Goal: Task Accomplishment & Management: Manage account settings

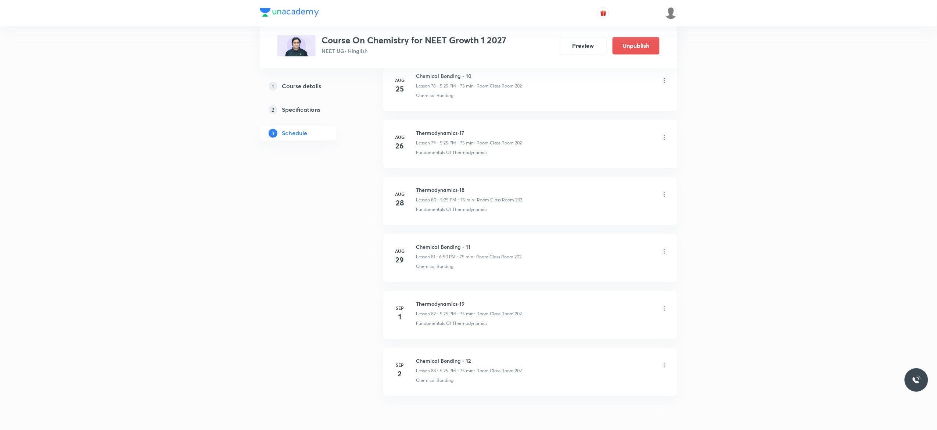
scroll to position [4953, 0]
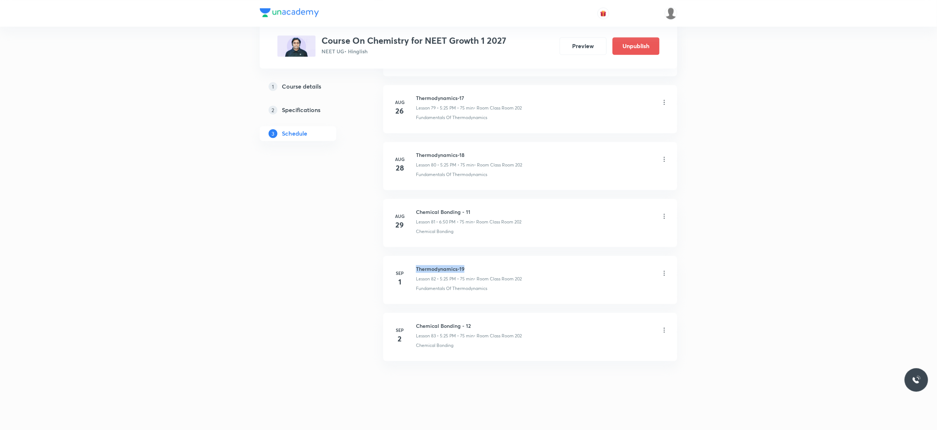
drag, startPoint x: 468, startPoint y: 265, endPoint x: 414, endPoint y: 261, distance: 54.2
click at [414, 261] on li "Sep 1 Thermodynamics-19 Lesson 82 • 5:25 PM • 75 min • Room Class Room 202 Fund…" at bounding box center [530, 280] width 294 height 48
copy h6 "Thermodynamics-19"
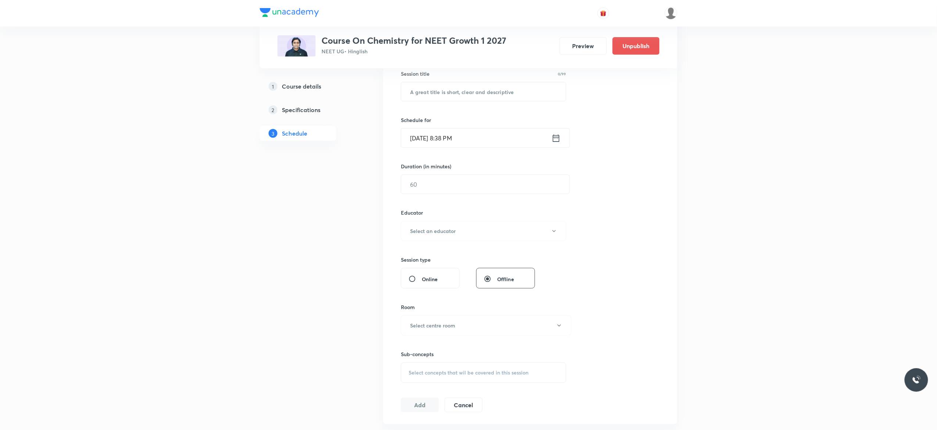
scroll to position [16, 0]
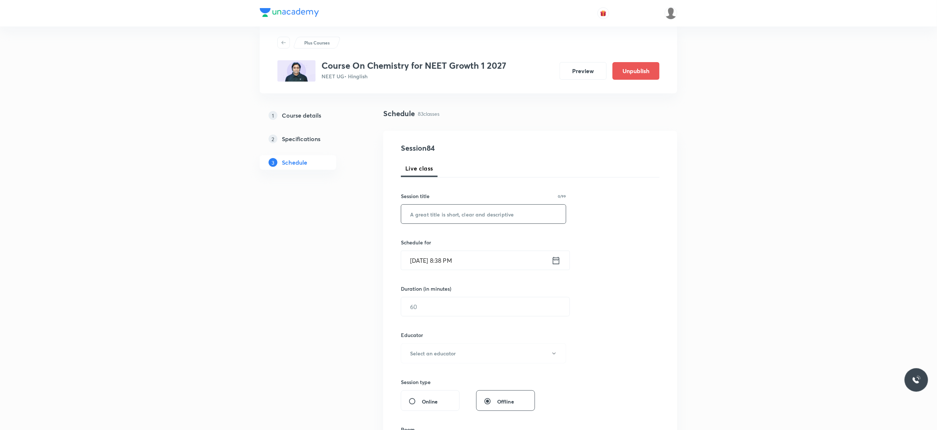
click at [436, 213] on input "text" at bounding box center [483, 214] width 165 height 19
paste input "Thermodynamics-19"
type input "Thermodynamics-20"
click at [556, 261] on icon at bounding box center [555, 260] width 9 height 10
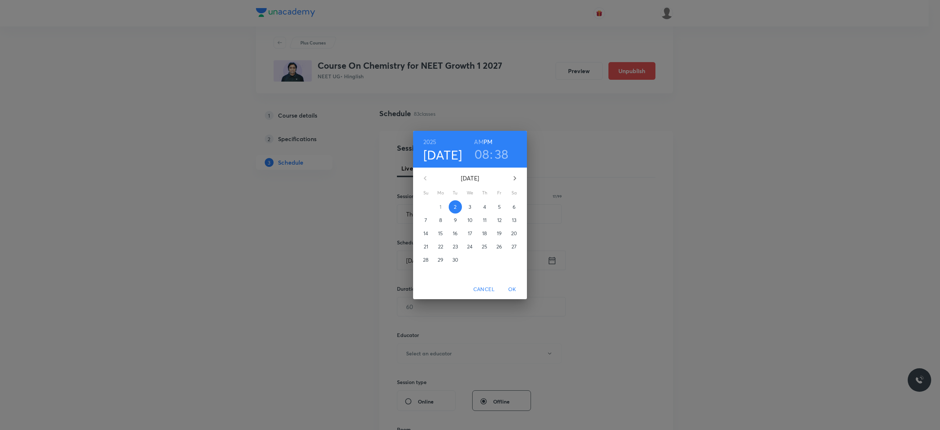
click at [472, 206] on span "3" at bounding box center [470, 206] width 13 height 7
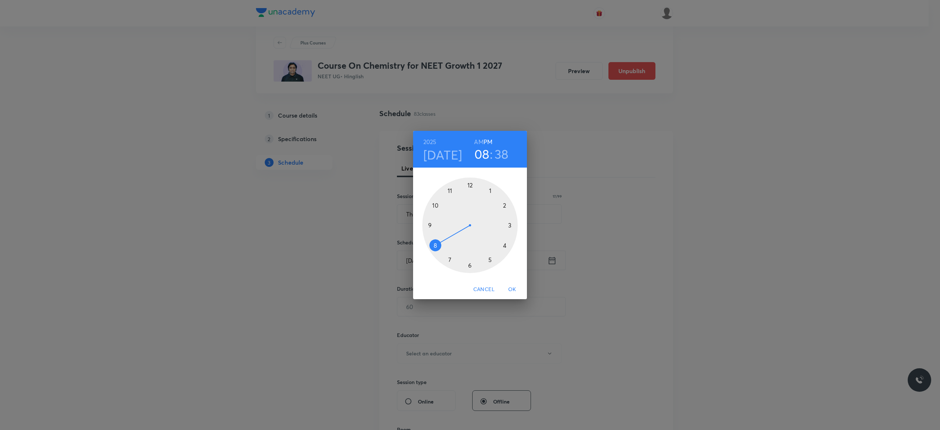
click at [504, 244] on div at bounding box center [470, 225] width 96 height 96
click at [471, 185] on div at bounding box center [470, 225] width 96 height 96
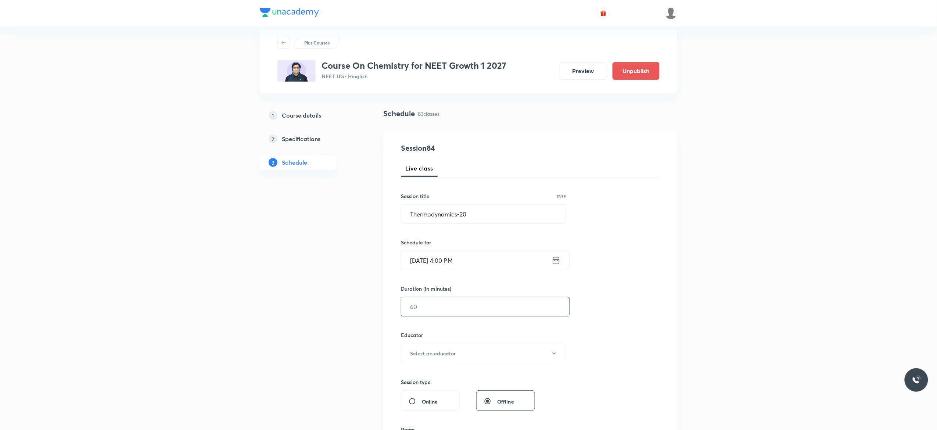
click at [444, 309] on input "text" at bounding box center [485, 306] width 168 height 19
type input "75"
click at [549, 355] on button "Select an educator" at bounding box center [483, 353] width 165 height 20
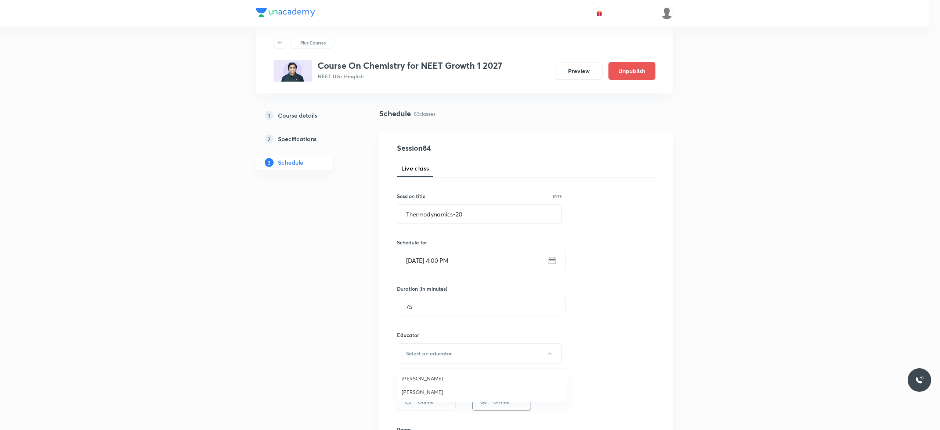
click at [415, 393] on span "Kuldeep Kumar Pandey" at bounding box center [482, 392] width 161 height 8
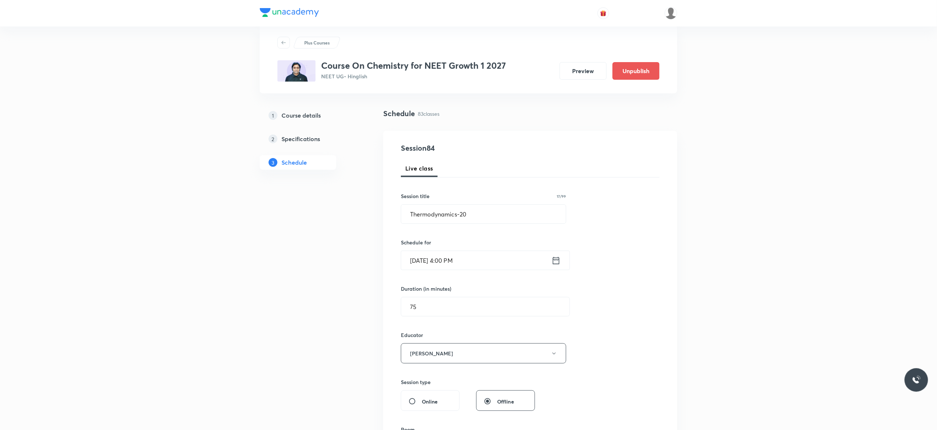
click at [613, 345] on div "Session 84 Live class Session title 17/99 Thermodynamics-20 ​ Schedule for Sep …" at bounding box center [530, 339] width 259 height 392
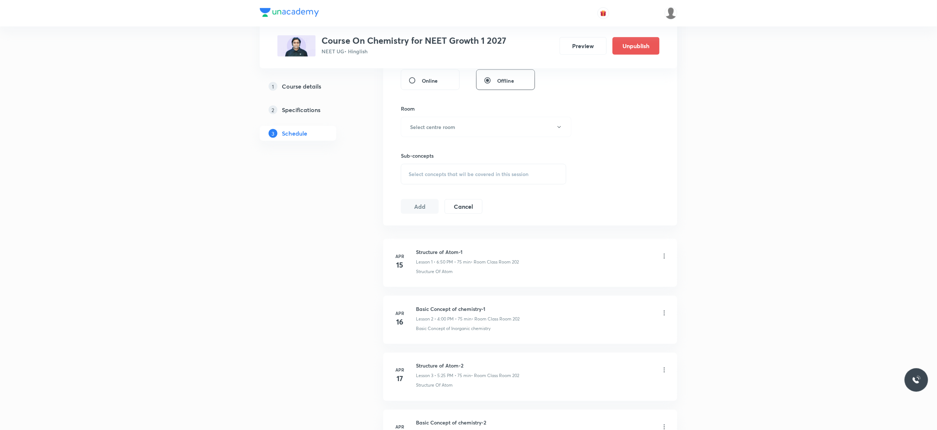
scroll to position [339, 0]
click at [559, 129] on button "Select centre room" at bounding box center [486, 124] width 170 height 20
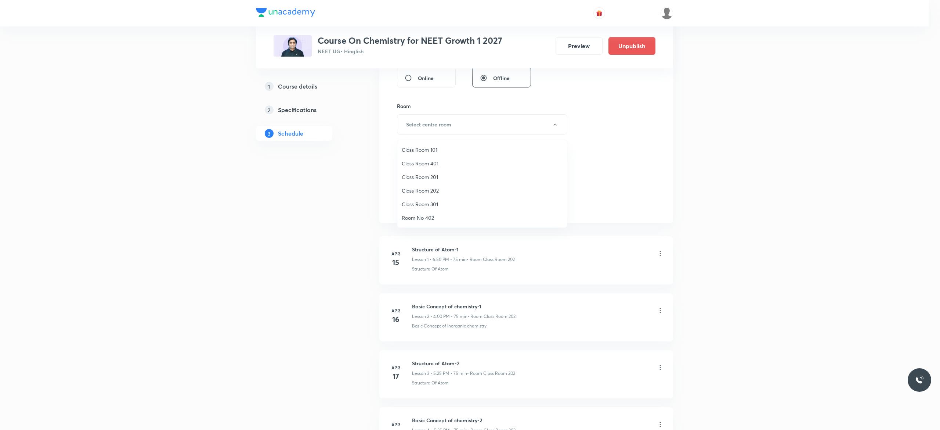
click at [429, 189] on span "Class Room 202" at bounding box center [482, 191] width 161 height 8
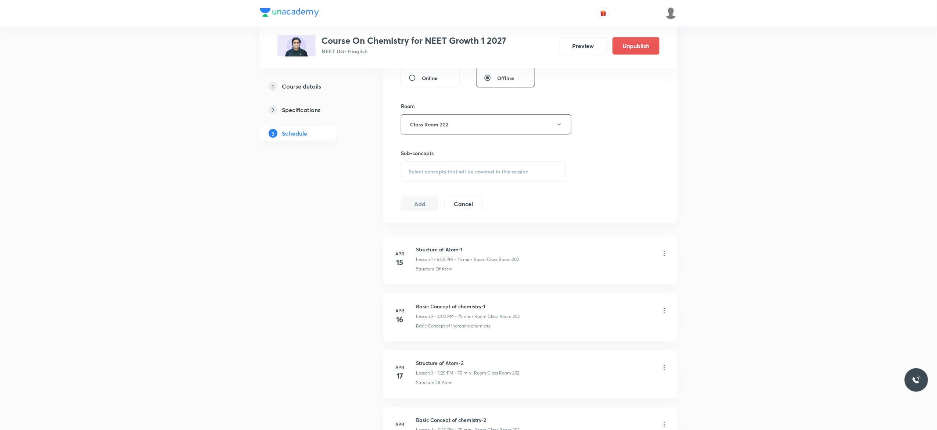
click at [412, 172] on span "Select concepts that wil be covered in this session" at bounding box center [468, 172] width 120 height 6
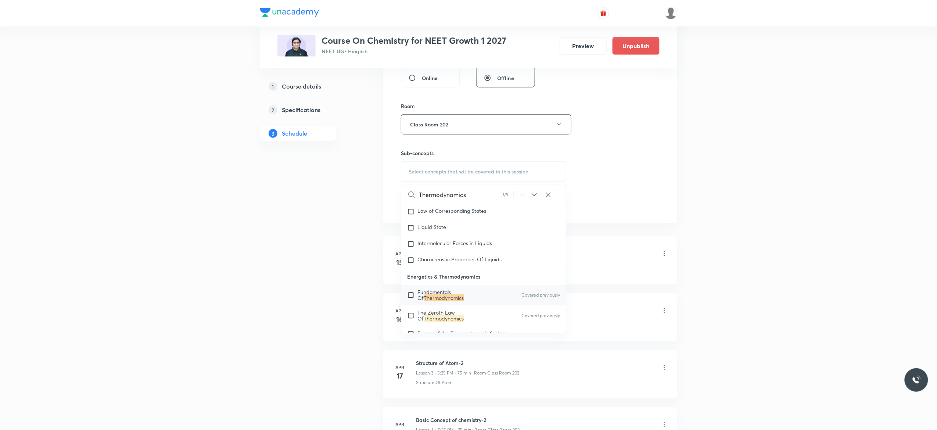
scroll to position [1720, 0]
type input "Thermodynamics"
click at [410, 294] on input "checkbox" at bounding box center [412, 288] width 10 height 12
checkbox input "true"
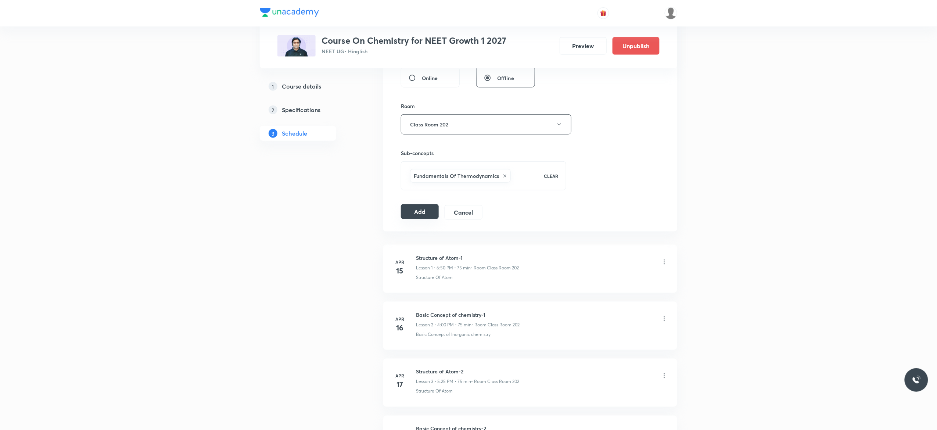
click at [415, 216] on button "Add" at bounding box center [420, 211] width 38 height 15
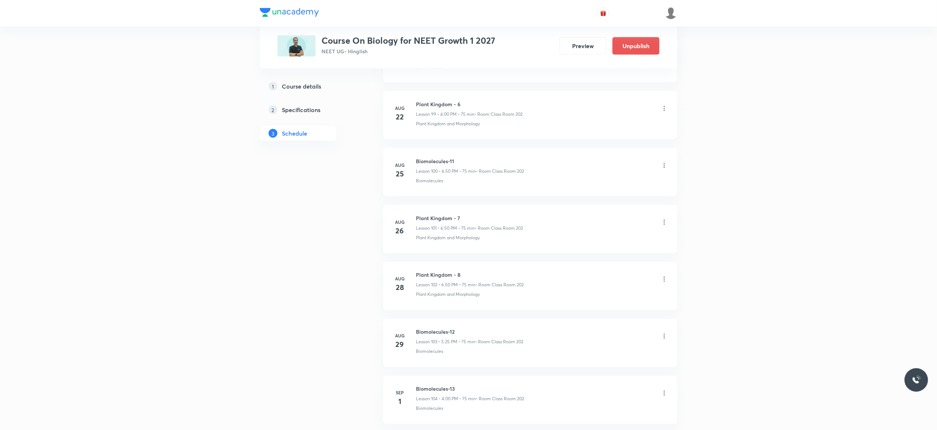
scroll to position [6211, 0]
drag, startPoint x: 464, startPoint y: 322, endPoint x: 416, endPoint y: 320, distance: 48.2
click at [416, 320] on li "Sep 2 Plant Kingdom - 9 Lesson 105 • 4:00 PM • 75 min • Room Class Room 202 Pla…" at bounding box center [530, 337] width 294 height 48
copy h6 "Plant Kingdom - 9"
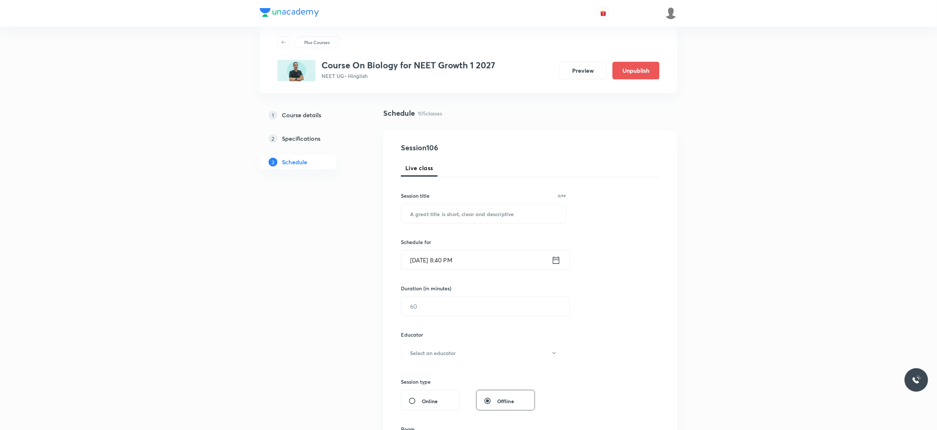
scroll to position [11, 0]
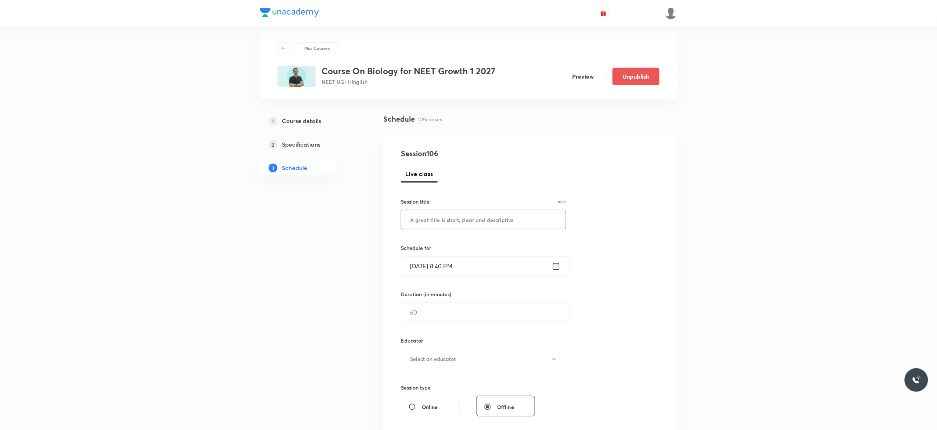
click at [424, 217] on input "text" at bounding box center [483, 219] width 165 height 19
paste input "Plant Kingdom - 9"
type input "Plant Kingdom - 10"
click at [556, 269] on icon at bounding box center [555, 266] width 9 height 10
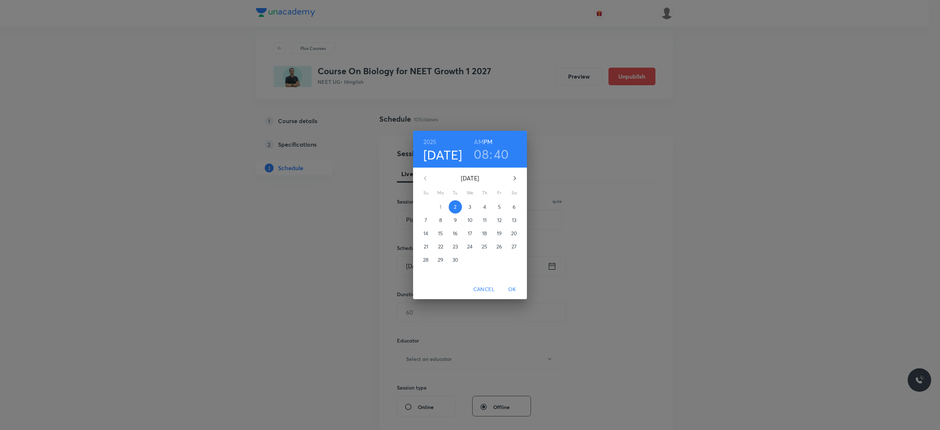
click at [471, 207] on p "3" at bounding box center [470, 206] width 3 height 7
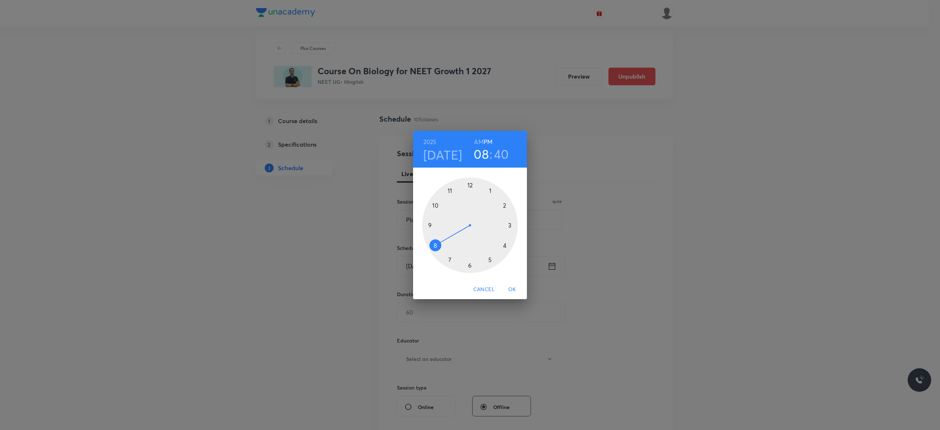
click at [490, 260] on div at bounding box center [470, 225] width 96 height 96
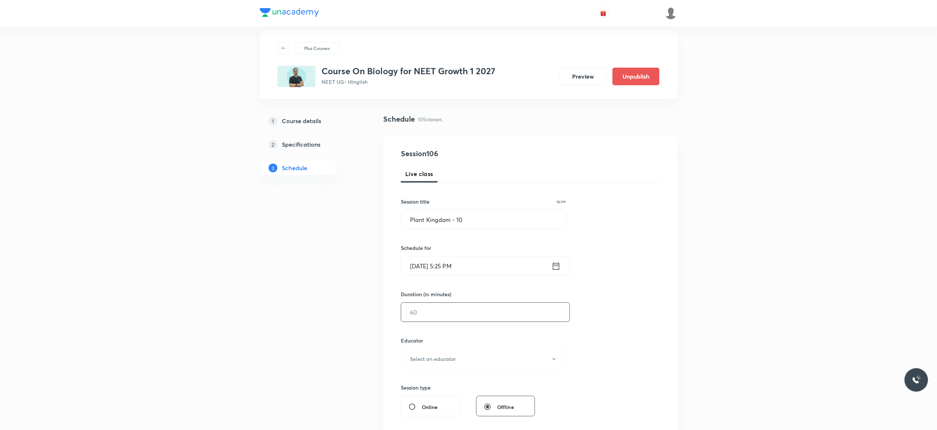
click at [453, 310] on input "text" at bounding box center [485, 312] width 168 height 19
type input "75"
click at [553, 361] on icon "button" at bounding box center [554, 359] width 6 height 6
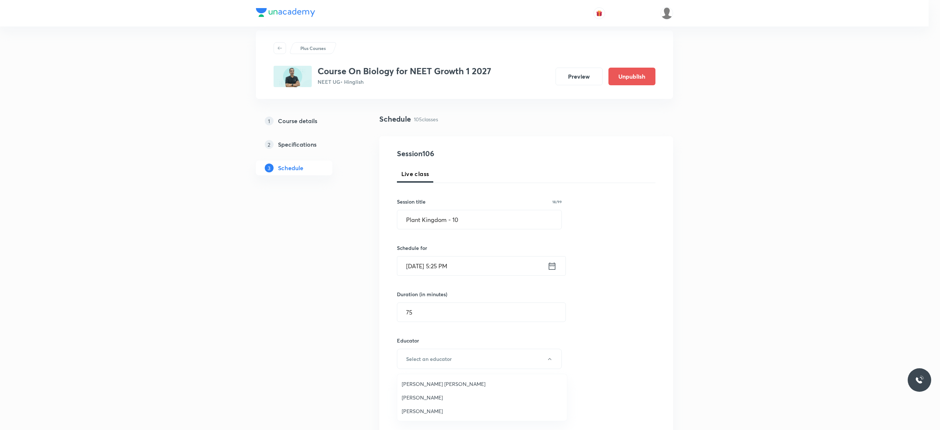
click at [449, 381] on span "Rakesh Kumar Chaurasia" at bounding box center [482, 384] width 161 height 8
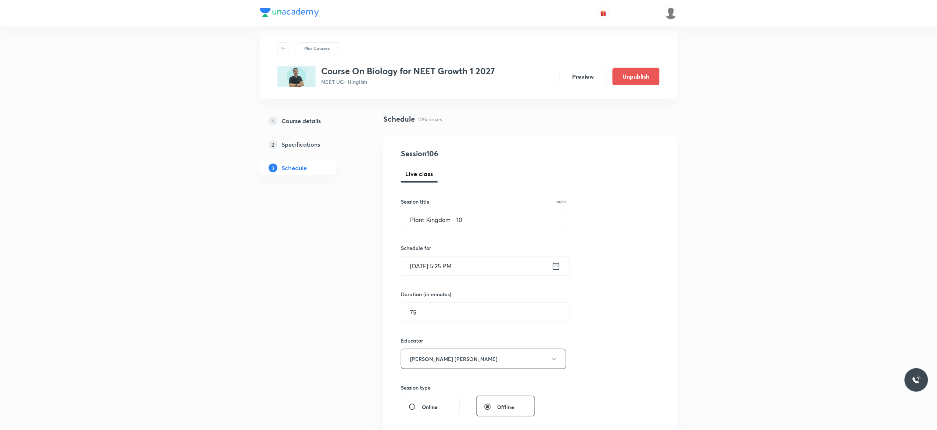
click at [617, 345] on div "Session 106 Live class Session title 18/99 Plant Kingdom - 10 ​ Schedule for Se…" at bounding box center [530, 344] width 259 height 392
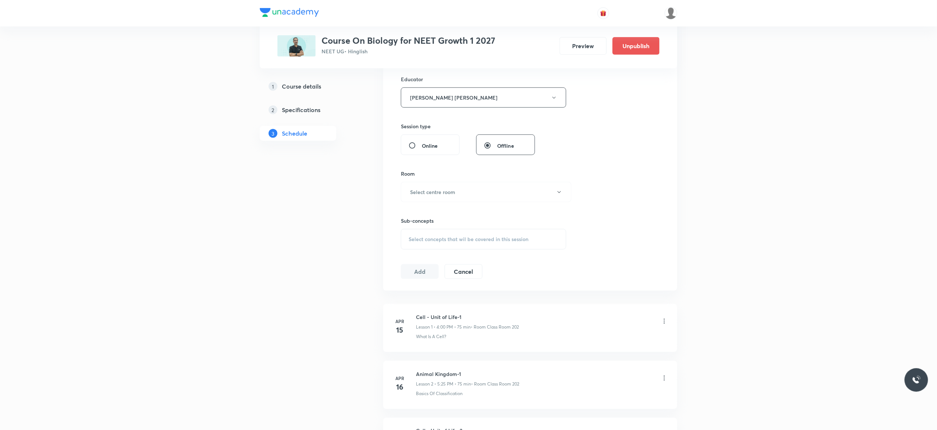
scroll to position [275, 0]
click at [561, 192] on icon "button" at bounding box center [559, 189] width 6 height 6
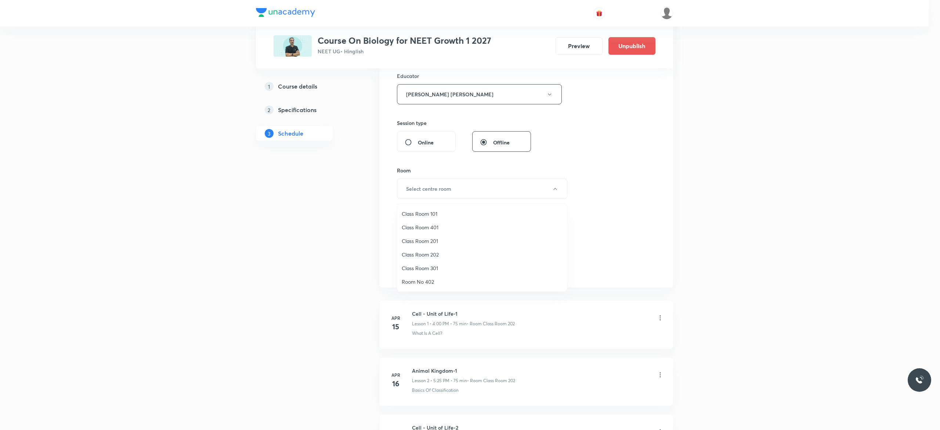
click at [435, 256] on span "Class Room 202" at bounding box center [482, 255] width 161 height 8
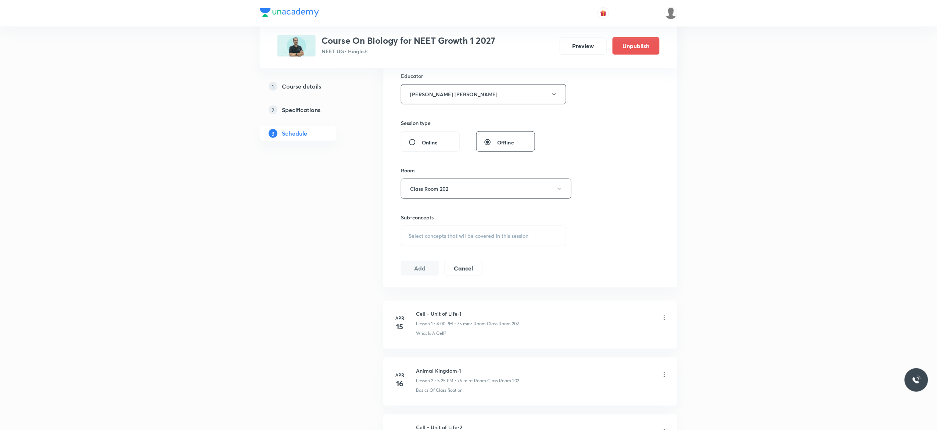
click at [411, 239] on span "Select concepts that wil be covered in this session" at bounding box center [468, 236] width 120 height 6
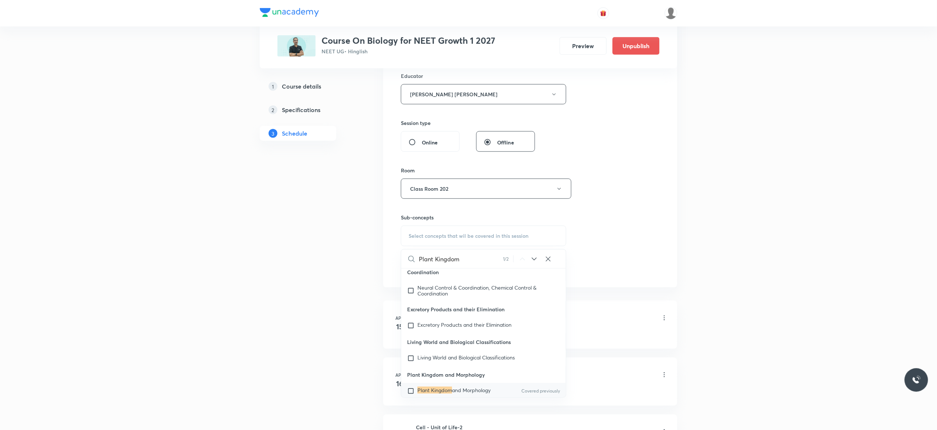
scroll to position [34045, 0]
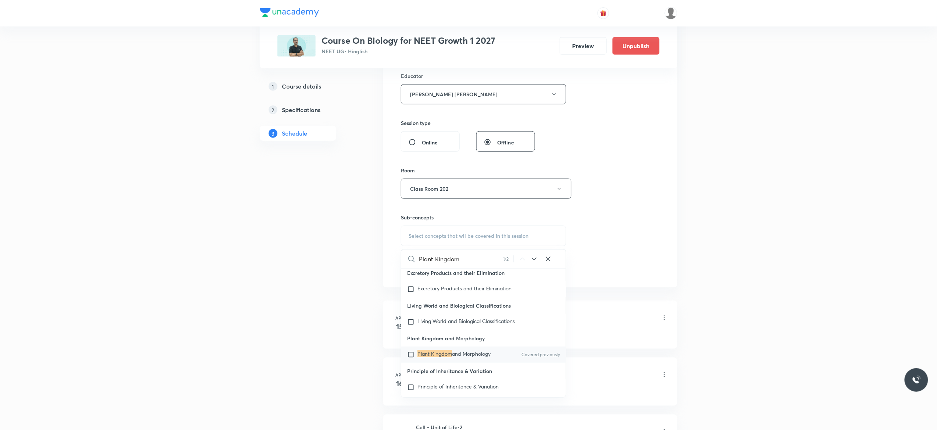
type input "Plant Kingdom"
click at [411, 358] on input "checkbox" at bounding box center [412, 354] width 10 height 7
checkbox input "true"
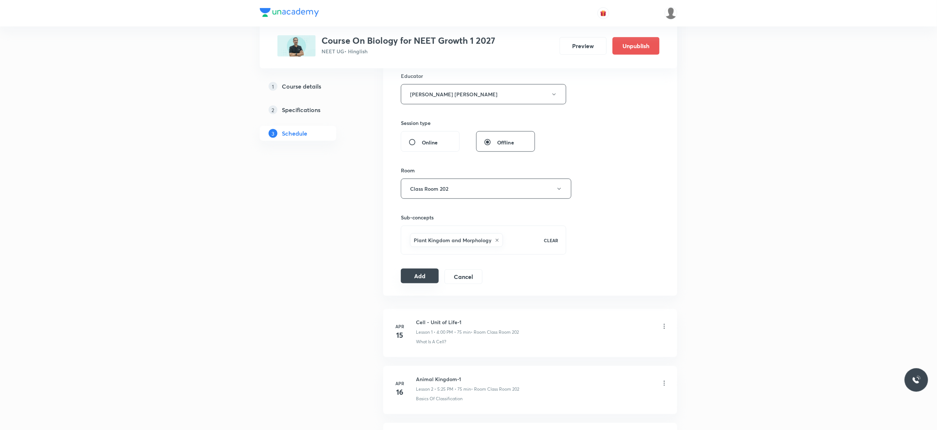
click at [419, 277] on button "Add" at bounding box center [420, 276] width 38 height 15
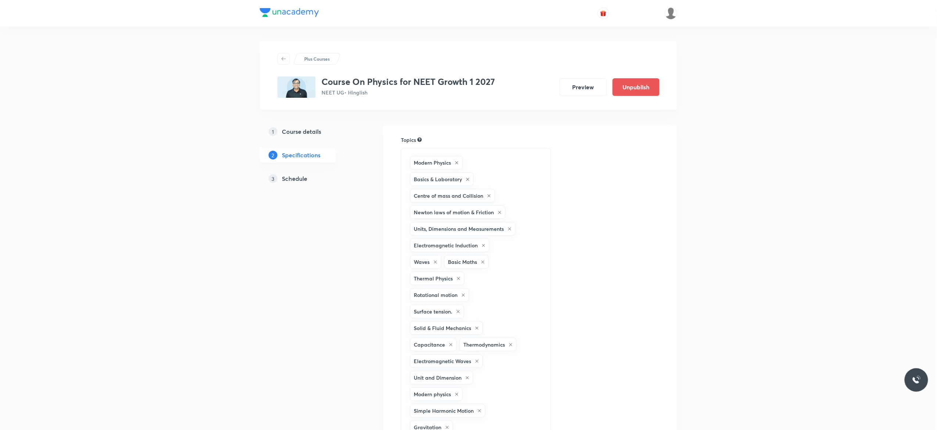
drag, startPoint x: 0, startPoint y: 0, endPoint x: 292, endPoint y: 180, distance: 343.3
click at [292, 180] on h5 "Schedule" at bounding box center [294, 178] width 25 height 9
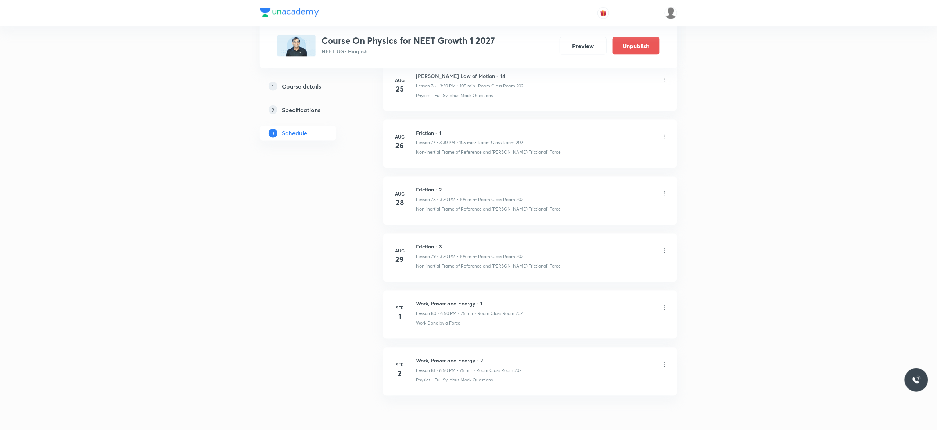
scroll to position [4839, 0]
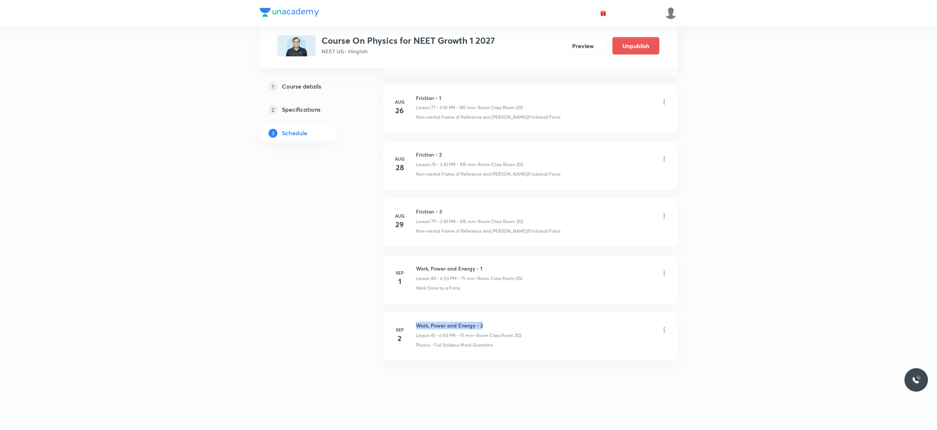
drag, startPoint x: 487, startPoint y: 322, endPoint x: 413, endPoint y: 314, distance: 74.6
click at [413, 314] on li "Sep 2 Work, Power and Energy - 2 Lesson 81 • 6:50 PM • 75 min • Room Class Room…" at bounding box center [530, 337] width 294 height 48
copy h6 "Work, Power and Energy - 2"
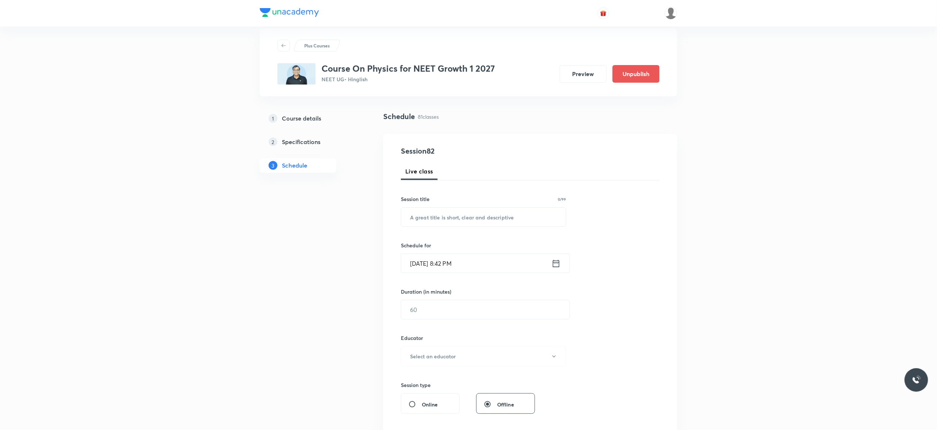
scroll to position [0, 0]
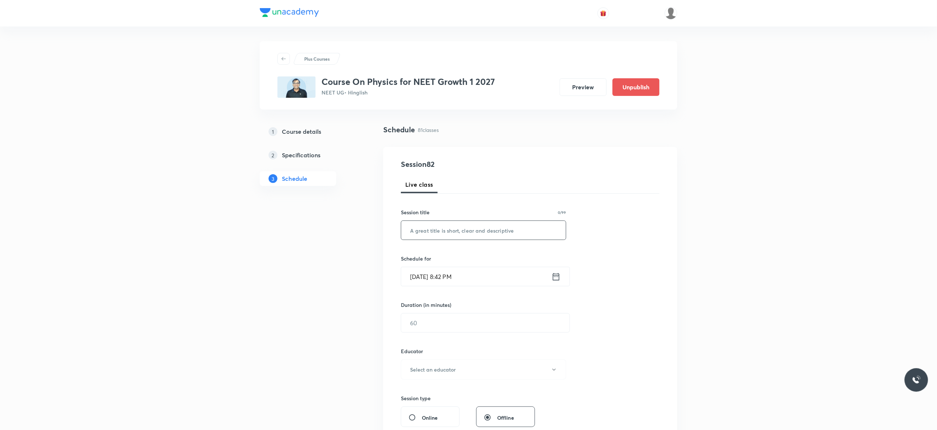
click at [436, 229] on input "text" at bounding box center [483, 230] width 165 height 19
paste input "Work, Power and Energy - 2"
type input "Work, Power and Energy - 3"
click at [555, 279] on icon at bounding box center [555, 276] width 9 height 10
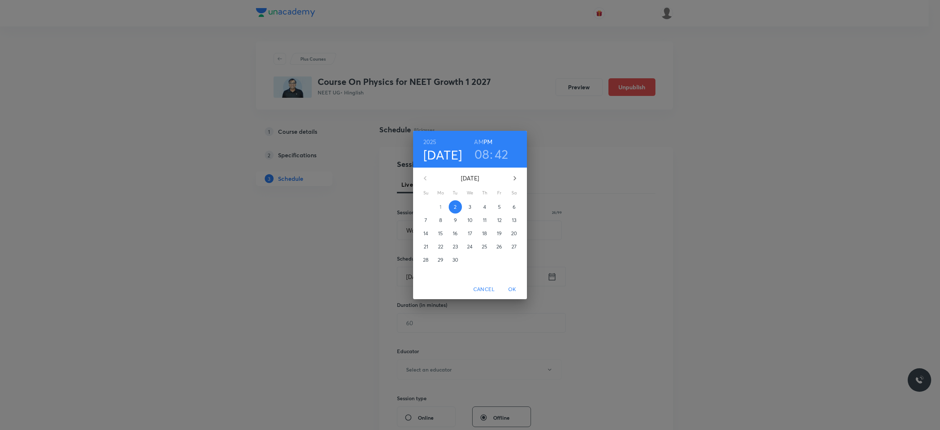
click at [471, 206] on p "3" at bounding box center [470, 206] width 3 height 7
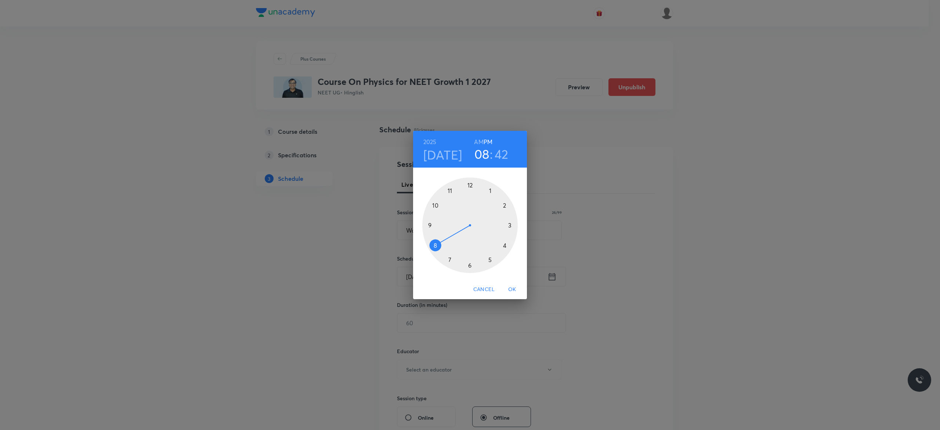
click at [469, 265] on div at bounding box center [470, 225] width 96 height 96
click at [436, 205] on div at bounding box center [470, 225] width 96 height 96
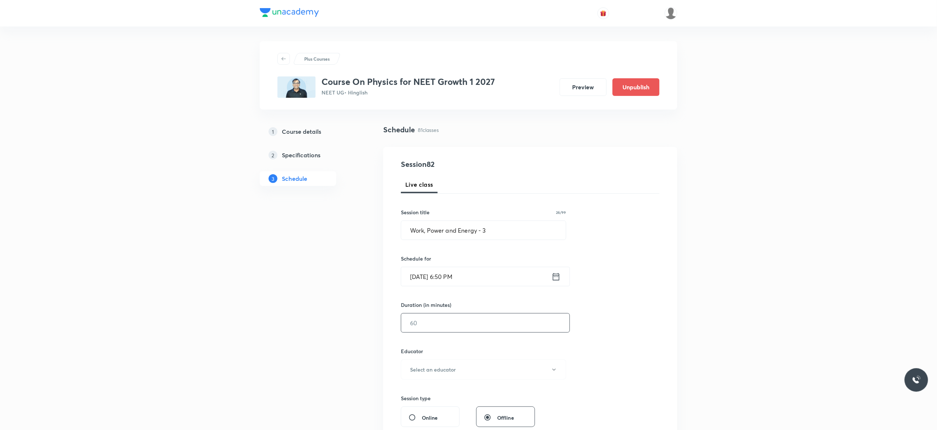
click at [437, 327] on input "text" at bounding box center [485, 322] width 168 height 19
type input "75"
click at [555, 372] on icon "button" at bounding box center [554, 370] width 6 height 6
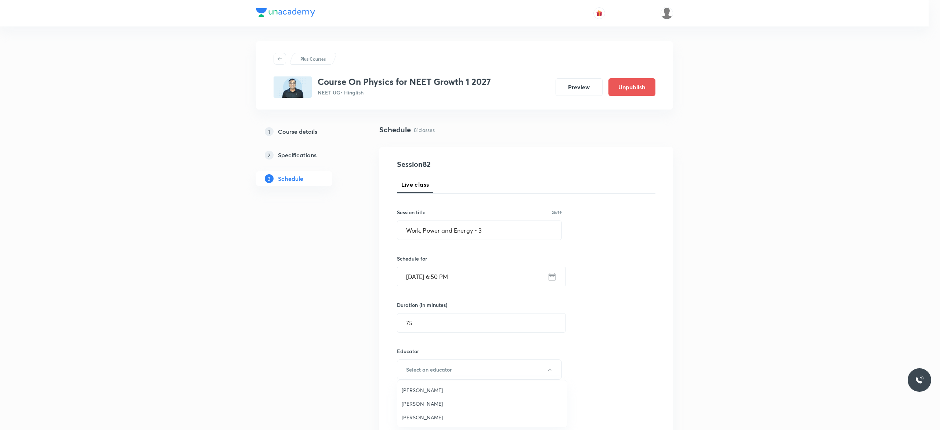
click at [425, 389] on span "[PERSON_NAME]" at bounding box center [482, 390] width 161 height 8
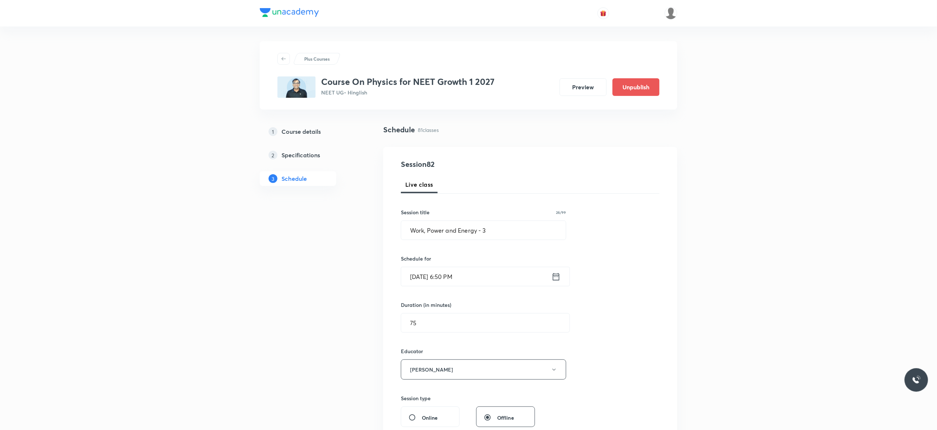
click at [636, 343] on div "Session 82 Live class Session title 26/99 Work, Power and Energy - 3 ​ Schedule…" at bounding box center [530, 355] width 259 height 392
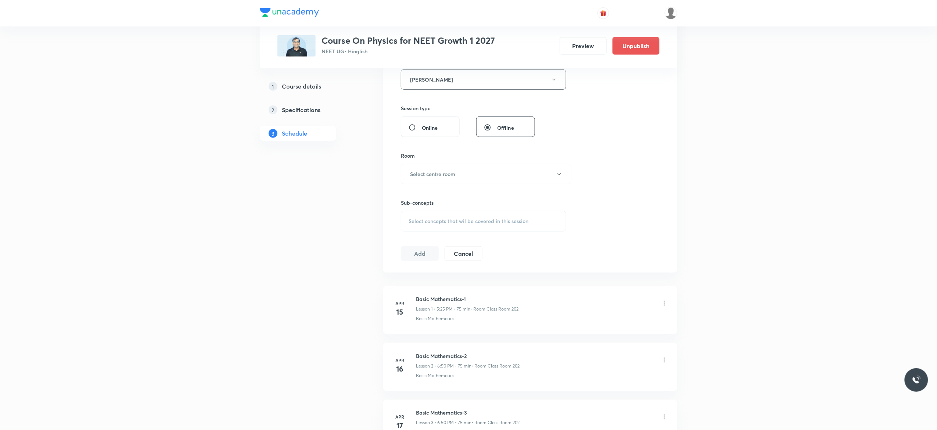
scroll to position [323, 0]
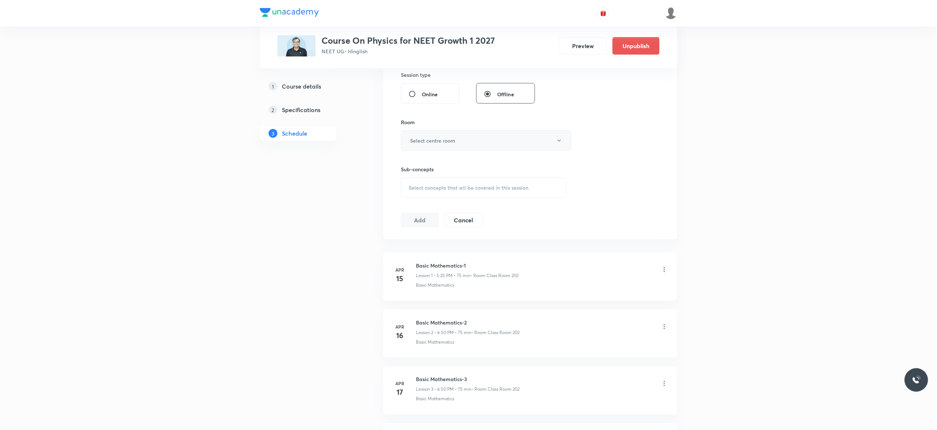
click at [561, 142] on icon "button" at bounding box center [559, 141] width 6 height 6
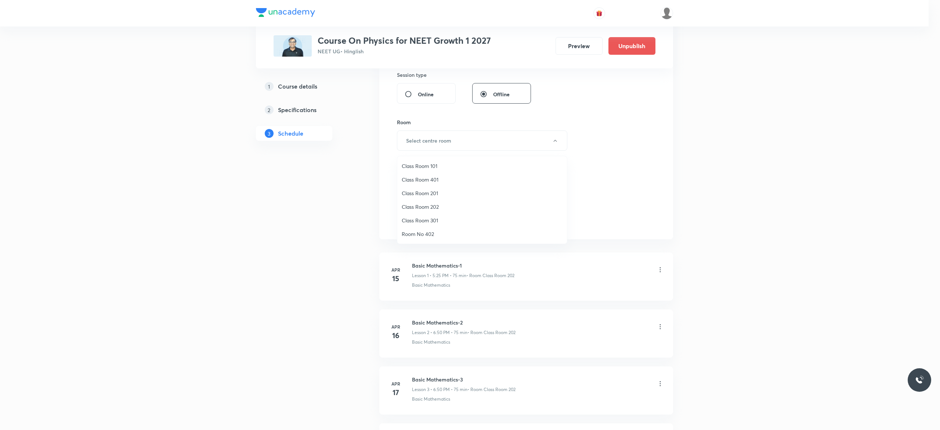
click at [429, 207] on span "Class Room 202" at bounding box center [482, 207] width 161 height 8
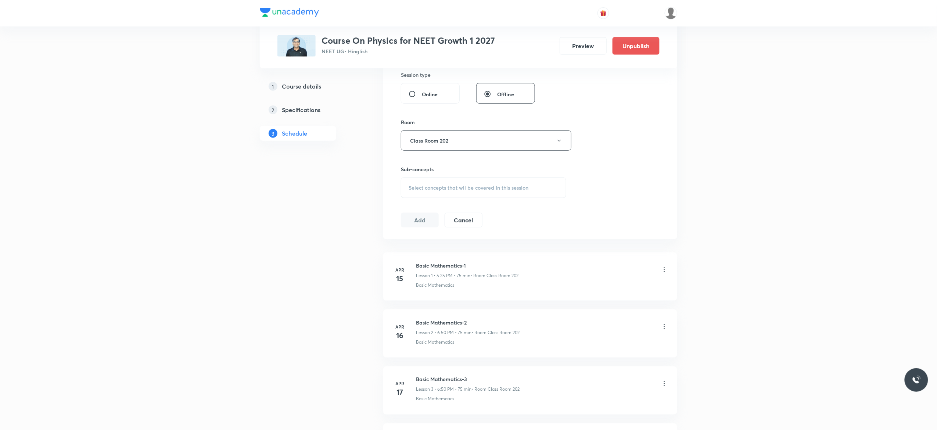
click at [417, 194] on div "Select concepts that wil be covered in this session" at bounding box center [483, 187] width 165 height 21
type input "Work, Power and Energy"
click at [410, 250] on input "checkbox" at bounding box center [412, 247] width 10 height 12
checkbox input "true"
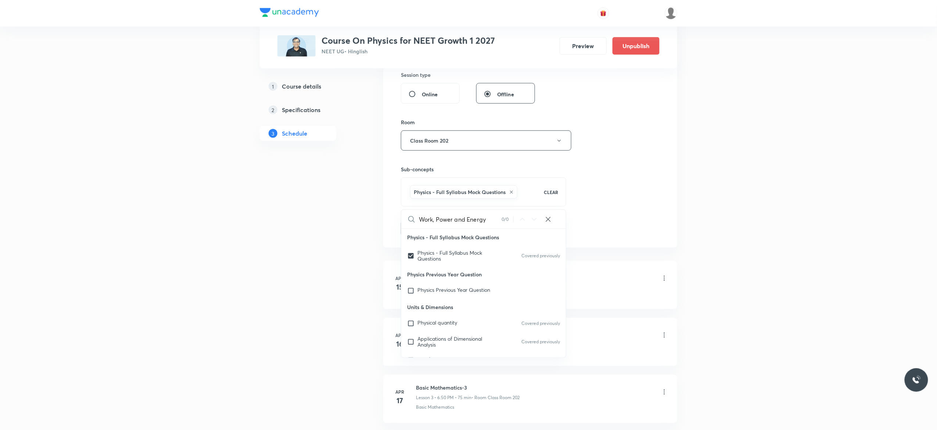
click at [412, 230] on button "Add" at bounding box center [420, 227] width 38 height 15
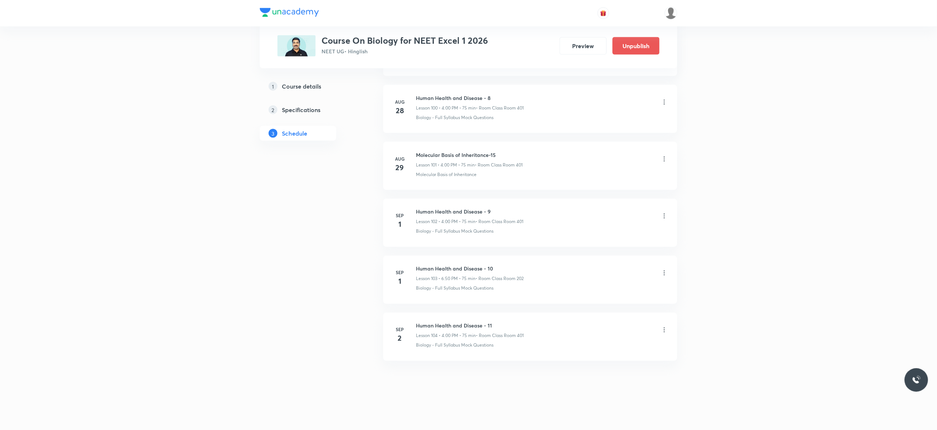
scroll to position [6154, 0]
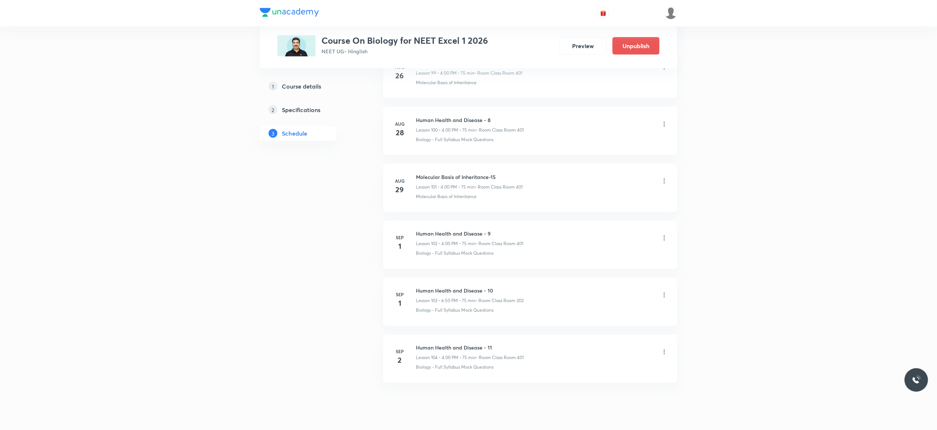
scroll to position [6066, 0]
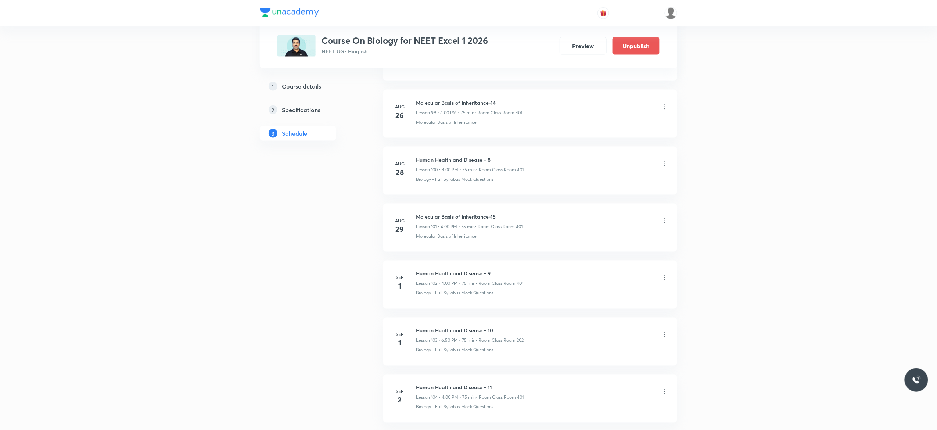
click at [663, 224] on icon at bounding box center [663, 220] width 7 height 7
click at [607, 264] on li "Edit" at bounding box center [623, 265] width 80 height 14
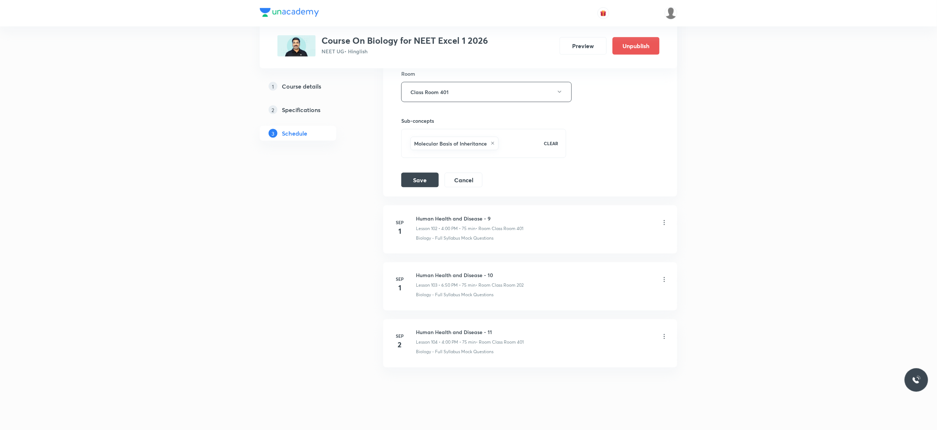
click at [645, 139] on div "Session title 33/99 Molecular Basis of Inheritance-15 ​ Schedule for Aug 29, 20…" at bounding box center [530, 3] width 258 height 367
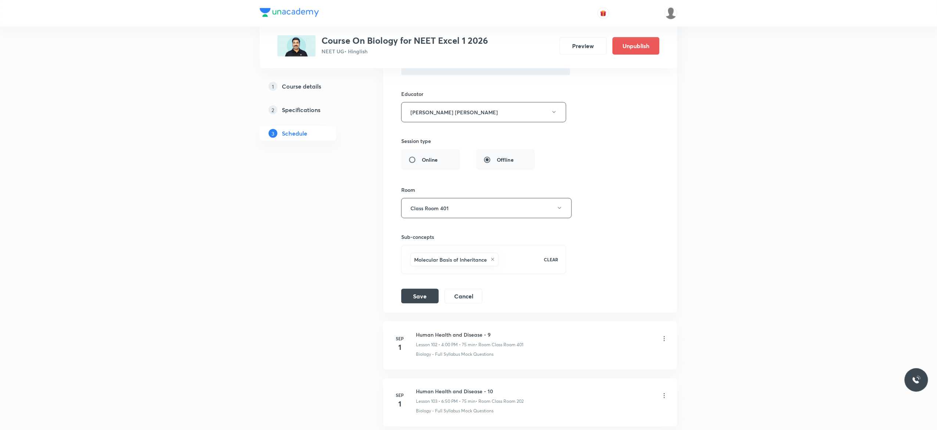
scroll to position [5889, 0]
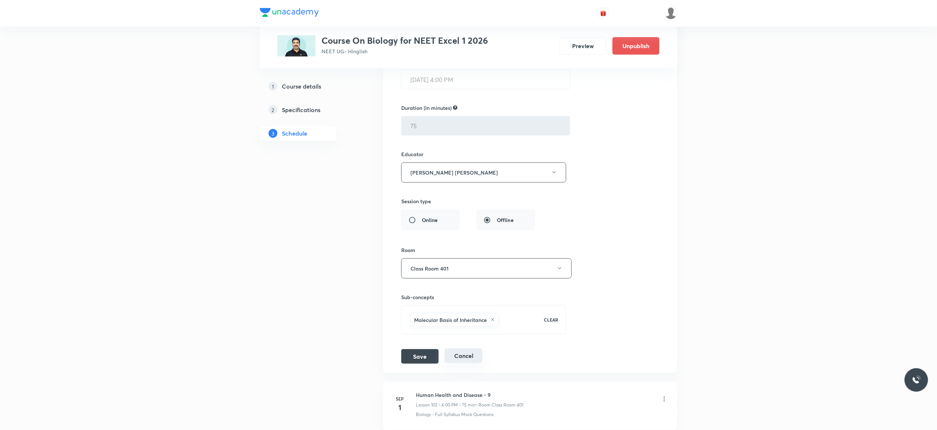
click at [466, 363] on button "Cancel" at bounding box center [463, 355] width 38 height 15
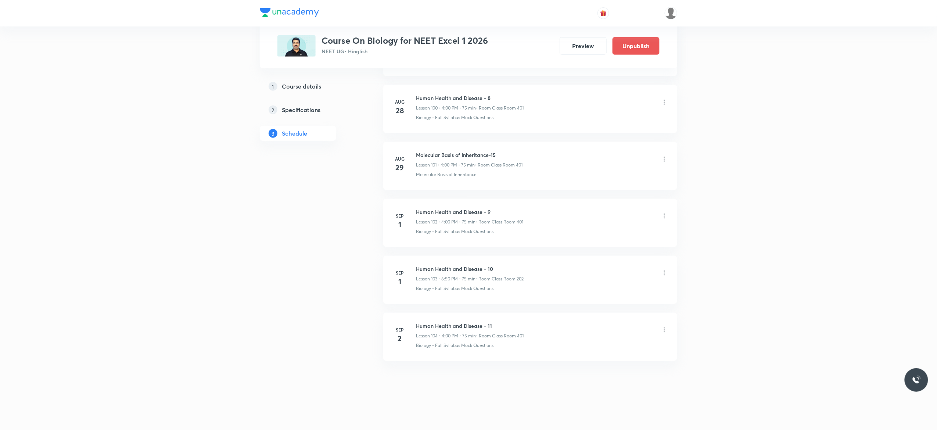
scroll to position [5768, 0]
drag, startPoint x: 500, startPoint y: 152, endPoint x: 416, endPoint y: 137, distance: 85.1
copy h6 "Molecular Basis of Inheritance-15"
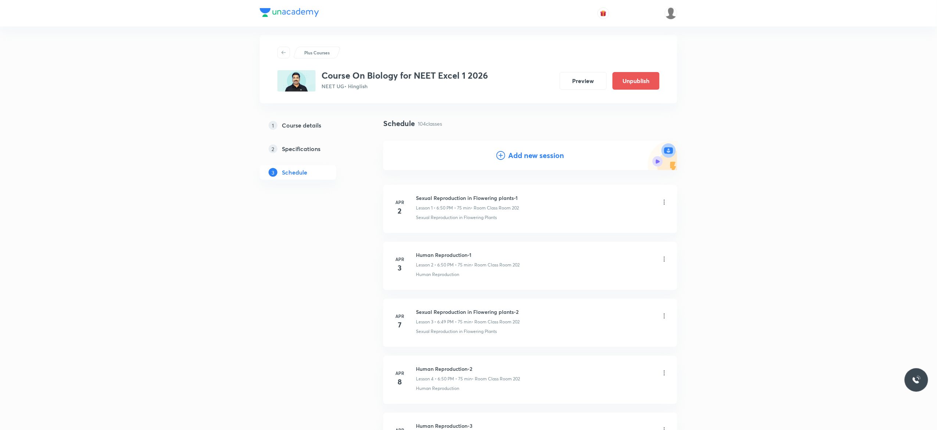
scroll to position [0, 0]
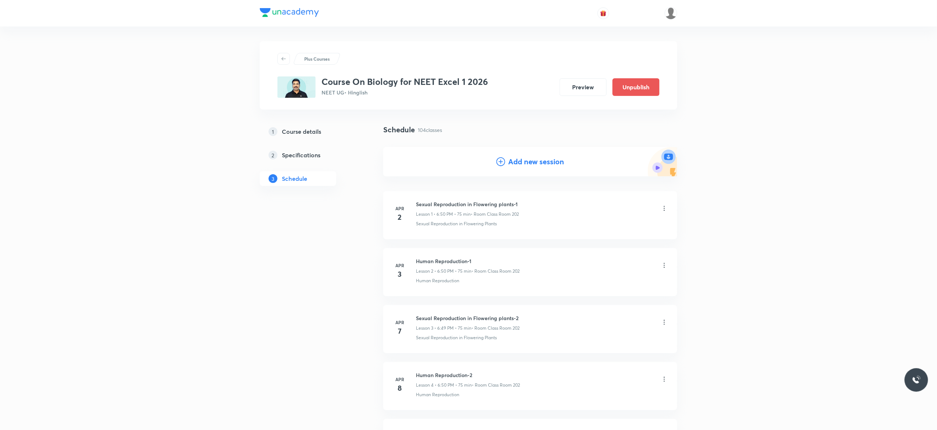
click at [500, 162] on icon at bounding box center [500, 161] width 9 height 9
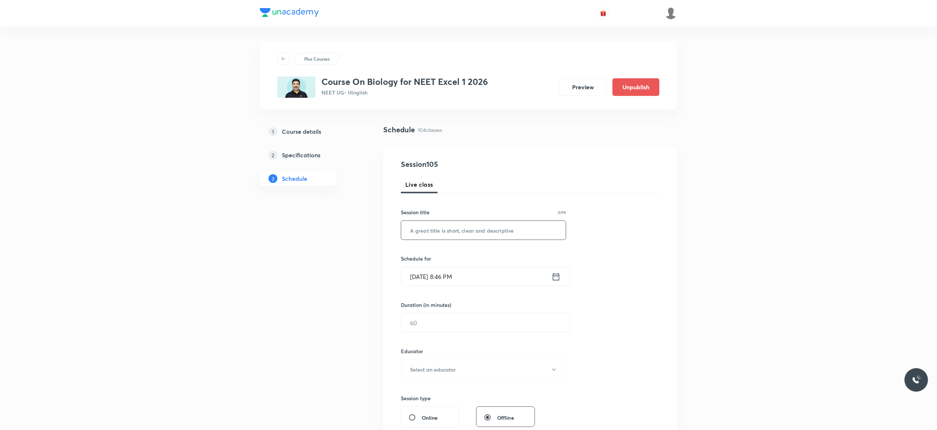
click at [447, 226] on input "text" at bounding box center [483, 230] width 165 height 19
paste input "Molecular Basis of Inheritance-15"
type input "Molecular Basis of Inheritance-16"
click at [556, 278] on icon at bounding box center [555, 276] width 9 height 10
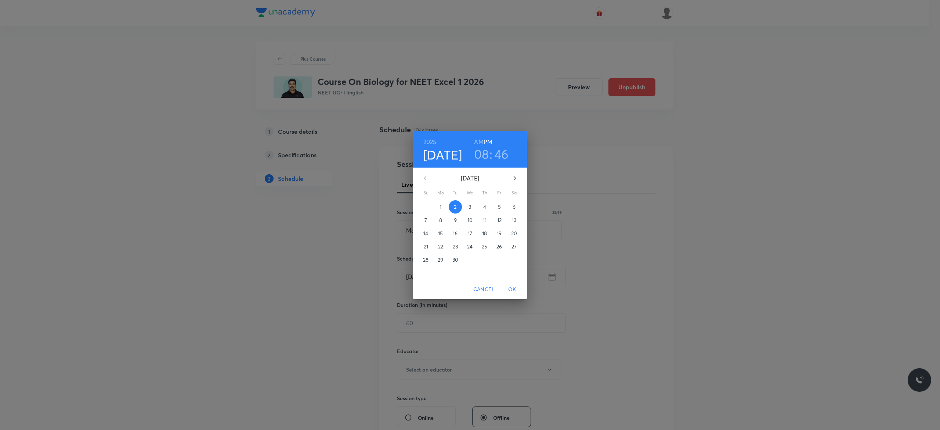
click at [471, 206] on p "3" at bounding box center [470, 206] width 3 height 7
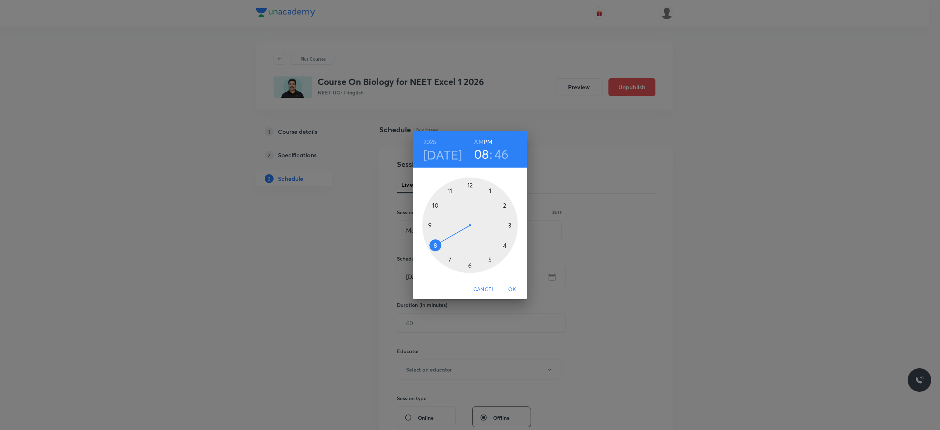
click at [504, 245] on div at bounding box center [470, 225] width 96 height 96
click at [469, 184] on div at bounding box center [470, 225] width 96 height 96
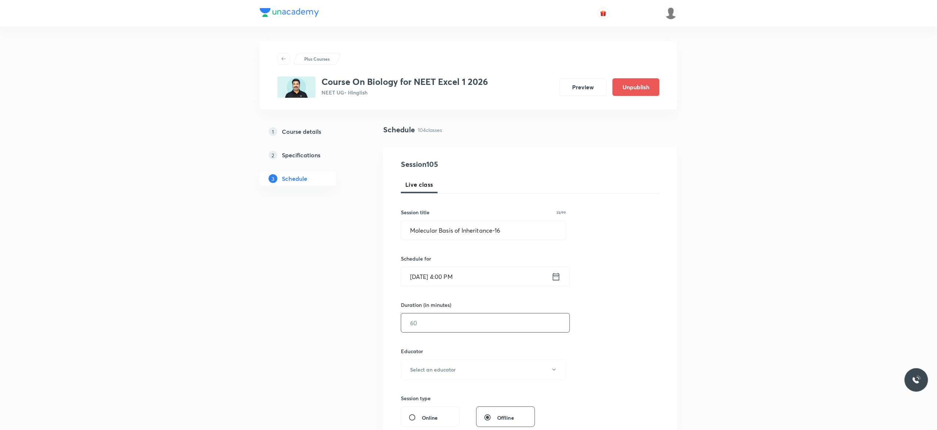
click at [448, 321] on input "text" at bounding box center [485, 322] width 168 height 19
type input "75"
click at [555, 371] on icon "button" at bounding box center [554, 370] width 6 height 6
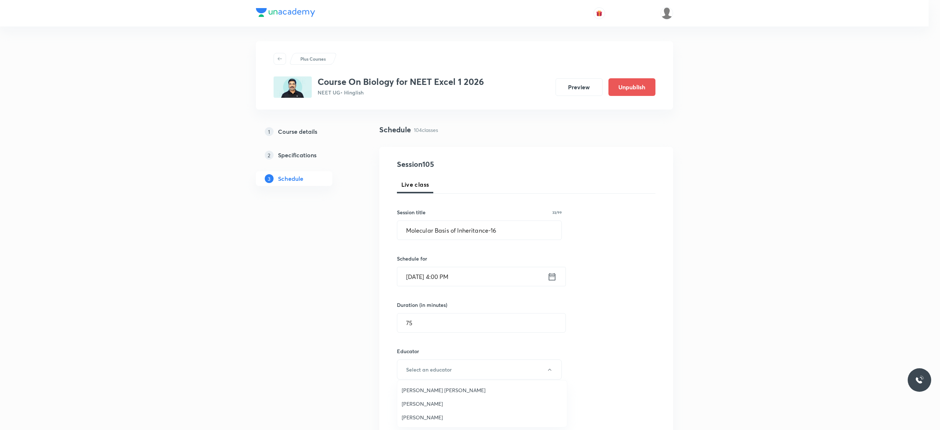
click at [456, 389] on span "Rakesh Kumar Chaurasia" at bounding box center [482, 390] width 161 height 8
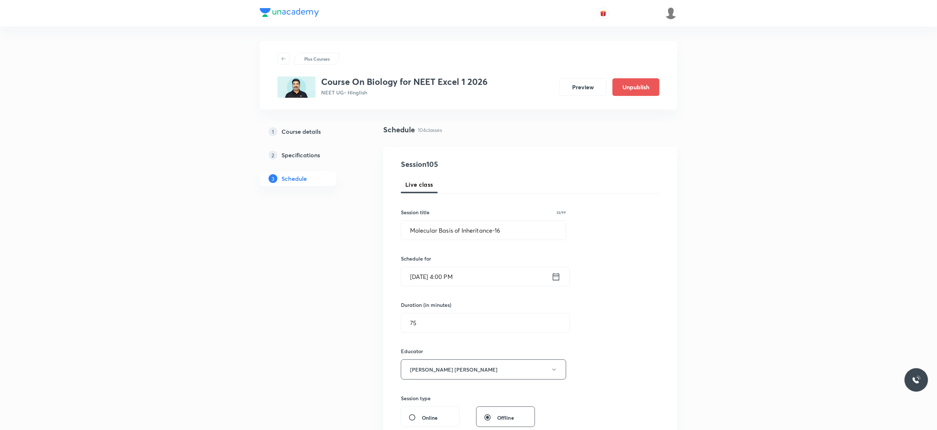
click at [595, 367] on div "Session 105 Live class Session title 33/99 Molecular Basis of Inheritance-16 ​ …" at bounding box center [530, 355] width 259 height 392
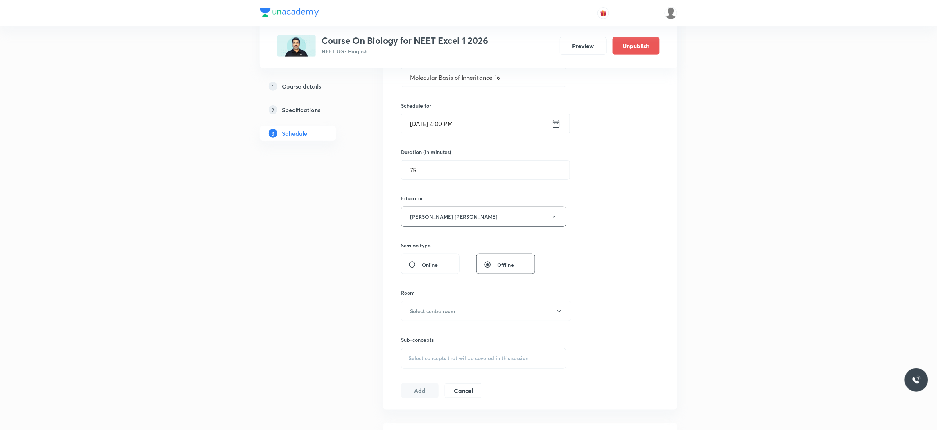
scroll to position [264, 0]
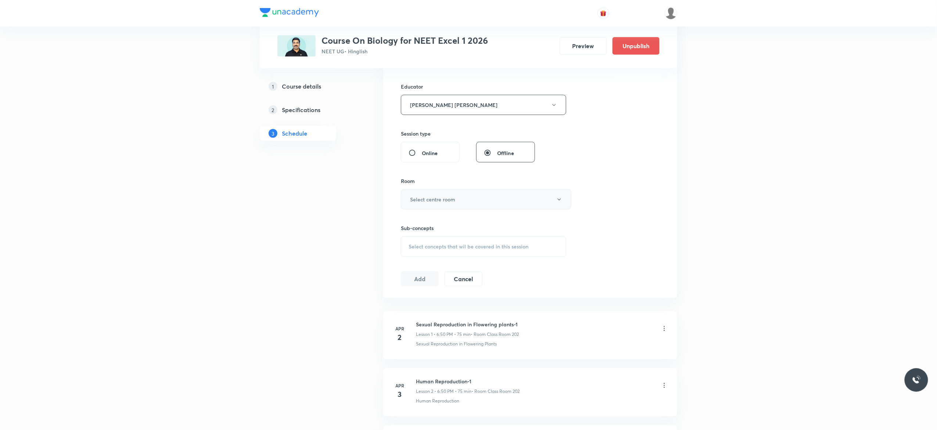
click at [559, 201] on icon "button" at bounding box center [559, 200] width 6 height 6
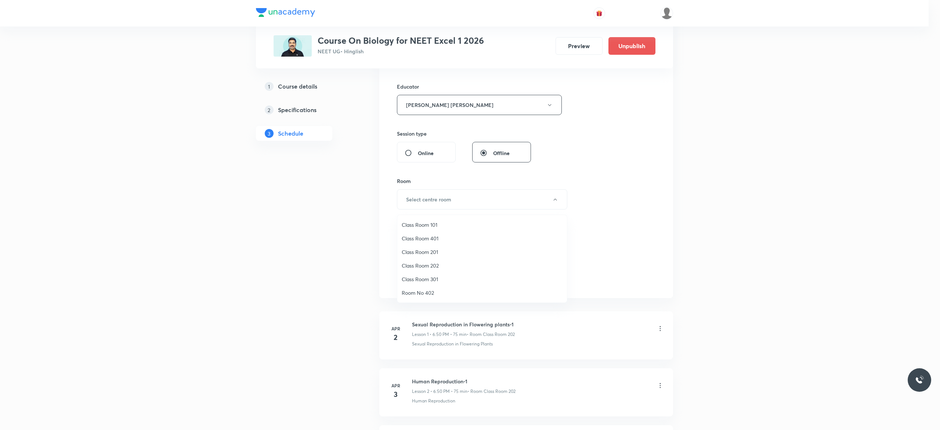
click at [436, 237] on span "Class Room 401" at bounding box center [482, 238] width 161 height 8
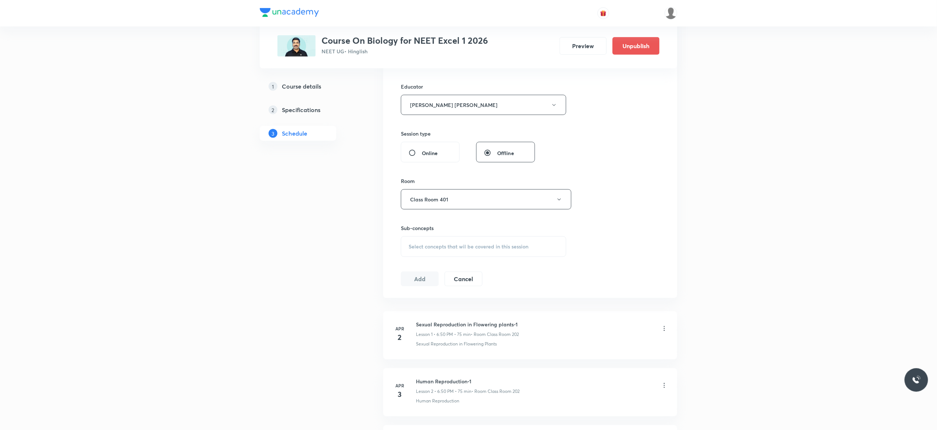
click at [417, 249] on span "Select concepts that wil be covered in this session" at bounding box center [468, 247] width 120 height 6
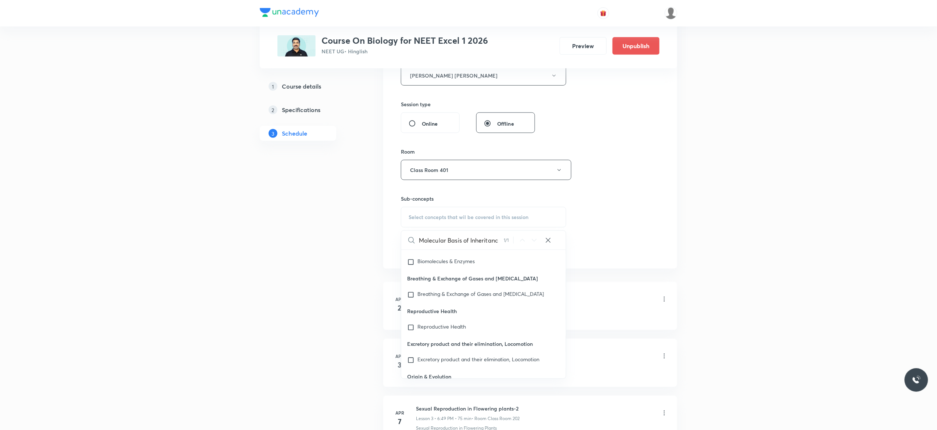
scroll to position [34124, 0]
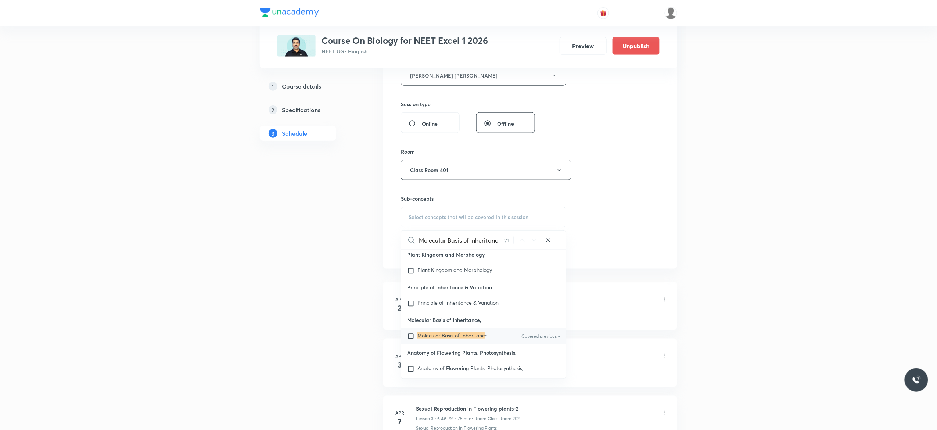
type input "Molecular Basis of Inheritanc"
click at [411, 340] on input "checkbox" at bounding box center [412, 335] width 10 height 7
checkbox input "true"
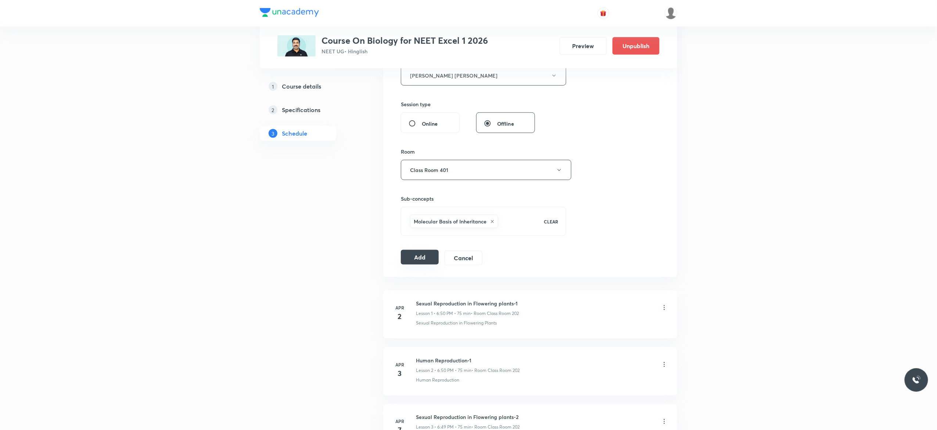
click at [419, 263] on button "Add" at bounding box center [420, 257] width 38 height 15
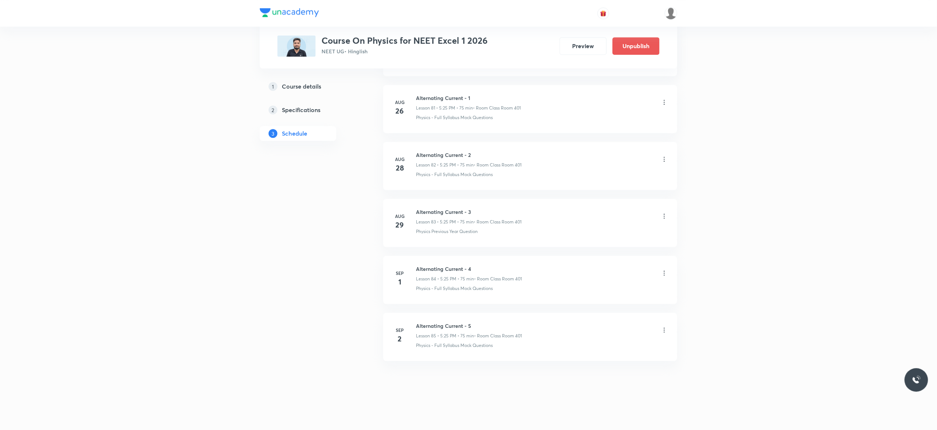
scroll to position [5067, 0]
drag, startPoint x: 474, startPoint y: 322, endPoint x: 414, endPoint y: 319, distance: 59.6
click at [414, 319] on li "Sep 2 Alternating Current - 5 Lesson 85 • 5:25 PM • 75 min • Room Class Room 40…" at bounding box center [530, 337] width 294 height 48
copy h6 "Alternating Current - 5"
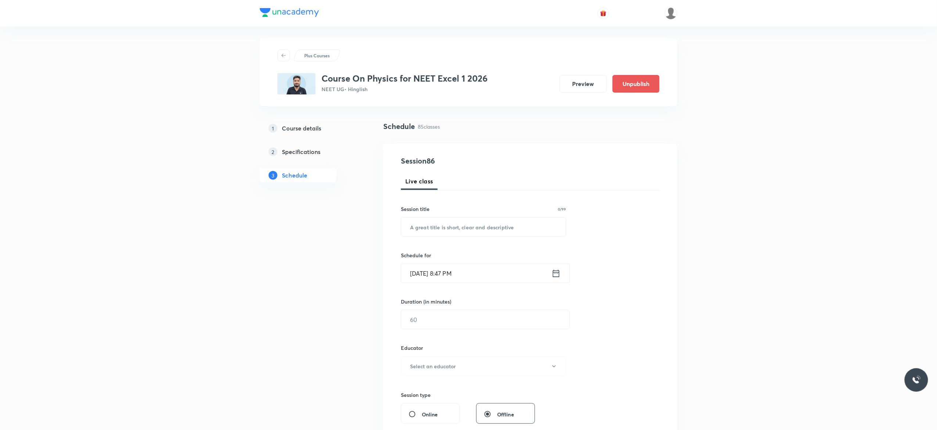
scroll to position [0, 0]
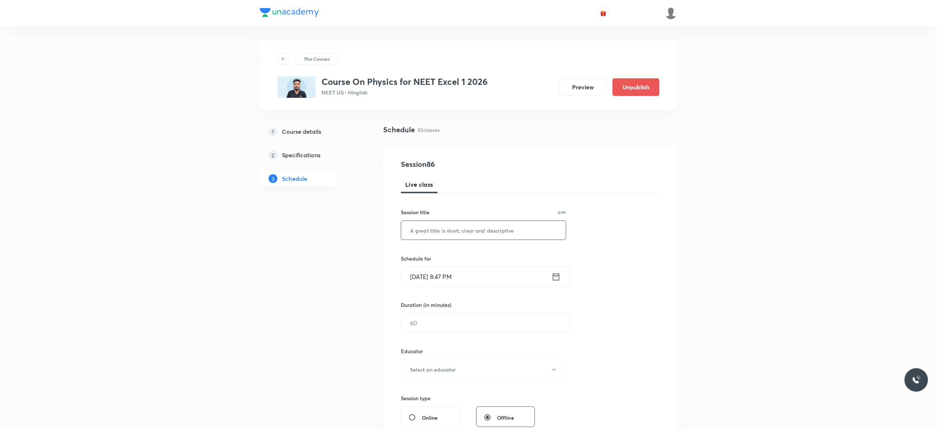
click at [427, 229] on input "text" at bounding box center [483, 230] width 165 height 19
paste input "Alternating Current - 5"
paste input "electromagnetic waves"
click at [461, 230] on input "Electromagnetic waves - 1" at bounding box center [483, 230] width 165 height 19
type input "Electromagnetic Waves - 1"
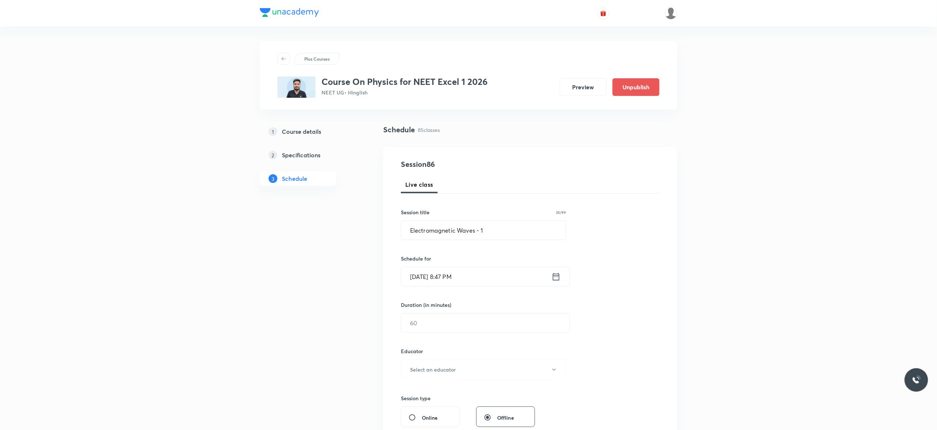
click at [556, 278] on icon at bounding box center [555, 276] width 9 height 10
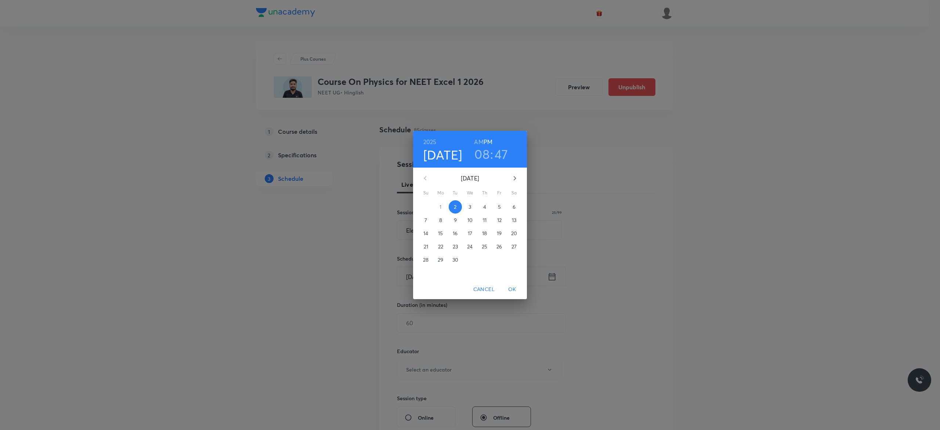
click at [470, 207] on p "3" at bounding box center [470, 206] width 3 height 7
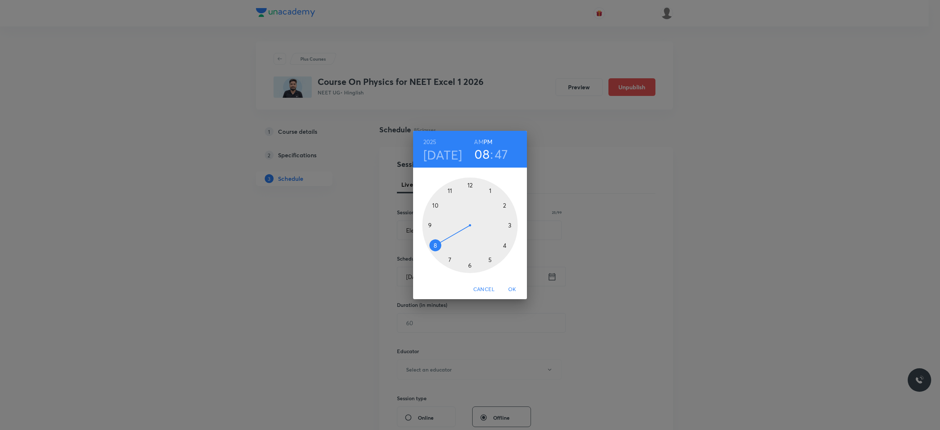
click at [490, 260] on div at bounding box center [470, 225] width 96 height 96
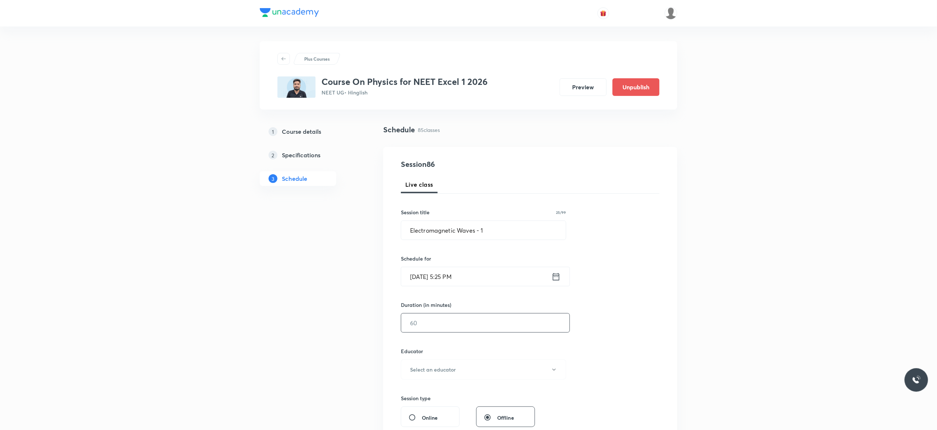
click at [462, 320] on input "text" at bounding box center [485, 322] width 168 height 19
type input "75"
click at [553, 372] on icon "button" at bounding box center [554, 370] width 6 height 6
click at [420, 396] on span "Akash Mishra" at bounding box center [482, 394] width 161 height 8
click at [627, 360] on div "Session 86 Live class Session title 25/99 Electromagnetic Waves - 1 ​ Schedule …" at bounding box center [530, 355] width 259 height 392
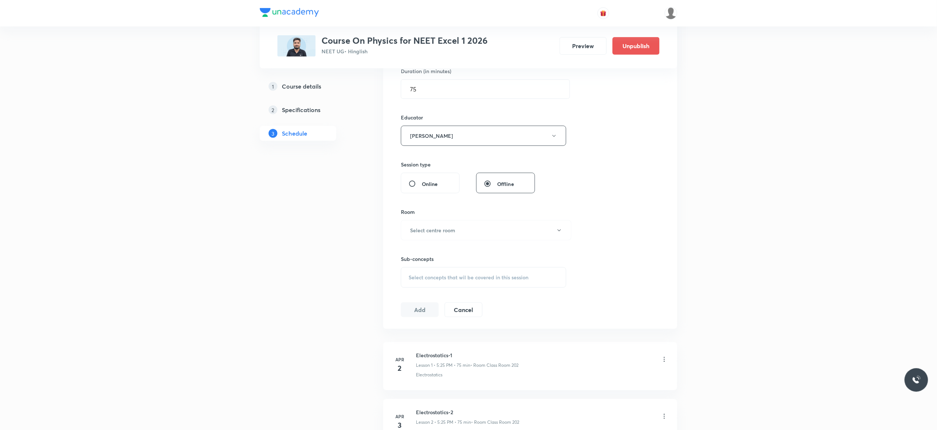
scroll to position [235, 0]
click at [560, 230] on icon "button" at bounding box center [558, 229] width 3 height 2
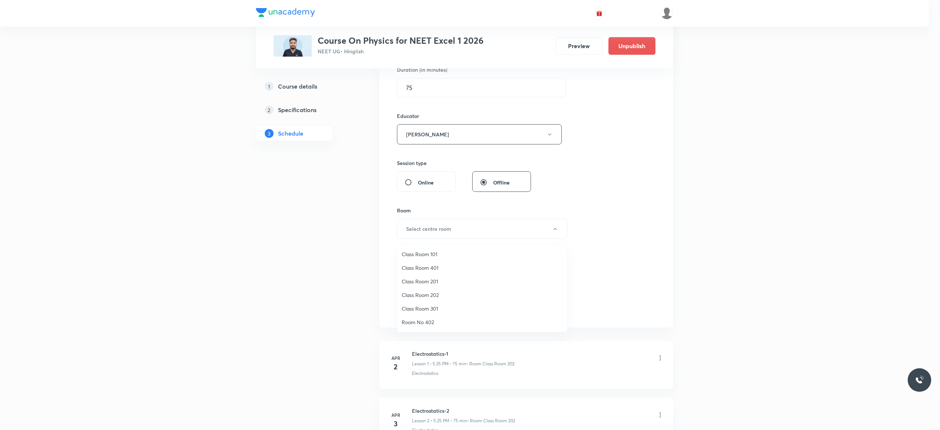
click at [426, 264] on span "Class Room 401" at bounding box center [482, 268] width 161 height 8
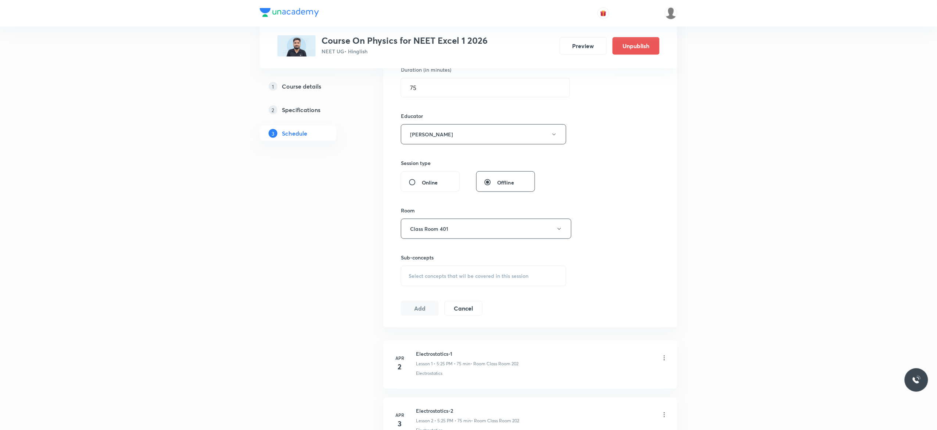
click at [428, 278] on span "Select concepts that wil be covered in this session" at bounding box center [468, 276] width 120 height 6
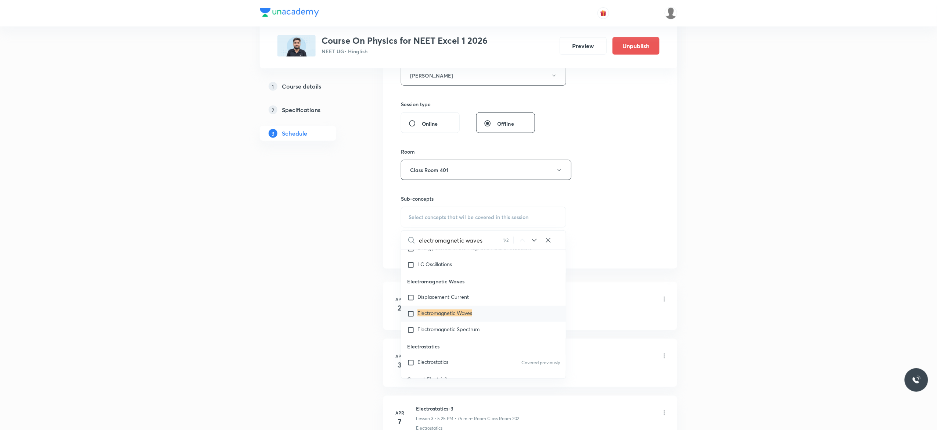
scroll to position [7335, 0]
type input "electromagnetic waves"
click at [411, 313] on input "checkbox" at bounding box center [412, 308] width 10 height 7
checkbox input "true"
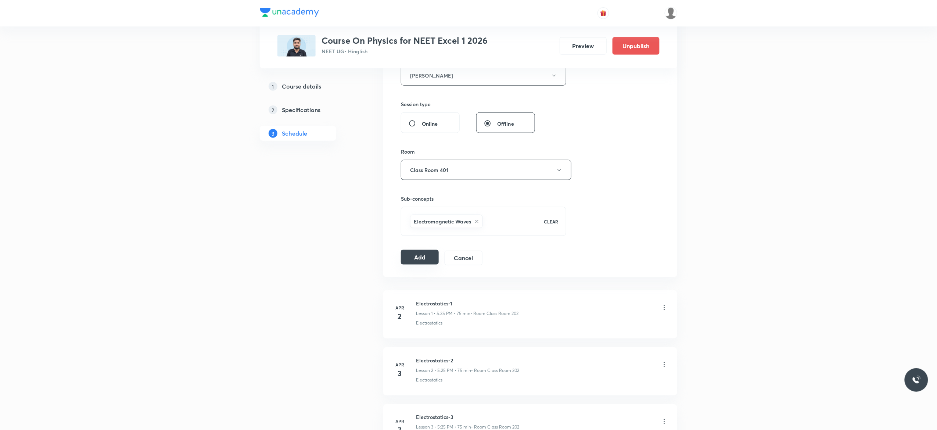
click at [419, 261] on button "Add" at bounding box center [420, 257] width 38 height 15
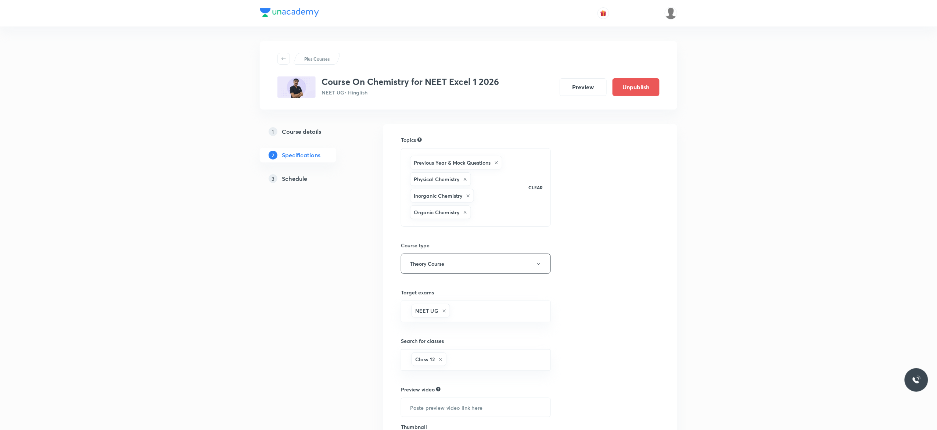
drag, startPoint x: 0, startPoint y: 0, endPoint x: 293, endPoint y: 179, distance: 343.3
click at [293, 179] on h5 "Schedule" at bounding box center [294, 178] width 25 height 9
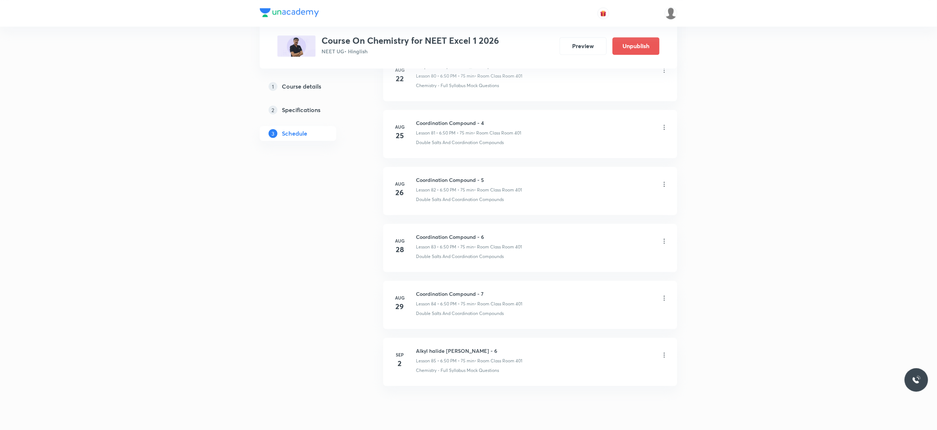
scroll to position [5067, 0]
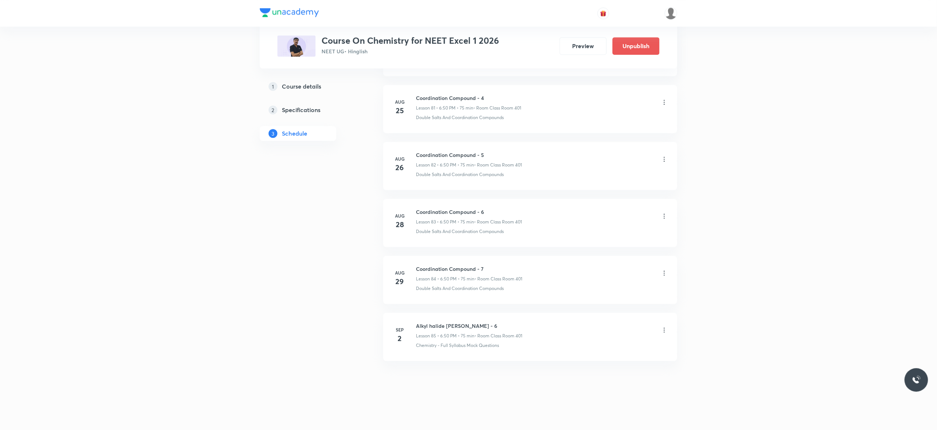
click at [486, 322] on h6 "Alkyl halide [PERSON_NAME] - 6" at bounding box center [469, 326] width 106 height 8
drag, startPoint x: 487, startPoint y: 322, endPoint x: 415, endPoint y: 315, distance: 72.4
click at [415, 315] on li "[DATE] Alkyl halide [PERSON_NAME] - 6 Lesson 85 • 6:50 PM • 75 min • Room Class…" at bounding box center [530, 337] width 294 height 48
copy h6 "Alkyl halide [PERSON_NAME] - 6"
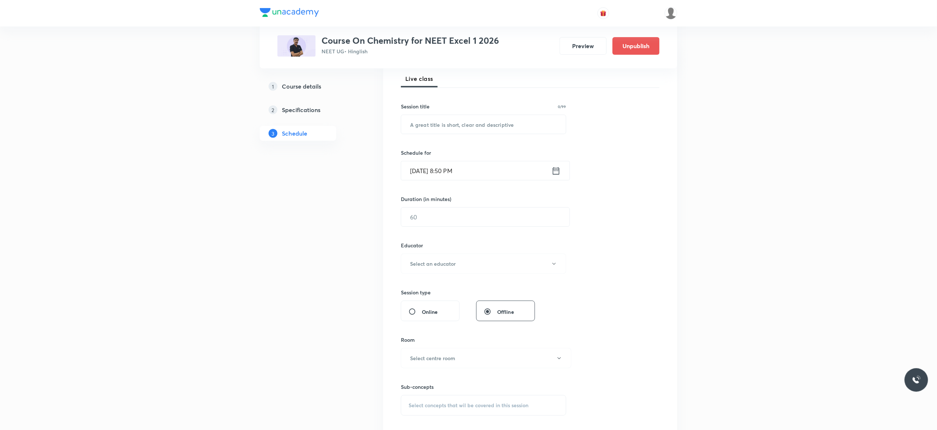
scroll to position [0, 0]
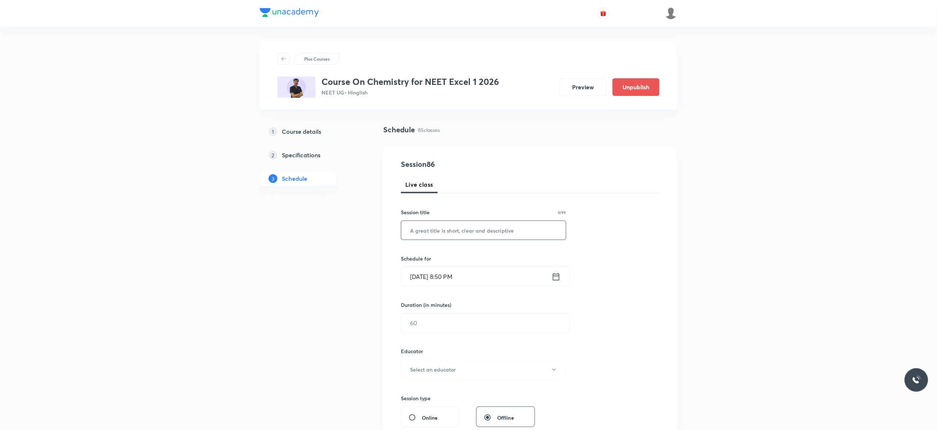
click at [420, 230] on input "text" at bounding box center [483, 230] width 165 height 19
paste input "Alkyl halide [PERSON_NAME] - 6"
type input "Alkyl halide [PERSON_NAME] - 7"
click at [558, 277] on icon at bounding box center [555, 276] width 9 height 10
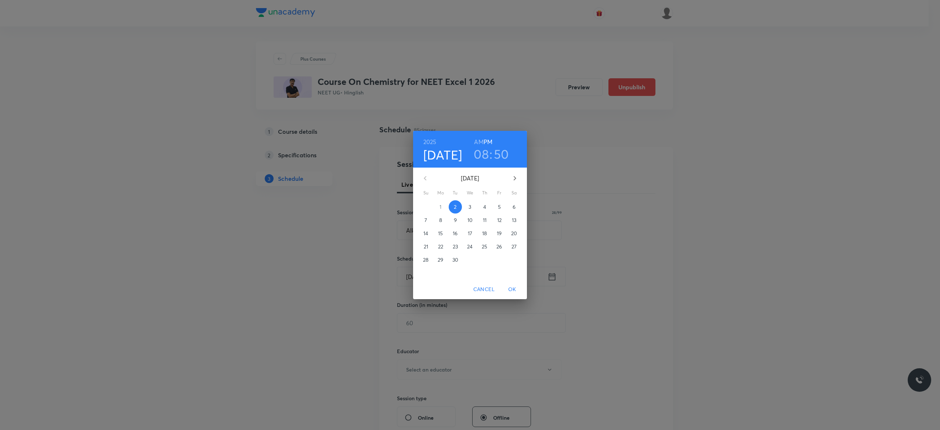
click at [470, 208] on p "3" at bounding box center [470, 206] width 3 height 7
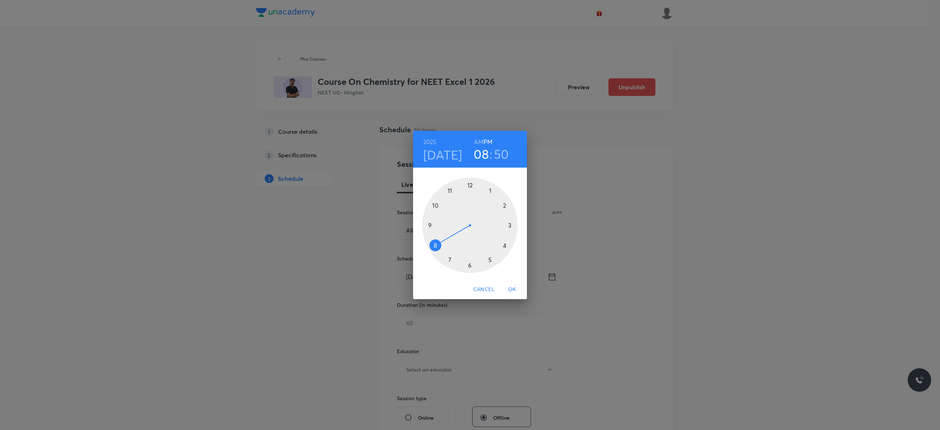
click at [470, 264] on div at bounding box center [470, 225] width 96 height 96
click at [434, 205] on div at bounding box center [470, 225] width 96 height 96
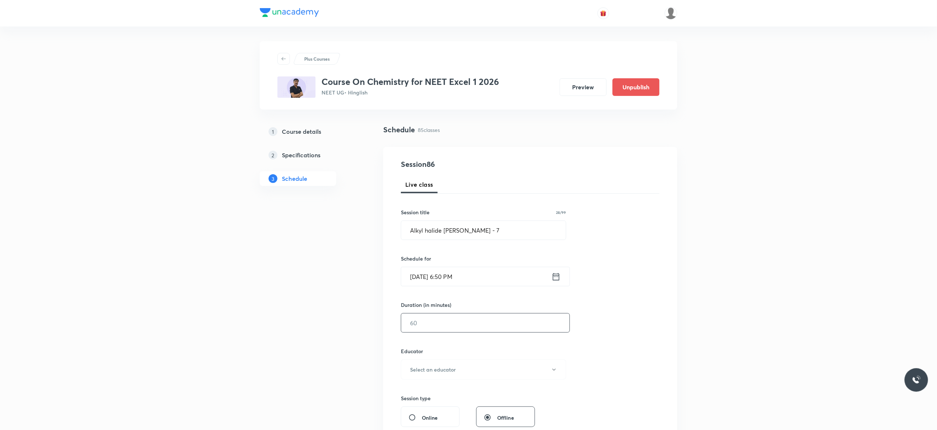
click at [445, 330] on input "text" at bounding box center [485, 322] width 168 height 19
type input "75"
click at [557, 370] on button "Select an educator" at bounding box center [483, 369] width 165 height 20
click at [415, 394] on span "[PERSON_NAME]" at bounding box center [482, 394] width 161 height 8
click at [641, 352] on div "Session 86 Live class Session title 28/99 Alkyl halide [PERSON_NAME] - 7 ​ Sche…" at bounding box center [530, 355] width 259 height 392
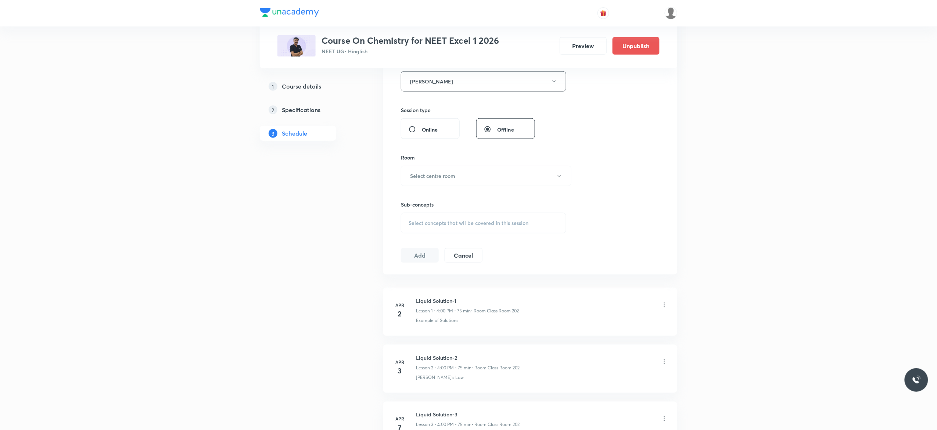
scroll to position [294, 0]
click at [559, 175] on button "Select centre room" at bounding box center [486, 170] width 170 height 20
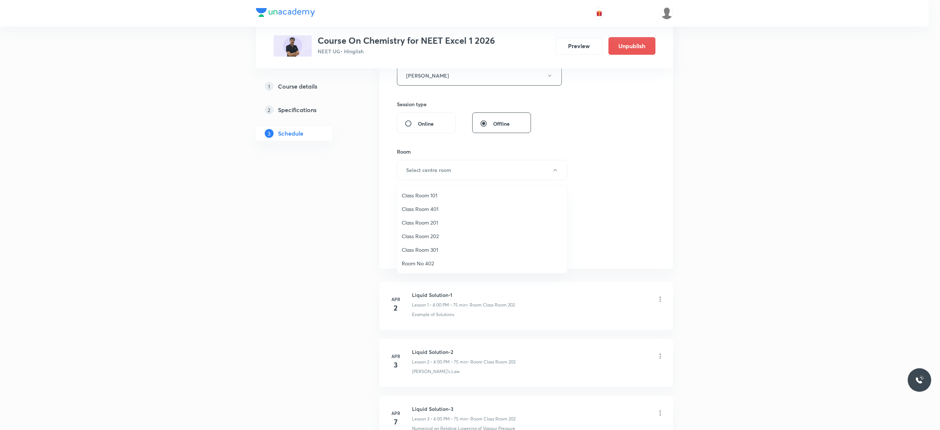
click at [435, 208] on span "Class Room 401" at bounding box center [482, 209] width 161 height 8
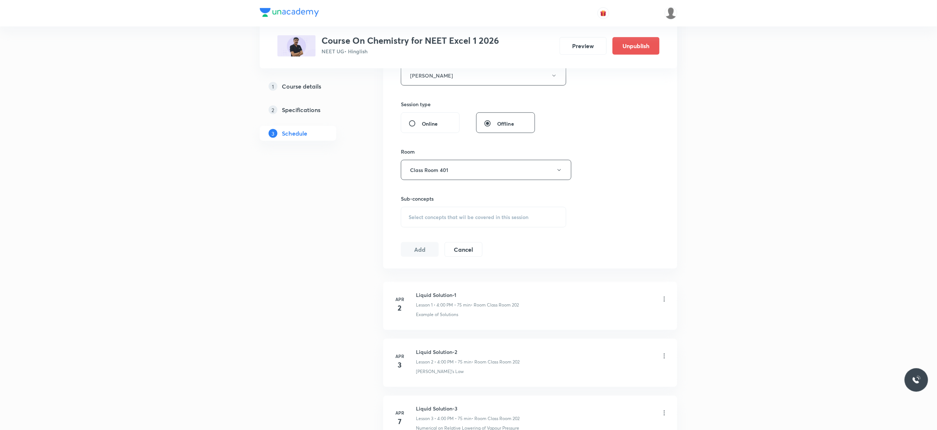
click at [423, 220] on span "Select concepts that wil be covered in this session" at bounding box center [468, 217] width 120 height 6
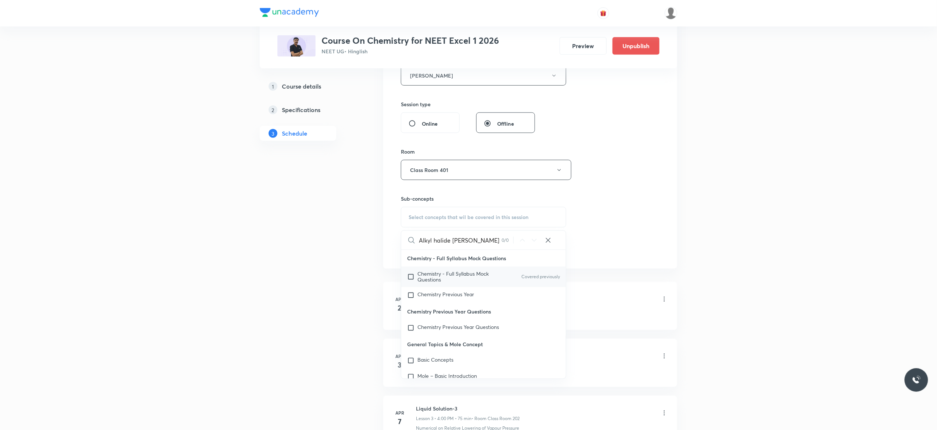
type input "Alkyl halide [PERSON_NAME]"
click at [410, 277] on input "checkbox" at bounding box center [412, 277] width 10 height 12
checkbox input "true"
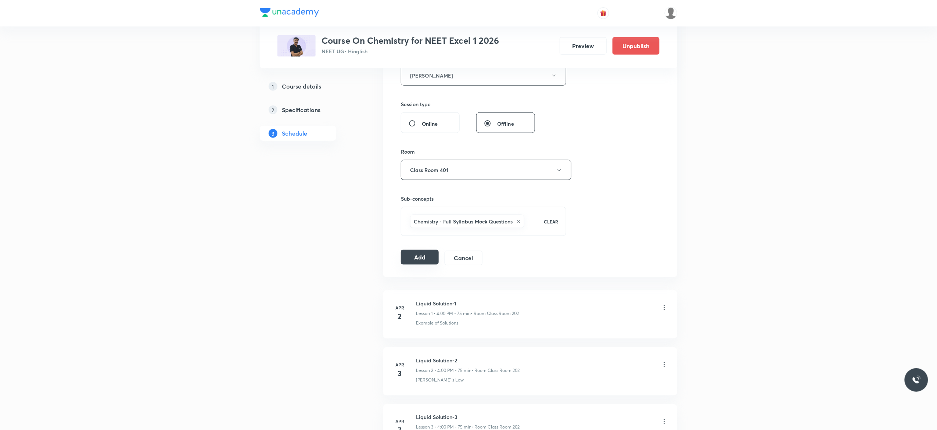
click at [421, 258] on button "Add" at bounding box center [420, 257] width 38 height 15
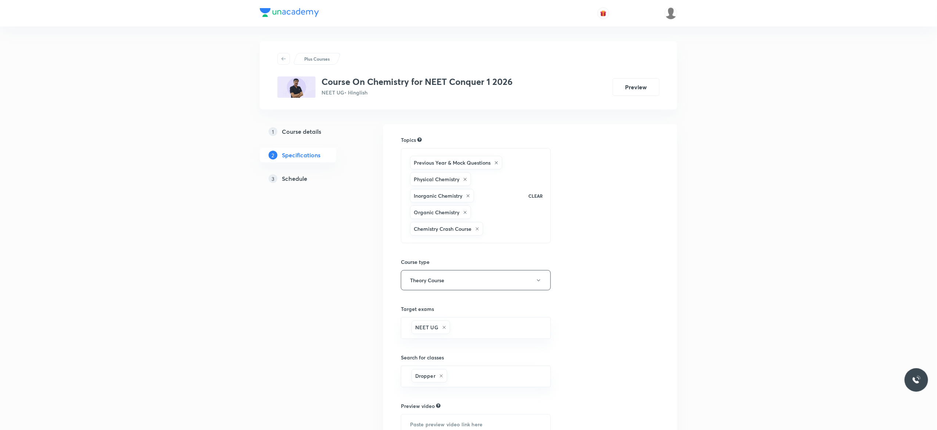
click at [290, 179] on h5 "Schedule" at bounding box center [294, 178] width 25 height 9
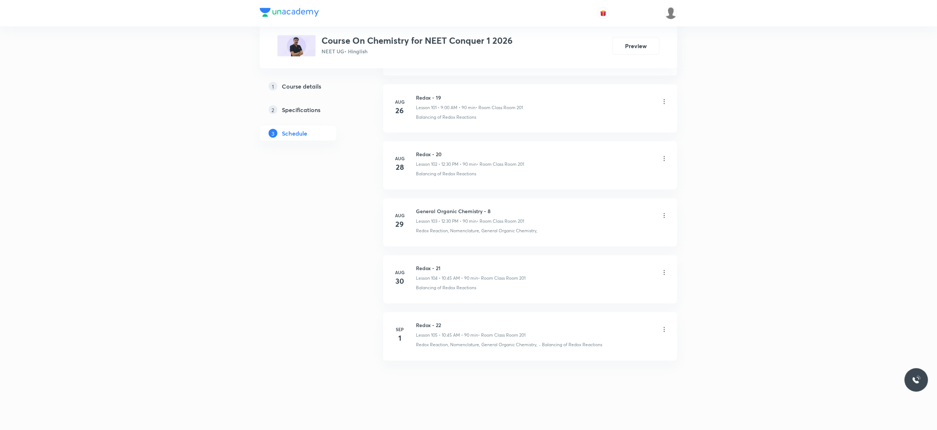
scroll to position [6211, 0]
drag, startPoint x: 444, startPoint y: 322, endPoint x: 411, endPoint y: 317, distance: 34.1
click at [411, 317] on li "[DATE] Redox - 22 Lesson 105 • 10:45 AM • 90 min • Room Class Room 201 Redox Re…" at bounding box center [530, 336] width 294 height 48
copy h6 "Redox - 22"
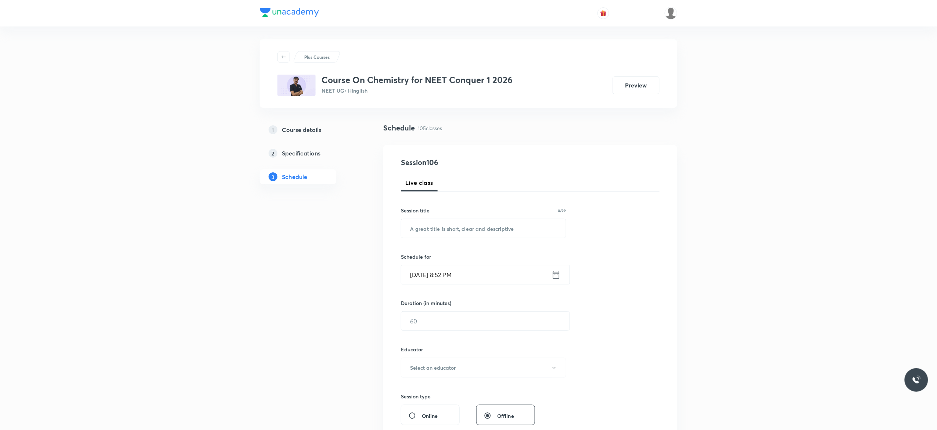
scroll to position [0, 0]
click at [433, 233] on input "text" at bounding box center [483, 230] width 165 height 19
paste input "Redox - 22"
type input "Redox - 23"
click at [556, 278] on icon at bounding box center [555, 276] width 9 height 10
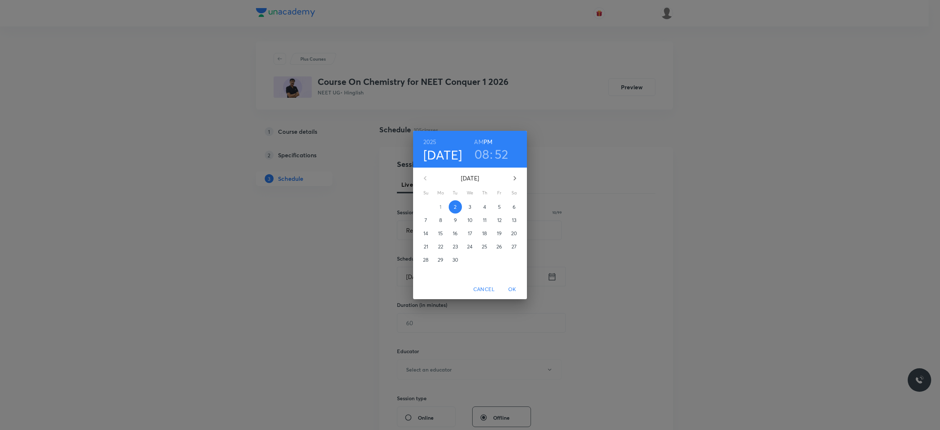
click at [478, 139] on h6 "AM" at bounding box center [478, 142] width 9 height 10
click at [469, 207] on p "3" at bounding box center [470, 206] width 3 height 7
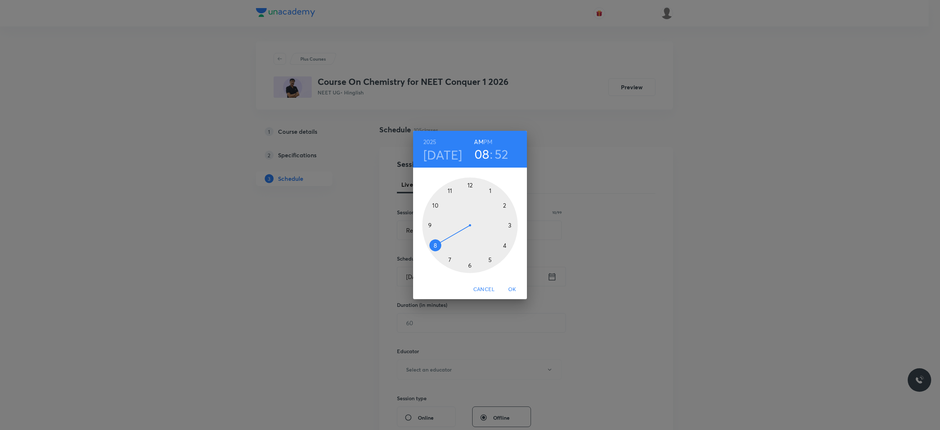
click at [428, 225] on div at bounding box center [470, 225] width 96 height 96
click at [469, 185] on div at bounding box center [470, 225] width 96 height 96
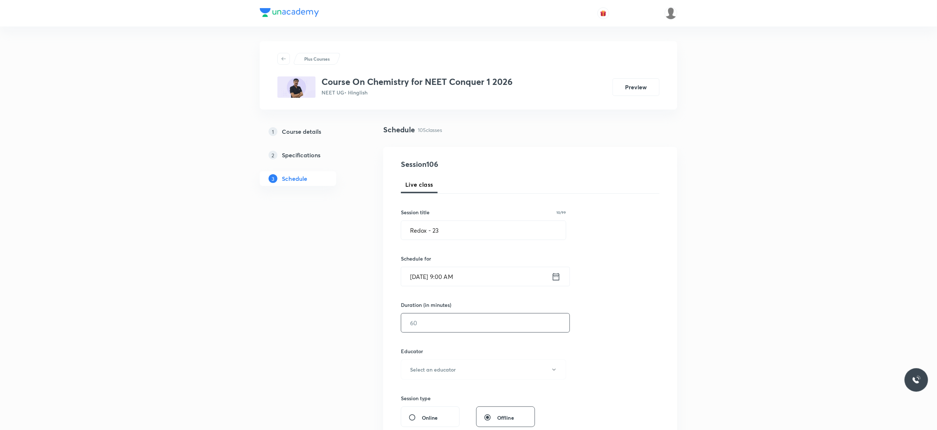
click at [439, 323] on input "text" at bounding box center [485, 322] width 168 height 19
type input "90"
click at [553, 372] on icon "button" at bounding box center [554, 370] width 6 height 6
click at [450, 408] on span "Kuldeep Kumar Pandey" at bounding box center [482, 408] width 161 height 8
click at [602, 348] on div "Session 106 Live class Session title 10/99 Redox - 23 ​ Schedule for Sep 3, 202…" at bounding box center [530, 355] width 259 height 392
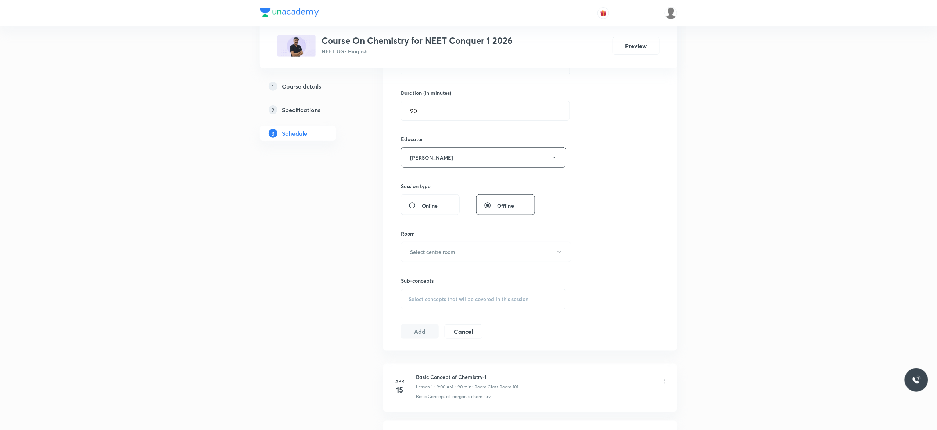
scroll to position [353, 0]
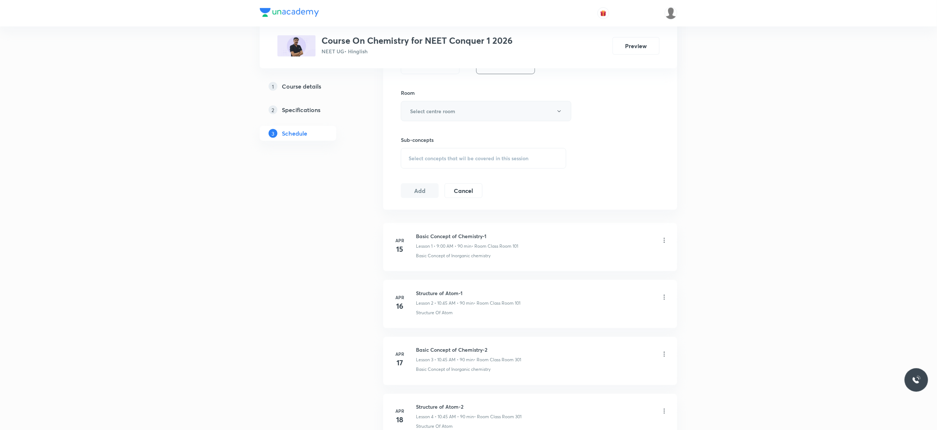
click at [555, 119] on button "Select centre room" at bounding box center [486, 111] width 170 height 20
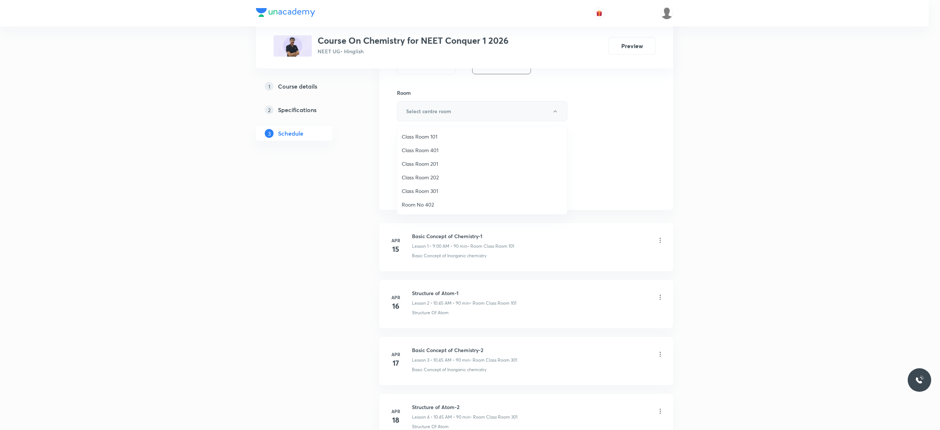
click at [555, 119] on div at bounding box center [470, 215] width 940 height 430
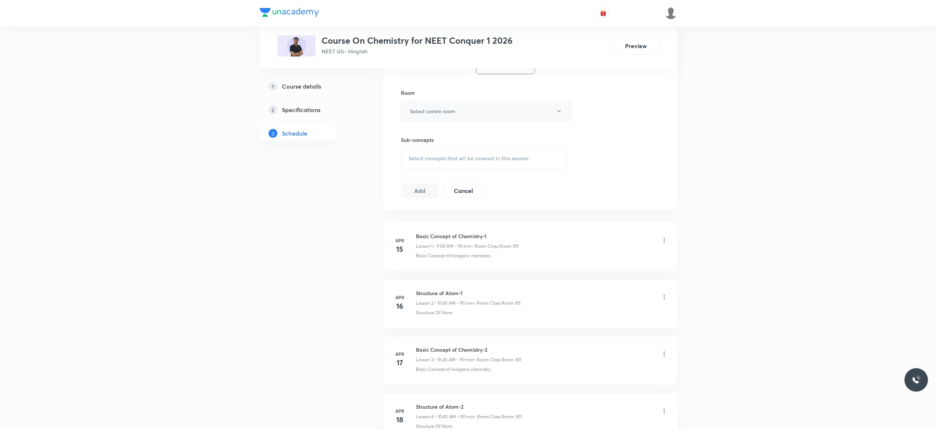
click at [555, 119] on button "Select centre room" at bounding box center [486, 111] width 170 height 20
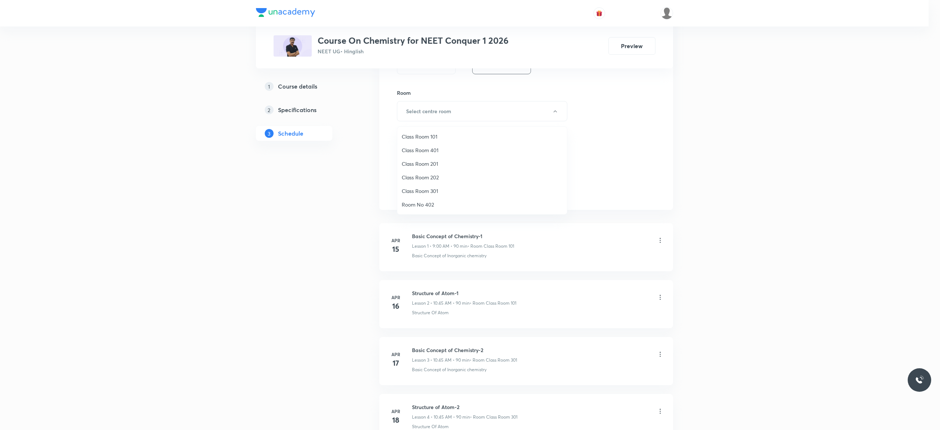
click at [434, 162] on span "Class Room 201" at bounding box center [482, 164] width 161 height 8
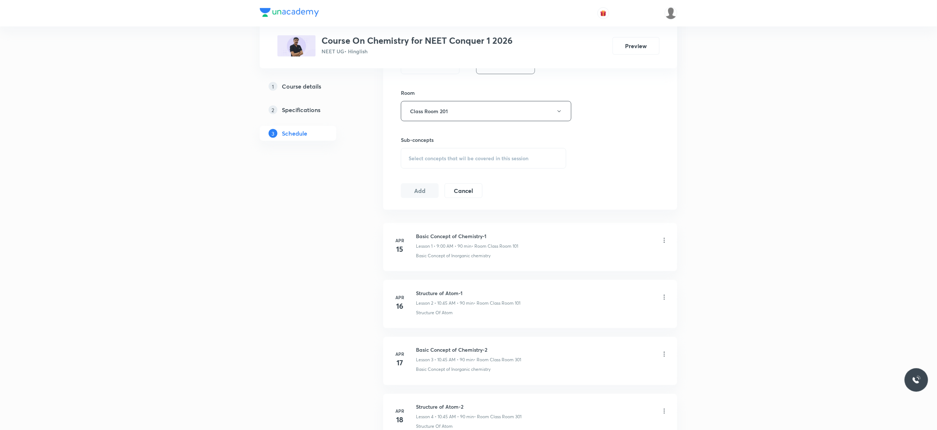
click at [429, 161] on span "Select concepts that wil be covered in this session" at bounding box center [468, 158] width 120 height 6
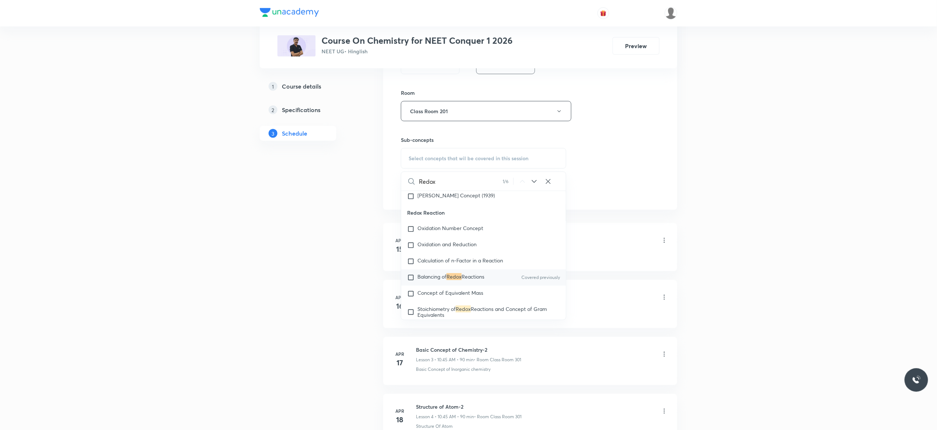
scroll to position [2700, 0]
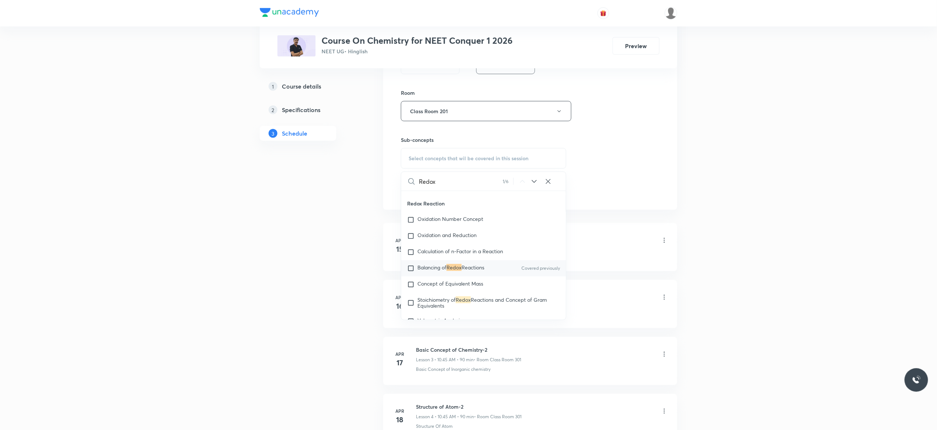
type input "Redox"
click at [411, 272] on input "checkbox" at bounding box center [412, 267] width 10 height 7
checkbox input "true"
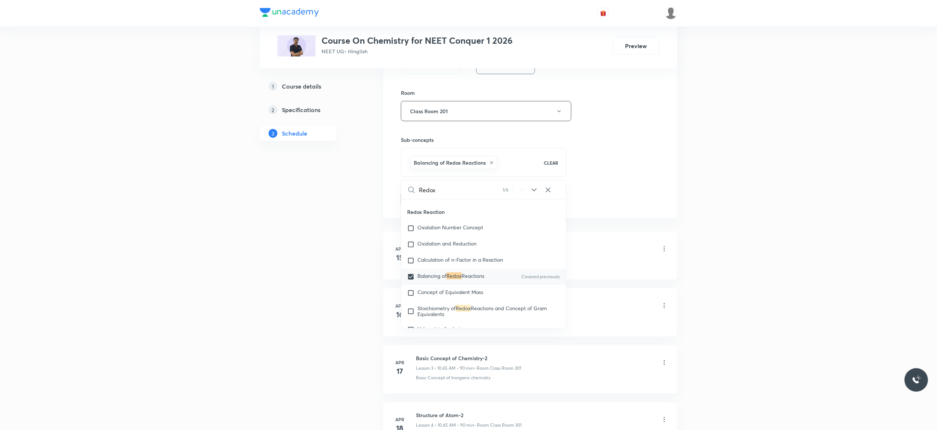
click at [416, 203] on button "Add" at bounding box center [420, 198] width 38 height 15
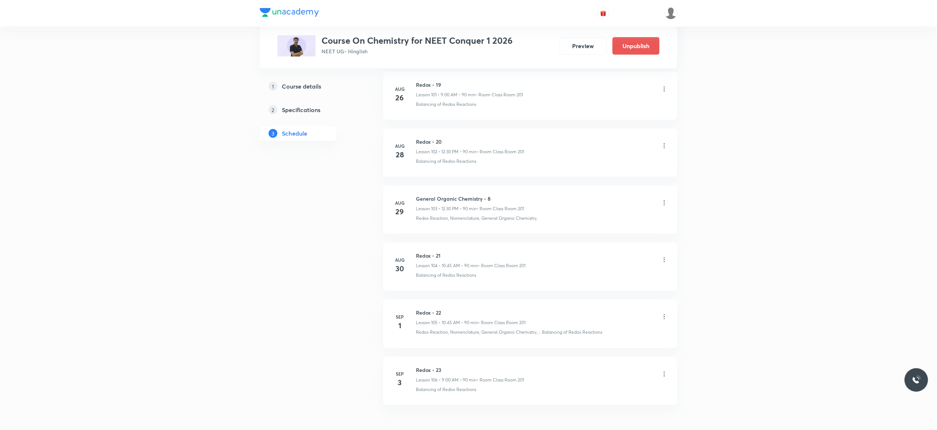
scroll to position [5882, 0]
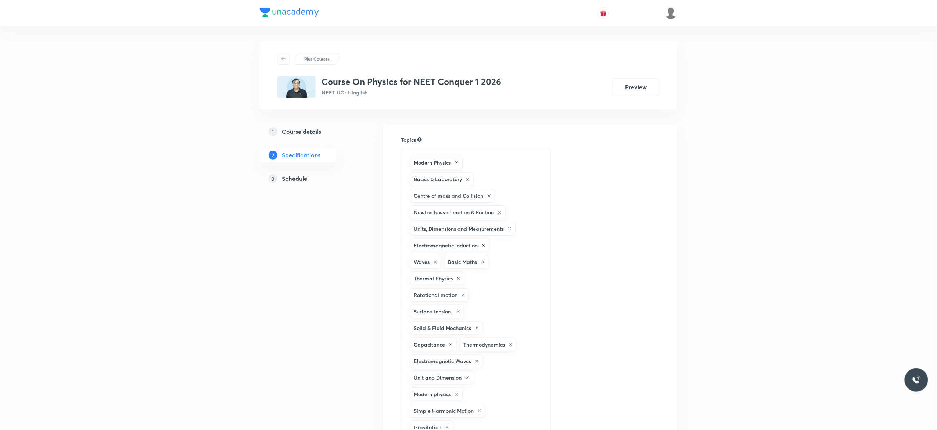
click at [303, 176] on h5 "Schedule" at bounding box center [294, 178] width 25 height 9
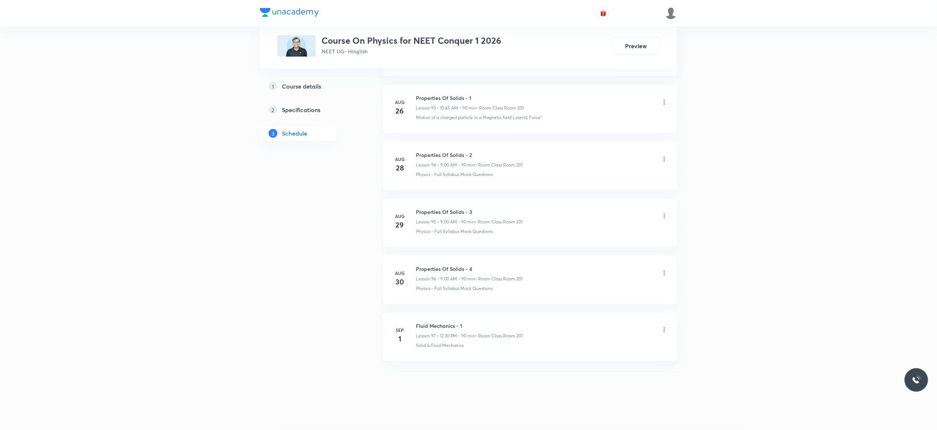
scroll to position [5754, 0]
drag, startPoint x: 466, startPoint y: 320, endPoint x: 415, endPoint y: 315, distance: 51.3
click at [415, 315] on li "[DATE] Fluid Mechanics - 1 Lesson 97 • 12:30 PM • 90 min • Room Class Room 201 …" at bounding box center [530, 337] width 294 height 48
copy h6 "Fluid Mechanics - 1"
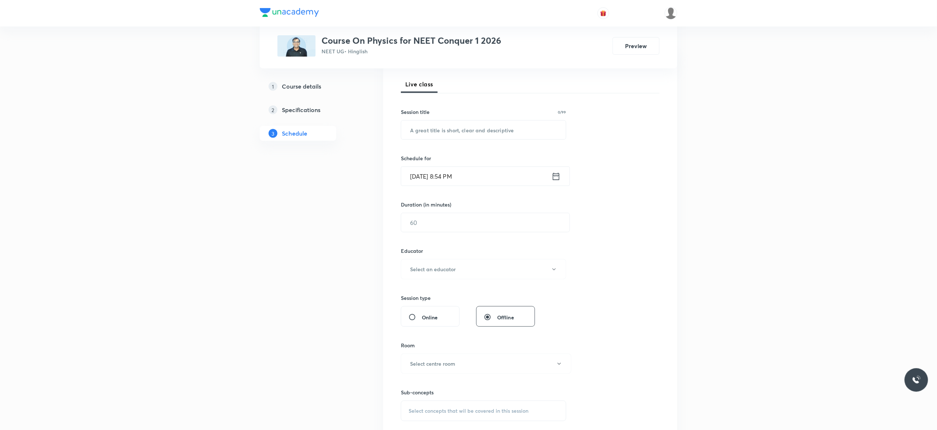
scroll to position [0, 0]
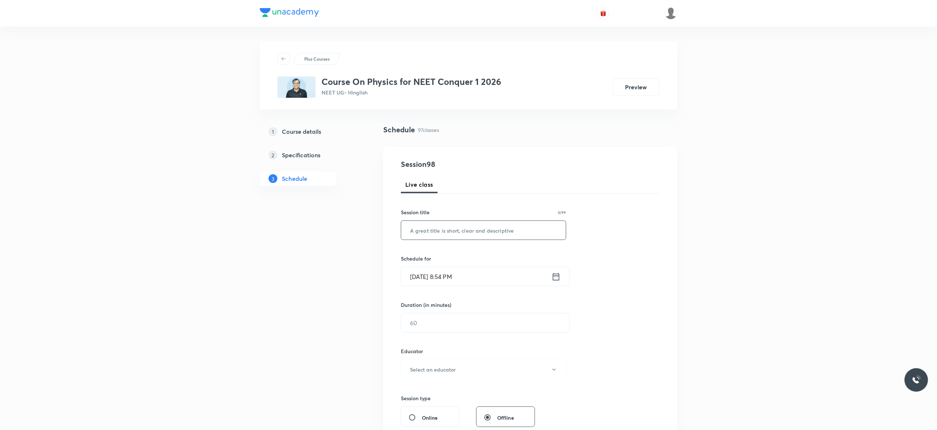
click at [424, 230] on input "text" at bounding box center [483, 230] width 165 height 19
paste input "Fluid Mechanics - 1"
type input "Fluid Mechanics - 2"
click at [557, 277] on icon at bounding box center [555, 276] width 9 height 10
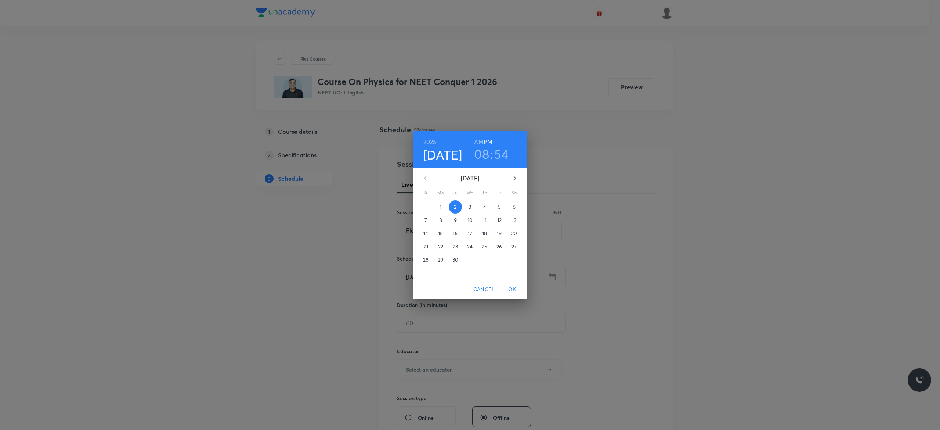
click at [471, 206] on p "3" at bounding box center [470, 206] width 3 height 7
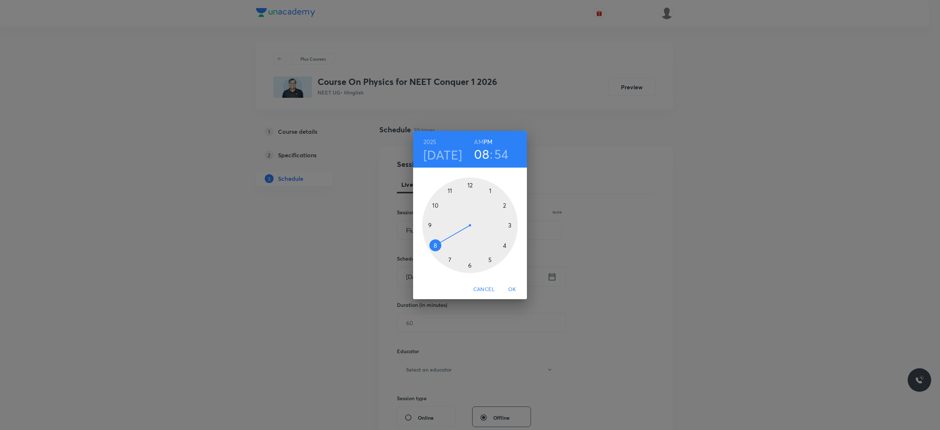
click at [478, 141] on h6 "AM" at bounding box center [478, 142] width 9 height 10
click at [435, 205] on div at bounding box center [470, 225] width 96 height 96
click at [429, 224] on div at bounding box center [470, 225] width 96 height 96
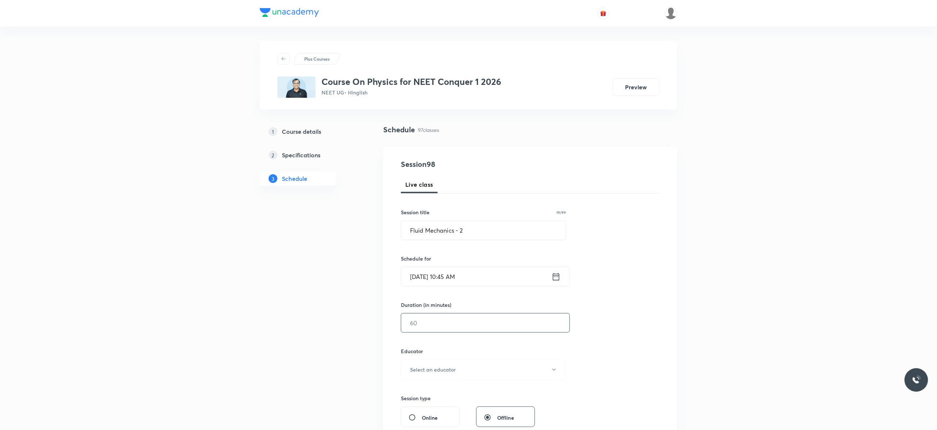
click at [454, 320] on input "text" at bounding box center [485, 322] width 168 height 19
type input "90"
click at [552, 372] on icon "button" at bounding box center [554, 370] width 6 height 6
click at [424, 395] on span "[PERSON_NAME]" at bounding box center [482, 394] width 161 height 8
click at [620, 345] on div "Session 98 Live class Session title 19/99 Fluid Mechanics - 2 ​ Schedule for [D…" at bounding box center [530, 355] width 259 height 392
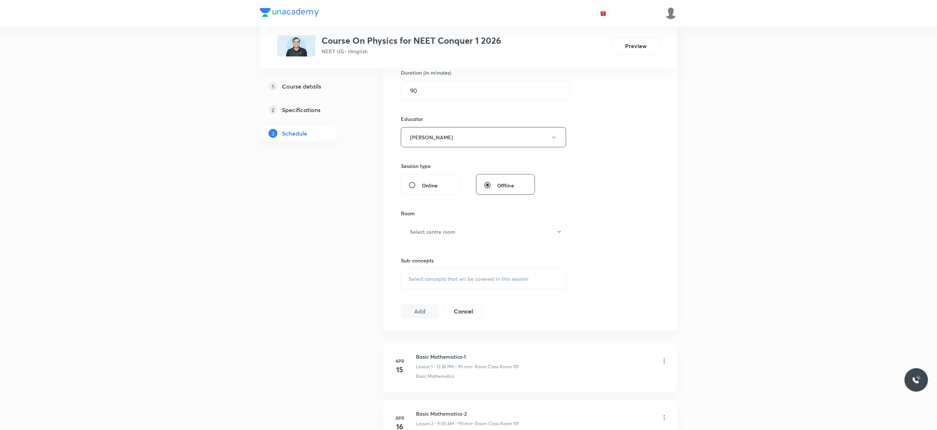
scroll to position [294, 0]
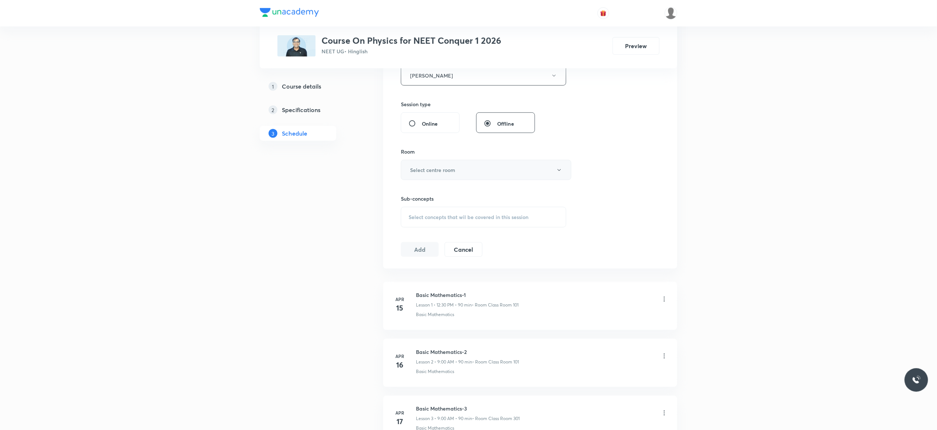
click at [559, 173] on icon "button" at bounding box center [559, 170] width 6 height 6
click at [418, 221] on span "Class Room 201" at bounding box center [482, 223] width 161 height 8
click at [419, 220] on span "Select concepts that wil be covered in this session" at bounding box center [468, 217] width 120 height 6
type input "Fluid Mechanics"
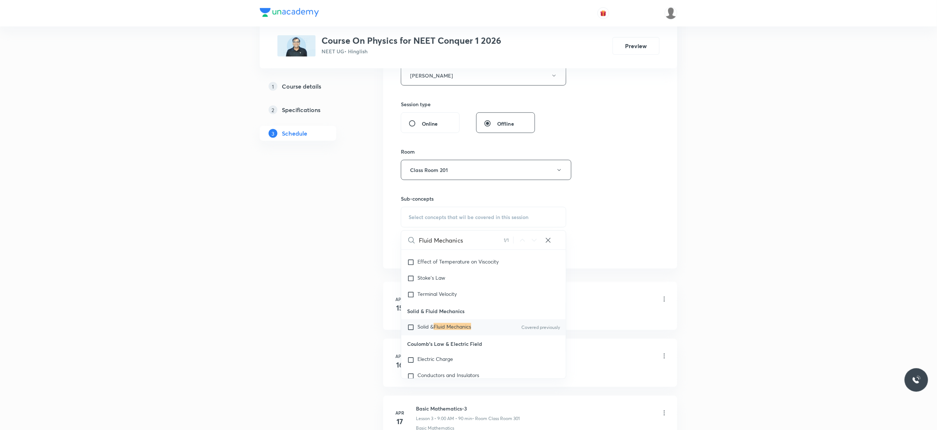
click at [410, 331] on input "checkbox" at bounding box center [412, 327] width 10 height 7
checkbox input "true"
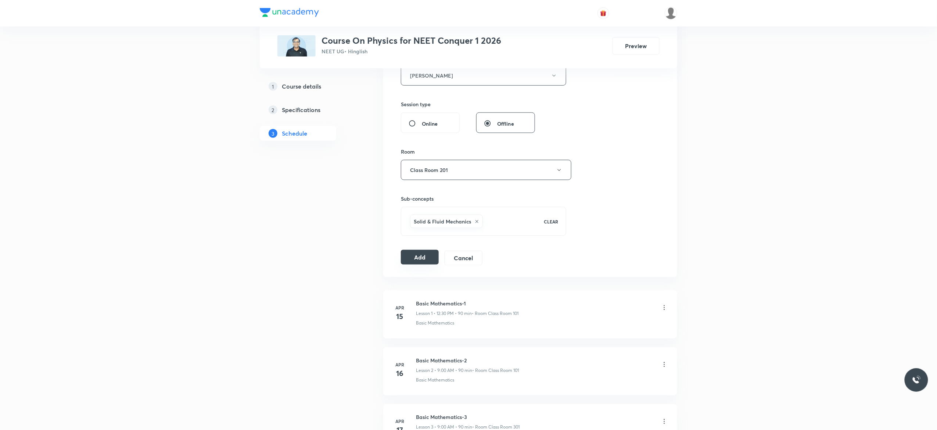
click at [415, 261] on button "Add" at bounding box center [420, 257] width 38 height 15
click at [641, 173] on div "Session 98 Live class Session title 19/99 Fluid Mechanics - 2 ​ Schedule for Se…" at bounding box center [530, 65] width 259 height 400
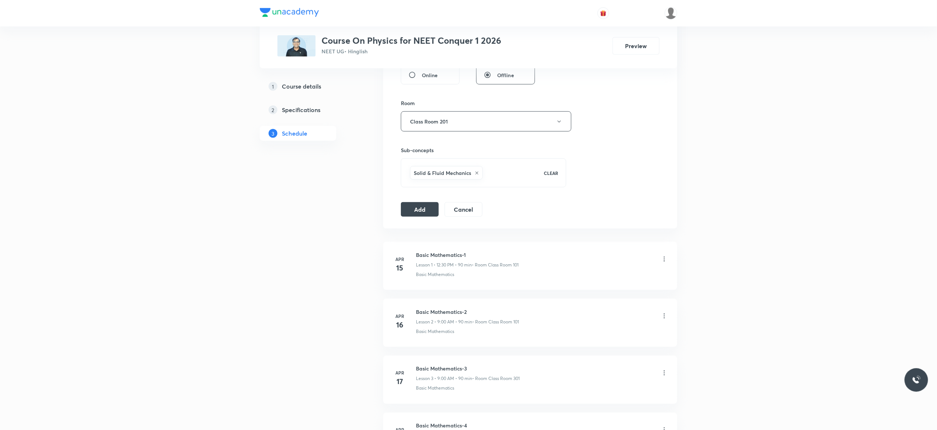
scroll to position [382, 0]
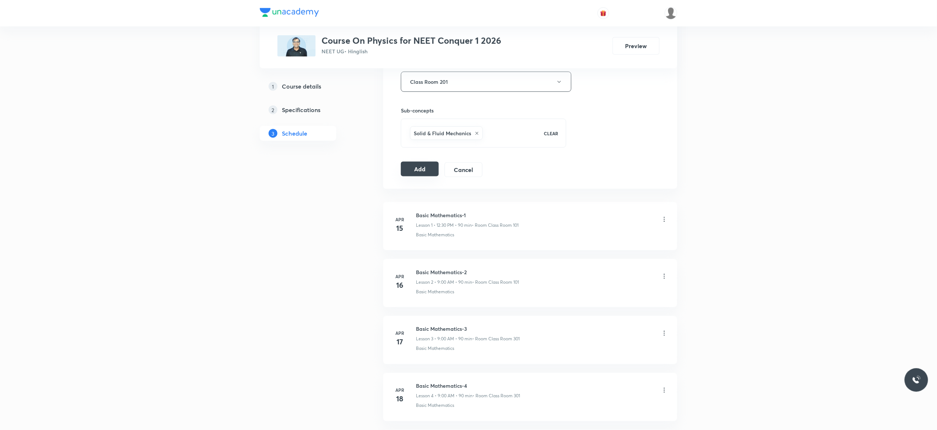
click at [421, 172] on button "Add" at bounding box center [420, 169] width 38 height 15
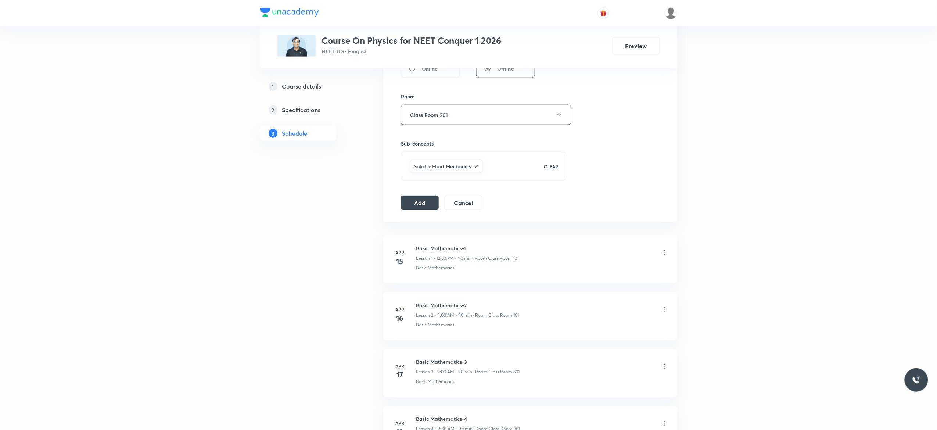
scroll to position [353, 0]
click at [416, 206] on button "Add" at bounding box center [420, 198] width 38 height 15
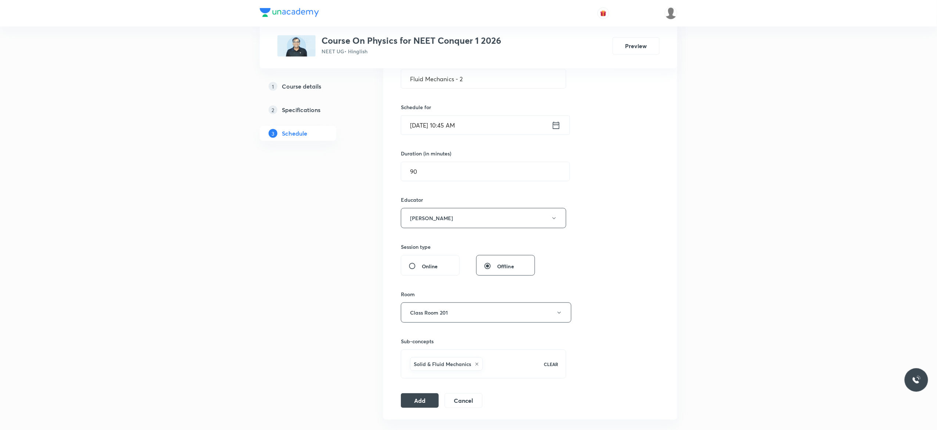
scroll to position [0, 0]
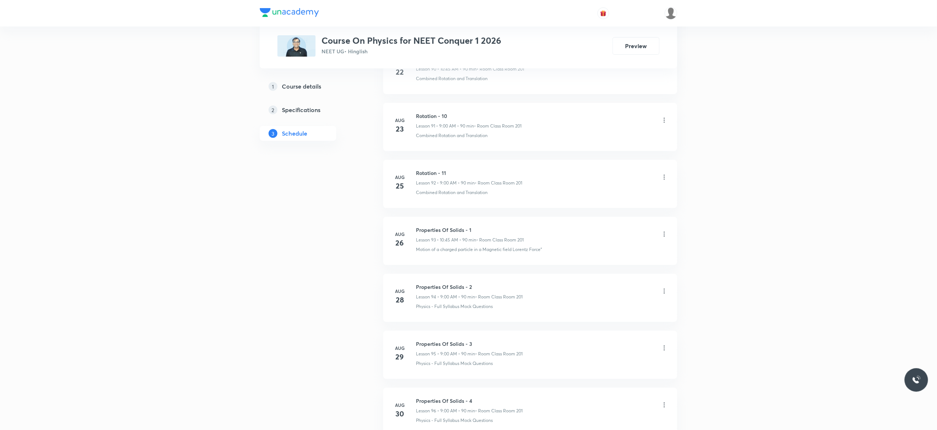
scroll to position [5762, 0]
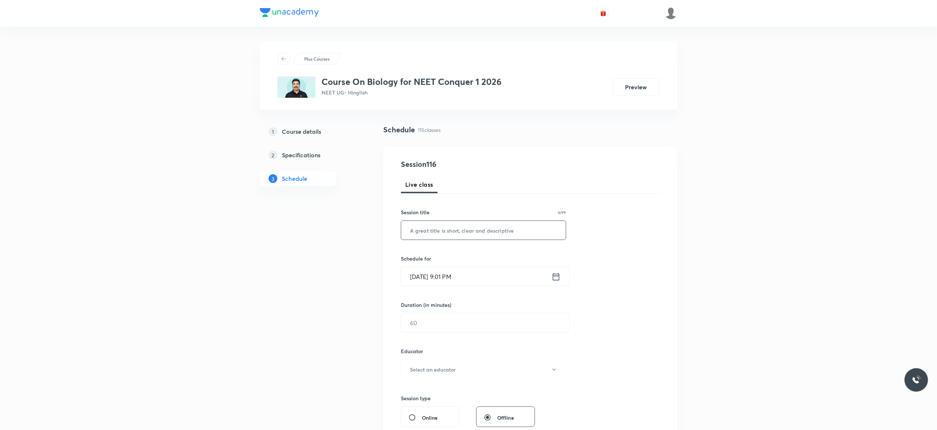
click at [429, 230] on input "text" at bounding box center [483, 230] width 165 height 19
paste input "Excretory Products and Their Elimination - 2"
type input "Excretory Products and Their Elimination - 3"
click at [556, 278] on icon at bounding box center [555, 276] width 9 height 10
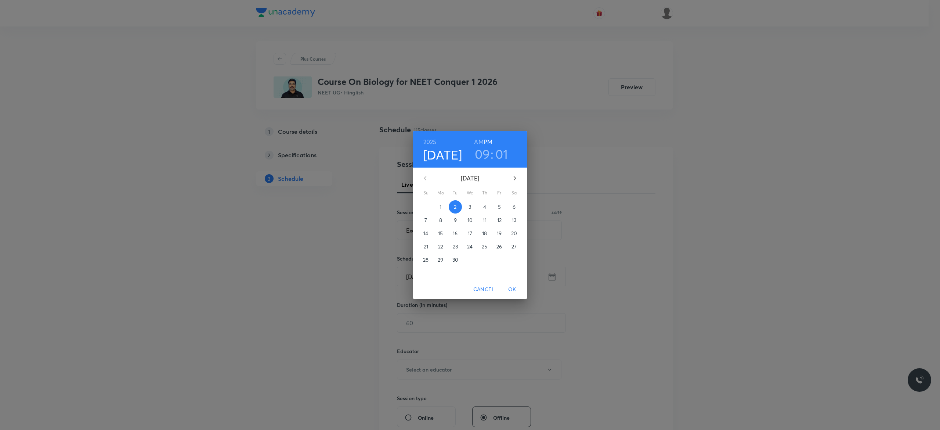
click at [469, 207] on p "3" at bounding box center [470, 206] width 3 height 7
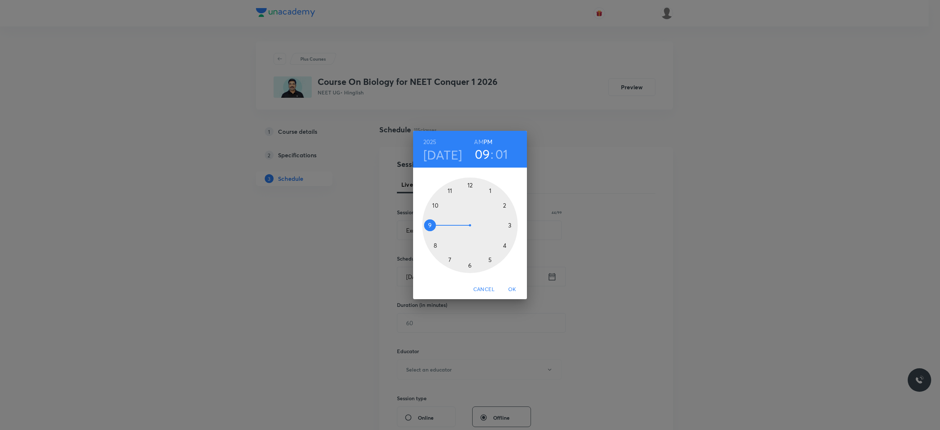
click at [477, 141] on h6 "AM" at bounding box center [478, 142] width 9 height 10
click at [488, 142] on h6 "PM" at bounding box center [488, 142] width 9 height 10
click at [469, 184] on div at bounding box center [470, 225] width 96 height 96
click at [470, 264] on div at bounding box center [470, 225] width 96 height 96
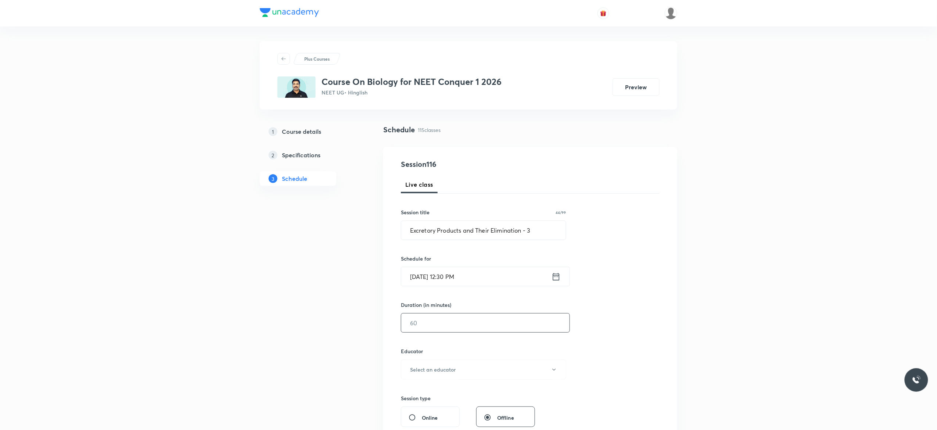
click at [449, 326] on input "text" at bounding box center [485, 322] width 168 height 19
type input "90"
click at [607, 327] on div "Session 116 Live class Session title 44/99 Excretory Products and Their Elimina…" at bounding box center [530, 355] width 259 height 392
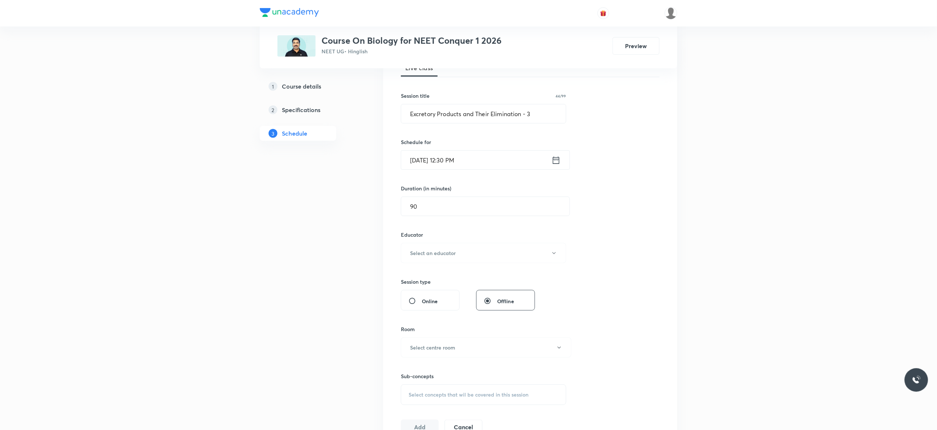
scroll to position [118, 0]
click at [556, 255] on icon "button" at bounding box center [554, 252] width 6 height 6
click at [447, 289] on span "[PERSON_NAME]" at bounding box center [482, 291] width 161 height 8
click at [557, 346] on icon "button" at bounding box center [559, 346] width 6 height 6
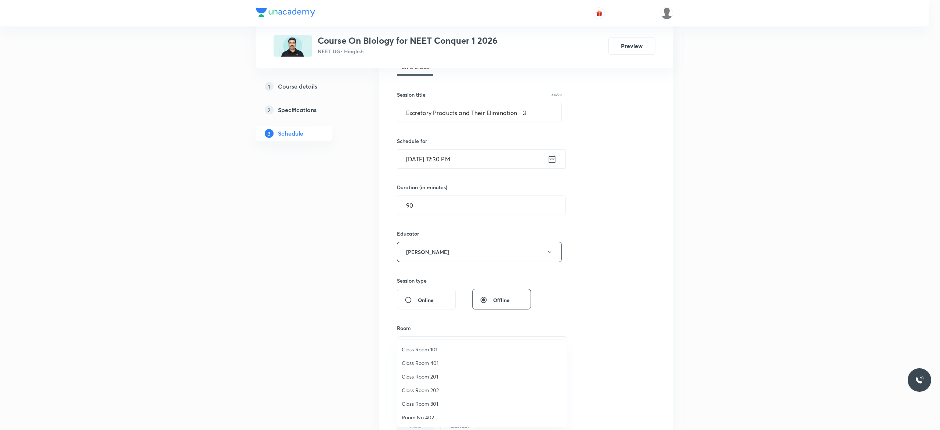
click at [436, 375] on span "Class Room 201" at bounding box center [482, 376] width 161 height 8
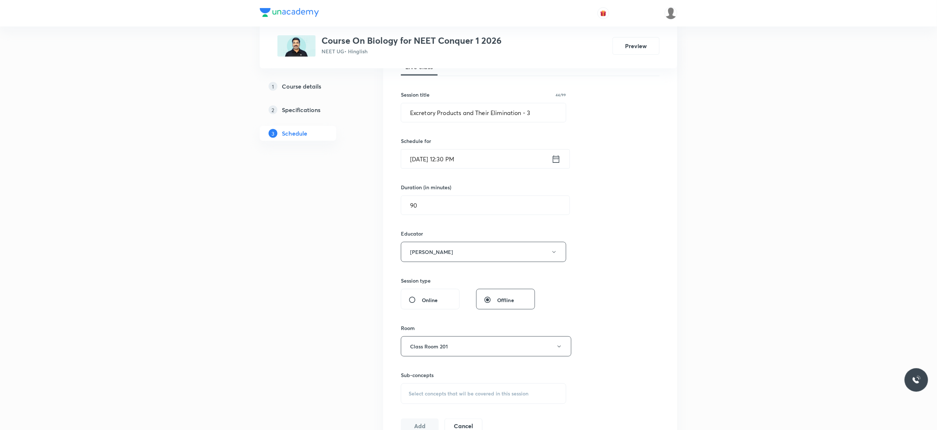
click at [600, 378] on div "Session 116 Live class Session title 44/99 Excretory Products and Their Elimina…" at bounding box center [530, 237] width 259 height 392
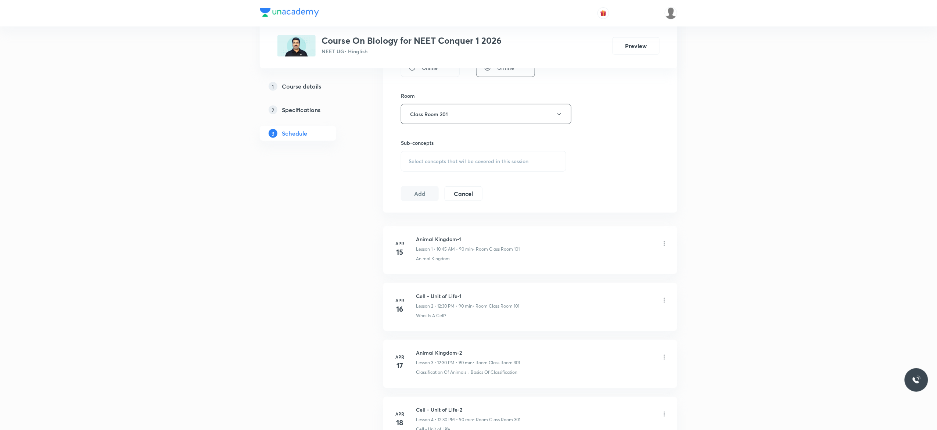
scroll to position [411, 0]
click at [450, 108] on div "Select concepts that wil be covered in this session" at bounding box center [483, 99] width 165 height 21
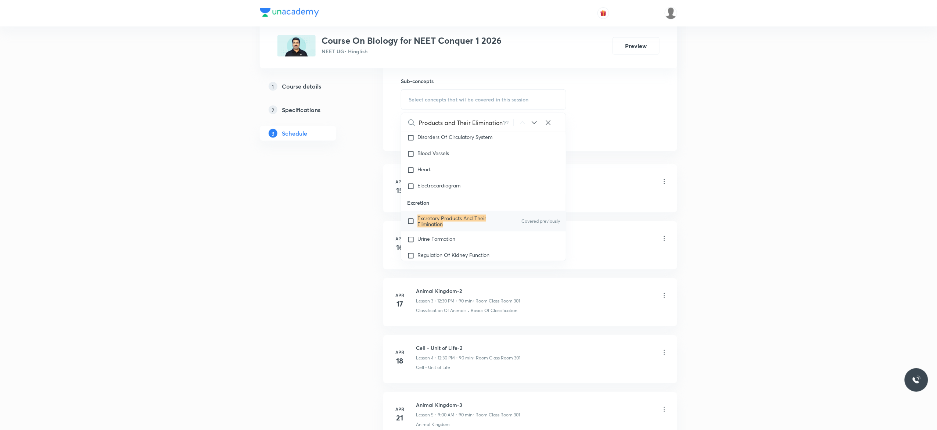
scroll to position [3210, 0]
type input "Excretory Products and Their Elimination"
click at [410, 227] on input "checkbox" at bounding box center [412, 221] width 10 height 12
checkbox input "true"
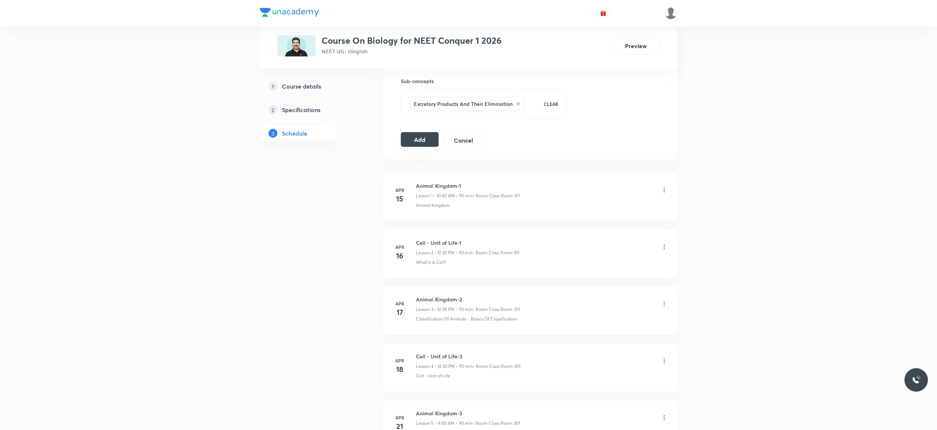
click at [418, 141] on button "Add" at bounding box center [420, 139] width 38 height 15
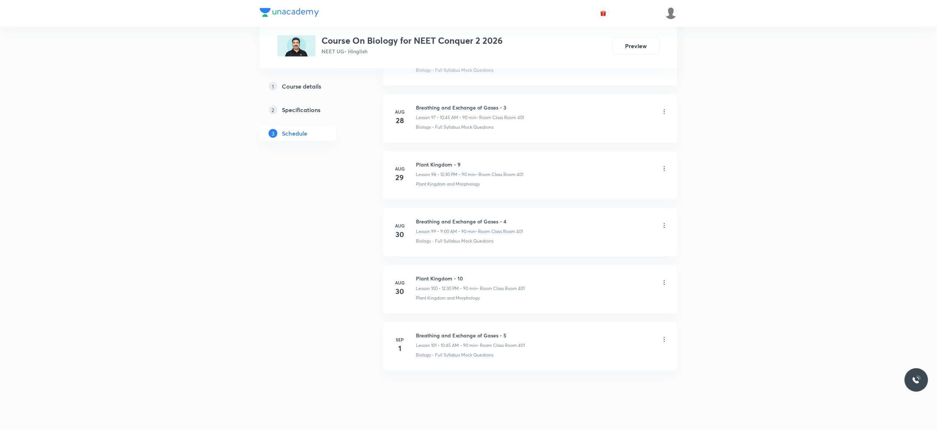
scroll to position [5982, 0]
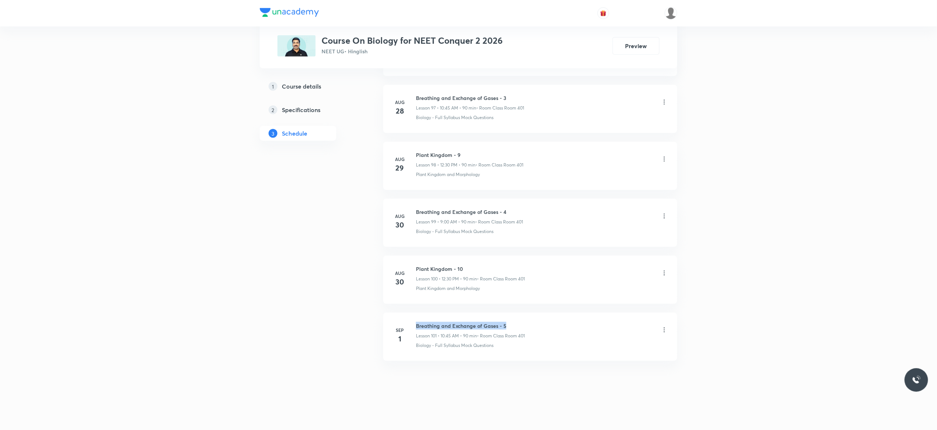
drag, startPoint x: 509, startPoint y: 322, endPoint x: 417, endPoint y: 307, distance: 92.6
copy h6 "Breathing and Exchange of Gases - 5"
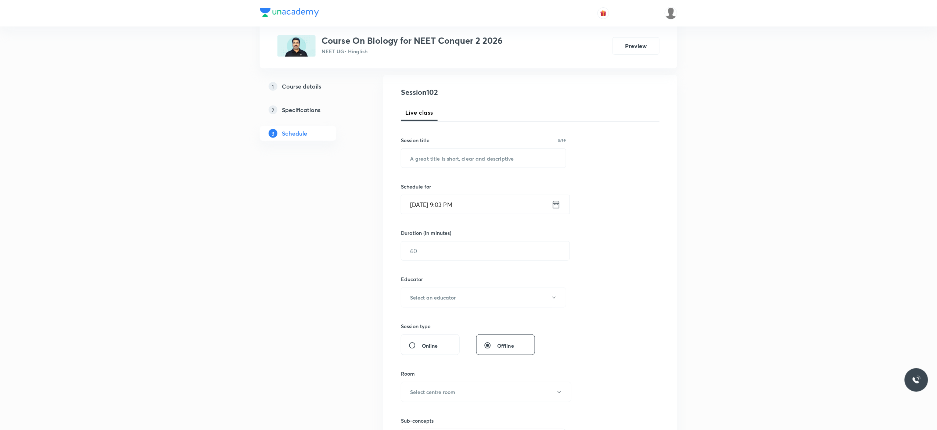
scroll to position [46, 0]
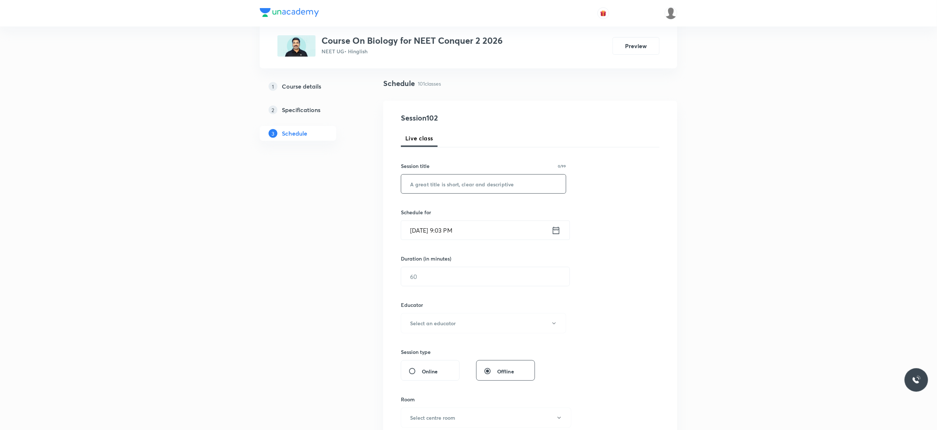
click at [418, 182] on input "text" at bounding box center [483, 183] width 165 height 19
paste input "Breathing and Exchange of Gases - 5"
type input "Breathing and Exchange of Gases - 6"
click at [557, 232] on icon at bounding box center [555, 230] width 9 height 10
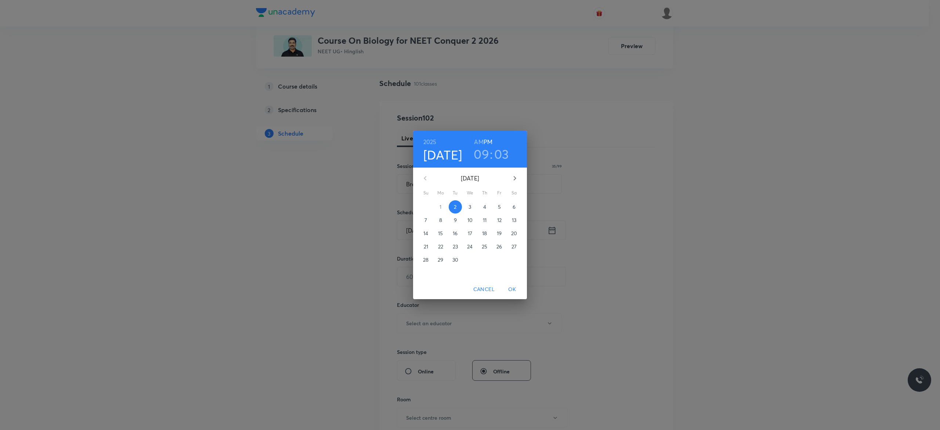
click at [478, 141] on h6 "AM" at bounding box center [478, 142] width 9 height 10
click at [470, 205] on p "3" at bounding box center [470, 206] width 3 height 7
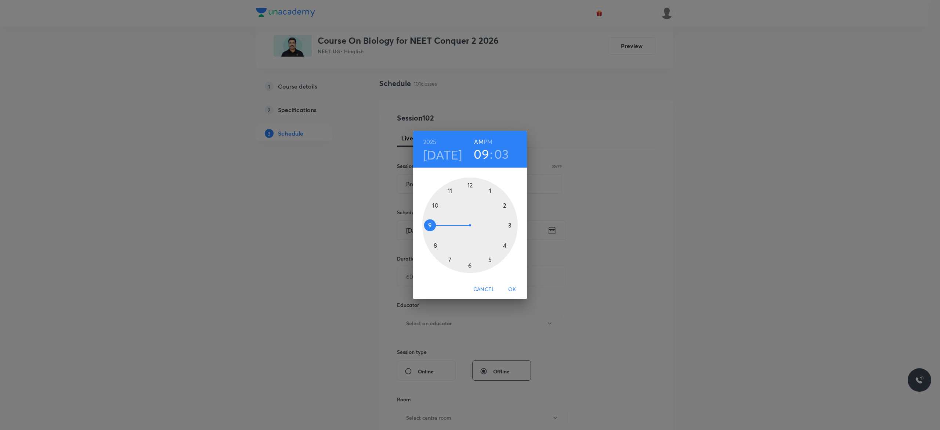
click at [429, 223] on div at bounding box center [470, 225] width 96 height 96
click at [469, 185] on div at bounding box center [470, 225] width 96 height 96
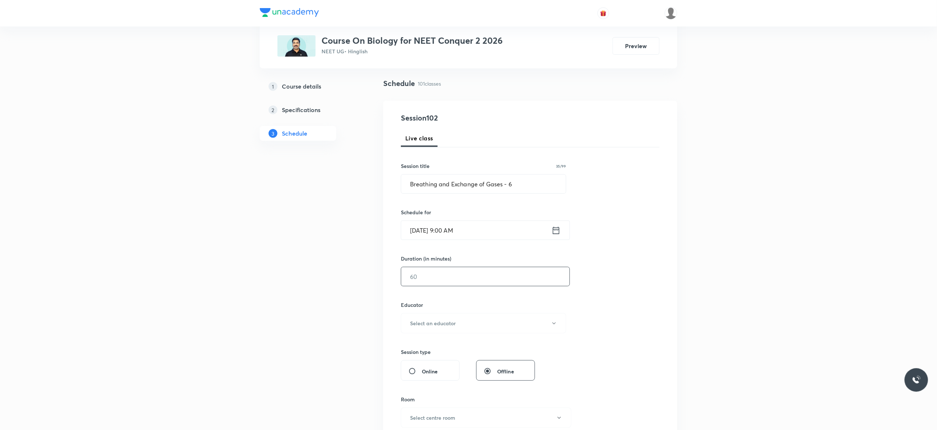
click at [448, 280] on input "text" at bounding box center [485, 276] width 168 height 19
type input "90"
click at [554, 324] on icon "button" at bounding box center [553, 323] width 3 height 2
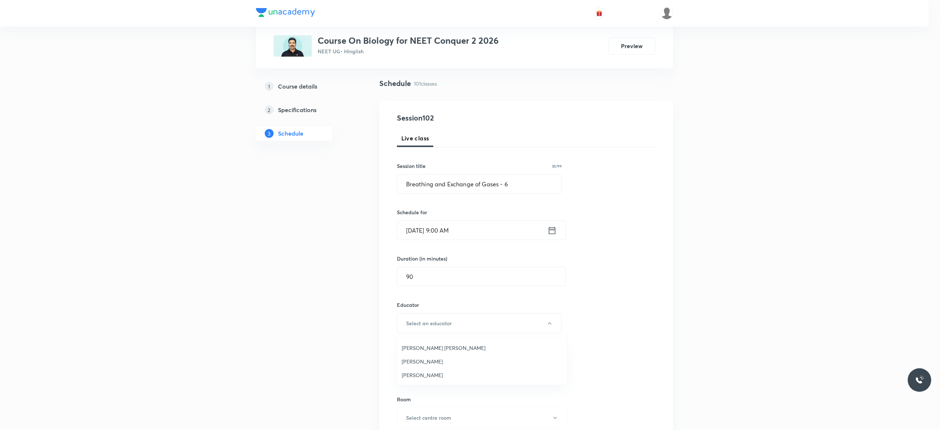
click at [446, 358] on span "[PERSON_NAME]" at bounding box center [482, 361] width 161 height 8
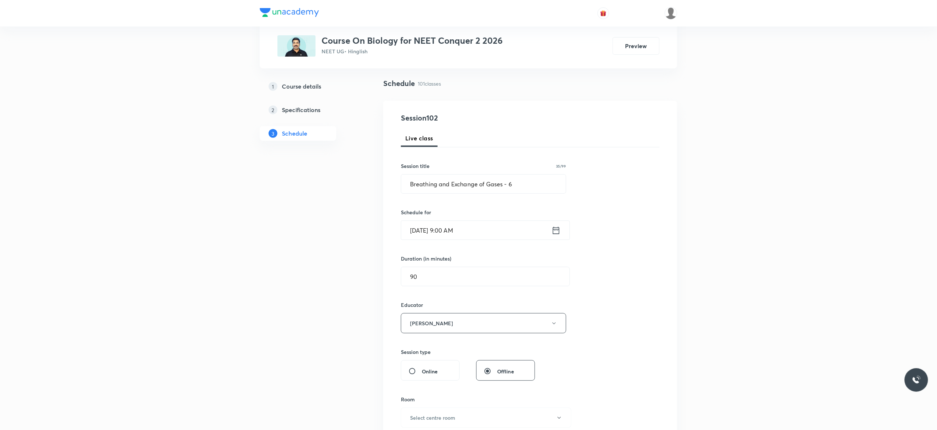
click at [643, 329] on div "Session 102 Live class Session title 35/99 Breathing and Exchange of Gases - 6 …" at bounding box center [530, 308] width 259 height 392
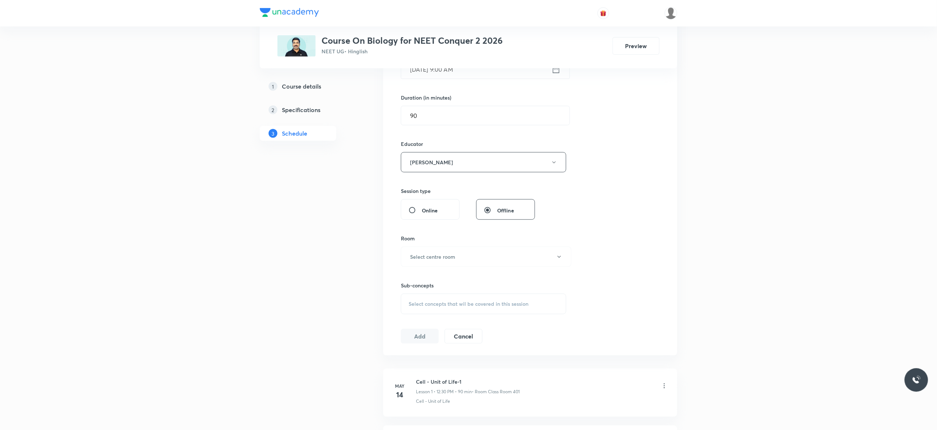
scroll to position [340, 0]
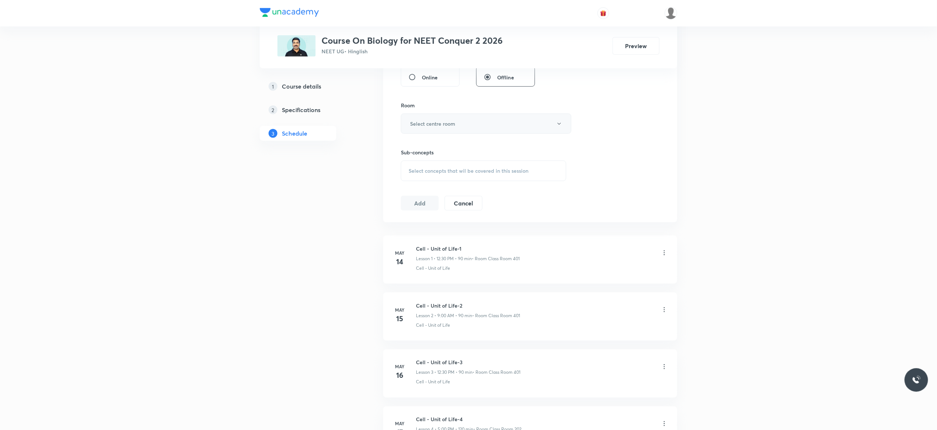
click at [560, 129] on button "Select centre room" at bounding box center [486, 123] width 170 height 20
click at [430, 159] on span "Class Room 401" at bounding box center [482, 162] width 161 height 8
click at [419, 176] on div "Select concepts that wil be covered in this session" at bounding box center [483, 171] width 165 height 21
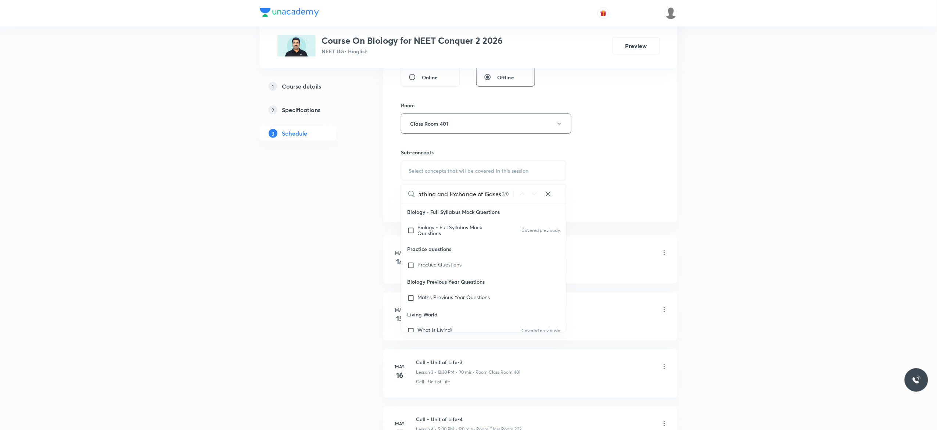
scroll to position [0, 11]
type input "Breathing and Exchange of Gases"
click at [410, 232] on input "checkbox" at bounding box center [412, 230] width 10 height 12
checkbox input "true"
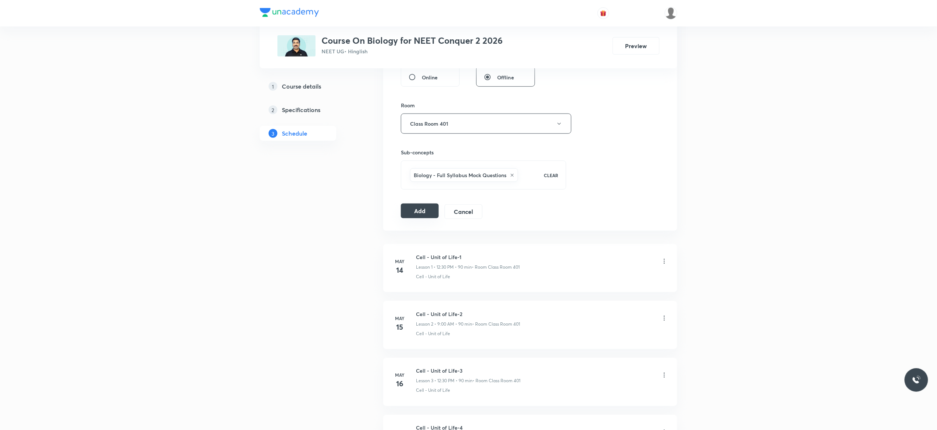
click at [416, 212] on button "Add" at bounding box center [420, 210] width 38 height 15
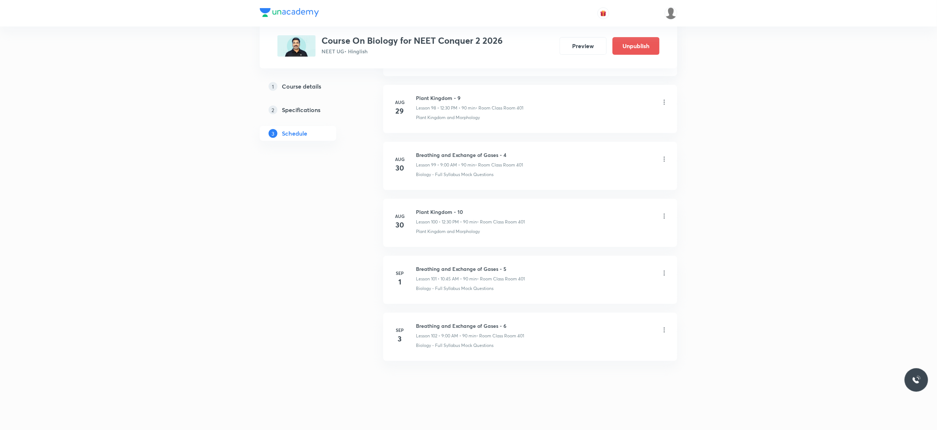
scroll to position [5654, 0]
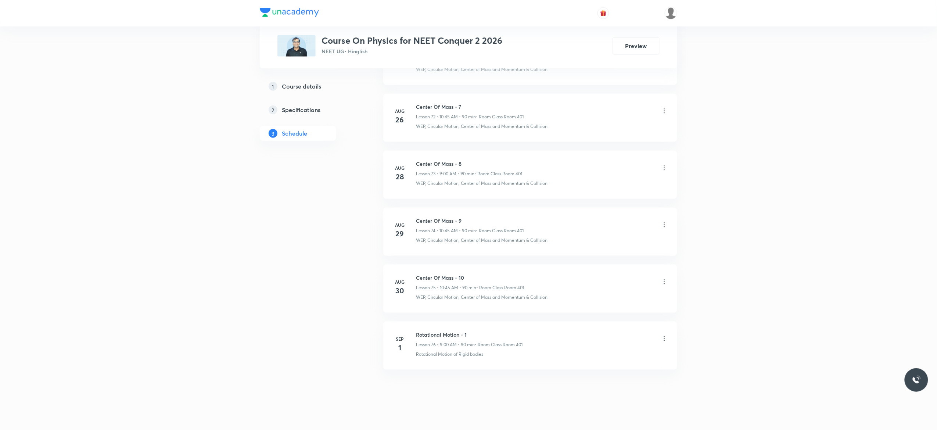
scroll to position [4552, 0]
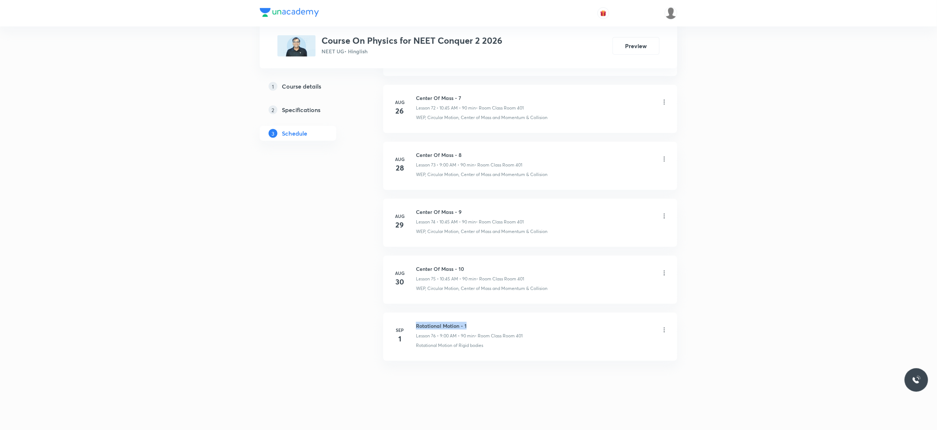
drag, startPoint x: 472, startPoint y: 320, endPoint x: 407, endPoint y: 312, distance: 65.1
copy h6 "Rotational Motion - 1"
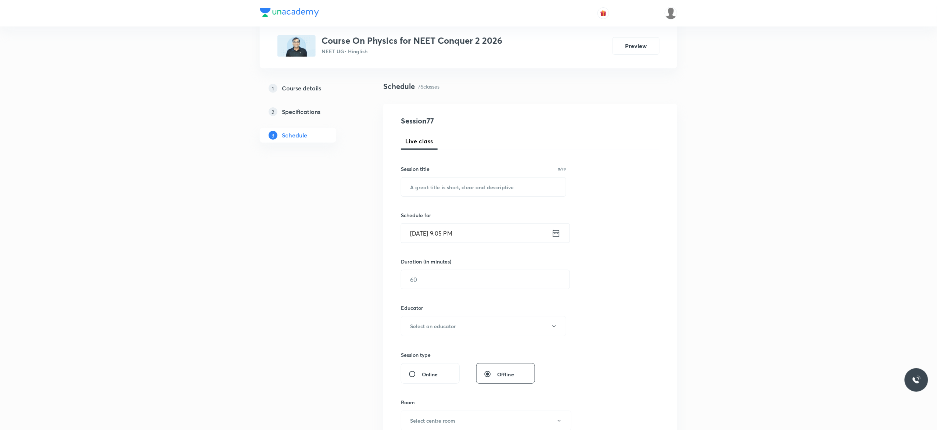
scroll to position [0, 0]
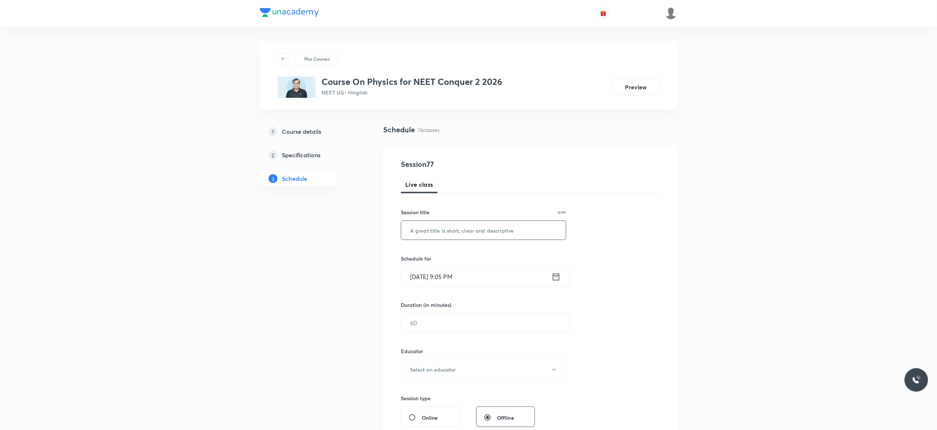
click at [419, 231] on input "text" at bounding box center [483, 230] width 165 height 19
paste input "Rotational Motion - 1"
type input "Rotational Motion - 2"
click at [556, 279] on icon at bounding box center [555, 276] width 9 height 10
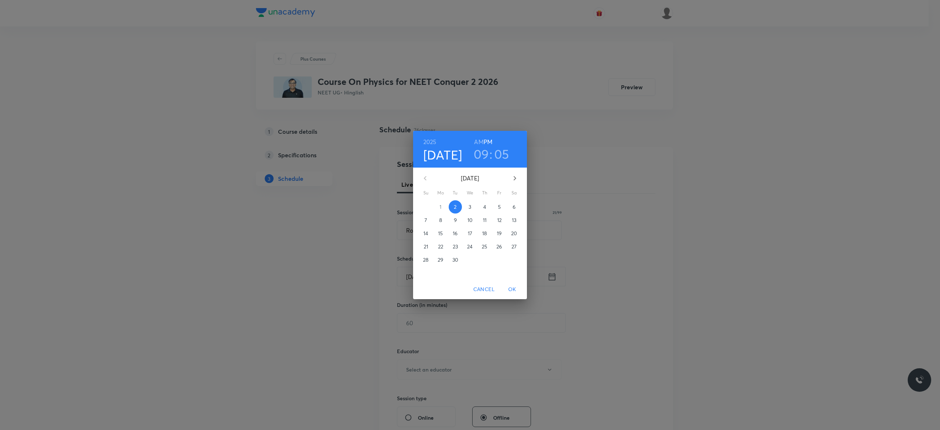
click at [472, 209] on span "3" at bounding box center [470, 206] width 13 height 7
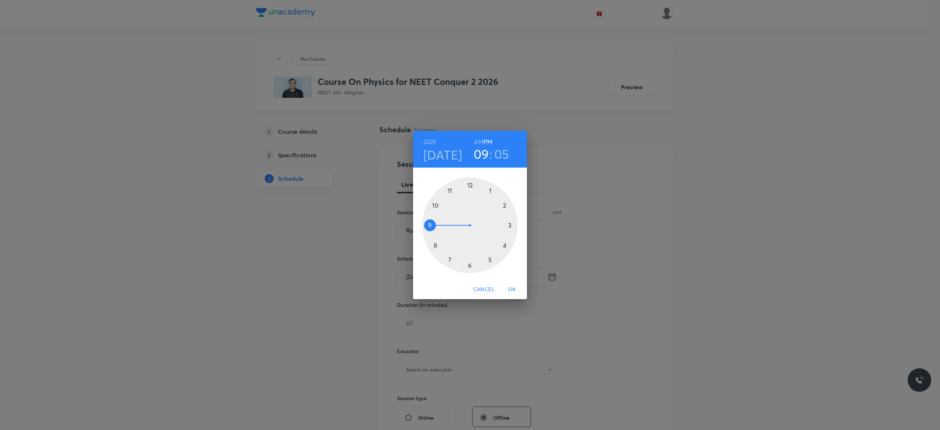
click at [476, 141] on h6 "AM" at bounding box center [478, 142] width 9 height 10
click at [434, 206] on div at bounding box center [470, 225] width 96 height 96
click at [429, 225] on div at bounding box center [470, 225] width 96 height 96
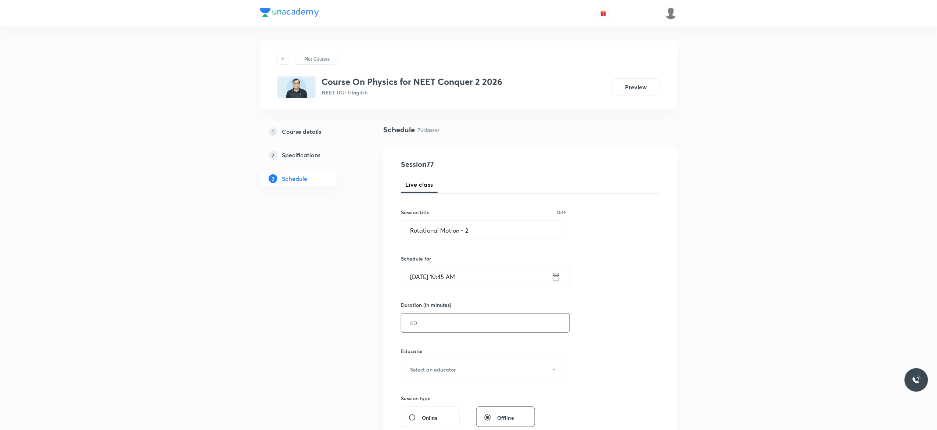
click at [430, 320] on input "text" at bounding box center [485, 322] width 168 height 19
type input "90"
click at [557, 374] on button "Select an educator" at bounding box center [483, 369] width 165 height 20
click at [426, 407] on span "Abhishek Kumar Divoliya" at bounding box center [482, 408] width 161 height 8
click at [612, 339] on div "Session 77 Live class Session title 21/99 Rotational Motion - 2 ​ Schedule for …" at bounding box center [530, 355] width 259 height 392
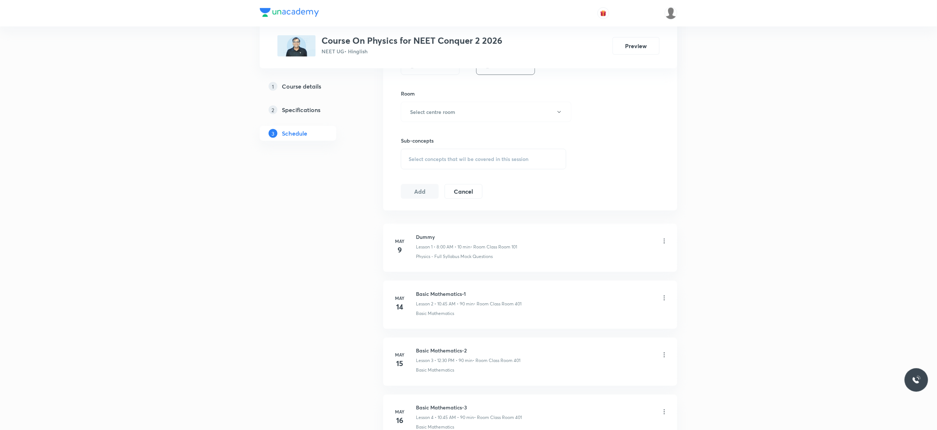
scroll to position [353, 0]
click at [560, 115] on button "Select centre room" at bounding box center [486, 111] width 170 height 20
click at [430, 150] on span "Class Room 401" at bounding box center [482, 150] width 161 height 8
click at [419, 166] on div "Select concepts that wil be covered in this session" at bounding box center [483, 158] width 165 height 21
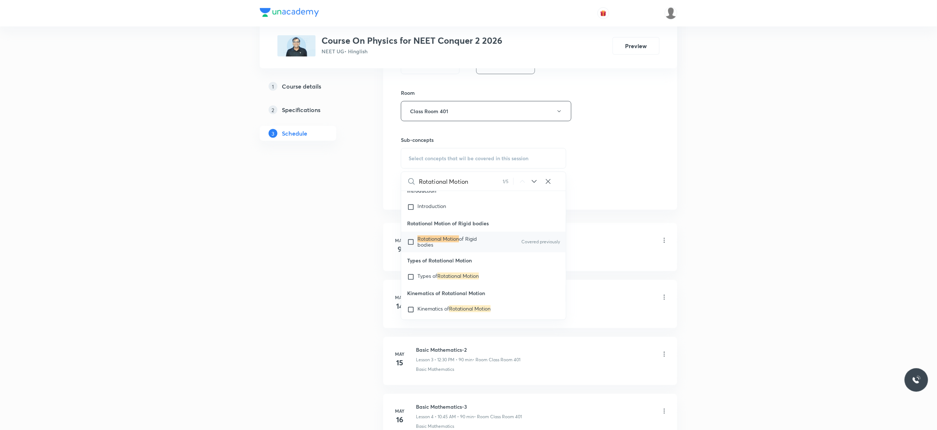
scroll to position [14963, 0]
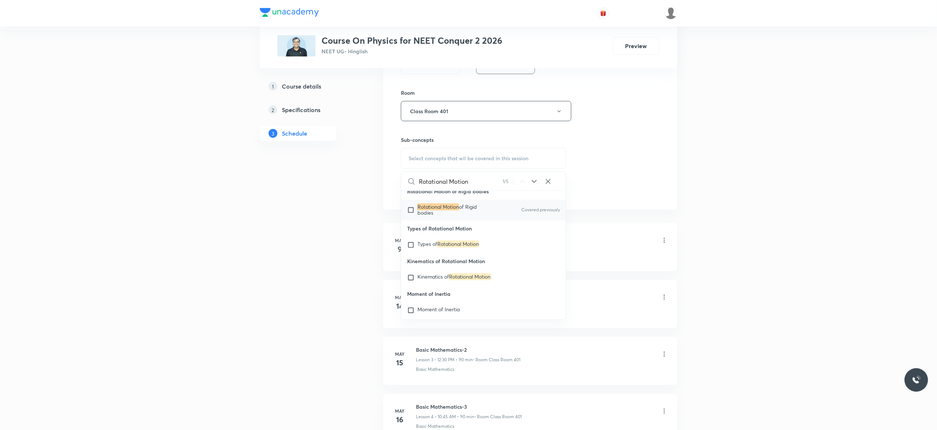
type input "Rotational Motion"
click at [410, 216] on input "checkbox" at bounding box center [412, 210] width 10 height 12
checkbox input "true"
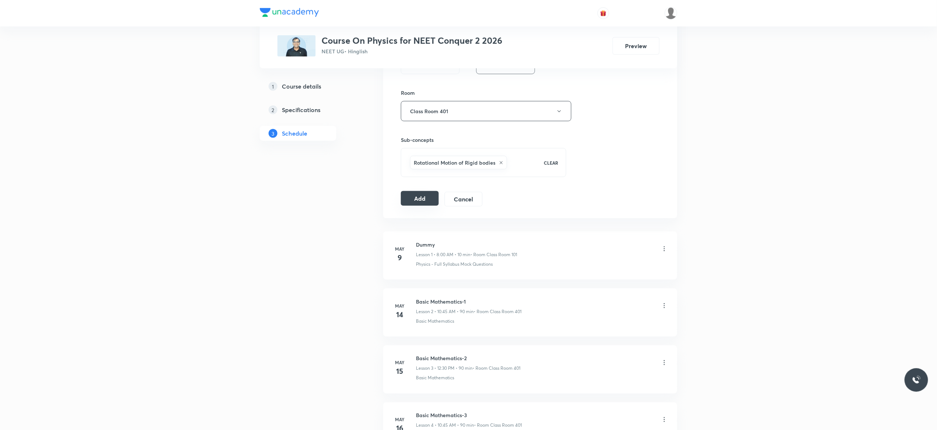
click at [410, 202] on button "Add" at bounding box center [420, 198] width 38 height 15
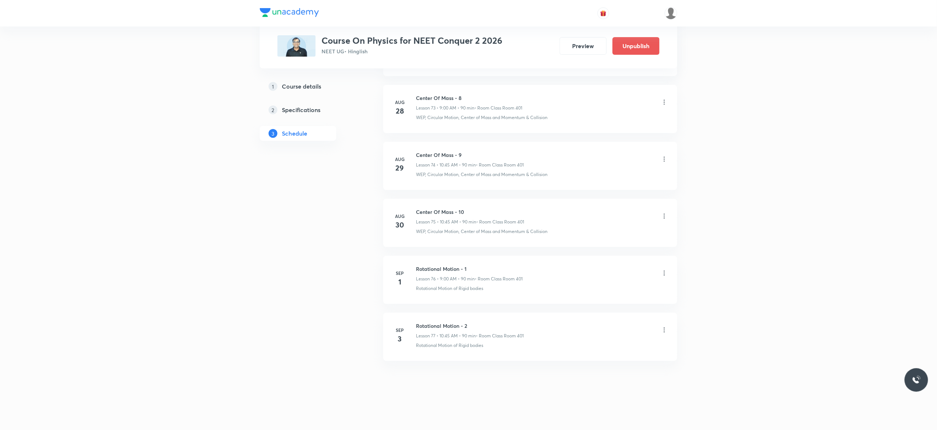
scroll to position [4224, 0]
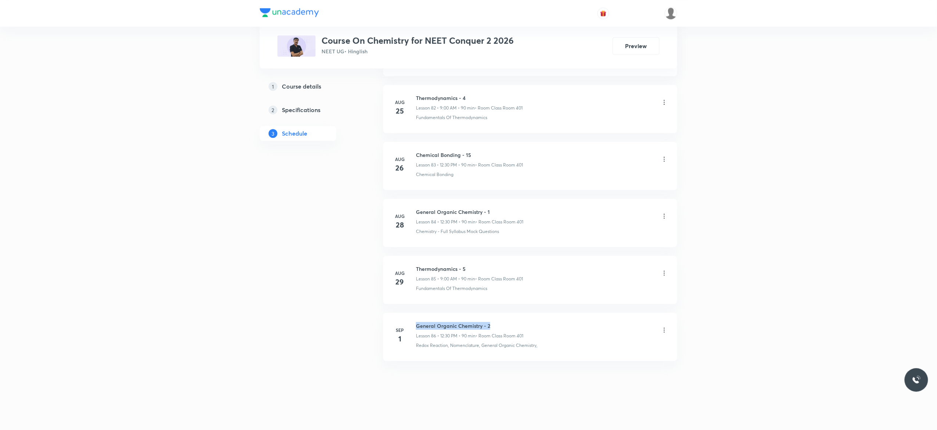
drag, startPoint x: 491, startPoint y: 321, endPoint x: 413, endPoint y: 314, distance: 78.2
click at [413, 314] on li "[DATE] General Organic Chemistry - 2 Lesson 86 • 12:30 PM • 90 min • Room Class…" at bounding box center [530, 337] width 294 height 48
copy h6 "General Organic Chemistry - 2"
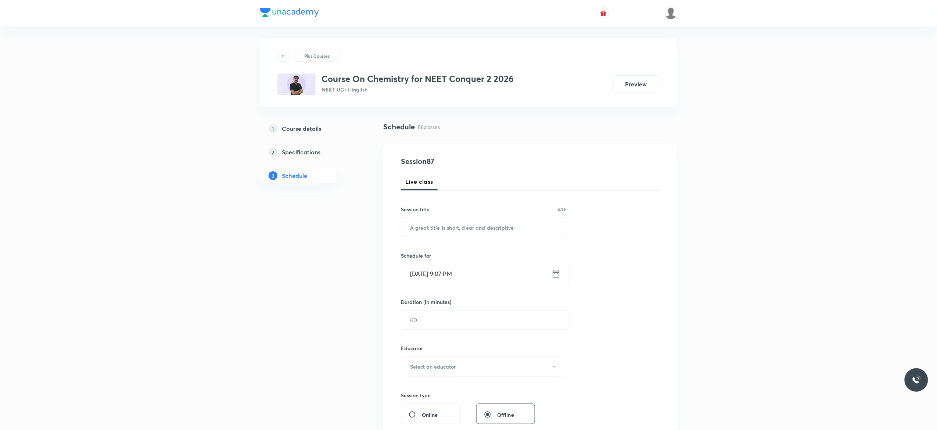
scroll to position [0, 0]
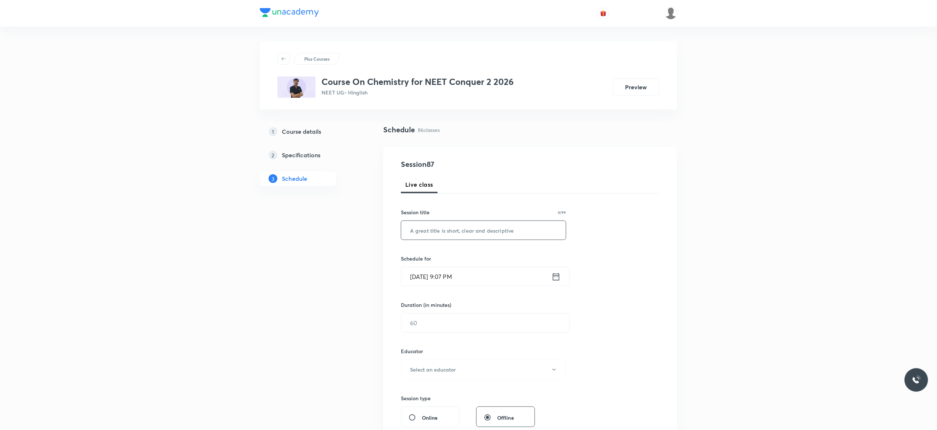
click at [475, 229] on input "text" at bounding box center [483, 230] width 165 height 19
paste input "General Organic Chemistry - 2"
type input "General Organic Chemistry - 3"
click at [556, 278] on icon at bounding box center [555, 276] width 9 height 10
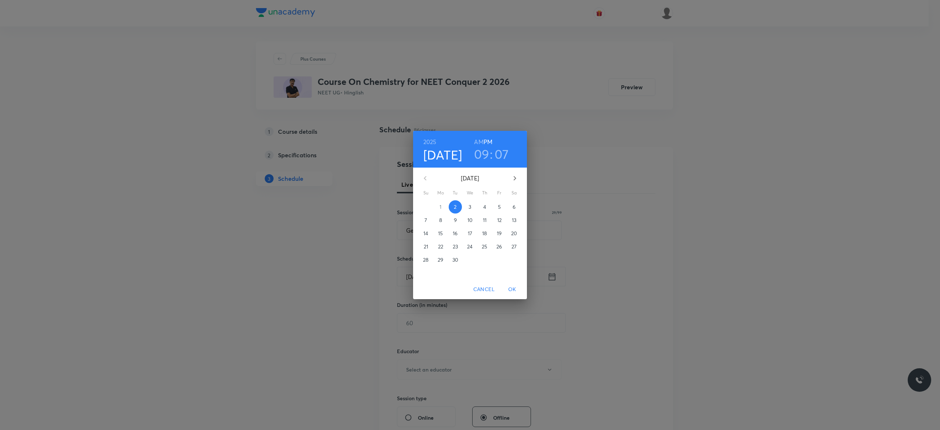
click at [471, 208] on p "3" at bounding box center [470, 206] width 3 height 7
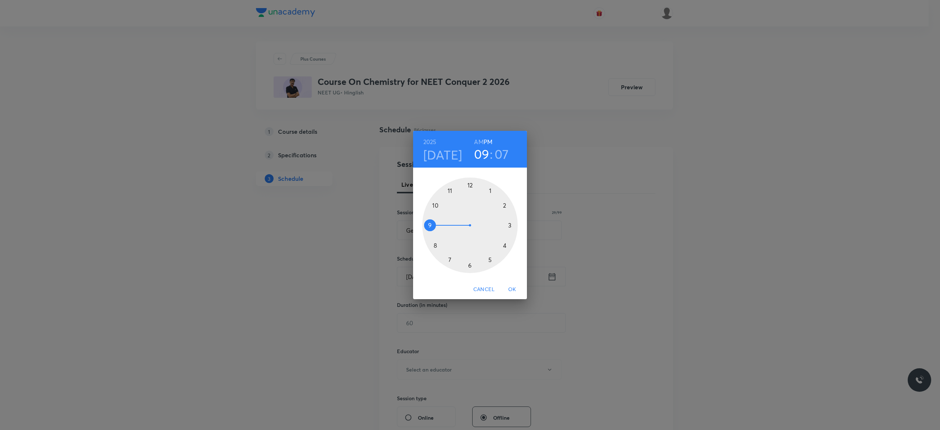
click at [469, 185] on div at bounding box center [470, 225] width 96 height 96
click at [470, 264] on div at bounding box center [470, 225] width 96 height 96
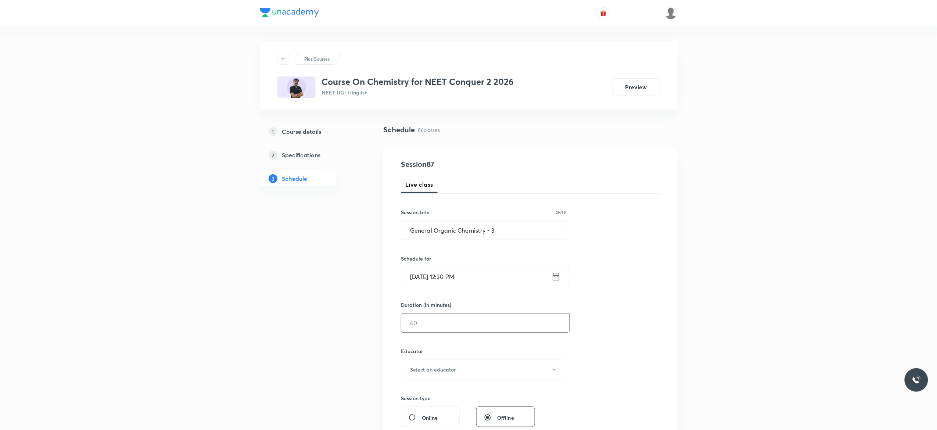
click at [442, 319] on input "text" at bounding box center [485, 322] width 168 height 19
type input "90"
click at [555, 370] on icon "button" at bounding box center [554, 370] width 6 height 6
click at [425, 393] on span "[PERSON_NAME]" at bounding box center [482, 394] width 161 height 8
click at [634, 346] on div "Session 87 Live class Session title 29/99 General Organic Chemistry - 3 ​ Sched…" at bounding box center [530, 355] width 259 height 392
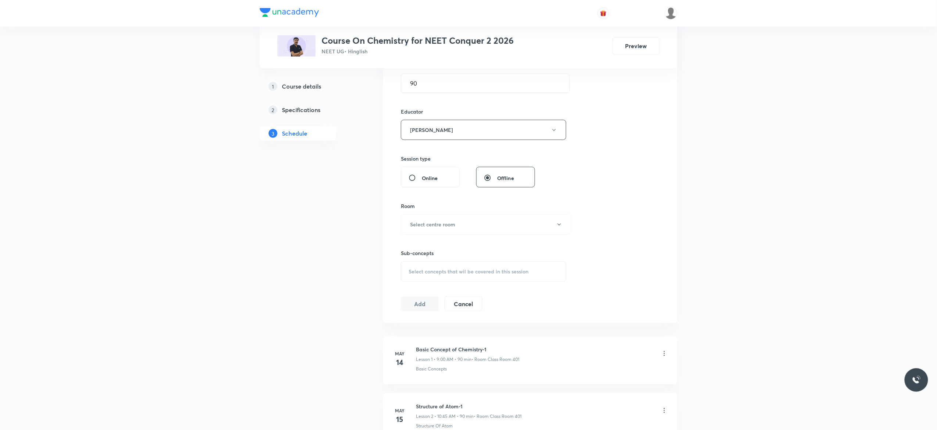
scroll to position [294, 0]
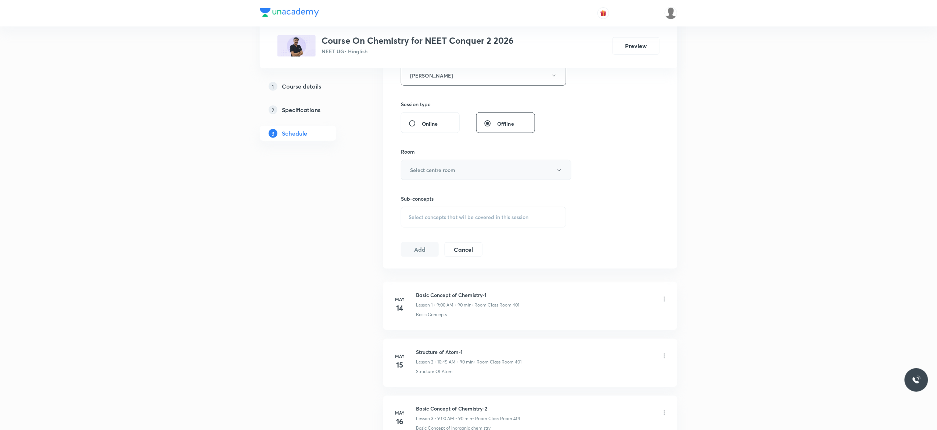
click at [560, 171] on icon "button" at bounding box center [558, 170] width 3 height 2
click at [435, 210] on span "Class Room 401" at bounding box center [482, 209] width 161 height 8
click at [416, 223] on div "Select concepts that wil be covered in this session" at bounding box center [483, 217] width 165 height 21
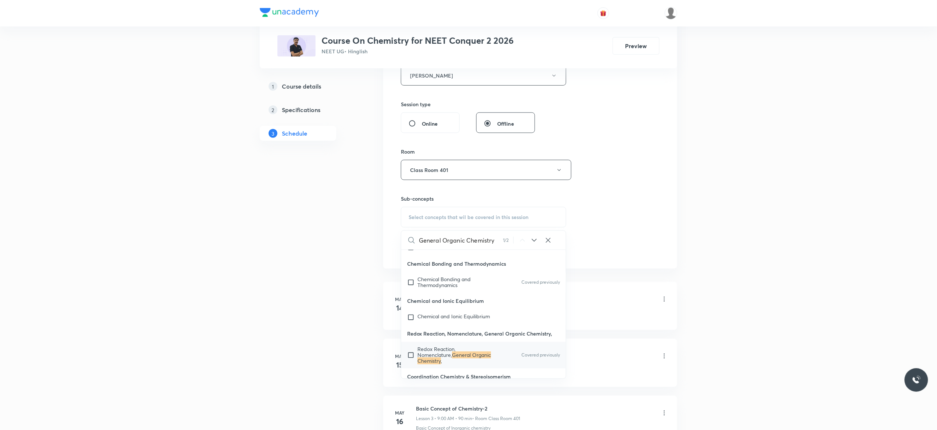
scroll to position [8201, 0]
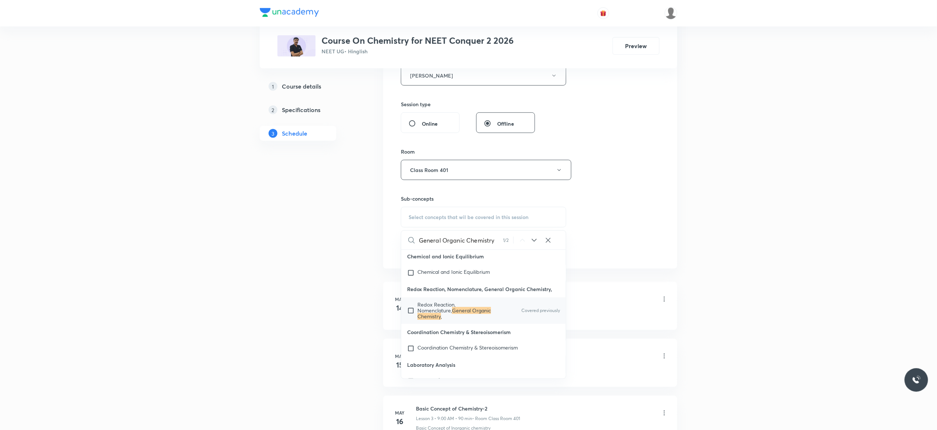
type input "General Organic Chemistry"
click at [411, 320] on input "checkbox" at bounding box center [412, 311] width 10 height 18
checkbox input "true"
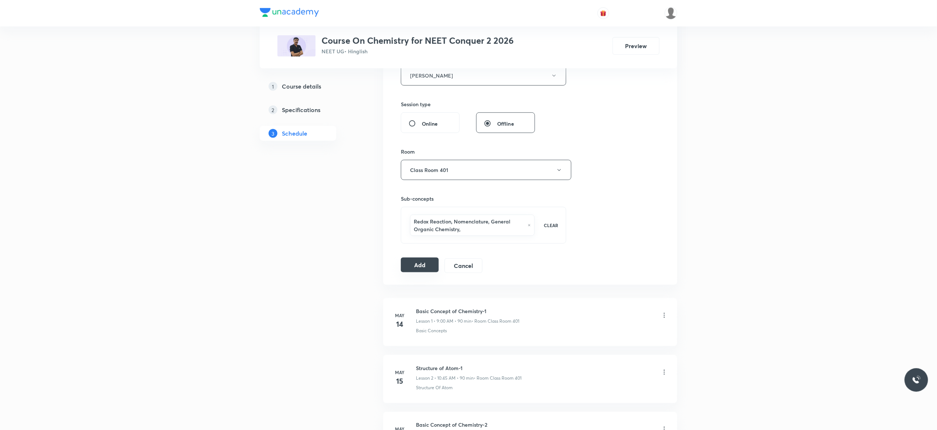
click at [414, 267] on button "Add" at bounding box center [420, 264] width 38 height 15
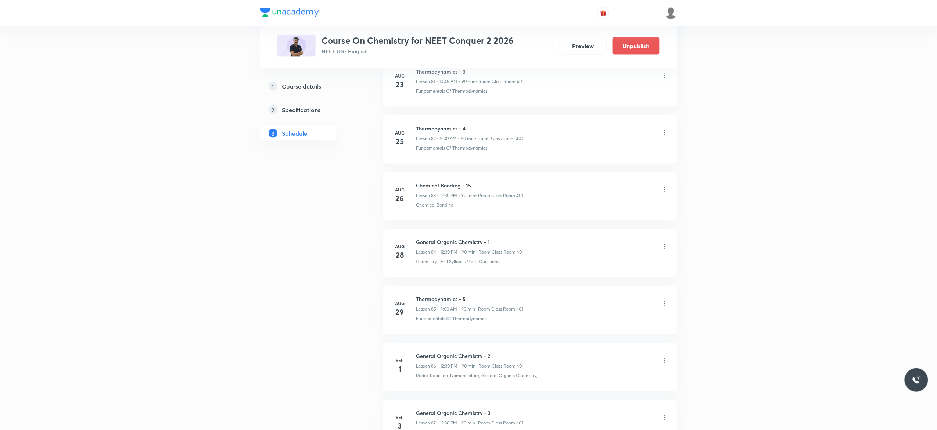
scroll to position [4796, 0]
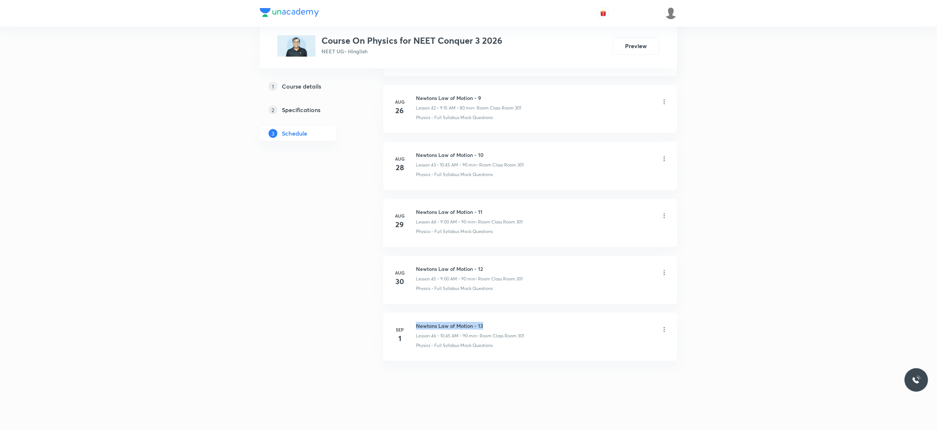
drag, startPoint x: 485, startPoint y: 323, endPoint x: 414, endPoint y: 314, distance: 71.4
click at [414, 314] on li "[DATE] Newtons Law of Motion - 13 Lesson 46 • 10:45 AM • 90 min • Room Class Ro…" at bounding box center [530, 337] width 294 height 48
copy h6 "Newtons Law of Motion - 13"
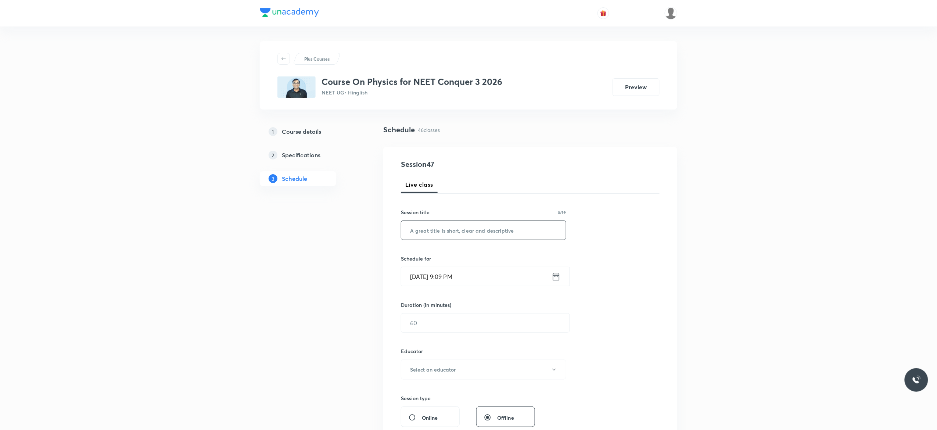
click at [444, 233] on input "text" at bounding box center [483, 230] width 165 height 19
paste input "Newtons Law of Motion - 13"
type input "Newtons Law of Motion - 14"
click at [556, 278] on icon at bounding box center [555, 276] width 9 height 10
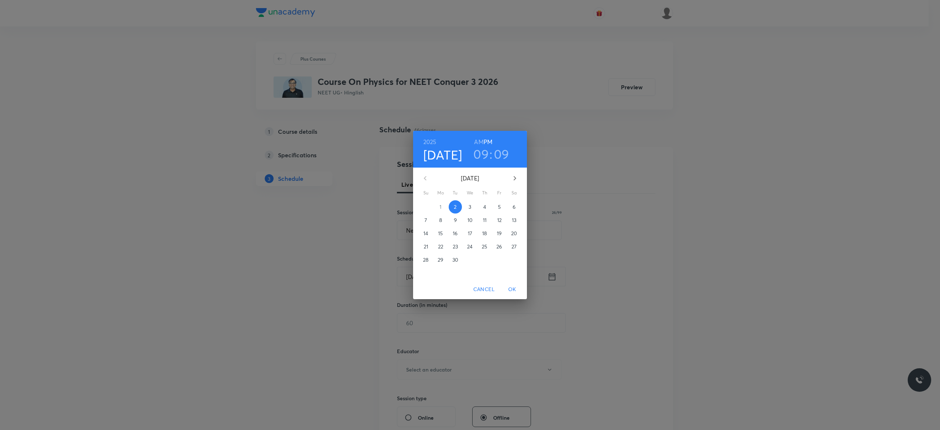
click at [471, 207] on p "3" at bounding box center [470, 206] width 3 height 7
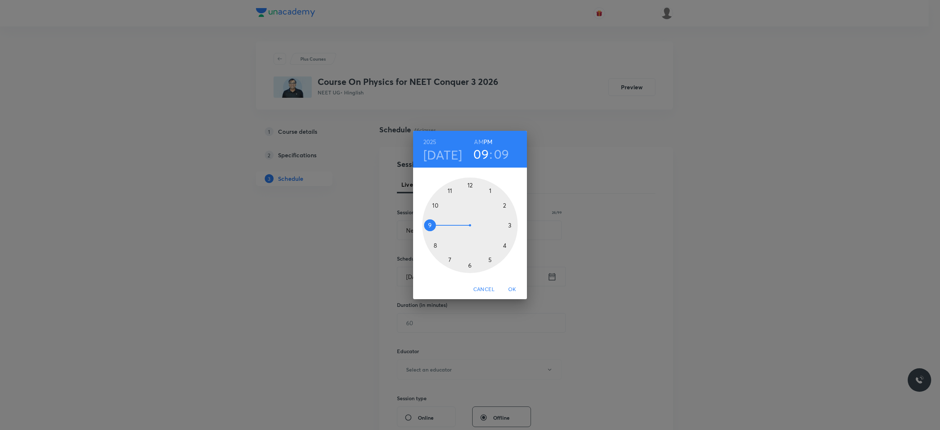
click at [476, 142] on h6 "AM" at bounding box center [478, 142] width 9 height 10
click at [428, 226] on div at bounding box center [470, 225] width 96 height 96
click at [469, 185] on div at bounding box center [470, 225] width 96 height 96
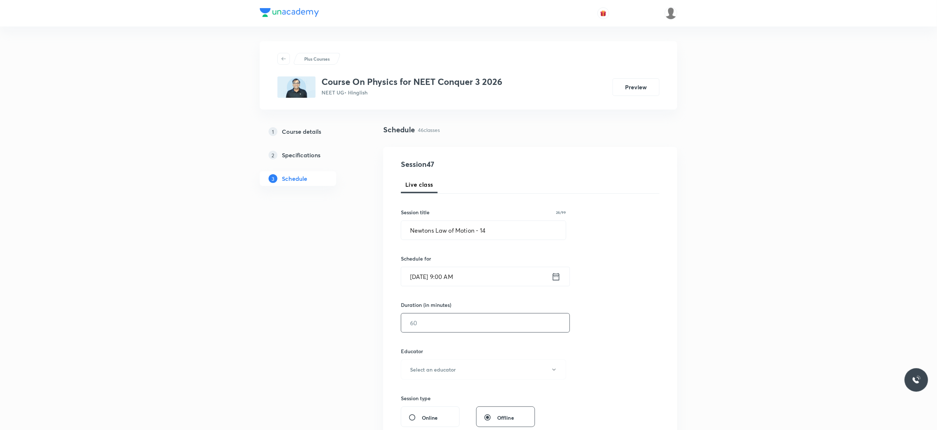
click at [437, 323] on input "text" at bounding box center [485, 322] width 168 height 19
type input "90"
click at [554, 371] on icon "button" at bounding box center [554, 370] width 6 height 6
click at [441, 408] on span "[PERSON_NAME]" at bounding box center [482, 408] width 161 height 8
click at [597, 354] on div "Session 47 Live class Session title 26/99 Newtons Law of Motion - 14 ​ Schedule…" at bounding box center [530, 355] width 259 height 392
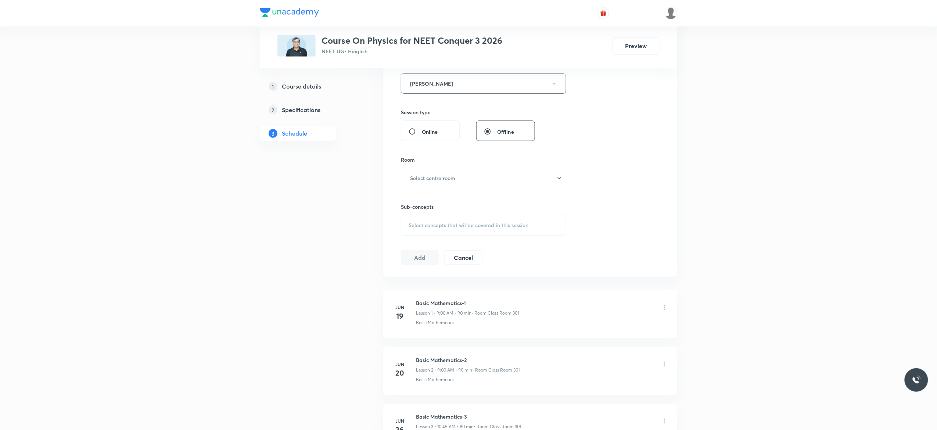
scroll to position [294, 0]
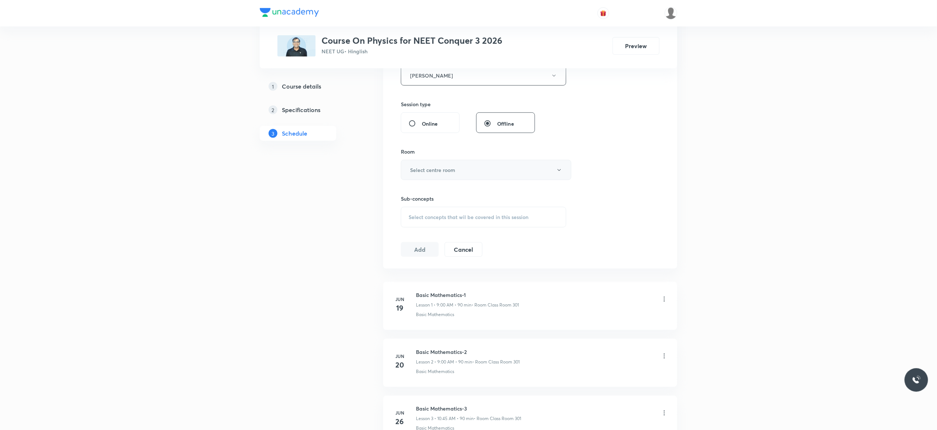
click at [561, 170] on icon "button" at bounding box center [559, 170] width 6 height 6
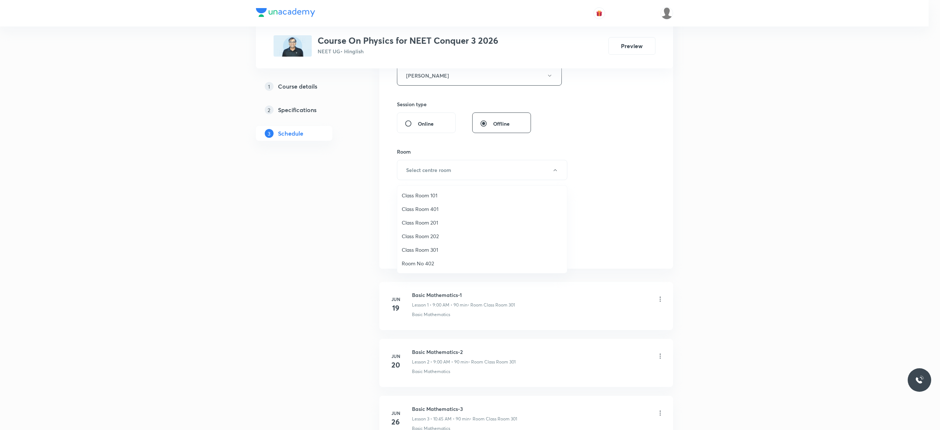
click at [431, 248] on span "Class Room 301" at bounding box center [482, 250] width 161 height 8
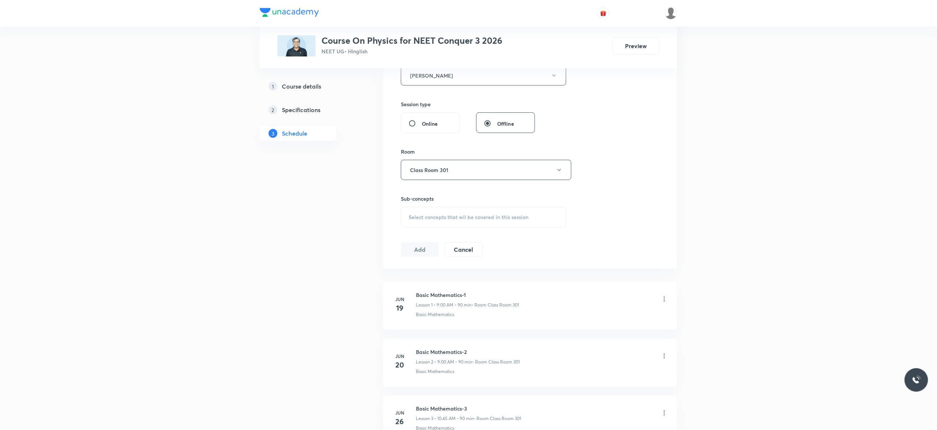
click at [419, 223] on div "Select concepts that wil be covered in this session" at bounding box center [483, 217] width 165 height 21
type input "Newtons Law of Motion"
click at [409, 279] on input "checkbox" at bounding box center [412, 277] width 10 height 12
checkbox input "true"
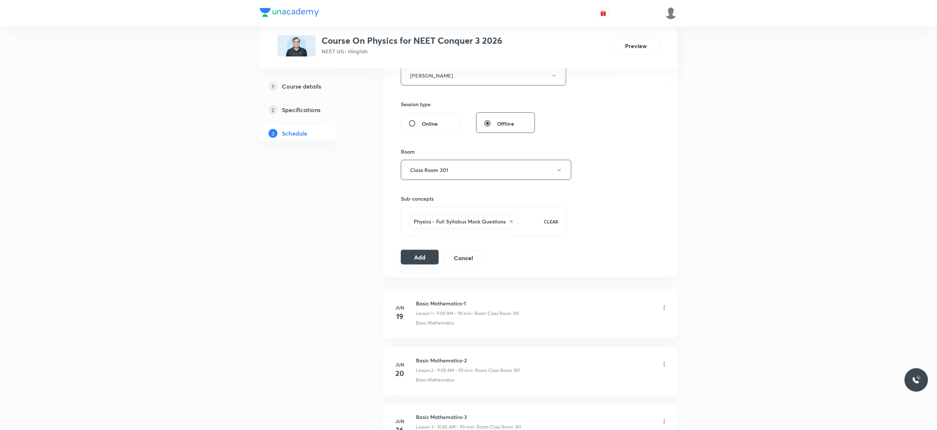
click at [415, 258] on button "Add" at bounding box center [420, 257] width 38 height 15
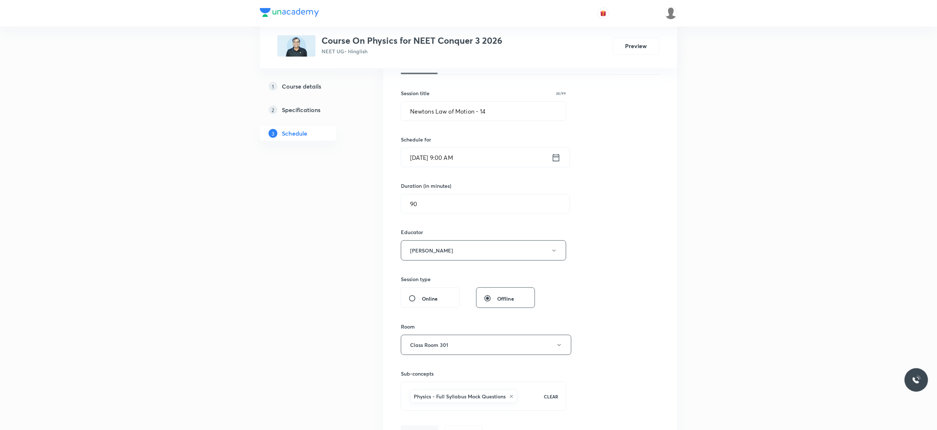
scroll to position [118, 0]
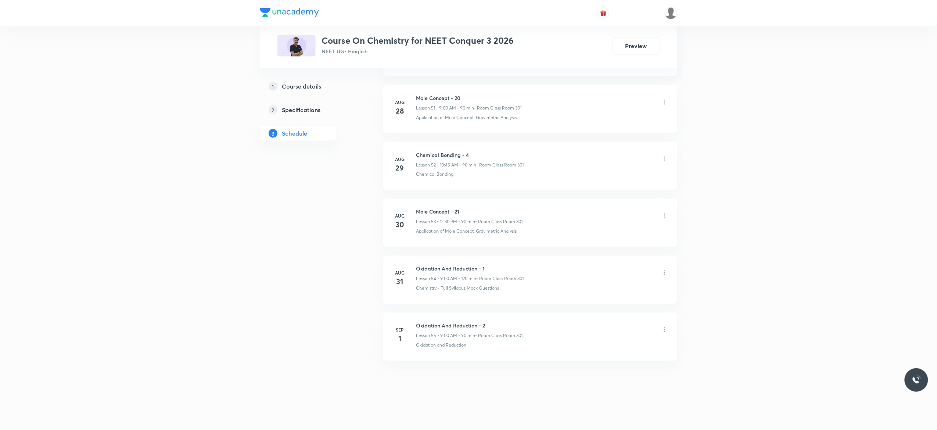
scroll to position [3352, 0]
drag, startPoint x: 487, startPoint y: 321, endPoint x: 407, endPoint y: 307, distance: 81.0
copy h6 "Oxidation And Reduction - 2"
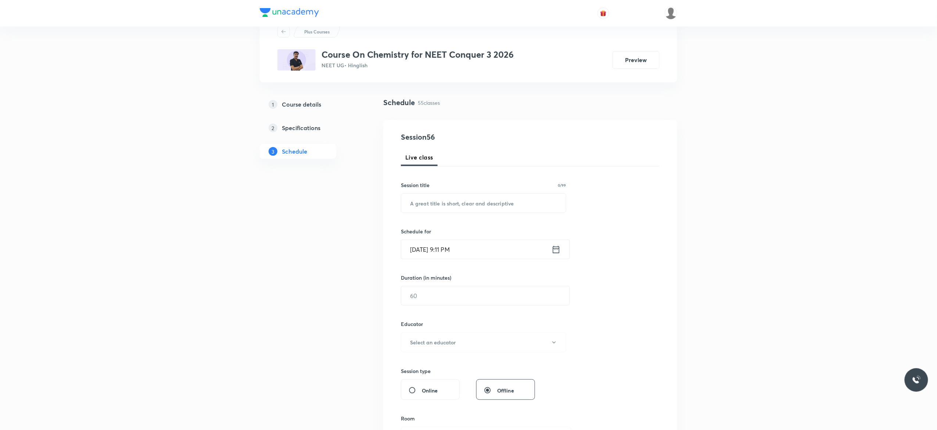
scroll to position [0, 0]
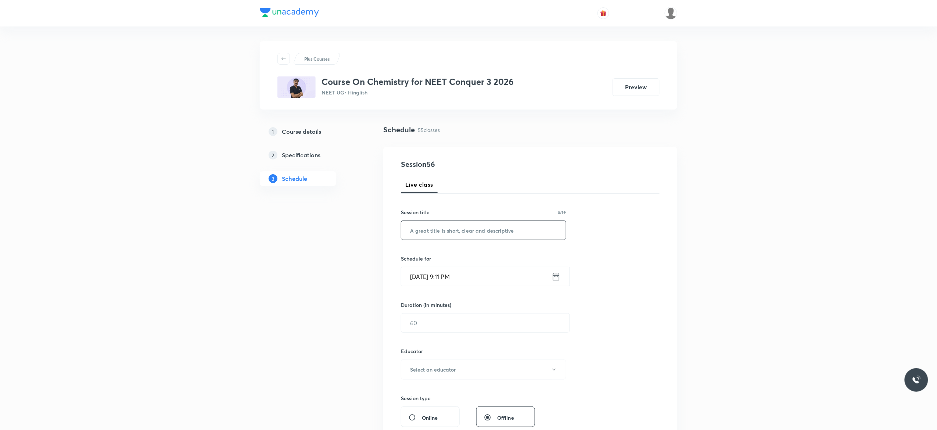
click at [418, 228] on input "text" at bounding box center [483, 230] width 165 height 19
paste input "Oxidation And Reduction - 2"
type input "Oxidation And Reduction - 3"
click at [556, 276] on icon at bounding box center [555, 276] width 9 height 10
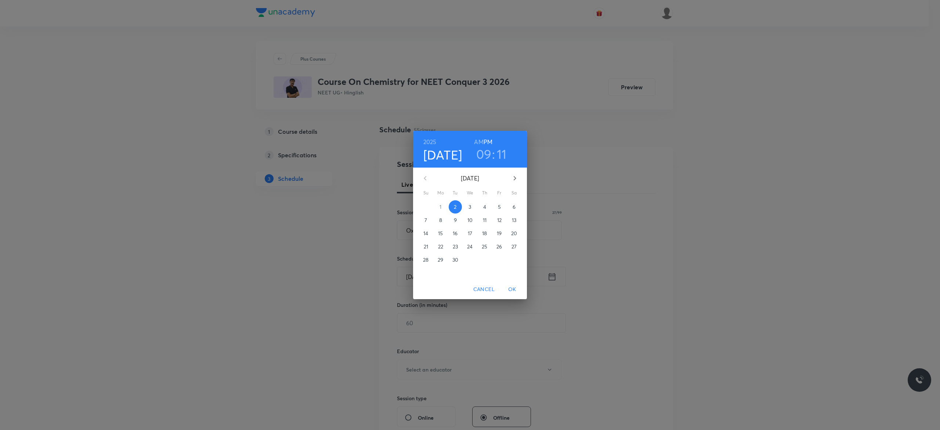
click at [469, 206] on p "3" at bounding box center [470, 206] width 3 height 7
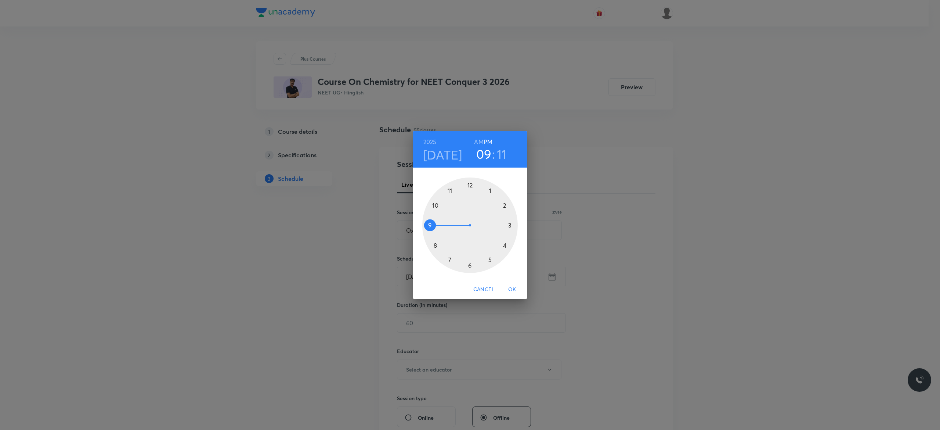
click at [477, 140] on h6 "AM" at bounding box center [478, 142] width 9 height 10
click at [436, 204] on div at bounding box center [470, 225] width 96 height 96
click at [428, 224] on div at bounding box center [470, 225] width 96 height 96
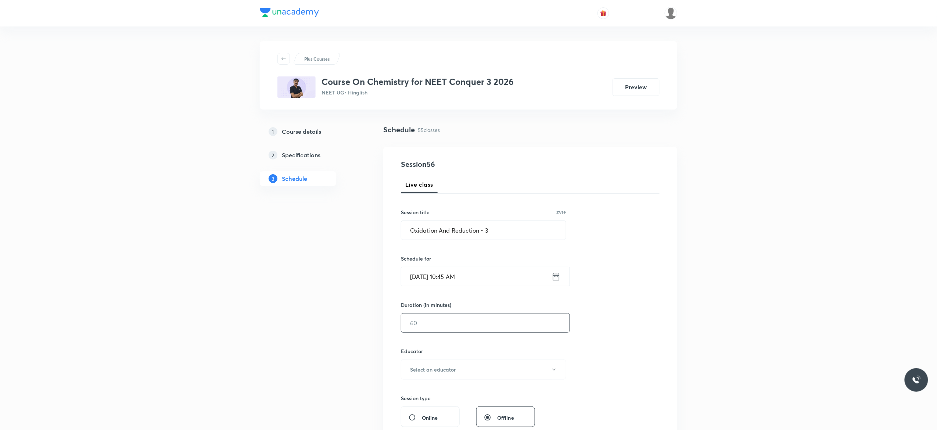
click at [431, 324] on input "text" at bounding box center [485, 322] width 168 height 19
type input "90"
click at [549, 371] on button "Select an educator" at bounding box center [483, 369] width 165 height 20
click at [444, 408] on span "Kuldeep Kumar Pandey" at bounding box center [482, 408] width 161 height 8
click at [625, 363] on div "Session 56 Live class Session title 27/99 Oxidation And Reduction - 3 ​ Schedul…" at bounding box center [530, 355] width 259 height 392
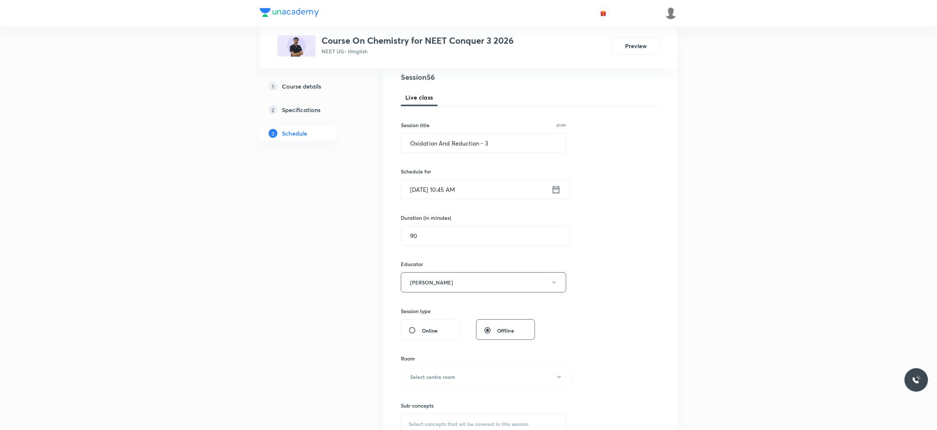
scroll to position [264, 0]
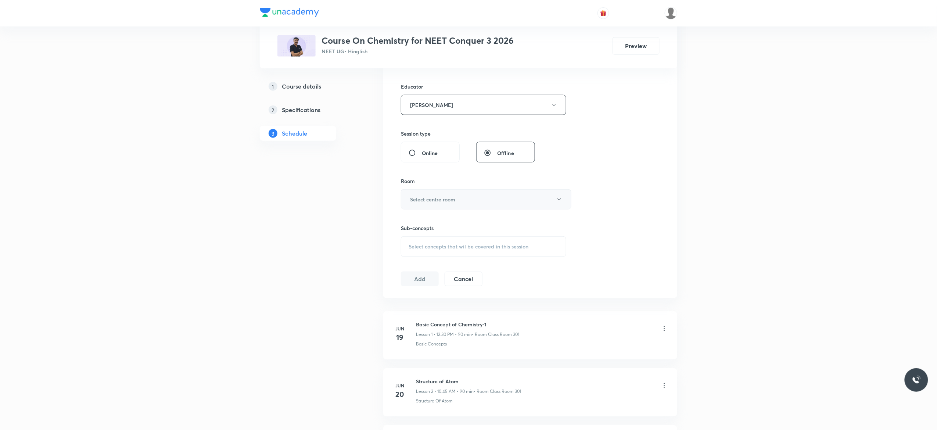
click at [560, 201] on icon "button" at bounding box center [559, 200] width 6 height 6
click at [432, 278] on span "Class Room 301" at bounding box center [482, 279] width 161 height 8
click at [412, 249] on span "Select concepts that wil be covered in this session" at bounding box center [468, 247] width 120 height 6
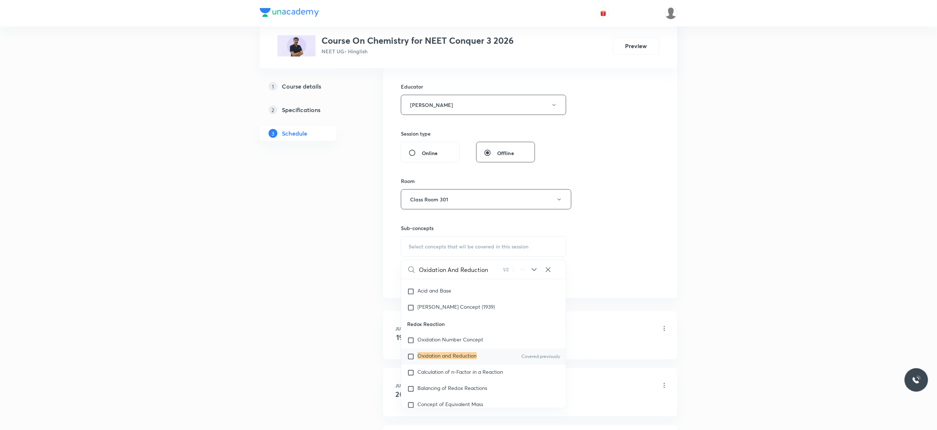
type input "Oxidation And Reduction"
click at [409, 360] on input "checkbox" at bounding box center [412, 356] width 10 height 7
checkbox input "true"
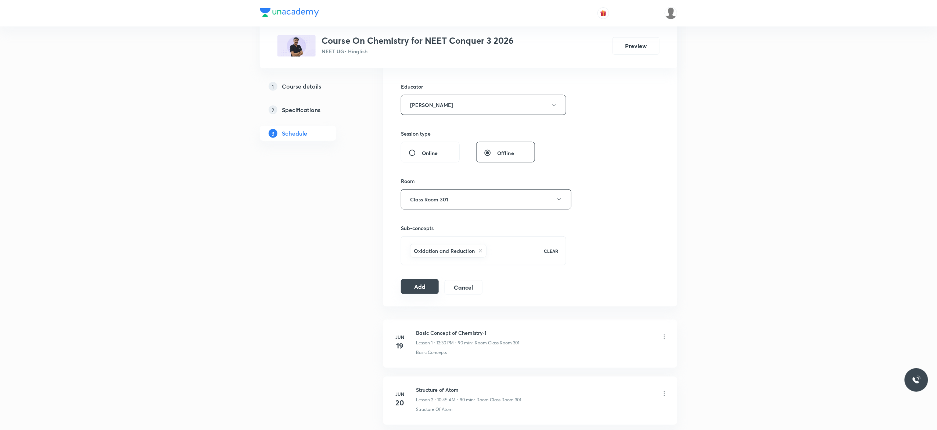
click at [418, 289] on button "Add" at bounding box center [420, 286] width 38 height 15
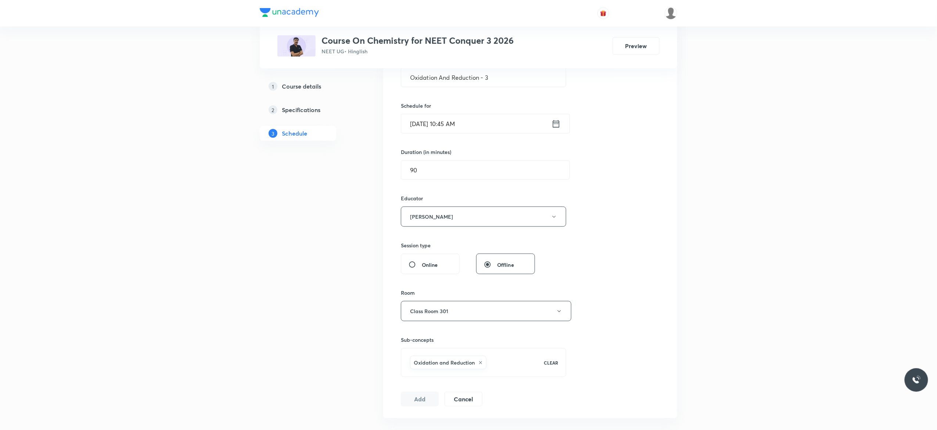
scroll to position [176, 0]
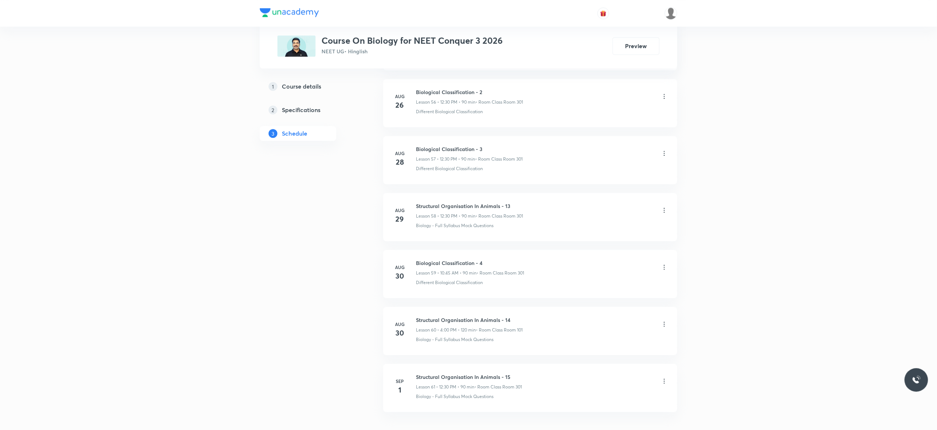
scroll to position [3695, 0]
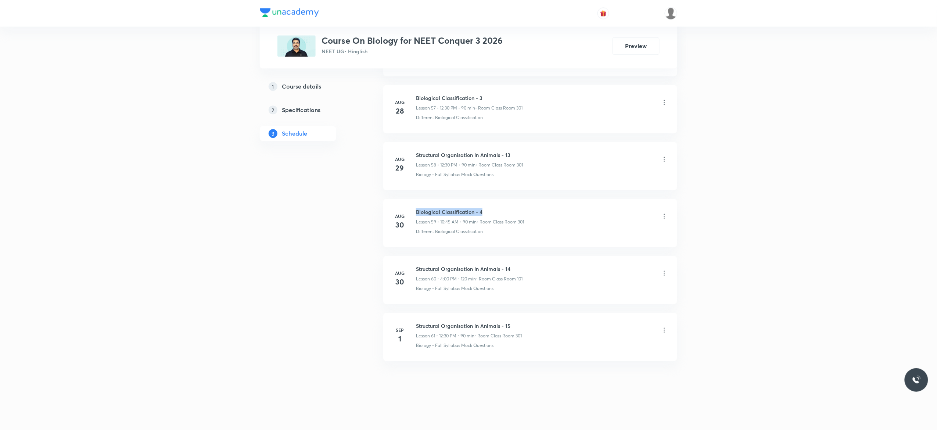
drag, startPoint x: 483, startPoint y: 208, endPoint x: 414, endPoint y: 204, distance: 69.2
click at [414, 204] on li "[DATE] Biological Classification - 4 Lesson 59 • 10:45 AM • 90 min • Room Class…" at bounding box center [530, 223] width 294 height 48
copy h6 "Biological Classification - 4"
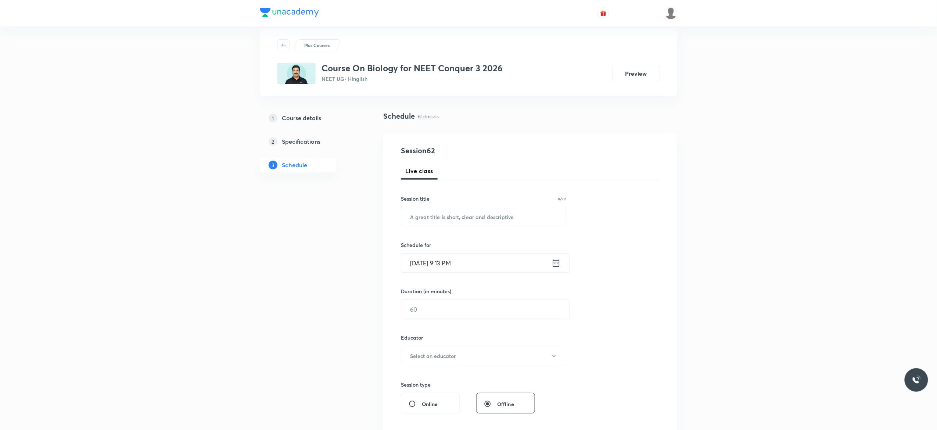
scroll to position [0, 0]
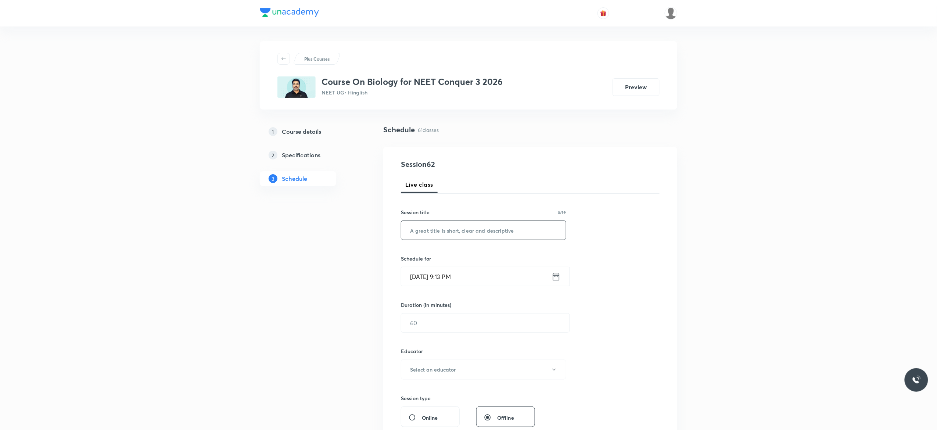
click at [437, 230] on input "text" at bounding box center [483, 230] width 165 height 19
paste input "Biological Classification - 4"
type input "Biological Classification - 5"
click at [556, 278] on icon at bounding box center [555, 276] width 9 height 10
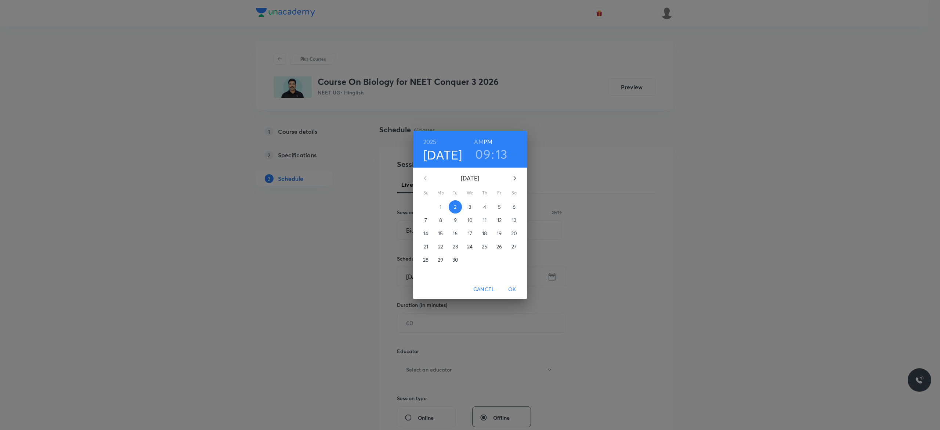
click at [470, 207] on p "3" at bounding box center [470, 206] width 3 height 7
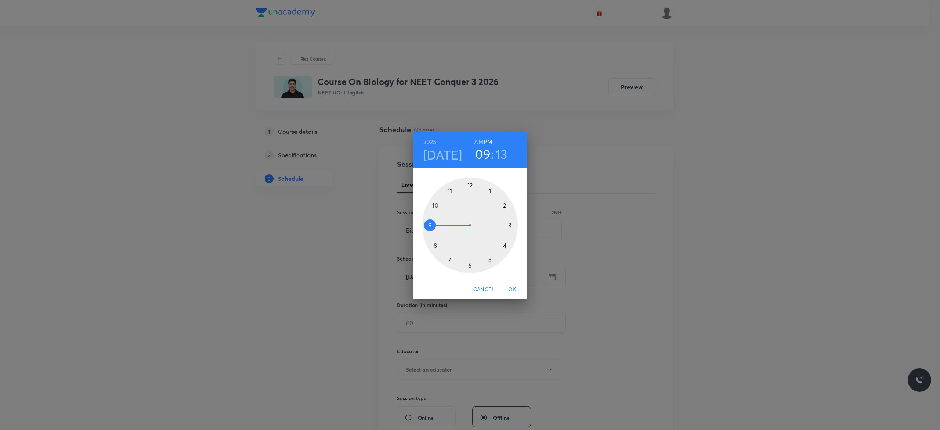
click at [469, 185] on div at bounding box center [470, 225] width 96 height 96
click at [470, 267] on div at bounding box center [470, 225] width 96 height 96
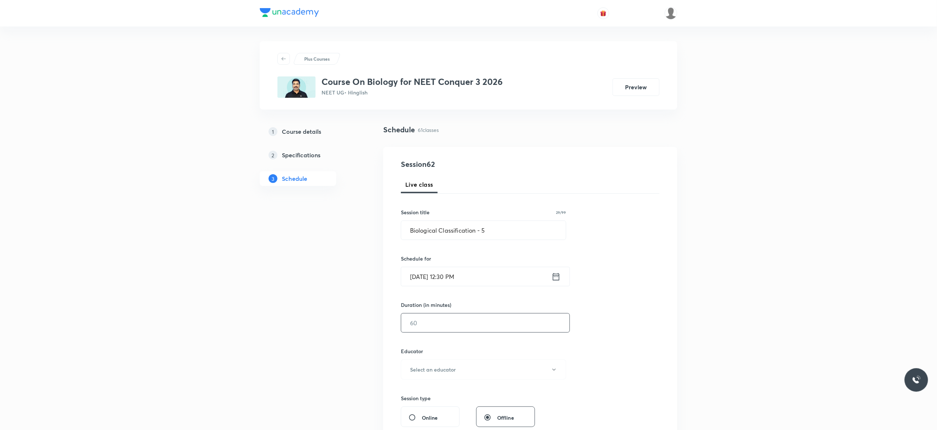
click at [458, 329] on input "text" at bounding box center [485, 322] width 168 height 19
type input "90"
click at [554, 372] on icon "button" at bounding box center [554, 370] width 6 height 6
click at [453, 392] on span "Rakesh Kumar Chaurasia" at bounding box center [482, 390] width 161 height 8
click at [616, 358] on div "Session 62 Live class Session title 29/99 Biological Classification - 5 ​ Sched…" at bounding box center [530, 355] width 259 height 392
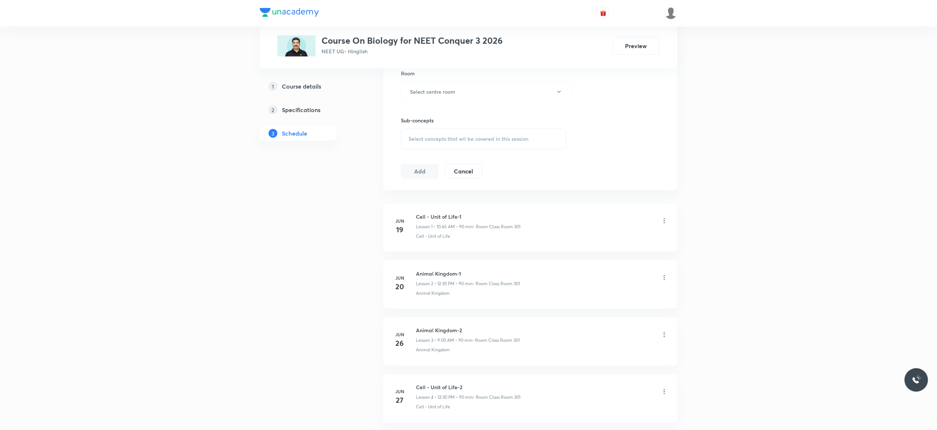
scroll to position [382, 0]
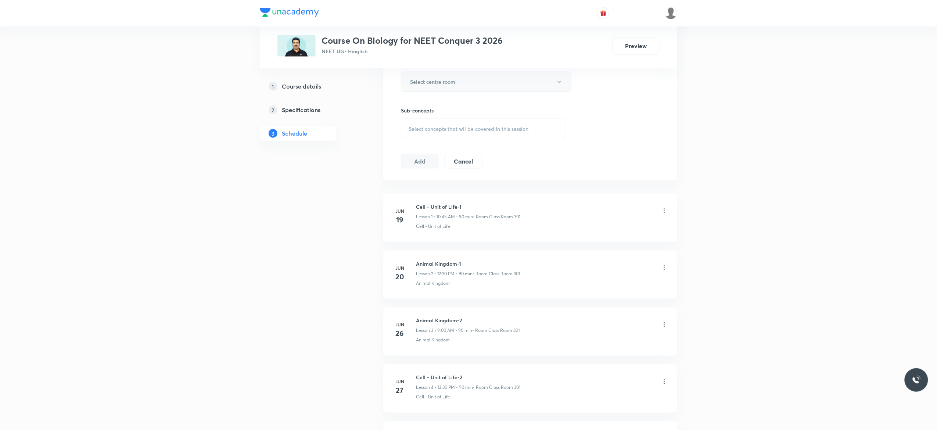
click at [557, 85] on icon "button" at bounding box center [559, 82] width 6 height 6
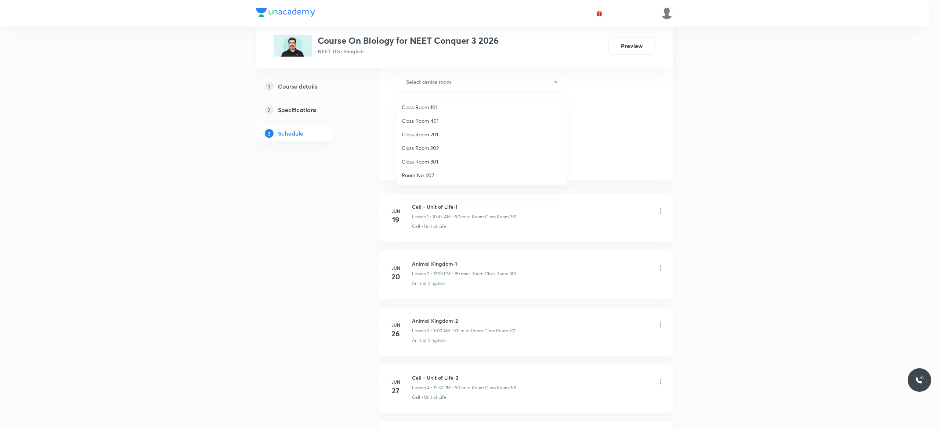
click at [431, 161] on span "Class Room 301" at bounding box center [482, 162] width 161 height 8
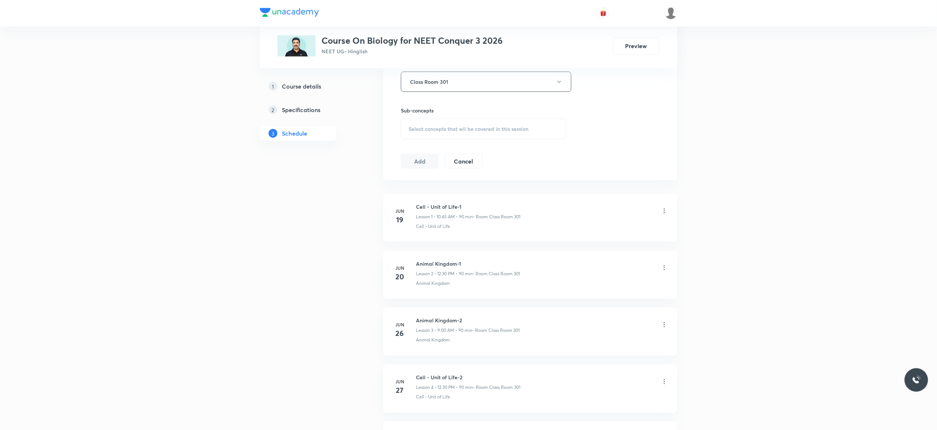
click at [413, 131] on span "Select concepts that wil be covered in this session" at bounding box center [468, 129] width 120 height 6
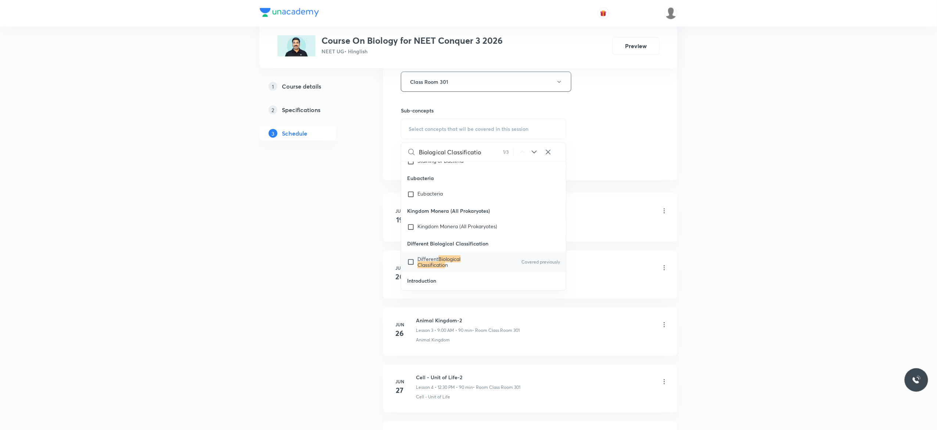
type input "Biological Classificatio"
click at [410, 261] on input "checkbox" at bounding box center [412, 262] width 10 height 12
checkbox input "true"
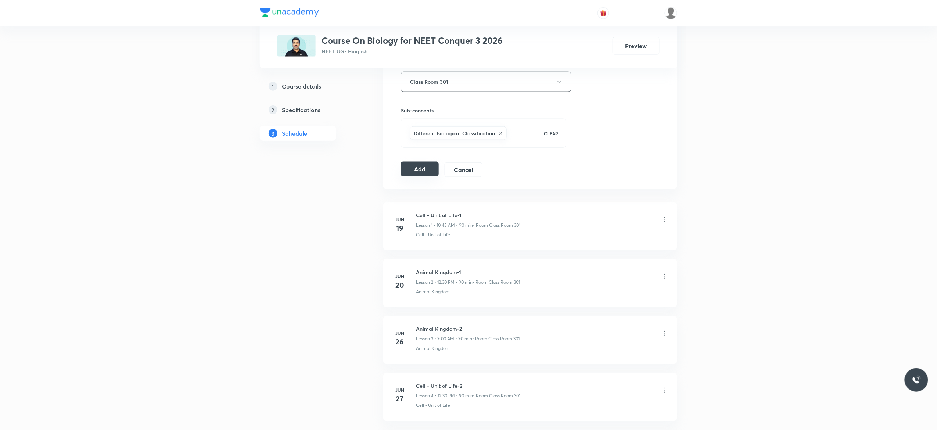
click at [418, 174] on button "Add" at bounding box center [420, 169] width 38 height 15
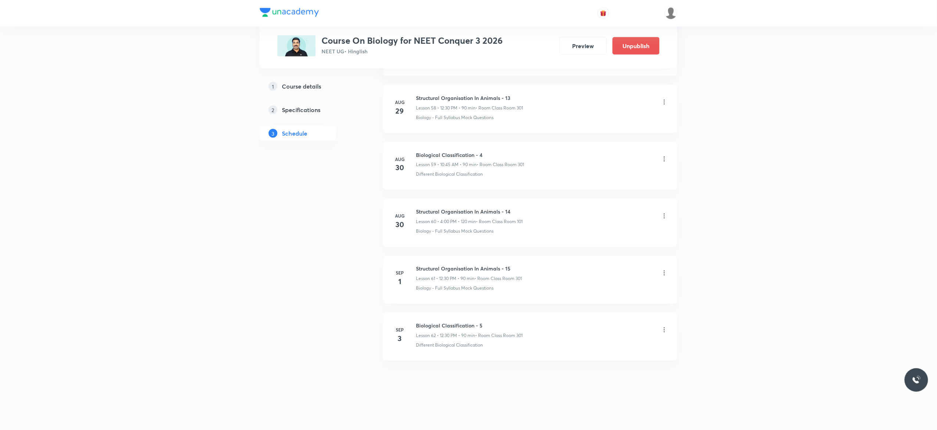
scroll to position [3366, 0]
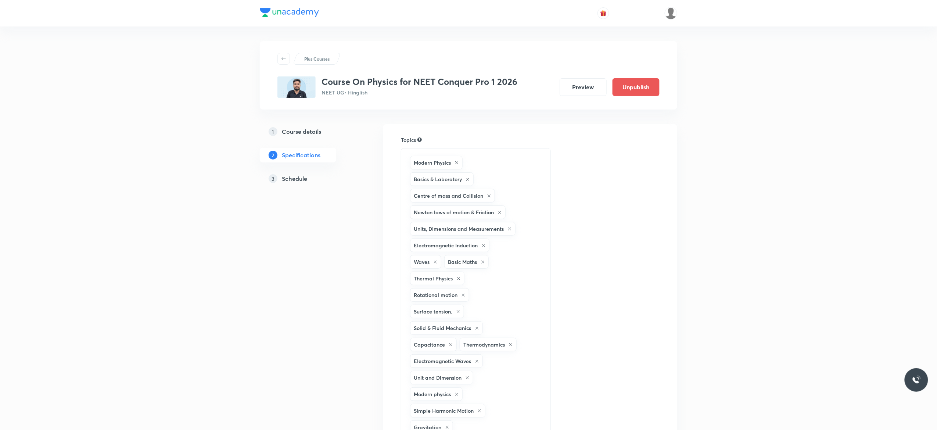
click at [293, 182] on h5 "Schedule" at bounding box center [294, 178] width 25 height 9
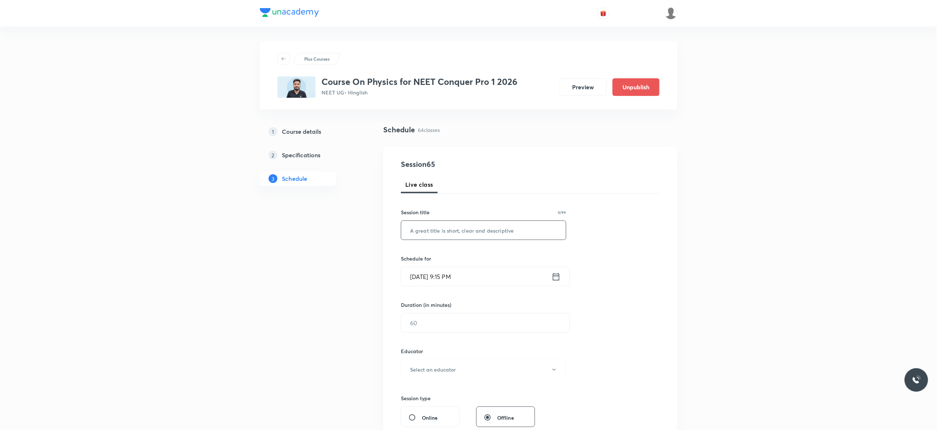
click at [443, 229] on input "text" at bounding box center [483, 230] width 165 height 19
paste input "work power and energy"
type input "Work, Power and Energy - 1"
click at [556, 277] on icon at bounding box center [555, 276] width 9 height 10
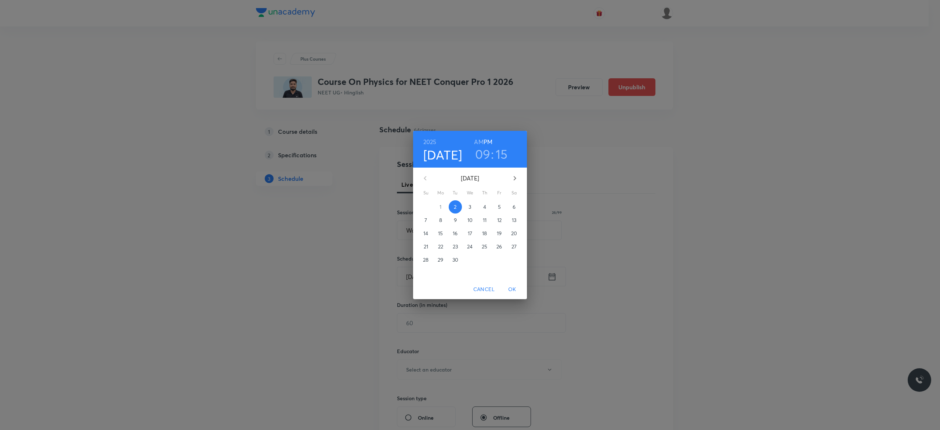
click at [469, 207] on p "3" at bounding box center [470, 206] width 3 height 7
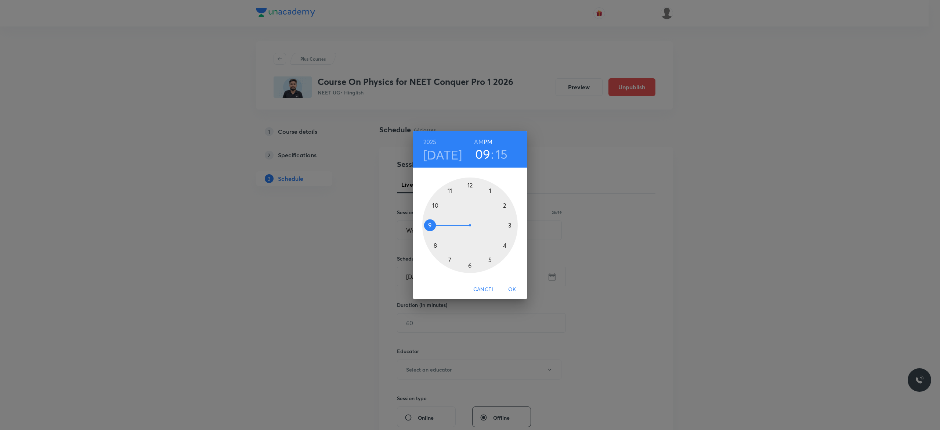
click at [511, 225] on div at bounding box center [470, 225] width 96 height 96
click at [470, 185] on div at bounding box center [470, 225] width 96 height 96
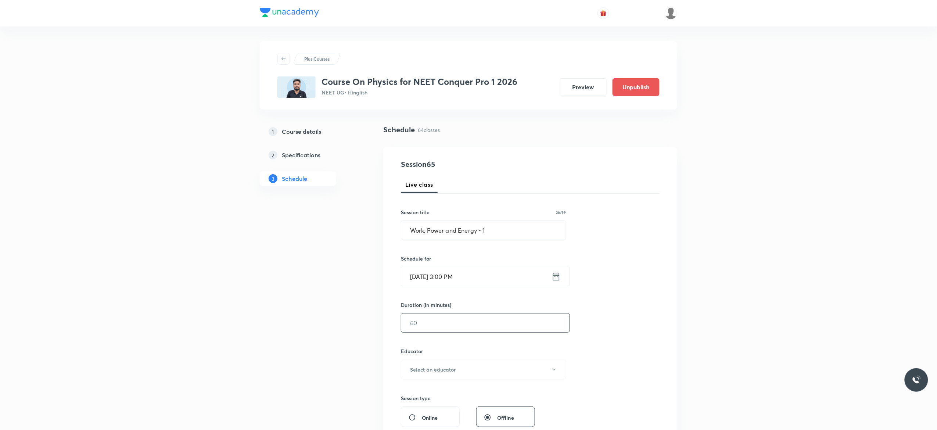
click at [450, 319] on input "text" at bounding box center [485, 322] width 168 height 19
type input "90"
click at [605, 339] on div "Session 65 Live class Session title 26/99 Work, Power and Energy - 1 ​ Schedule…" at bounding box center [530, 355] width 259 height 392
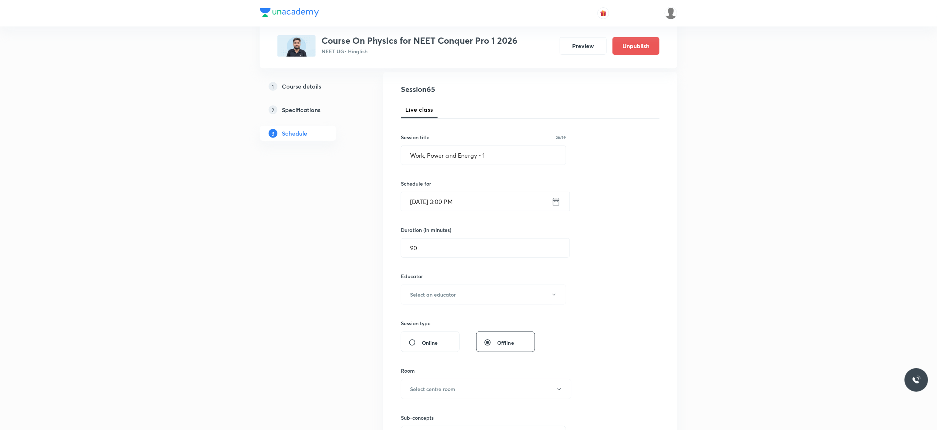
scroll to position [118, 0]
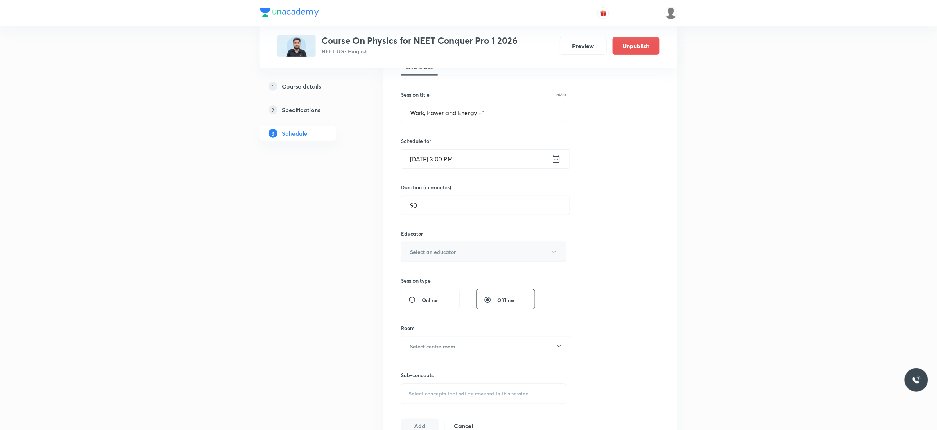
click at [554, 253] on icon "button" at bounding box center [553, 252] width 3 height 2
click at [448, 291] on span "[PERSON_NAME]" at bounding box center [482, 291] width 161 height 8
click at [465, 350] on button "Select centre room" at bounding box center [486, 346] width 170 height 20
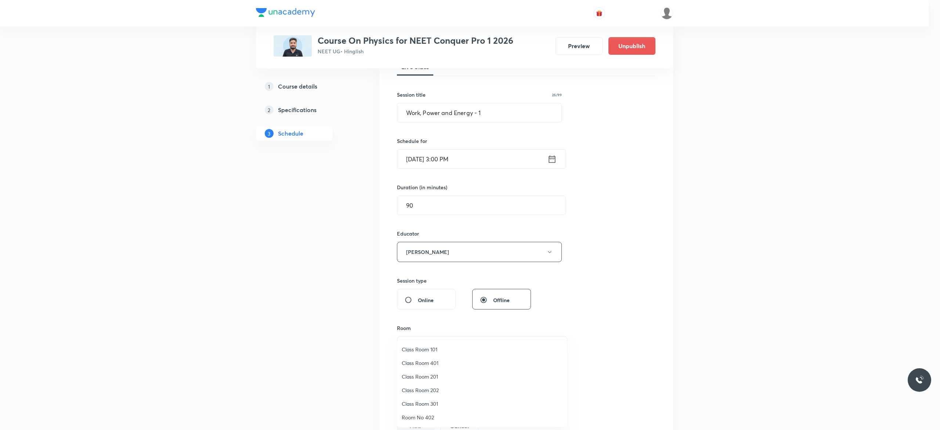
click at [434, 402] on span "Class Room 301" at bounding box center [482, 404] width 161 height 8
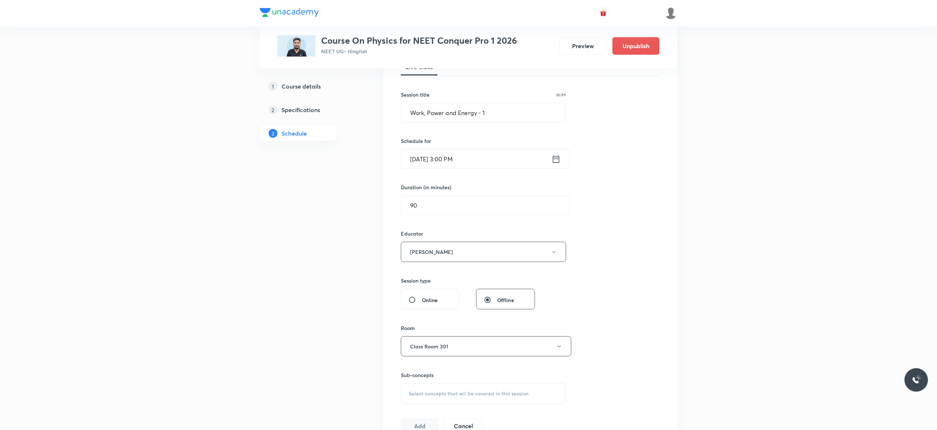
click at [614, 330] on div "Session 65 Live class Session title 26/99 Work, Power and Energy - 1 ​ Schedule…" at bounding box center [530, 237] width 259 height 392
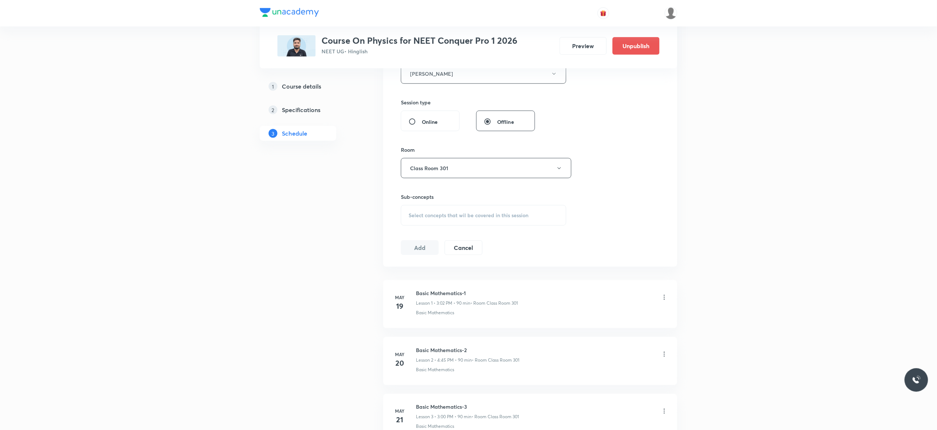
scroll to position [382, 0]
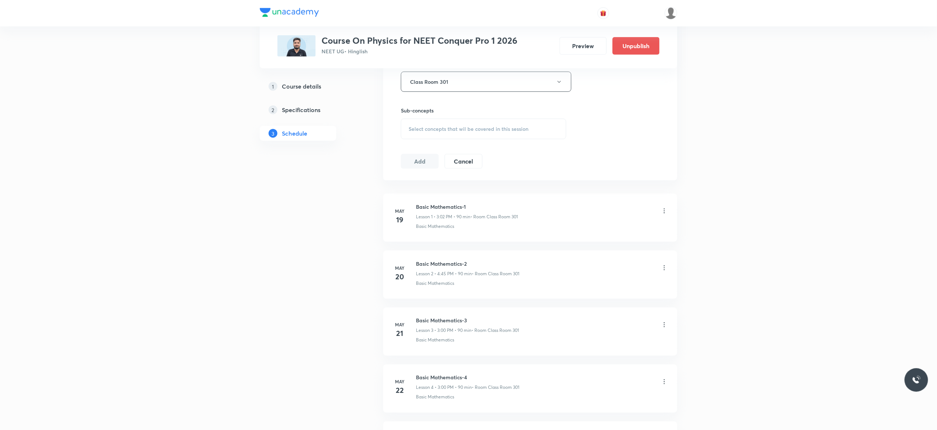
click at [416, 135] on div "Select concepts that wil be covered in this session" at bounding box center [483, 129] width 165 height 21
type input "work power and energy"
click at [409, 189] on input "checkbox" at bounding box center [412, 189] width 10 height 12
checkbox input "true"
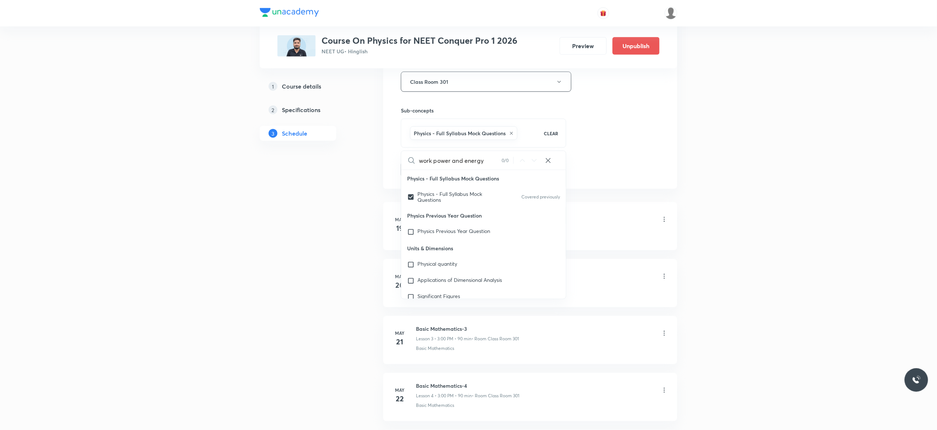
click at [414, 174] on button "Add" at bounding box center [420, 169] width 38 height 15
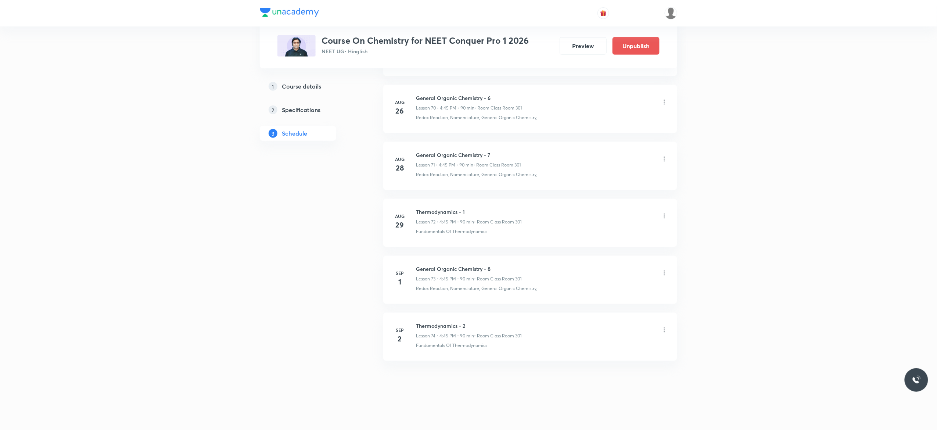
scroll to position [4439, 0]
drag, startPoint x: 492, startPoint y: 266, endPoint x: 413, endPoint y: 259, distance: 79.2
click at [413, 259] on li "[DATE] General Organic Chemistry - 8 Lesson 73 • 4:45 PM • 90 min • Room Class …" at bounding box center [530, 280] width 294 height 48
copy h6 "General Organic Chemistry - 8"
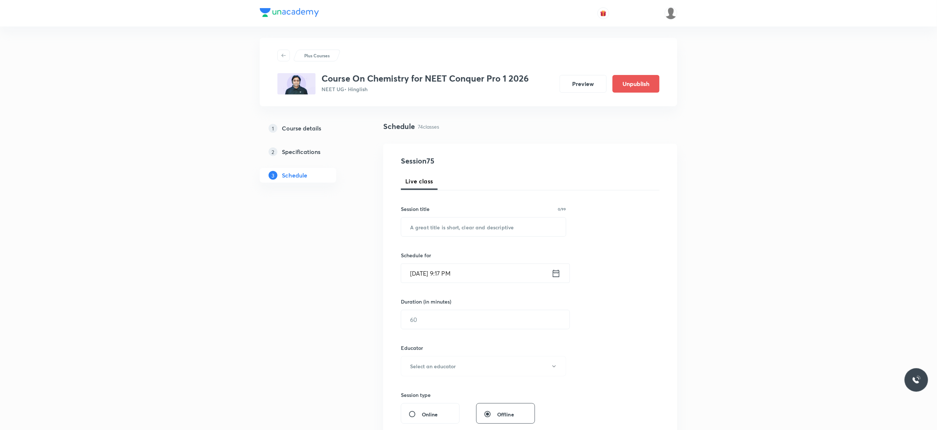
scroll to position [0, 0]
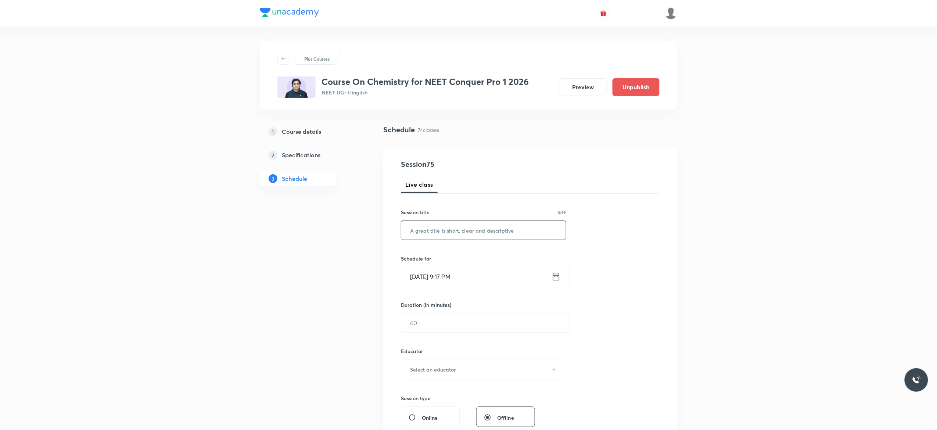
click at [449, 230] on input "text" at bounding box center [483, 230] width 165 height 19
paste input "General Organic Chemistry - 8"
type input "General Organic Chemistry - 9"
click at [557, 277] on icon at bounding box center [555, 276] width 9 height 10
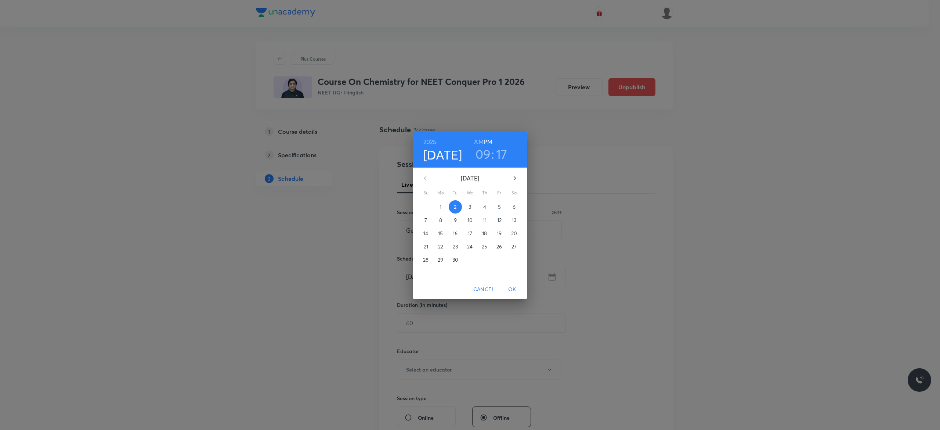
click at [469, 208] on p "3" at bounding box center [470, 206] width 3 height 7
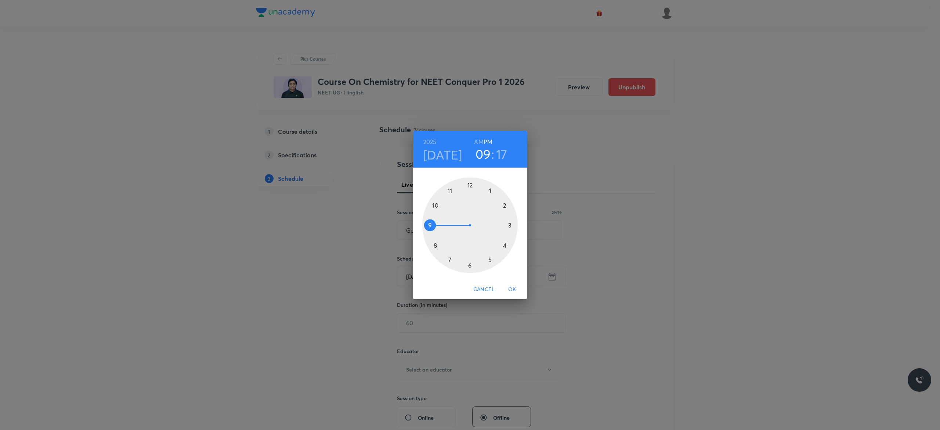
click at [504, 244] on div at bounding box center [470, 225] width 96 height 96
click at [431, 226] on div at bounding box center [470, 225] width 96 height 96
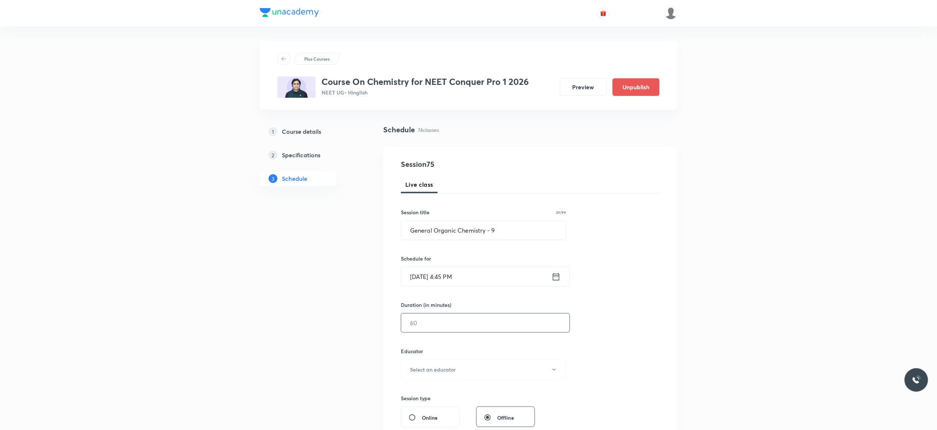
click at [453, 322] on input "text" at bounding box center [485, 322] width 168 height 19
type input "90"
click at [555, 372] on icon "button" at bounding box center [554, 370] width 6 height 6
click at [407, 393] on span "Vijai Shukla" at bounding box center [482, 394] width 161 height 8
click at [605, 339] on div "Session 75 Live class Session title 29/99 General Organic Chemistry - 9 ​ Sched…" at bounding box center [530, 355] width 259 height 392
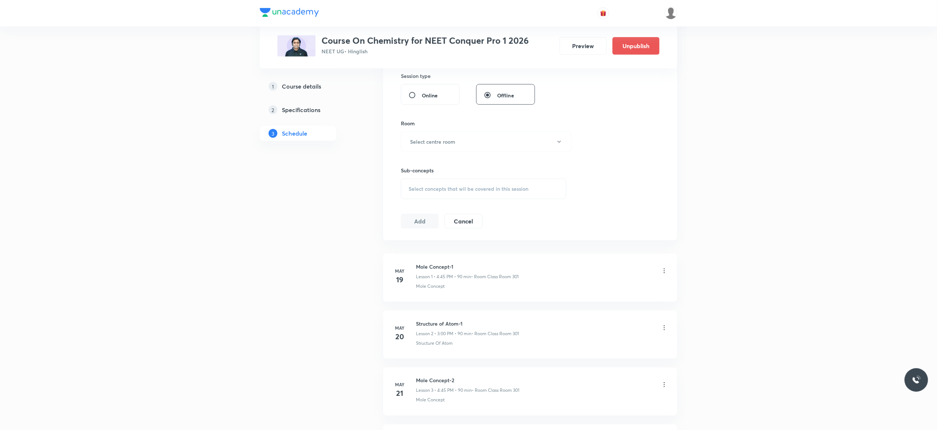
scroll to position [323, 0]
click at [557, 142] on icon "button" at bounding box center [559, 141] width 6 height 6
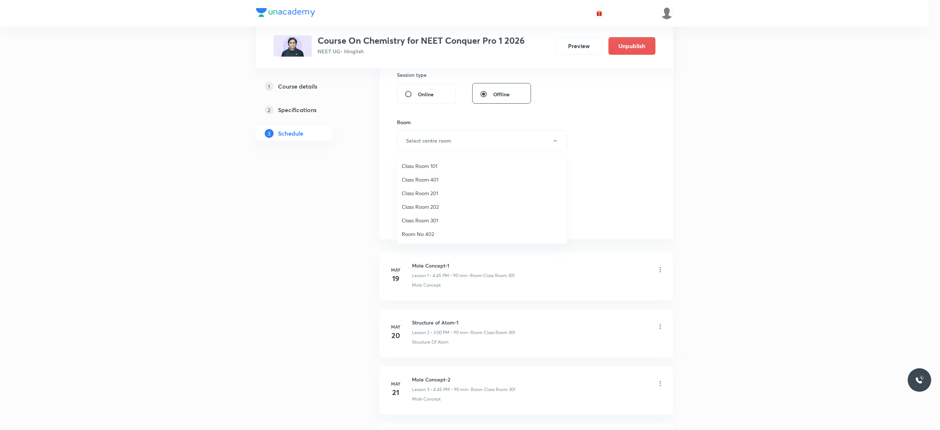
click at [439, 219] on span "Class Room 301" at bounding box center [482, 220] width 161 height 8
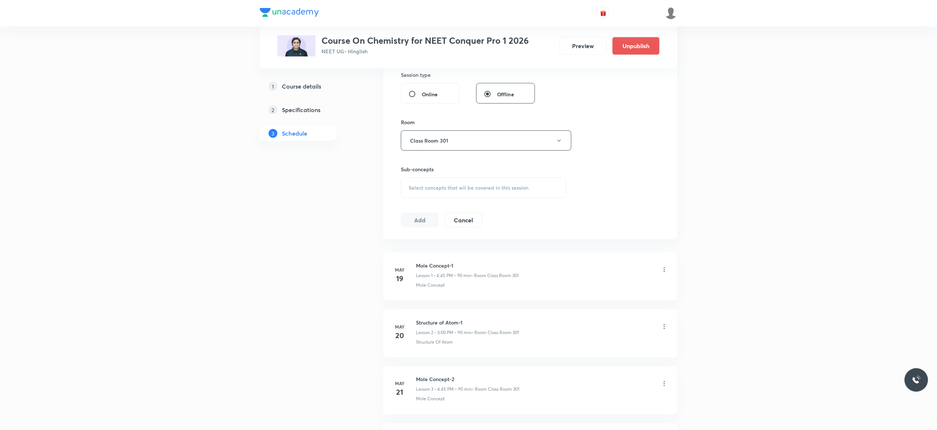
click at [421, 191] on span "Select concepts that wil be covered in this session" at bounding box center [468, 188] width 120 height 6
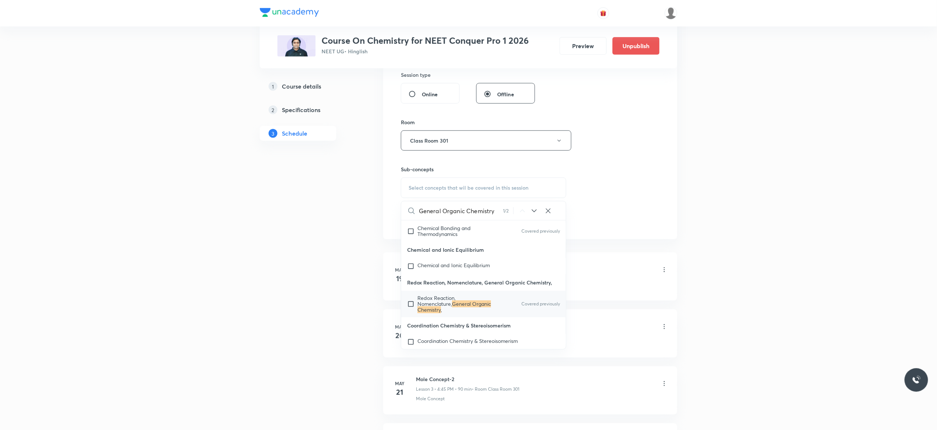
scroll to position [8205, 0]
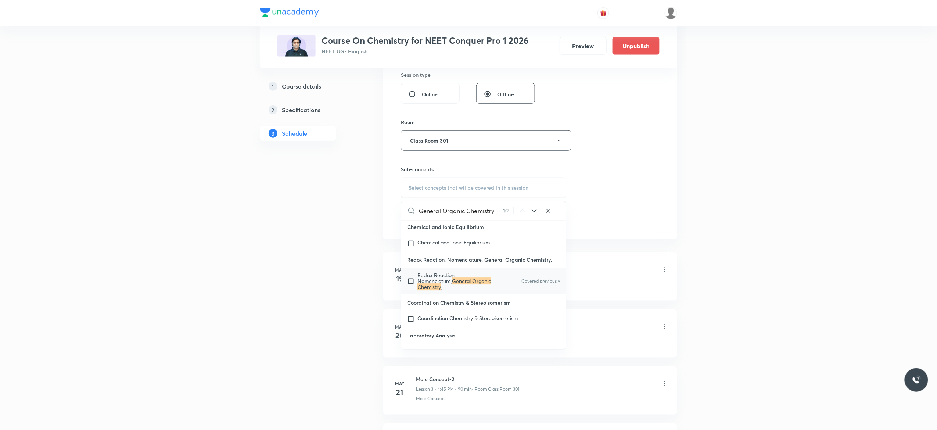
type input "General Organic Chemistry"
click at [410, 290] on input "checkbox" at bounding box center [412, 282] width 10 height 18
checkbox input "true"
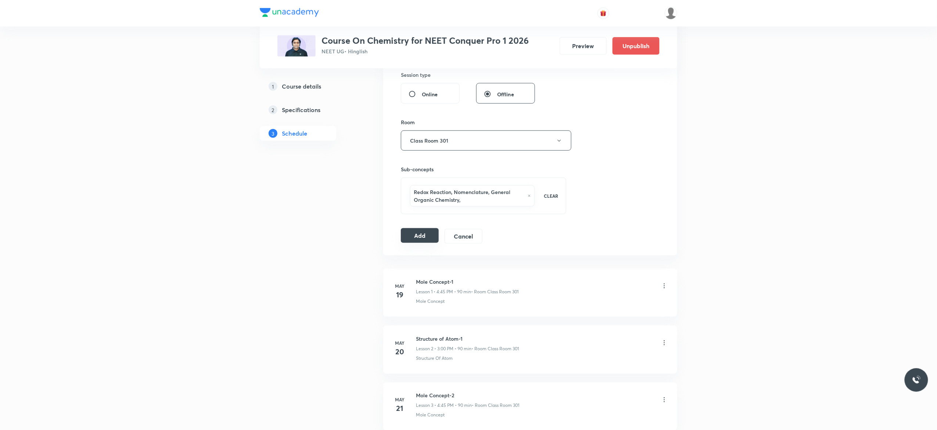
click at [416, 240] on button "Add" at bounding box center [420, 235] width 38 height 15
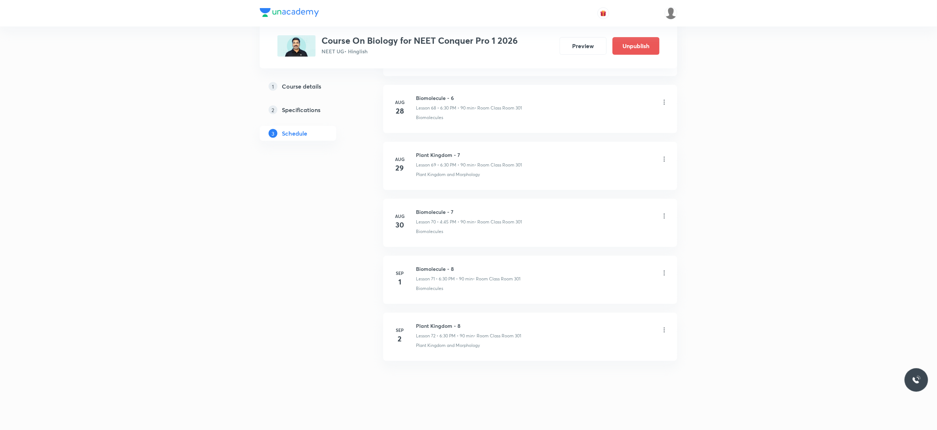
scroll to position [4324, 0]
drag, startPoint x: 460, startPoint y: 263, endPoint x: 410, endPoint y: 262, distance: 49.6
click at [410, 262] on li "[DATE] Biomolecule - 8 Lesson 71 • 6:30 PM • 90 min • Room Class Room 301 Biomo…" at bounding box center [530, 280] width 294 height 48
copy h6 "Biomolecule - 8"
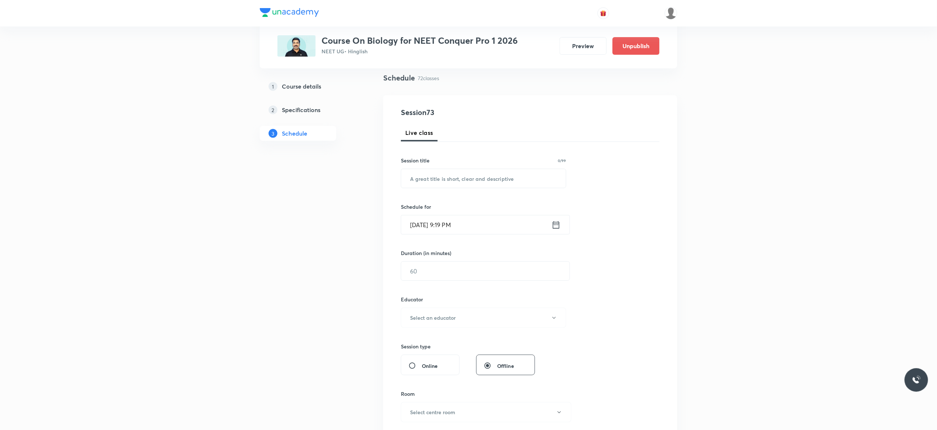
scroll to position [0, 0]
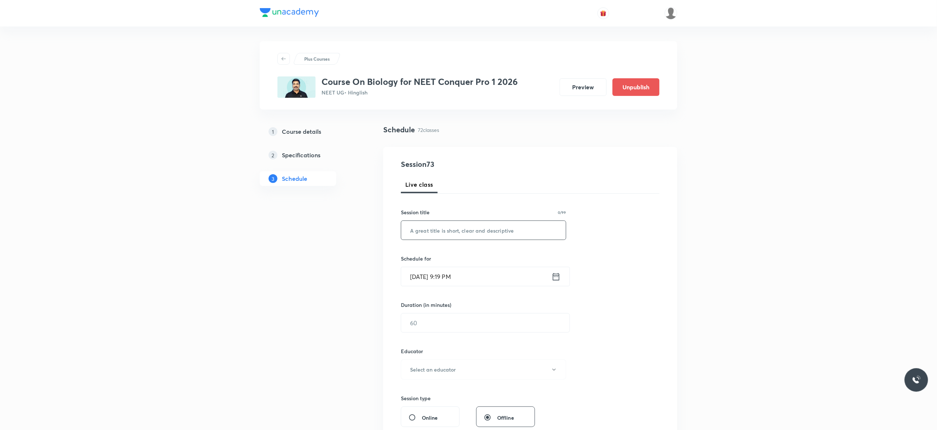
click at [446, 229] on input "text" at bounding box center [483, 230] width 165 height 19
paste input "Biomolecule - 8"
type input "Biomolecule - 9"
click at [555, 278] on icon at bounding box center [555, 276] width 9 height 10
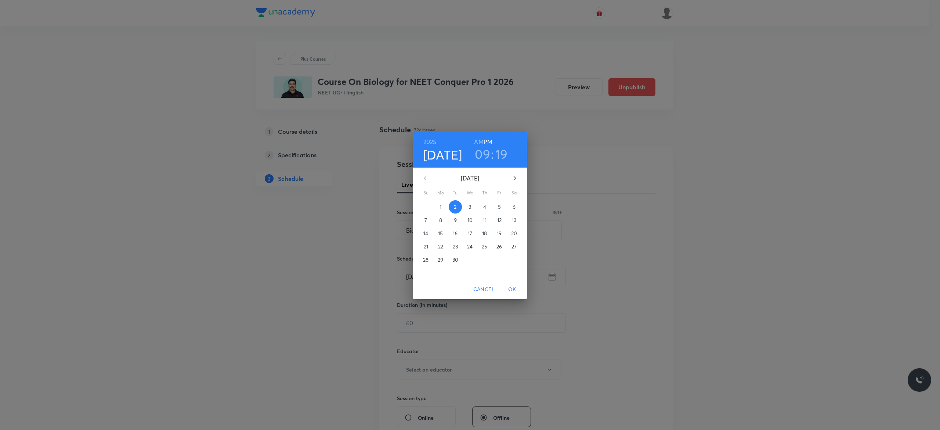
click at [471, 207] on p "3" at bounding box center [470, 206] width 3 height 7
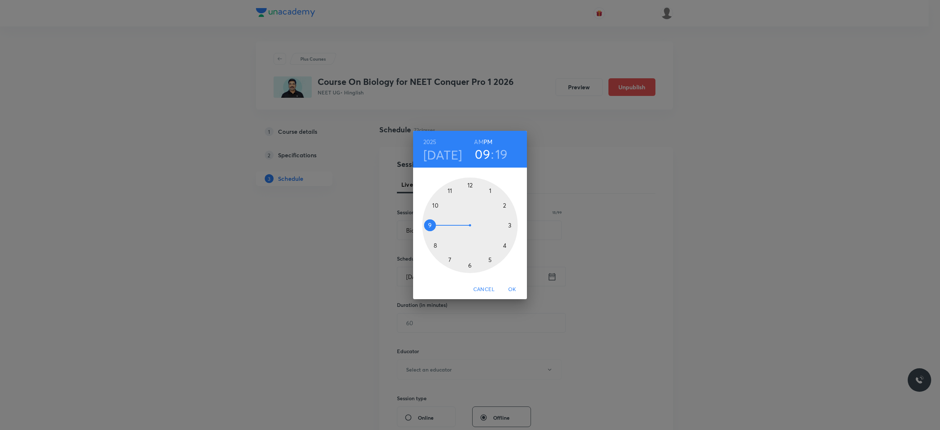
click at [469, 266] on div at bounding box center [470, 225] width 96 height 96
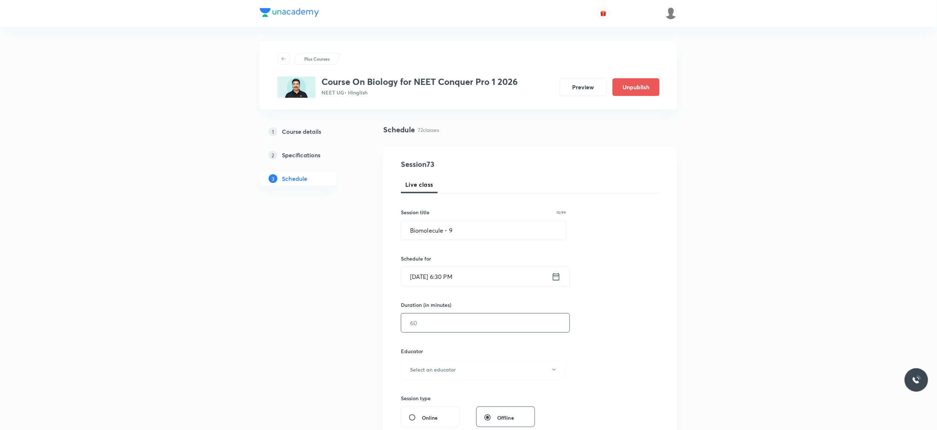
click at [450, 324] on input "text" at bounding box center [485, 322] width 168 height 19
type input "90"
click at [557, 370] on button "Select an educator" at bounding box center [483, 369] width 165 height 20
click at [444, 407] on span "[PERSON_NAME]" at bounding box center [482, 408] width 161 height 8
click at [603, 353] on div "Session 73 Live class Session title 15/99 Biomolecule - 9 ​ Schedule for [DATE]…" at bounding box center [530, 355] width 259 height 392
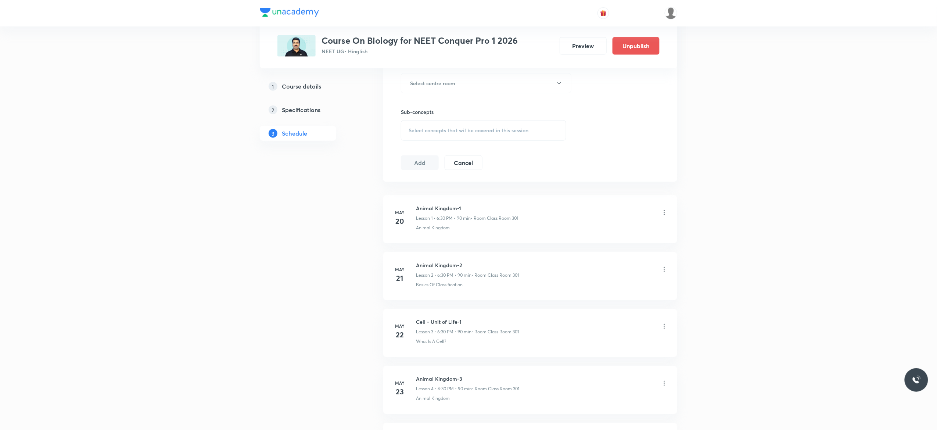
scroll to position [382, 0]
click at [559, 86] on button "Select centre room" at bounding box center [486, 82] width 170 height 20
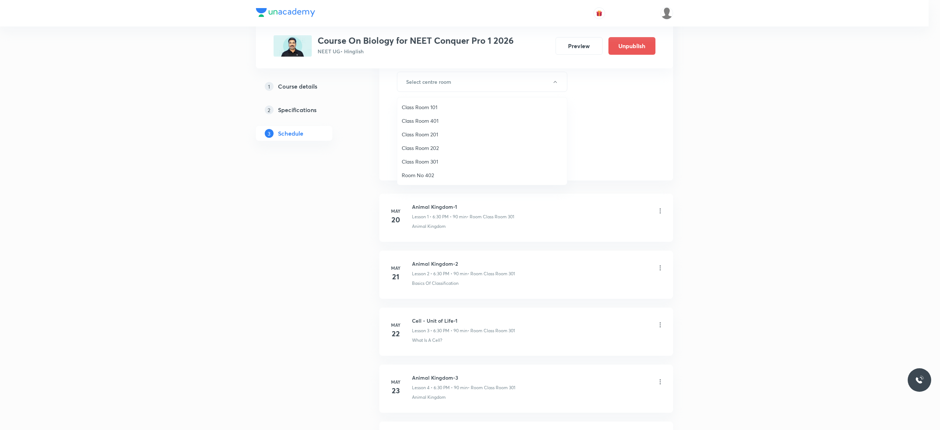
click at [433, 159] on span "Class Room 301" at bounding box center [482, 162] width 161 height 8
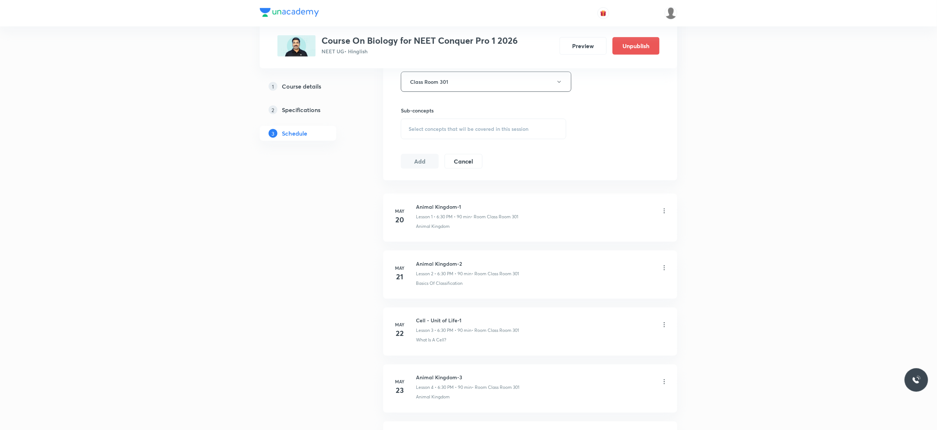
click at [421, 134] on div "Select concepts that wil be covered in this session" at bounding box center [483, 129] width 165 height 21
type input "Biomolecul"
click at [411, 252] on input "checkbox" at bounding box center [412, 247] width 10 height 7
checkbox input "true"
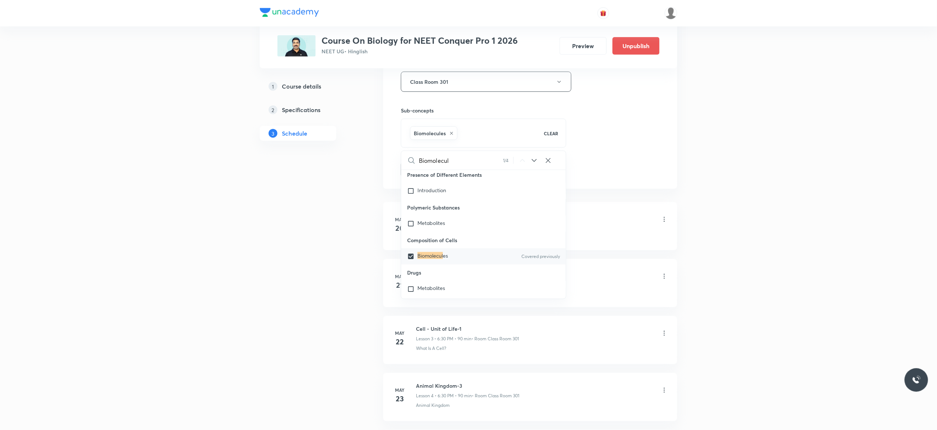
click at [422, 170] on button "Add" at bounding box center [420, 169] width 38 height 15
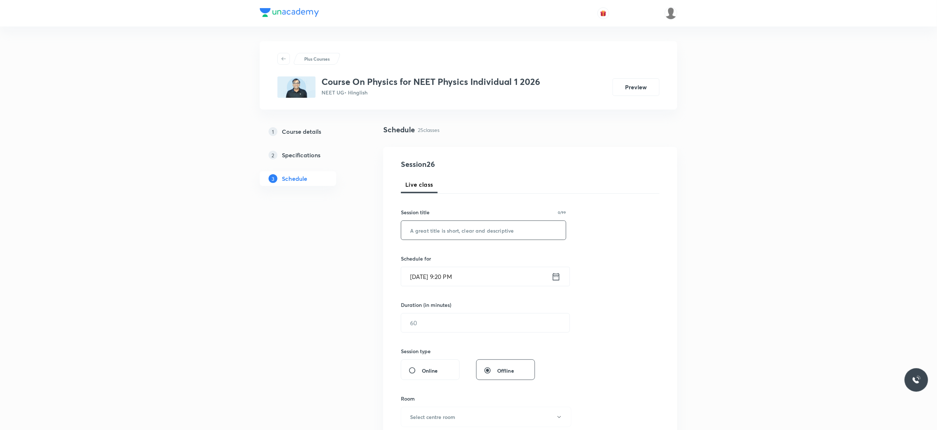
click at [429, 229] on input "text" at bounding box center [483, 230] width 165 height 19
paste input "Kinematics - 14"
type input "Kinematics - 15"
click at [557, 276] on icon at bounding box center [556, 276] width 7 height 7
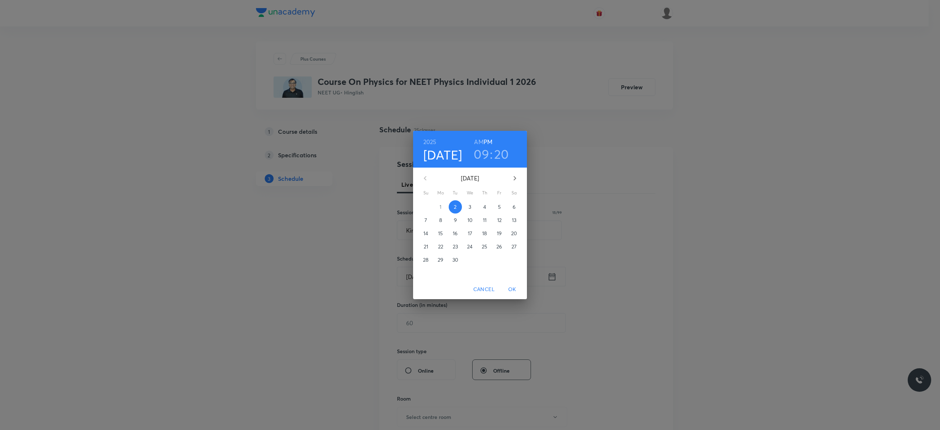
click at [471, 205] on p "3" at bounding box center [470, 206] width 3 height 7
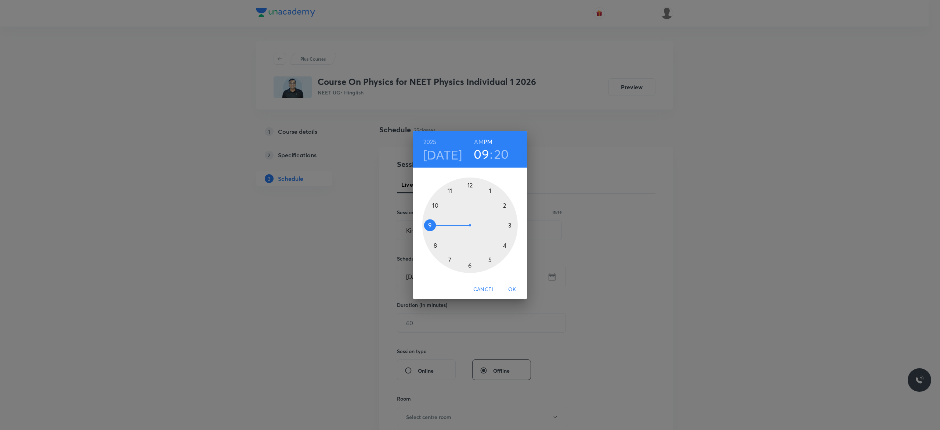
click at [471, 185] on div at bounding box center [470, 225] width 96 height 96
click at [470, 264] on div at bounding box center [470, 225] width 96 height 96
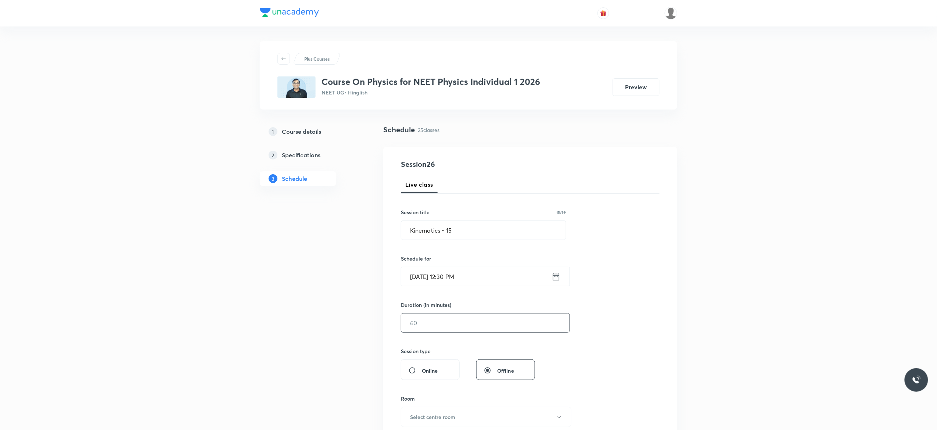
click at [449, 320] on input "text" at bounding box center [485, 322] width 168 height 19
type input "90"
click at [561, 414] on button "Select centre room" at bounding box center [486, 417] width 170 height 20
click at [437, 391] on span "Class Room 202" at bounding box center [482, 390] width 161 height 8
click at [645, 348] on div "Session 26 Live class Session title 15/99 Kinematics - 15 ​ Schedule for Sep 3,…" at bounding box center [530, 331] width 259 height 345
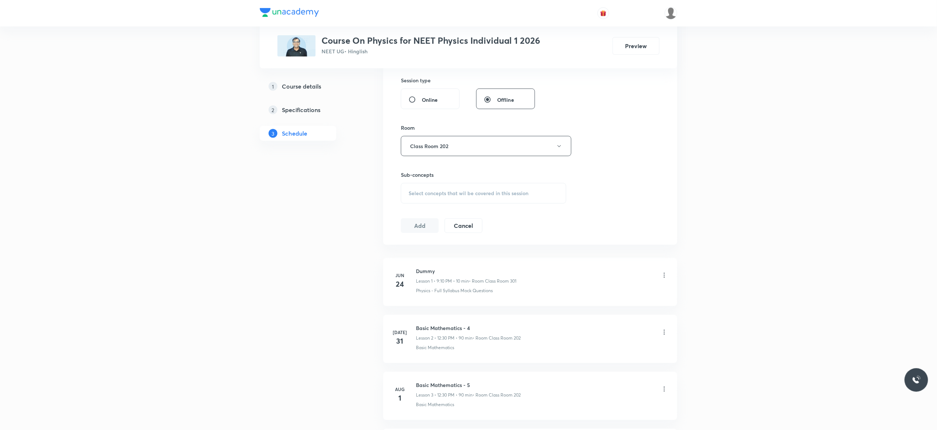
scroll to position [294, 0]
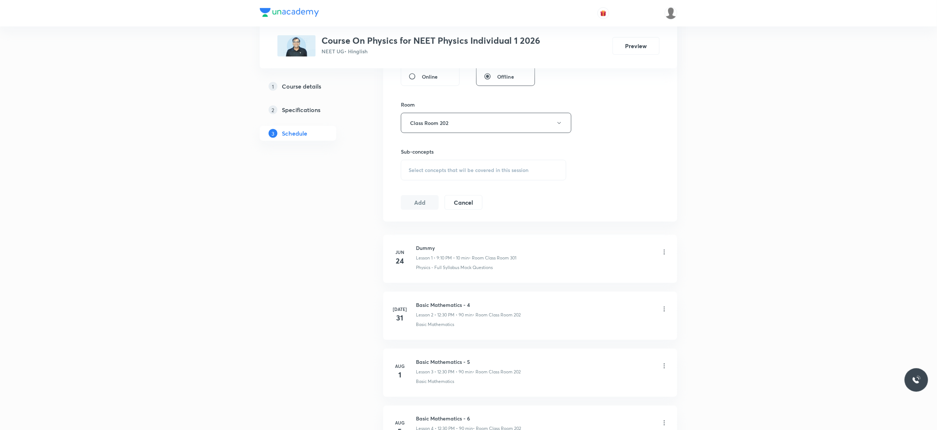
click at [436, 175] on div "Select concepts that wil be covered in this session" at bounding box center [483, 170] width 165 height 21
type input "Kinematics"
click at [410, 292] on input "checkbox" at bounding box center [412, 288] width 10 height 7
checkbox input "true"
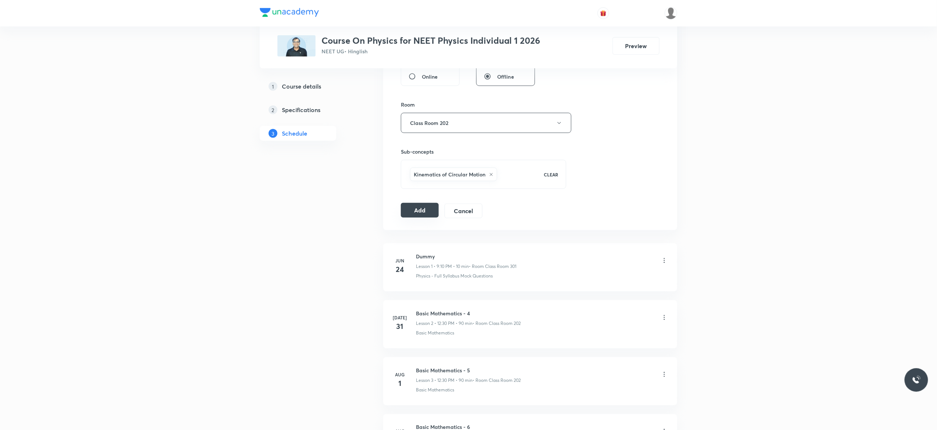
click at [414, 212] on button "Add" at bounding box center [420, 210] width 38 height 15
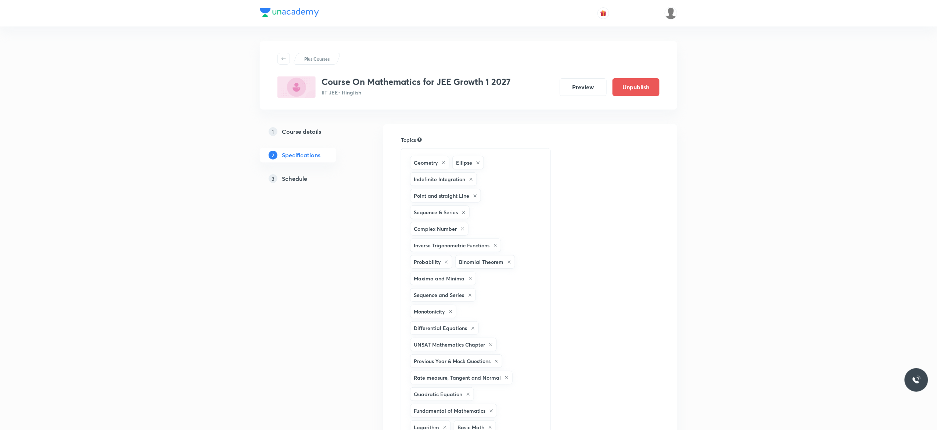
click at [294, 182] on h5 "Schedule" at bounding box center [294, 178] width 25 height 9
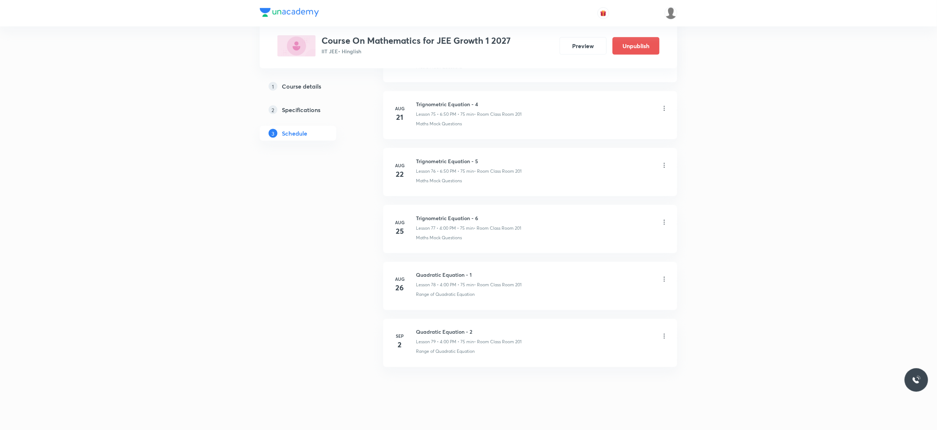
scroll to position [4677, 0]
drag, startPoint x: 473, startPoint y: 320, endPoint x: 417, endPoint y: 320, distance: 56.2
click at [417, 320] on li "[DATE] Quadratic Equation - 2 Lesson 79 • 4:00 PM • 75 min • Room Class Room 20…" at bounding box center [530, 337] width 294 height 48
copy h6 "Quadratic Equation - 2"
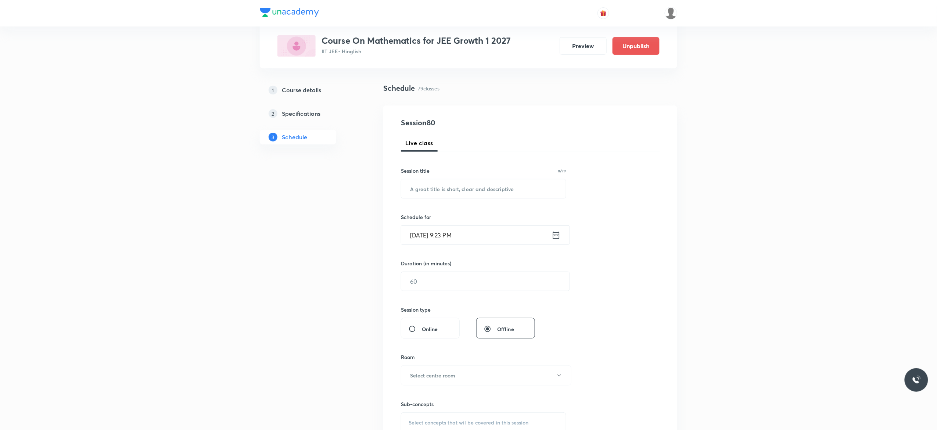
scroll to position [0, 0]
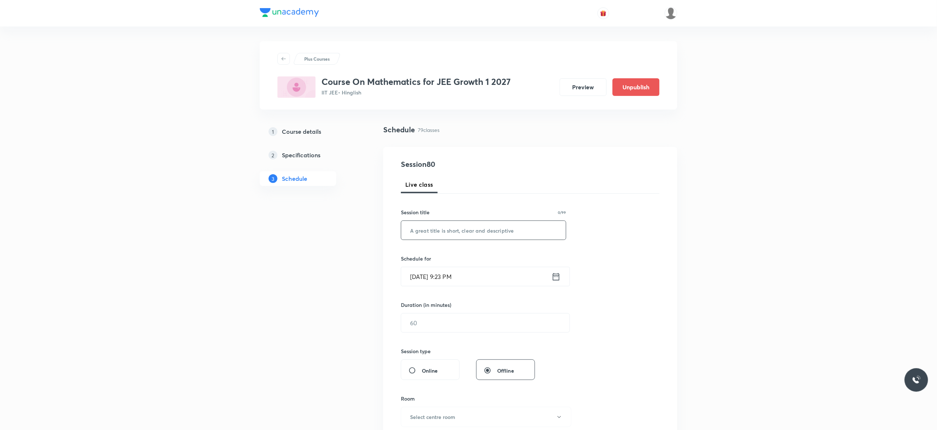
click at [425, 232] on input "text" at bounding box center [483, 230] width 165 height 19
paste input "Quadratic Equation - 2"
type input "Quadratic Equation - 3"
click at [560, 278] on icon at bounding box center [555, 276] width 9 height 10
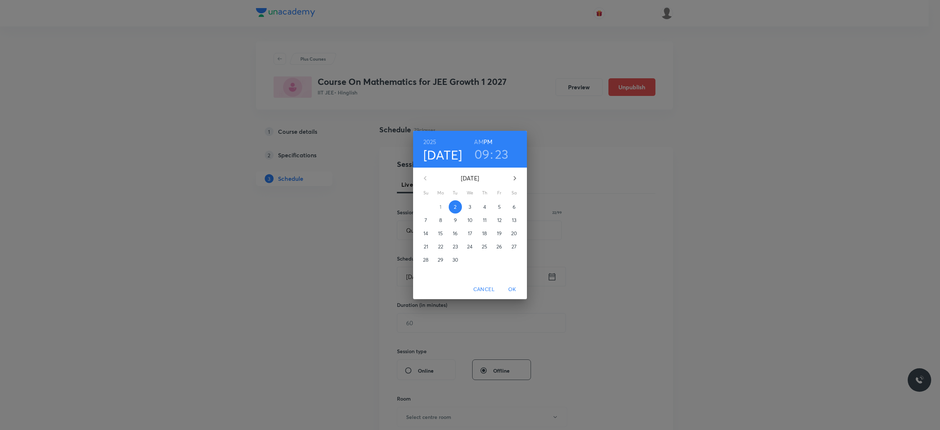
click at [468, 207] on span "3" at bounding box center [470, 206] width 13 height 7
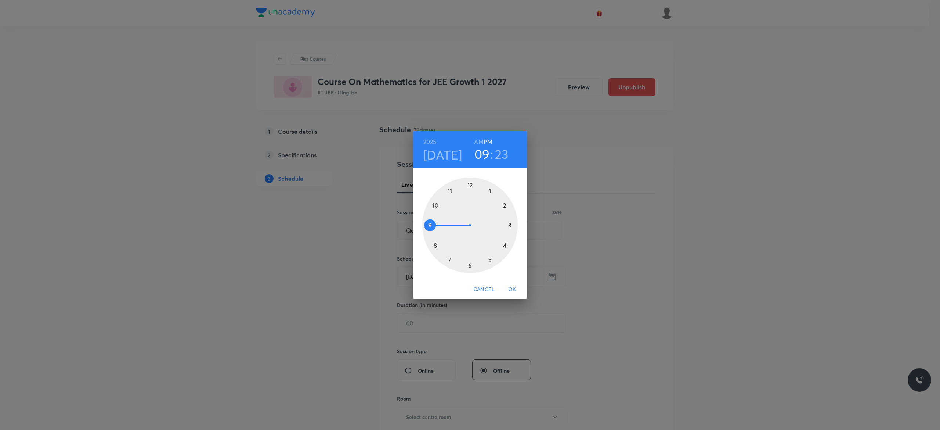
click at [504, 243] on div at bounding box center [470, 225] width 96 height 96
click at [470, 184] on div at bounding box center [470, 225] width 96 height 96
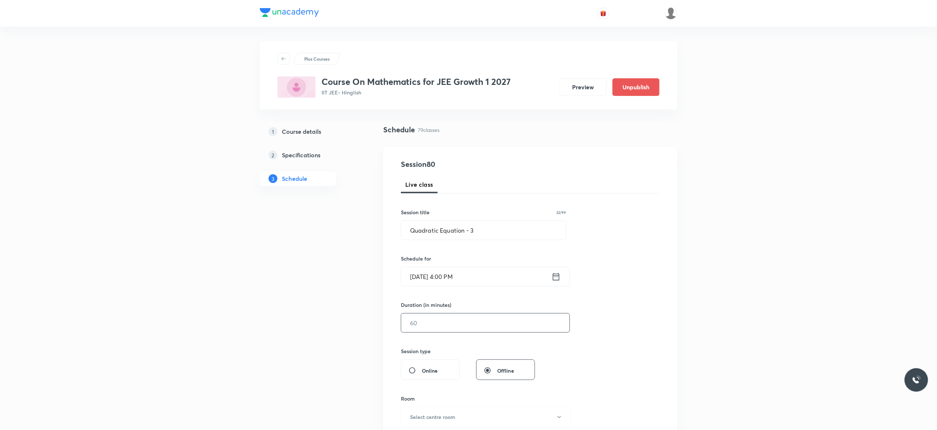
click at [437, 325] on input "text" at bounding box center [485, 322] width 168 height 19
type input "75"
click at [625, 316] on div "Session 80 Live class Session title 22/99 Quadratic Equation - 3 ​ Schedule for…" at bounding box center [530, 331] width 259 height 345
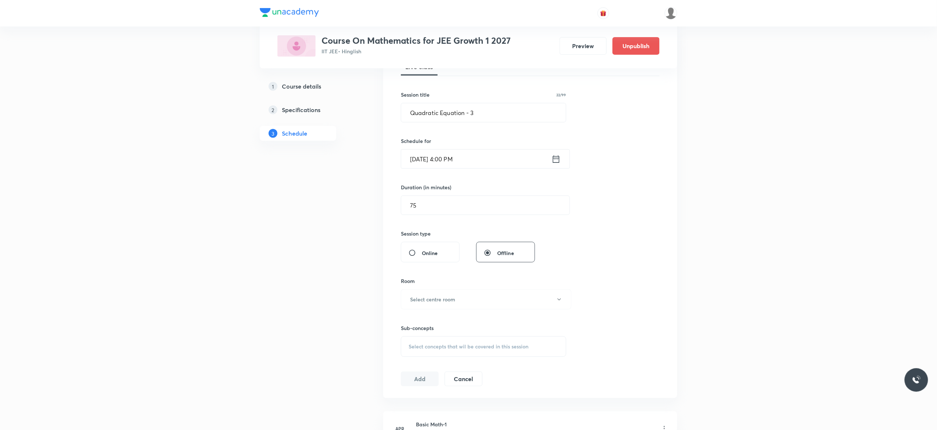
scroll to position [147, 0]
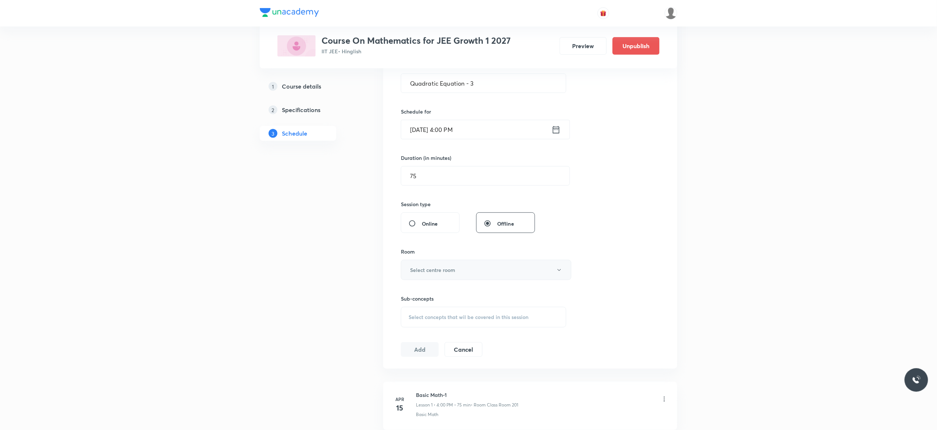
click at [559, 273] on icon "button" at bounding box center [559, 270] width 6 height 6
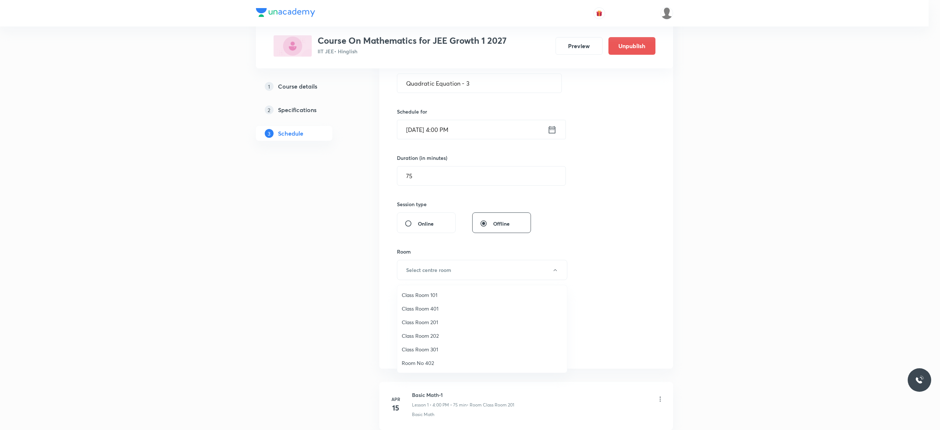
click at [431, 322] on span "Class Room 201" at bounding box center [482, 322] width 161 height 8
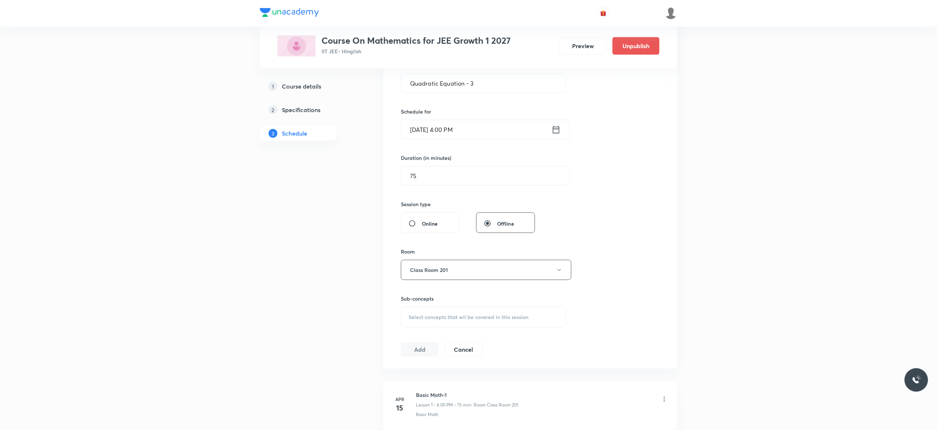
click at [427, 319] on span "Select concepts that wil be covered in this session" at bounding box center [468, 317] width 120 height 6
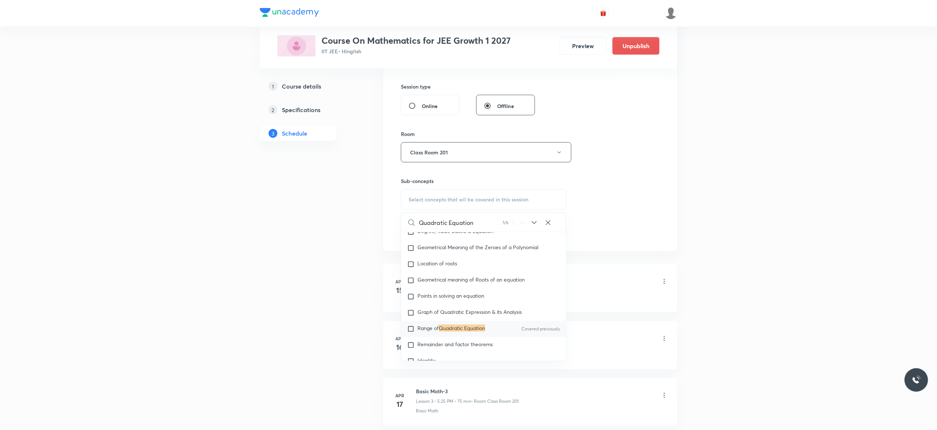
scroll to position [92, 0]
type input "Quadratic Equation"
click at [412, 327] on input "checkbox" at bounding box center [412, 327] width 10 height 7
checkbox input "true"
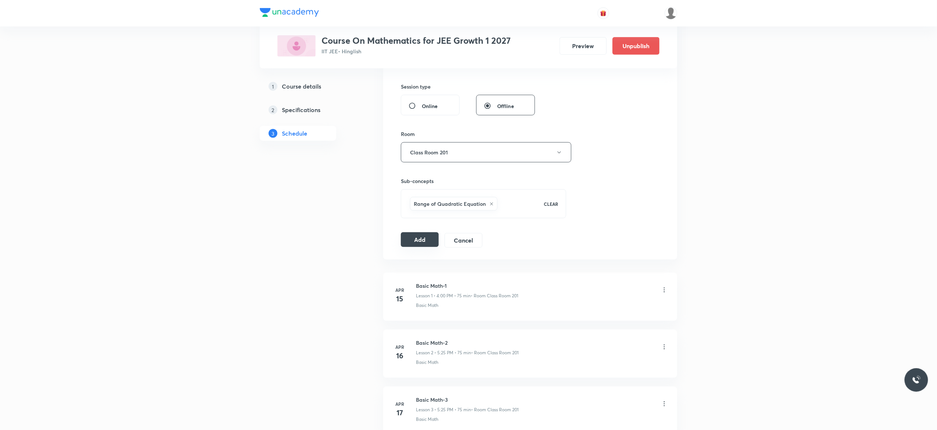
click at [415, 241] on button "Add" at bounding box center [420, 239] width 38 height 15
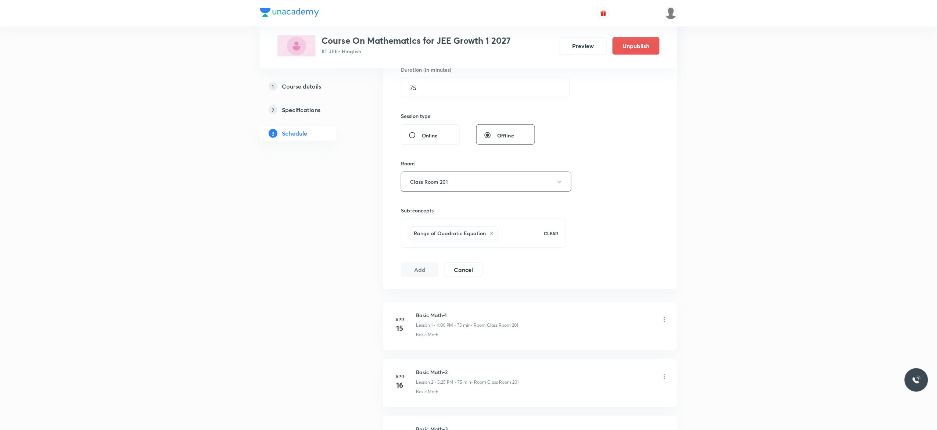
scroll to position [147, 0]
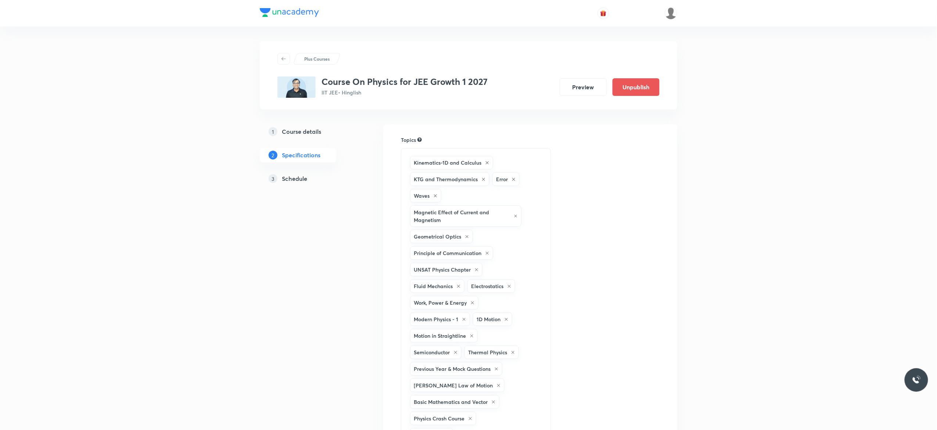
click at [290, 176] on h5 "Schedule" at bounding box center [294, 178] width 25 height 9
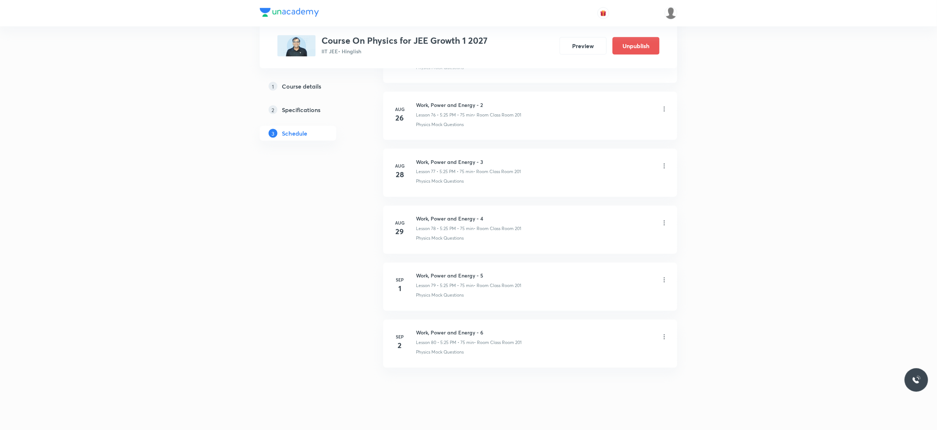
scroll to position [4781, 0]
drag, startPoint x: 486, startPoint y: 320, endPoint x: 415, endPoint y: 320, distance: 71.6
click at [415, 320] on li "[DATE] Work, Power and Energy - 6 Lesson 80 • 5:25 PM • 75 min • Room Class Roo…" at bounding box center [530, 337] width 294 height 48
copy h6 "Work, Power and Energy - 6"
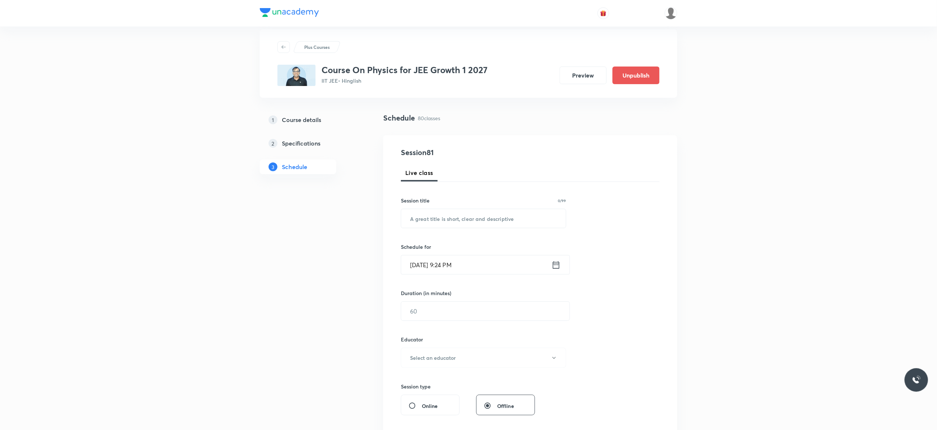
scroll to position [0, 0]
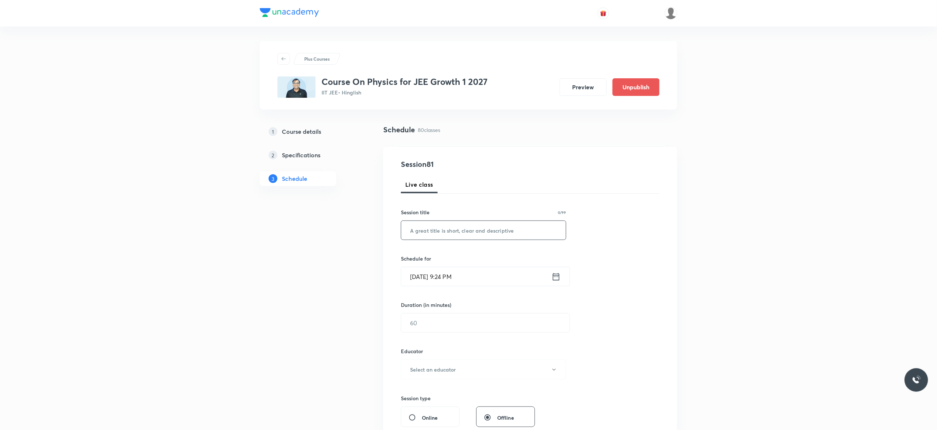
click at [420, 235] on input "text" at bounding box center [483, 230] width 165 height 19
paste input "Work, Power and Energy - 6"
type input "Work, Power and Energy - 7"
click at [560, 277] on icon at bounding box center [555, 276] width 9 height 10
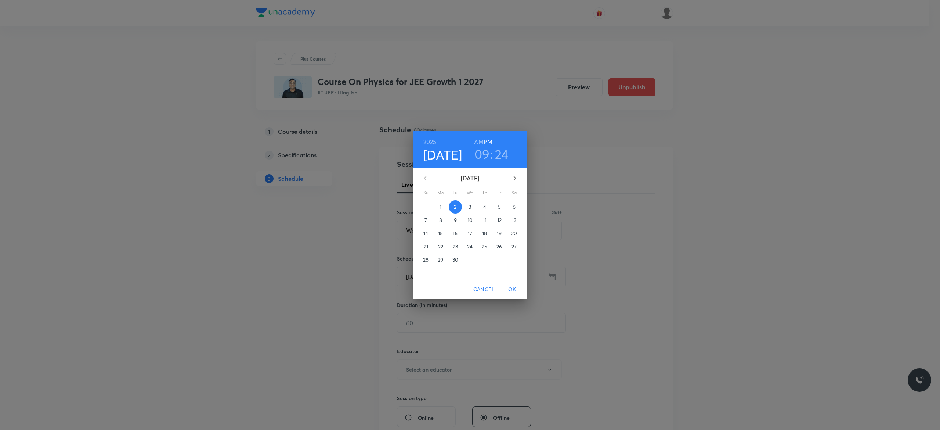
click at [471, 208] on p "3" at bounding box center [470, 206] width 3 height 7
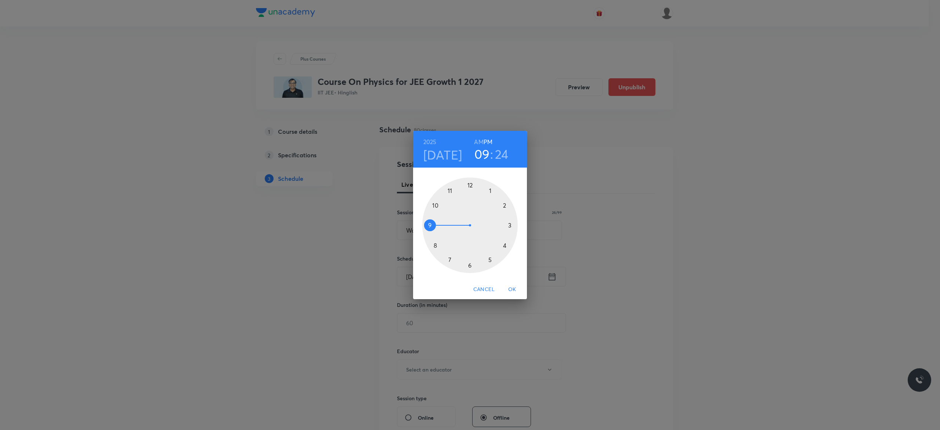
click at [490, 259] on div at bounding box center [470, 225] width 96 height 96
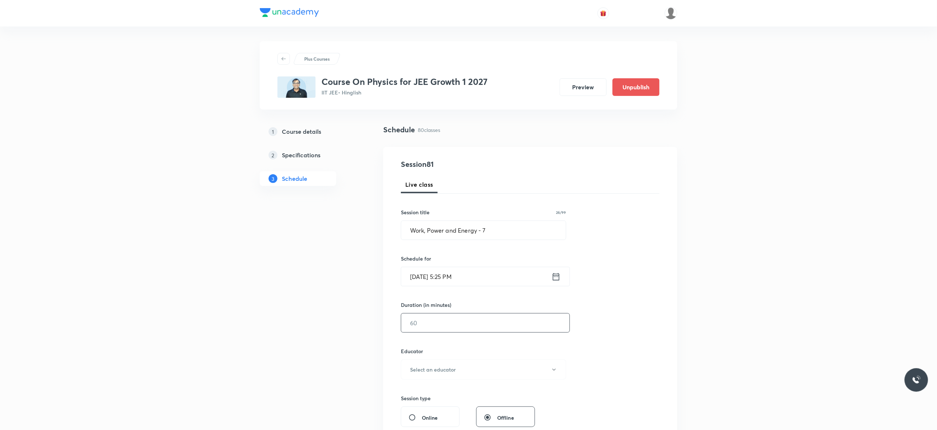
click at [457, 323] on input "text" at bounding box center [485, 322] width 168 height 19
type input "75"
click at [558, 370] on button "Select an educator" at bounding box center [483, 369] width 165 height 20
click at [433, 407] on span "Abhishek Kumar Divoliya" at bounding box center [482, 408] width 161 height 8
click at [591, 347] on div "Session 81 Live class Session title 26/99 Work, Power and Energy - 7 ​ Schedule…" at bounding box center [530, 355] width 259 height 392
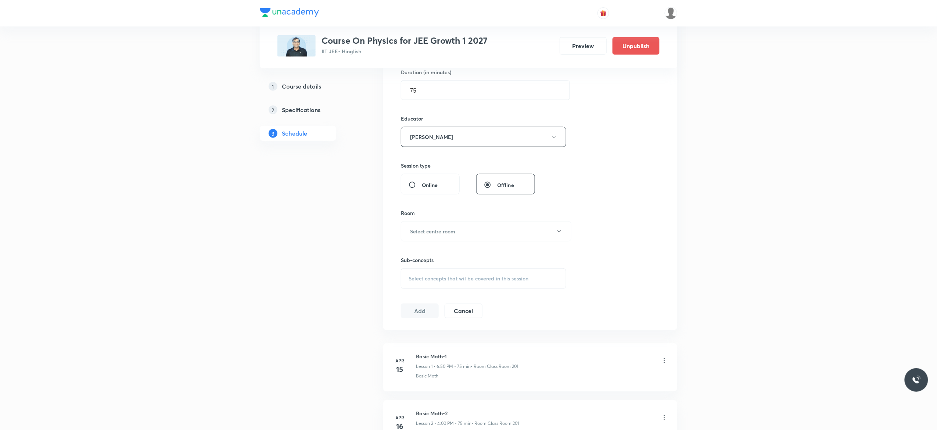
scroll to position [235, 0]
click at [559, 229] on icon "button" at bounding box center [559, 229] width 6 height 6
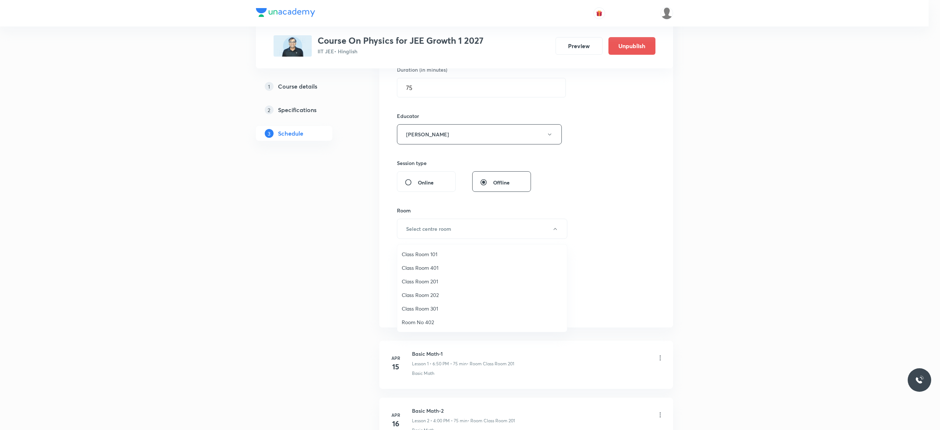
click at [429, 280] on span "Class Room 201" at bounding box center [482, 281] width 161 height 8
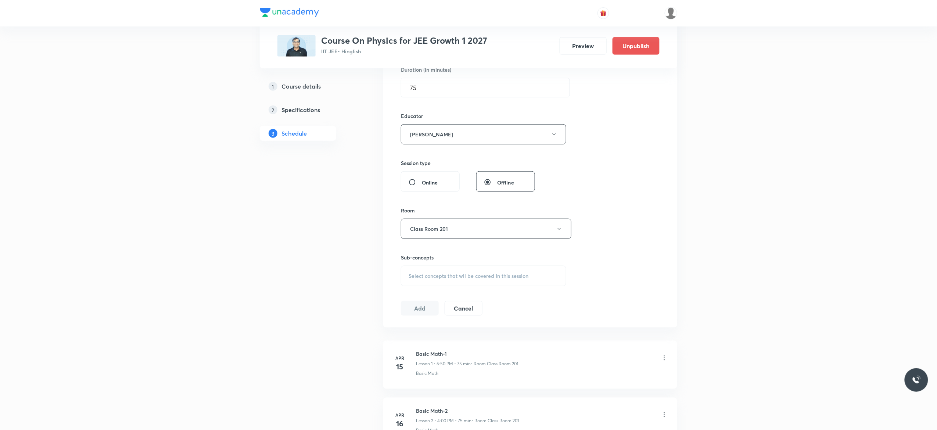
click at [429, 279] on span "Select concepts that wil be covered in this session" at bounding box center [468, 276] width 120 height 6
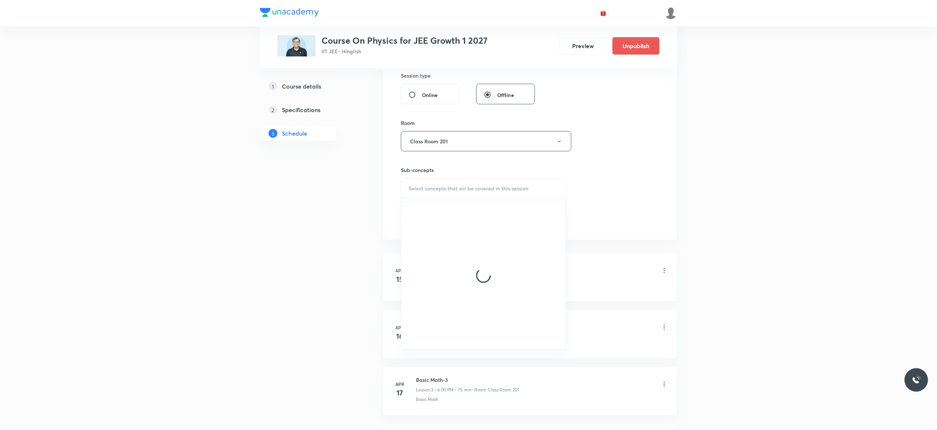
scroll to position [323, 0]
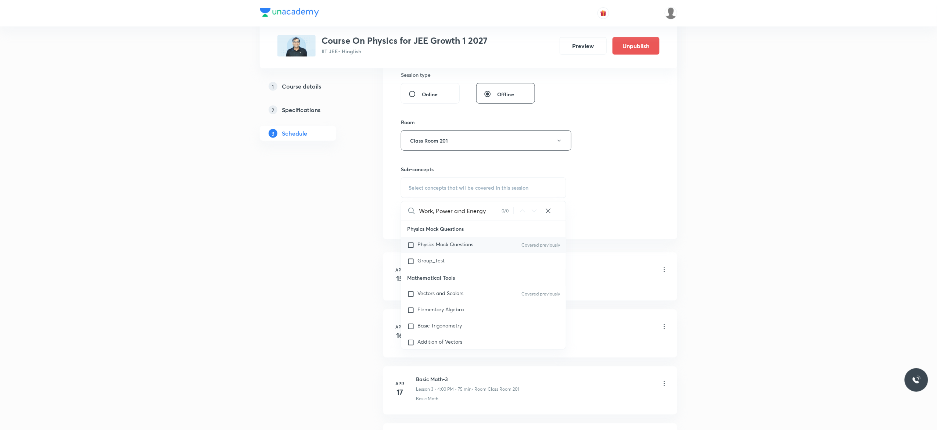
type input "Work, Power and Energy"
click at [411, 245] on input "checkbox" at bounding box center [412, 244] width 10 height 7
checkbox input "true"
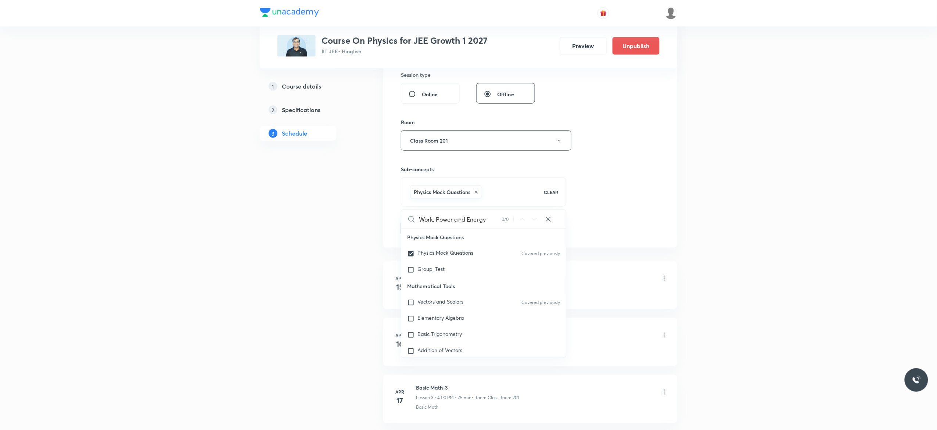
click at [416, 229] on button "Add" at bounding box center [420, 227] width 38 height 15
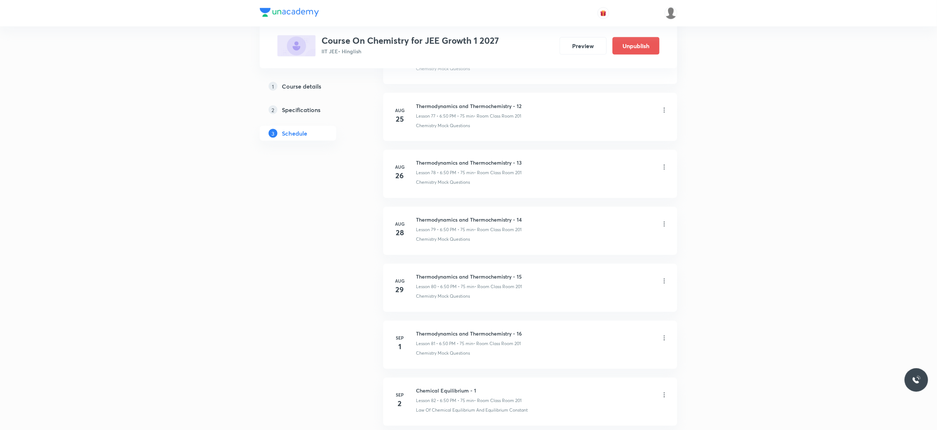
scroll to position [4848, 0]
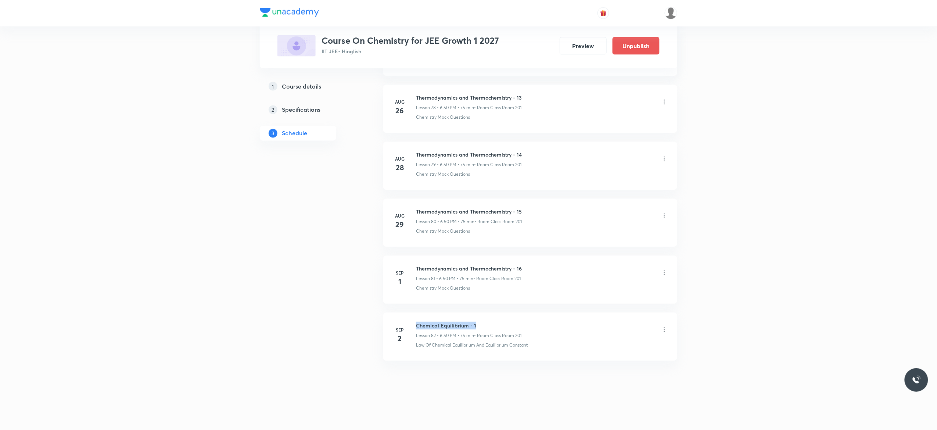
drag, startPoint x: 479, startPoint y: 321, endPoint x: 413, endPoint y: 317, distance: 66.3
click at [413, 317] on li "[DATE] Chemical Equilibrium - 1 Lesson 82 • 6:50 PM • 75 min • Room Class Room …" at bounding box center [530, 337] width 294 height 48
copy h6 "Chemical Equilibrium - 1"
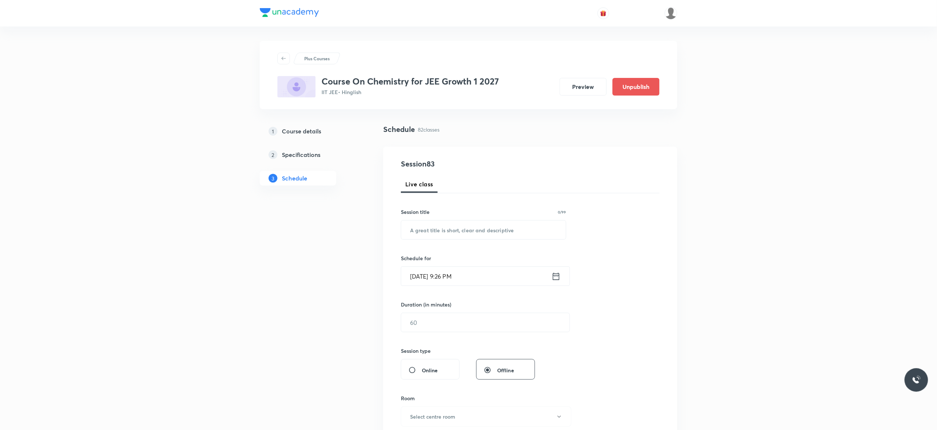
scroll to position [0, 0]
click at [432, 230] on input "text" at bounding box center [483, 230] width 165 height 19
paste input "Chemical Equilibrium - 1"
type input "Chemical Equilibrium - 2"
click at [557, 277] on icon at bounding box center [555, 276] width 9 height 10
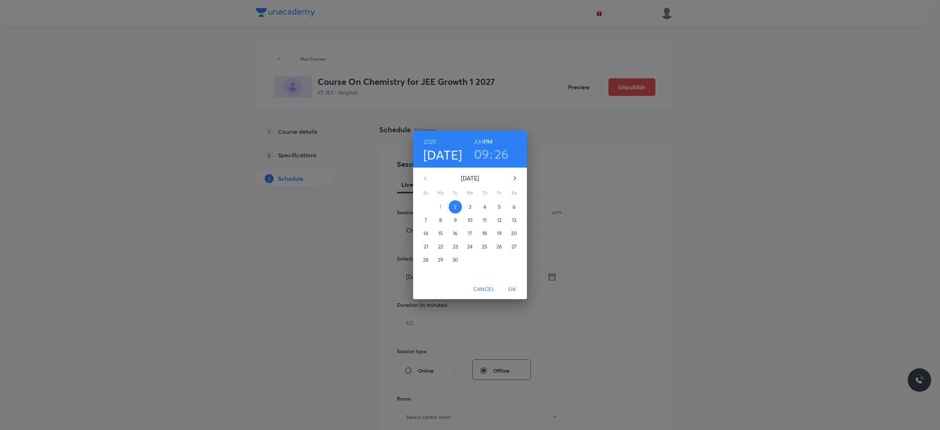
click at [469, 207] on p "3" at bounding box center [470, 206] width 3 height 7
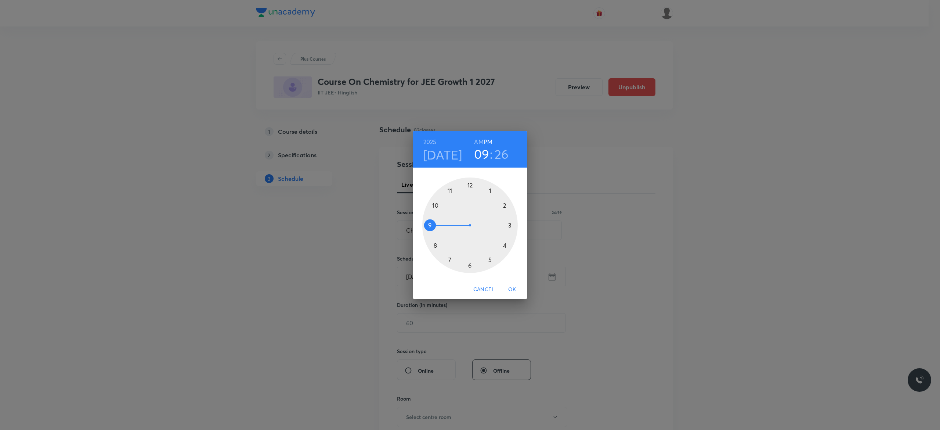
click at [469, 264] on div at bounding box center [470, 225] width 96 height 96
click at [435, 204] on div at bounding box center [470, 225] width 96 height 96
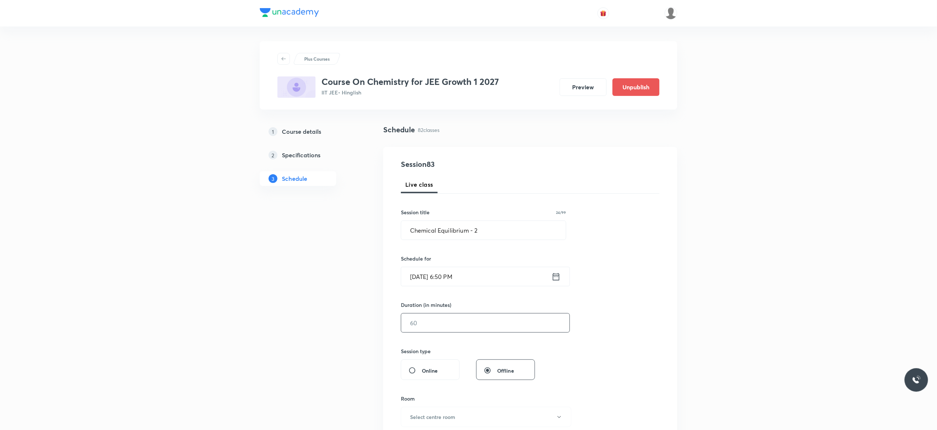
click at [435, 321] on input "text" at bounding box center [485, 322] width 168 height 19
type input "75"
click at [619, 325] on div "Session 83 Live class Session title 24/99 Chemical Equilibrium - 2 ​ Schedule f…" at bounding box center [530, 331] width 259 height 345
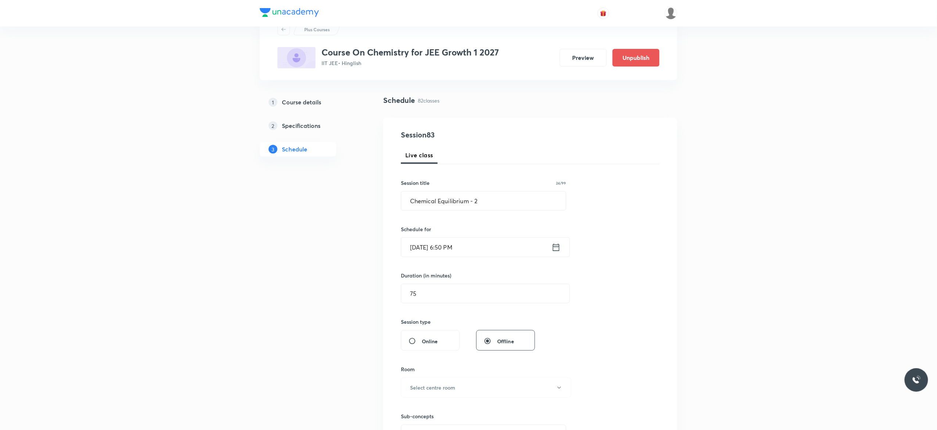
scroll to position [118, 0]
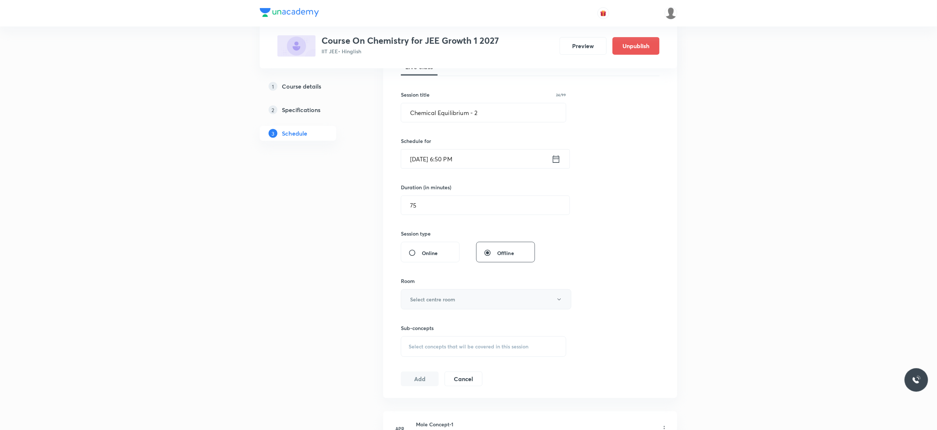
click at [561, 301] on icon "button" at bounding box center [559, 299] width 6 height 6
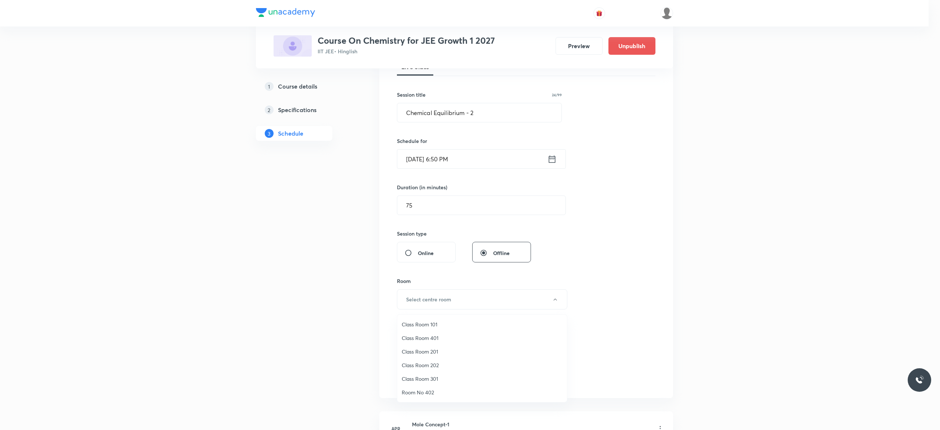
click at [425, 348] on span "Class Room 201" at bounding box center [482, 351] width 161 height 8
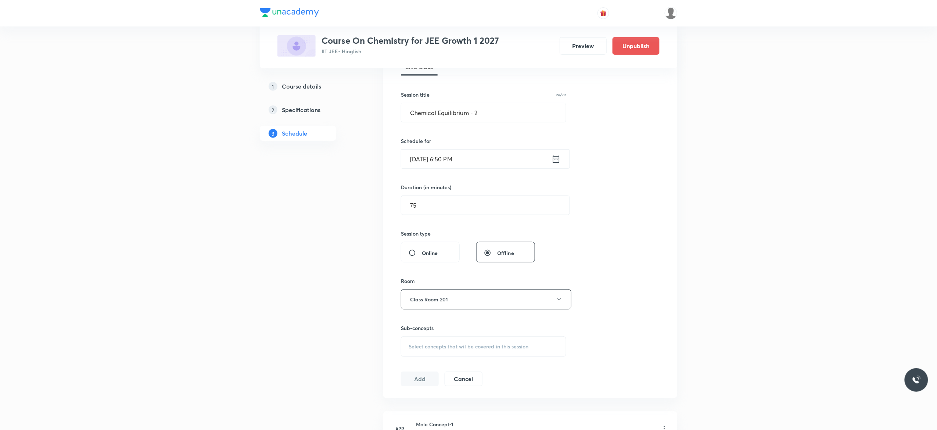
click at [458, 346] on span "Select concepts that wil be covered in this session" at bounding box center [468, 346] width 120 height 6
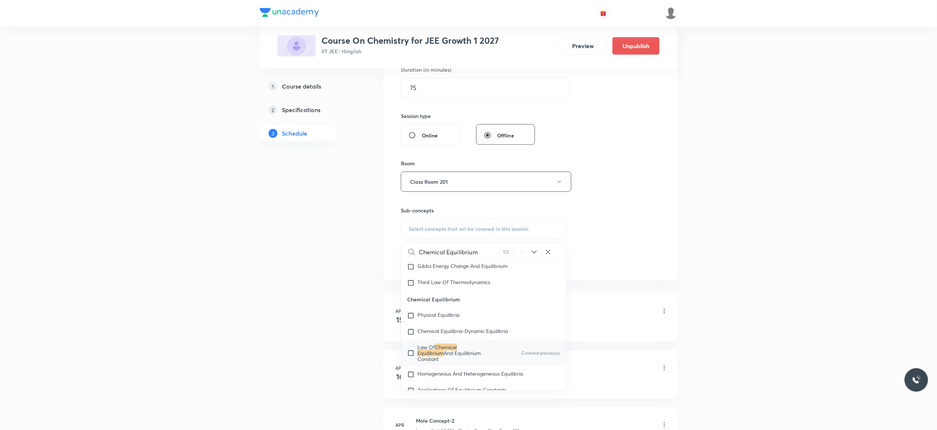
scroll to position [1578, 0]
type input "Chemical Equilibrium"
click at [411, 359] on input "checkbox" at bounding box center [412, 352] width 10 height 18
checkbox input "true"
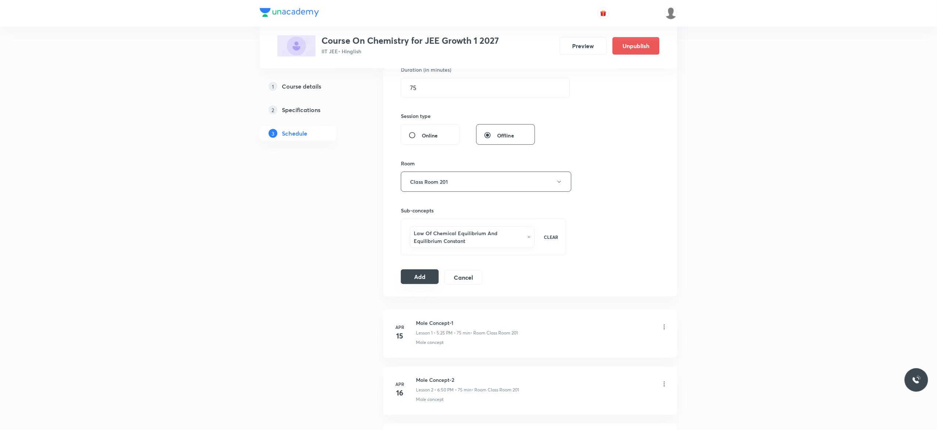
click at [412, 280] on button "Add" at bounding box center [420, 276] width 38 height 15
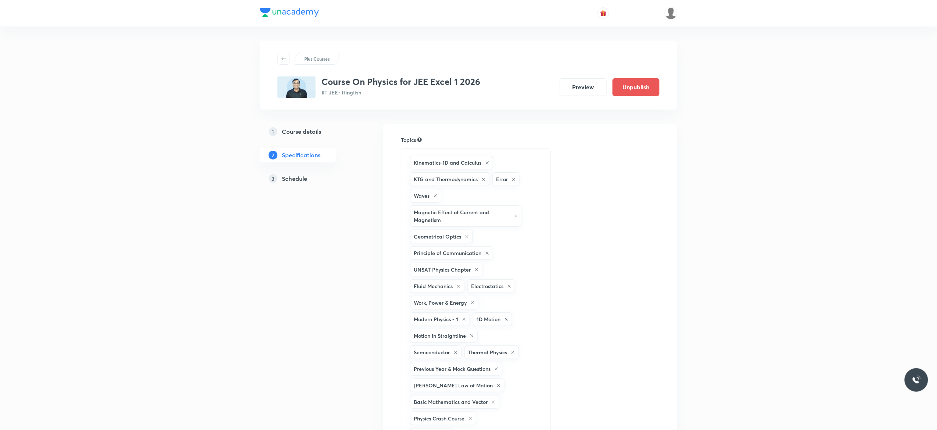
click at [297, 180] on h5 "Schedule" at bounding box center [294, 178] width 25 height 9
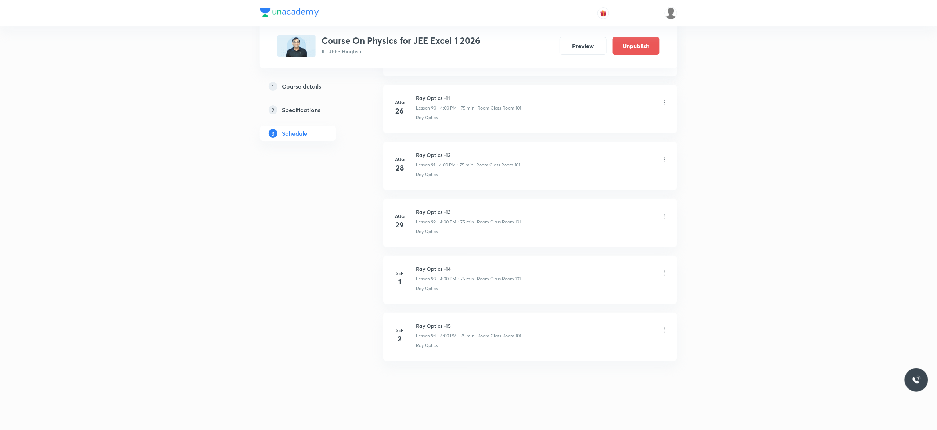
scroll to position [5582, 0]
drag, startPoint x: 457, startPoint y: 321, endPoint x: 415, endPoint y: 321, distance: 42.6
click at [415, 322] on div "Sep 2 Ray Optics -15 Lesson 94 • 4:00 PM • 75 min • Room Class Room 101 Ray Opt…" at bounding box center [529, 335] width 275 height 27
copy h6 "Ray Optics -15"
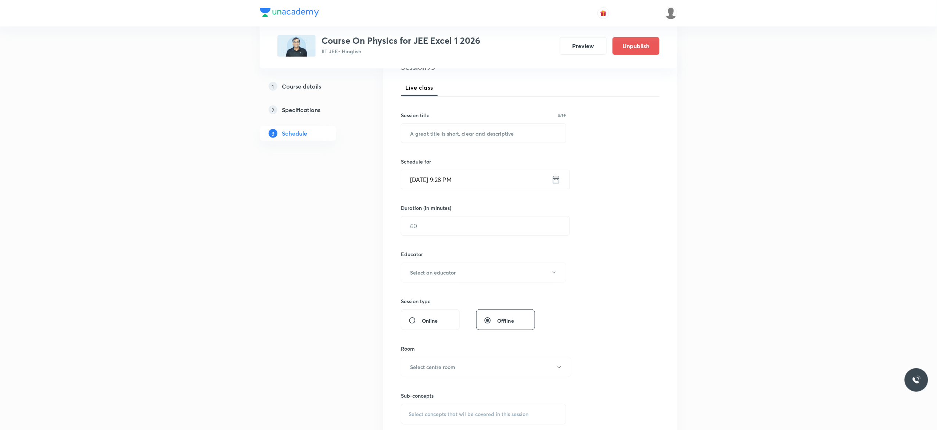
scroll to position [58, 0]
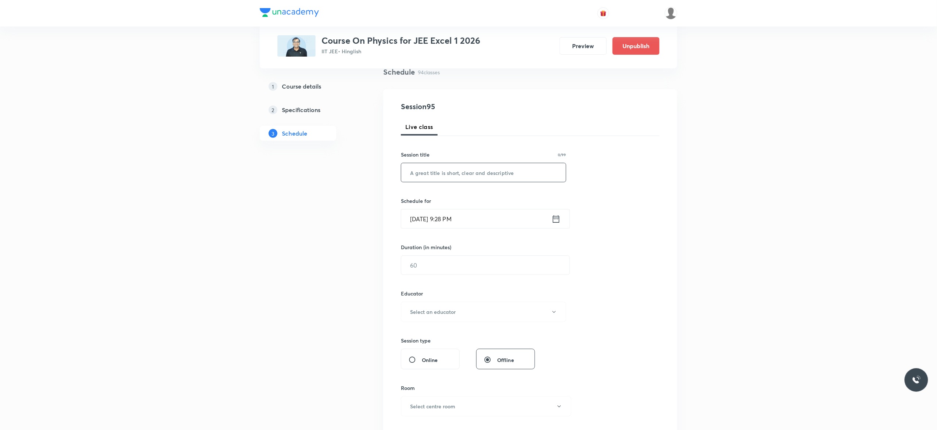
click at [418, 174] on input "text" at bounding box center [483, 172] width 165 height 19
paste input "Ray Optics -15"
type input "Ray Optics -16"
click at [558, 219] on icon at bounding box center [556, 218] width 7 height 7
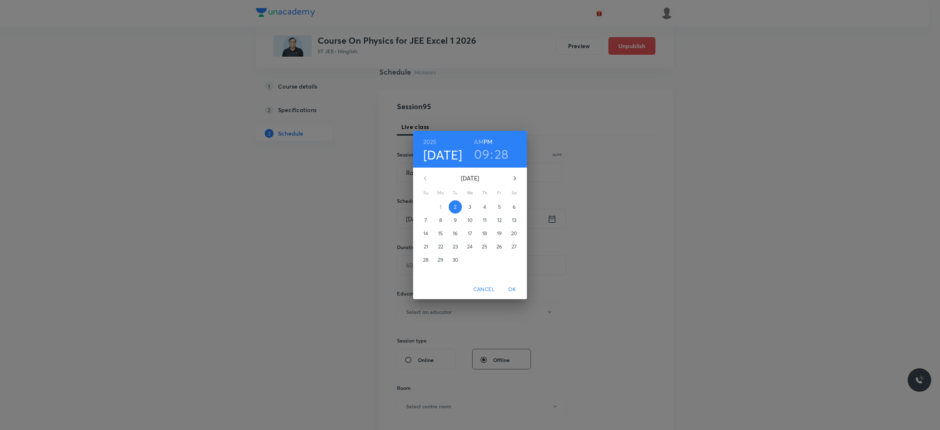
click at [469, 206] on p "3" at bounding box center [470, 206] width 3 height 7
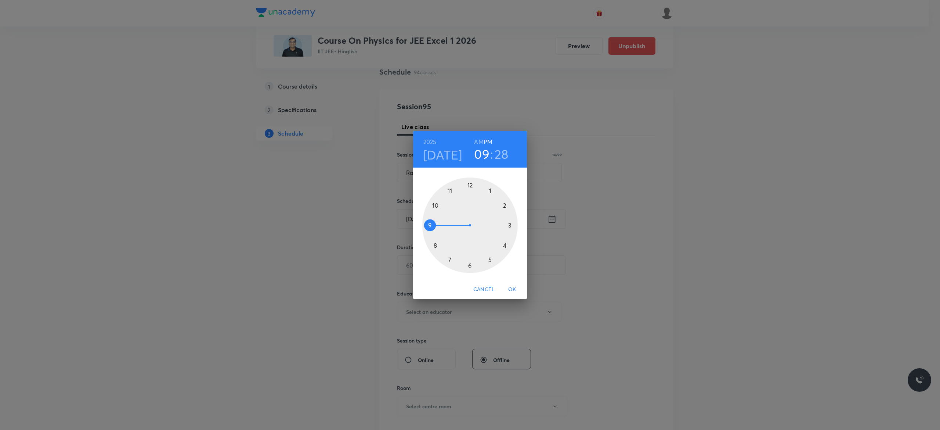
click at [505, 244] on div at bounding box center [470, 225] width 96 height 96
click at [471, 185] on div at bounding box center [470, 225] width 96 height 96
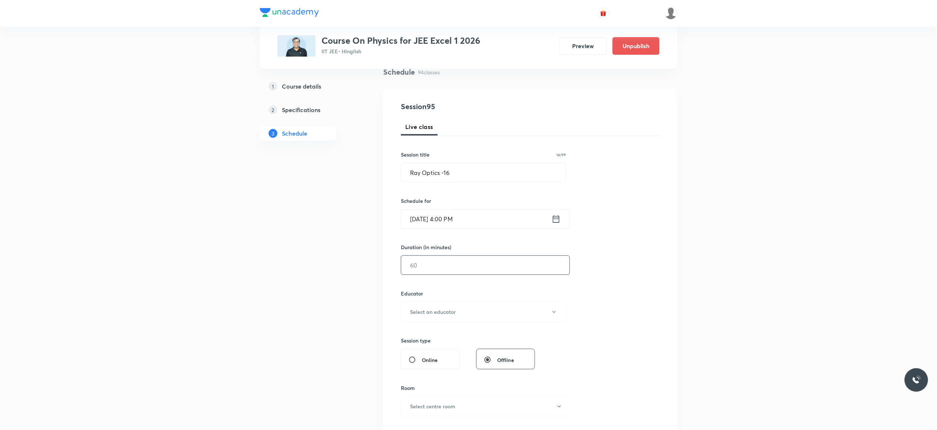
click at [450, 267] on input "text" at bounding box center [485, 265] width 168 height 19
type input "75"
click at [557, 311] on button "Select an educator" at bounding box center [483, 312] width 165 height 20
click at [412, 336] on span "[PERSON_NAME]" at bounding box center [482, 337] width 161 height 8
click at [594, 340] on div "Session 95 Live class Session title 14/99 Ray Optics -16 ​ Schedule for Sep 3, …" at bounding box center [530, 297] width 259 height 392
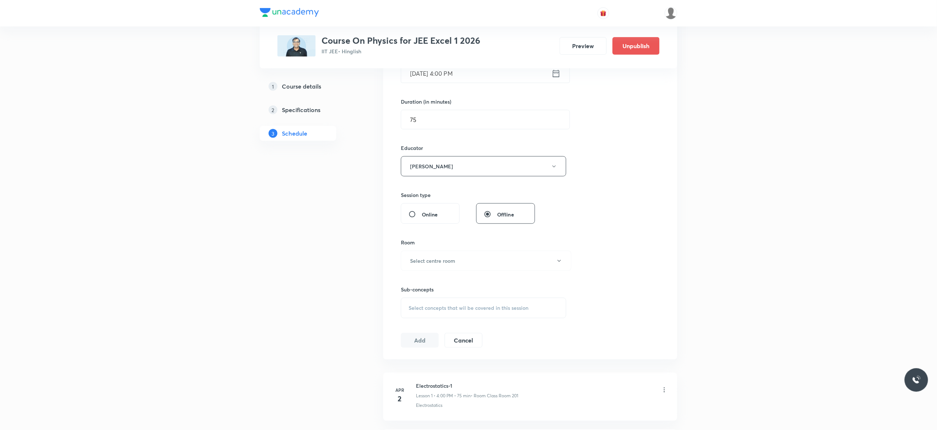
scroll to position [205, 0]
click at [558, 264] on button "Select centre room" at bounding box center [486, 259] width 170 height 20
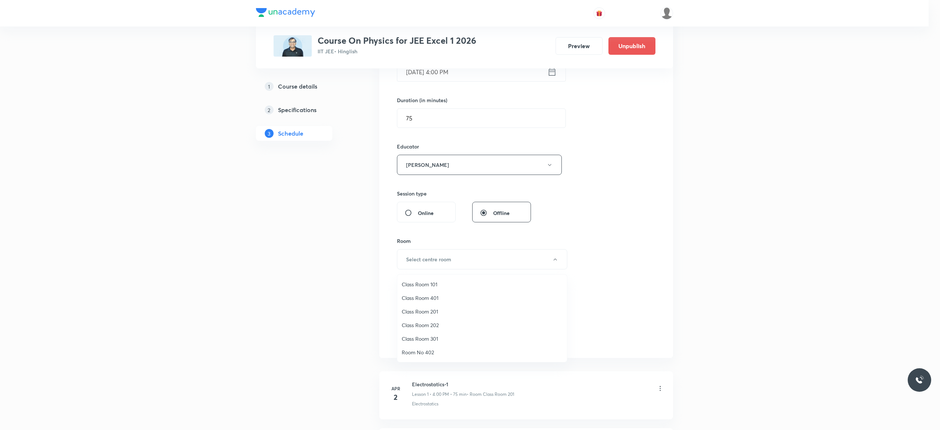
click at [422, 283] on span "Class Room 101" at bounding box center [482, 284] width 161 height 8
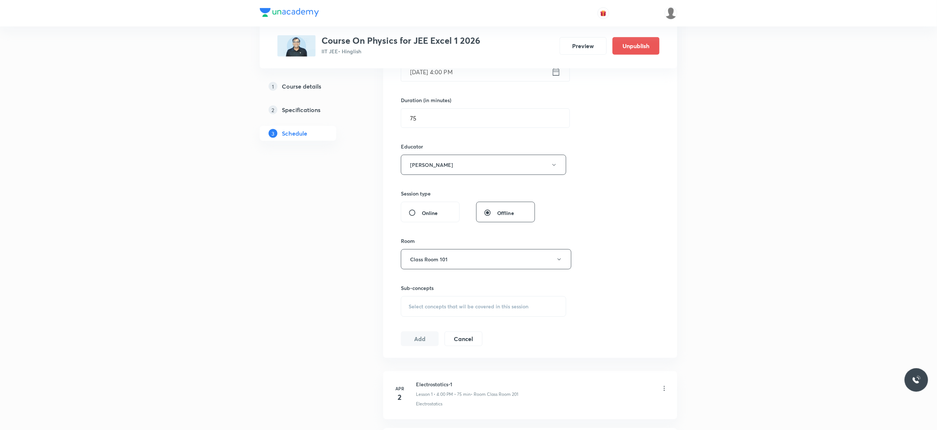
click at [419, 309] on span "Select concepts that wil be covered in this session" at bounding box center [468, 306] width 120 height 6
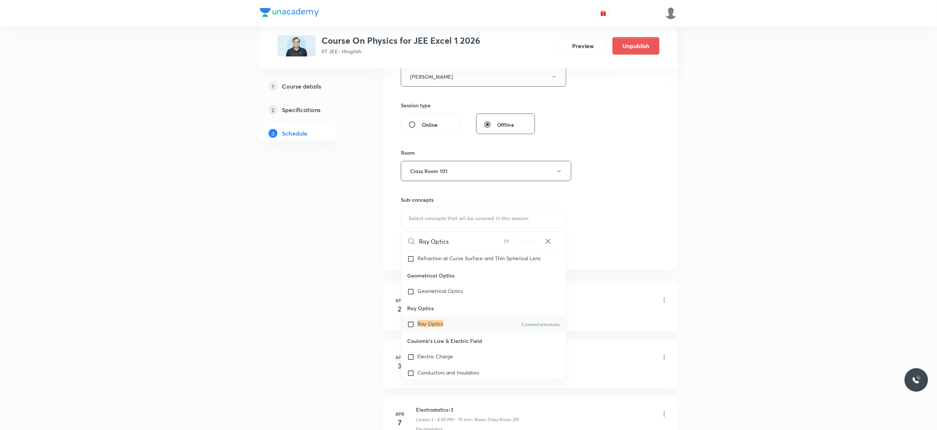
scroll to position [6171, 0]
type input "Ray Optics"
click at [411, 327] on input "checkbox" at bounding box center [412, 323] width 10 height 7
checkbox input "true"
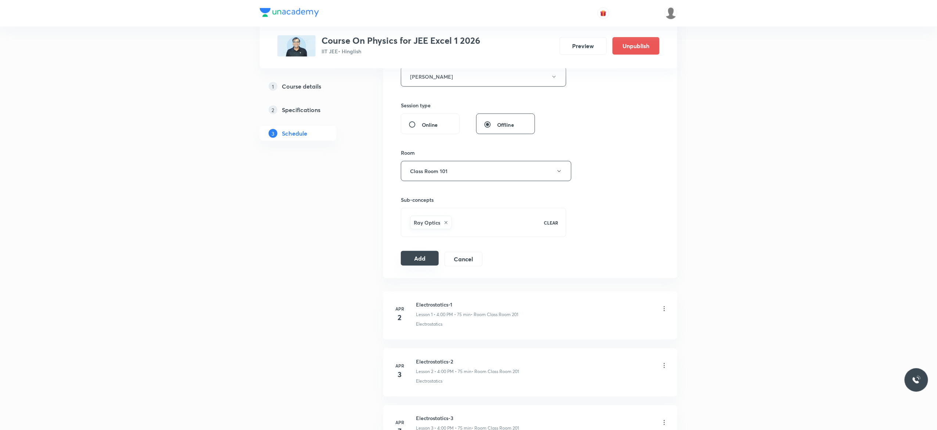
click at [417, 259] on button "Add" at bounding box center [420, 258] width 38 height 15
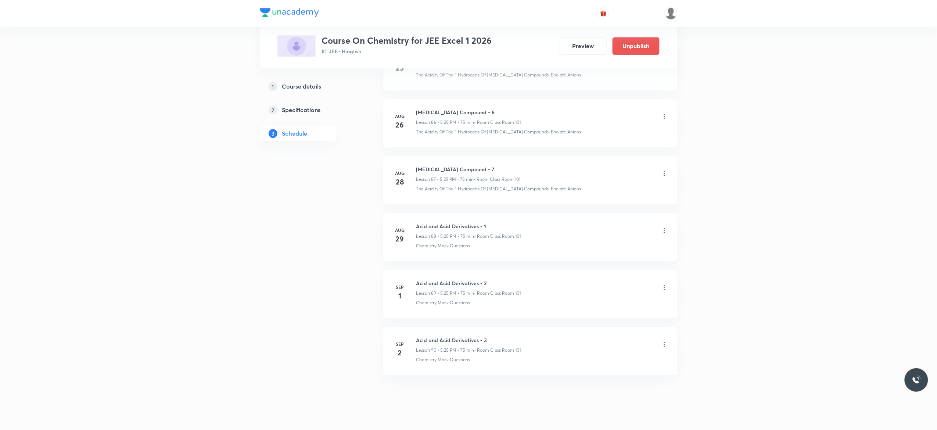
scroll to position [5306, 0]
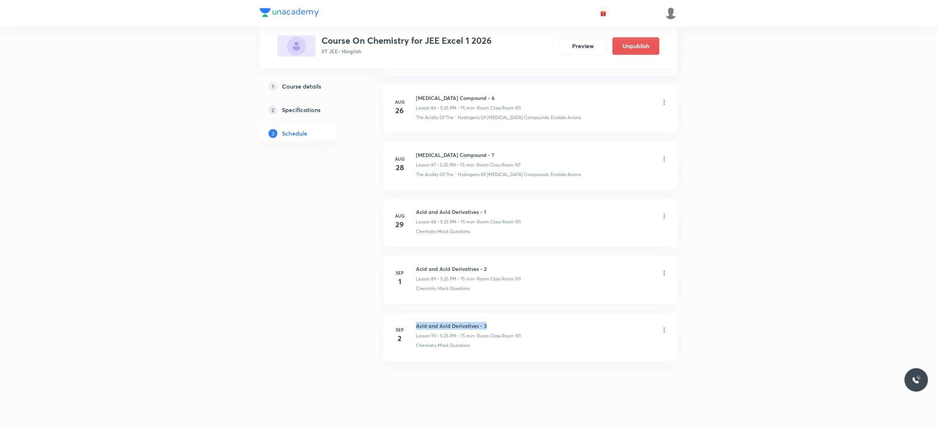
drag, startPoint x: 489, startPoint y: 320, endPoint x: 413, endPoint y: 318, distance: 75.7
click at [413, 318] on li "[DATE] Acid and Acid Derivatives - 3 Lesson 90 • 5:25 PM • 75 min • Room Class …" at bounding box center [530, 337] width 294 height 48
copy h6 "Acid and Acid Derivatives - 3"
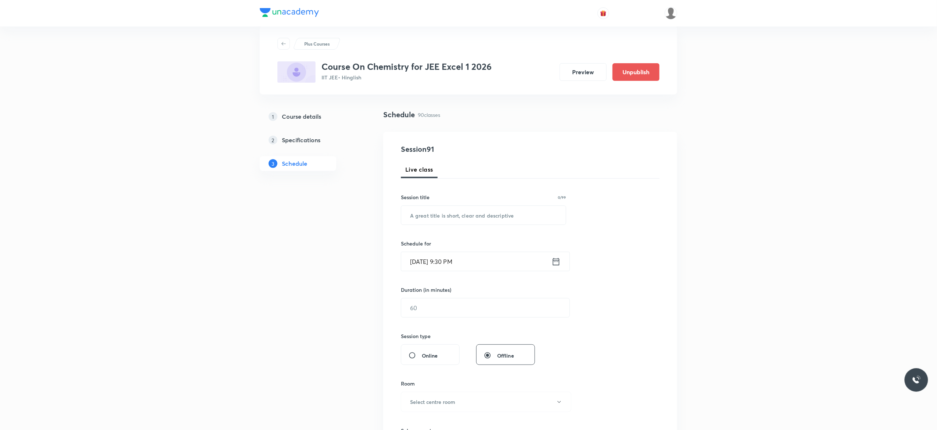
scroll to position [0, 0]
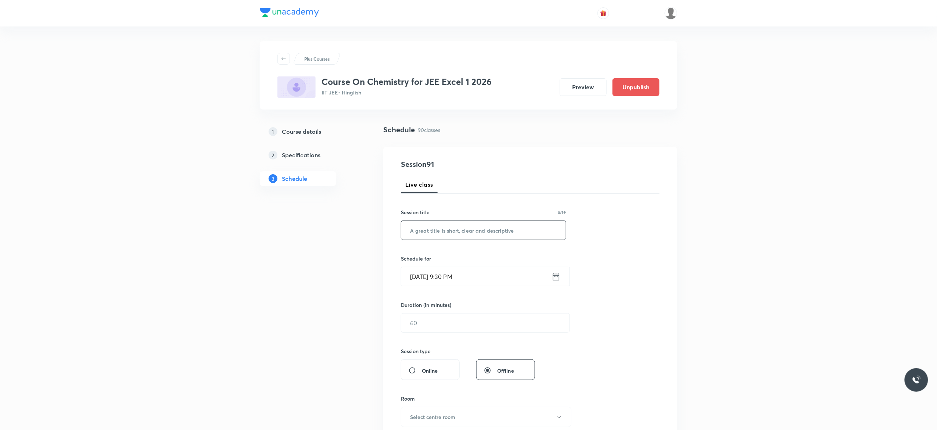
click at [426, 231] on input "text" at bounding box center [483, 230] width 165 height 19
paste input "Acid and Acid Derivatives - 3"
type input "Acid and Acid Derivatives - 4"
click at [556, 278] on icon at bounding box center [555, 276] width 9 height 10
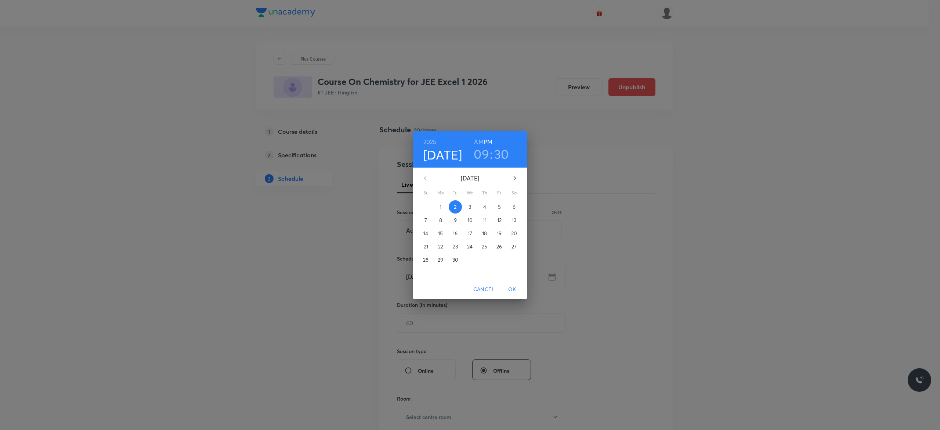
click at [472, 208] on span "3" at bounding box center [470, 206] width 13 height 7
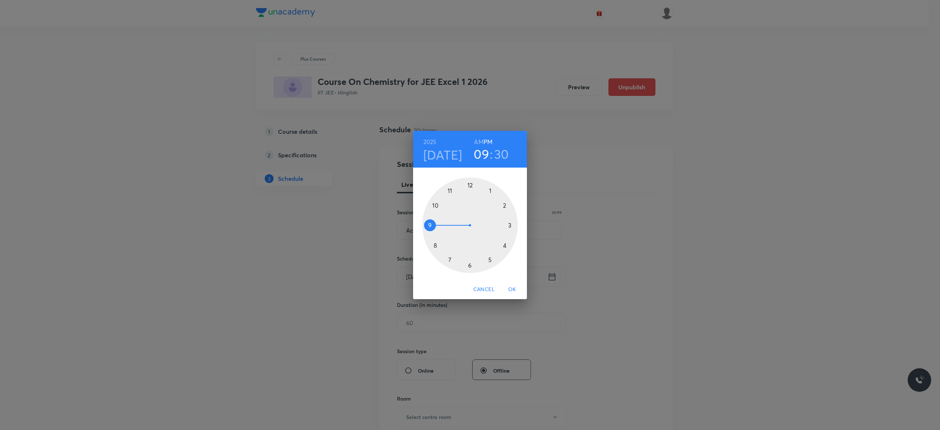
click at [491, 261] on div at bounding box center [470, 225] width 96 height 96
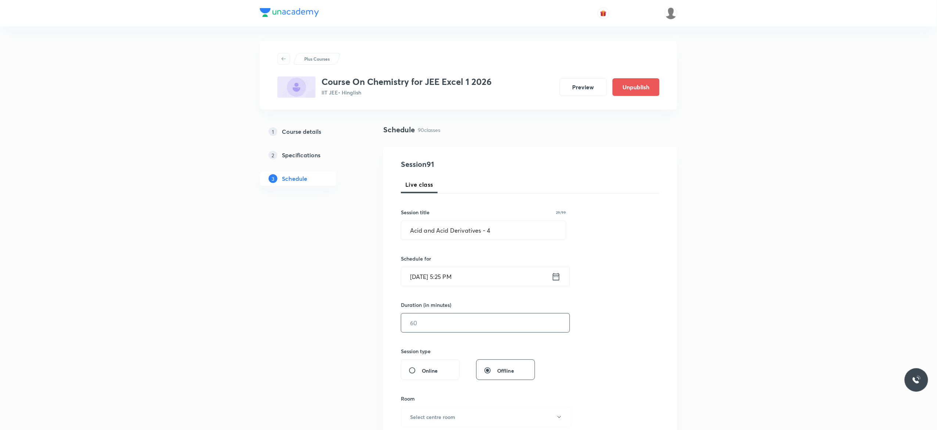
click at [439, 325] on input "text" at bounding box center [485, 322] width 168 height 19
type input "75"
click at [643, 344] on div "Session 91 Live class Session title 29/99 Acid and Acid Derivatives - 4 ​ Sched…" at bounding box center [530, 331] width 259 height 345
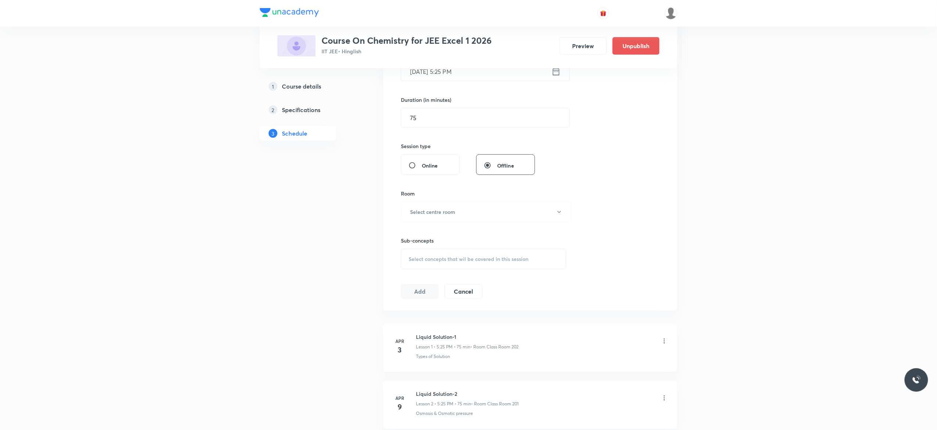
scroll to position [235, 0]
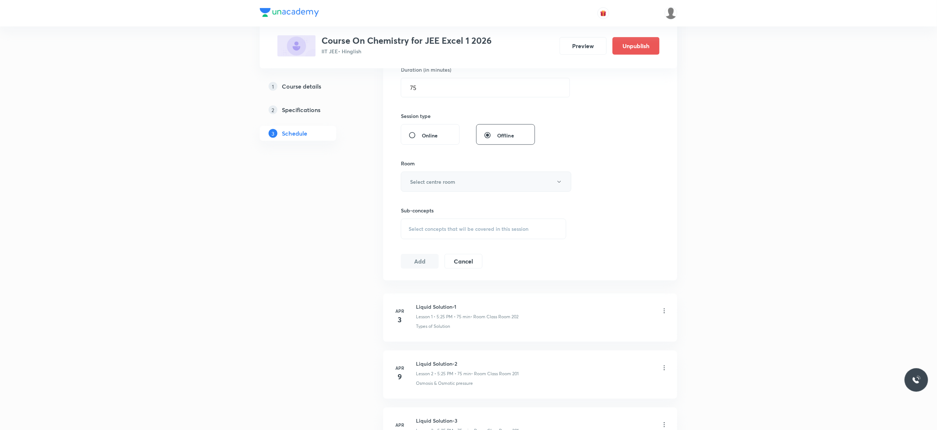
click at [559, 187] on button "Select centre room" at bounding box center [486, 182] width 170 height 20
click at [422, 206] on span "Class Room 101" at bounding box center [482, 207] width 161 height 8
click at [422, 231] on span "Select concepts that wil be covered in this session" at bounding box center [468, 229] width 120 height 6
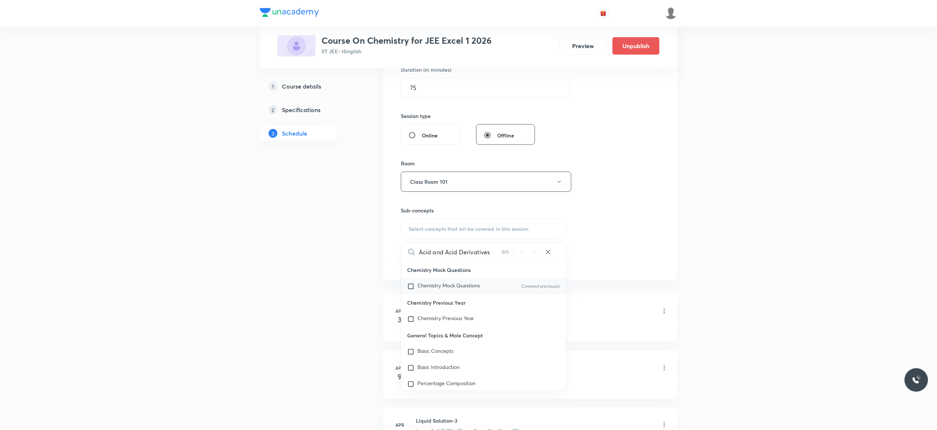
type input "Acid and Acid Derivatives"
click at [410, 288] on input "checkbox" at bounding box center [412, 285] width 10 height 7
checkbox input "true"
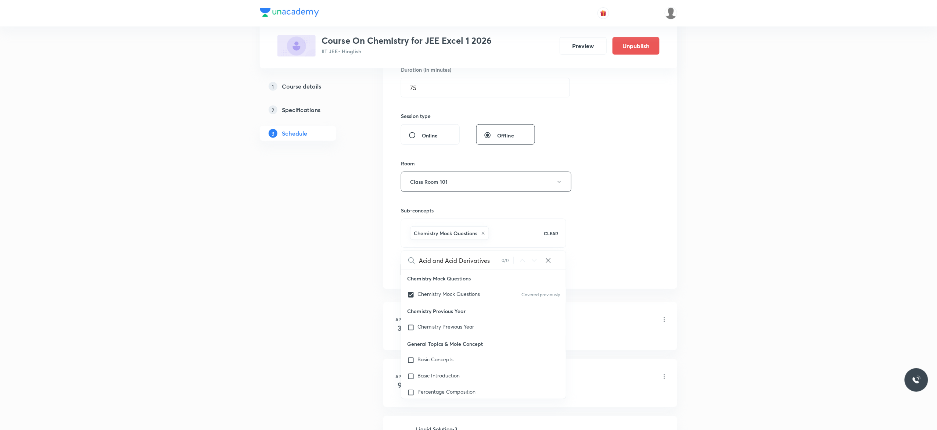
click at [415, 274] on button "Add" at bounding box center [420, 269] width 38 height 15
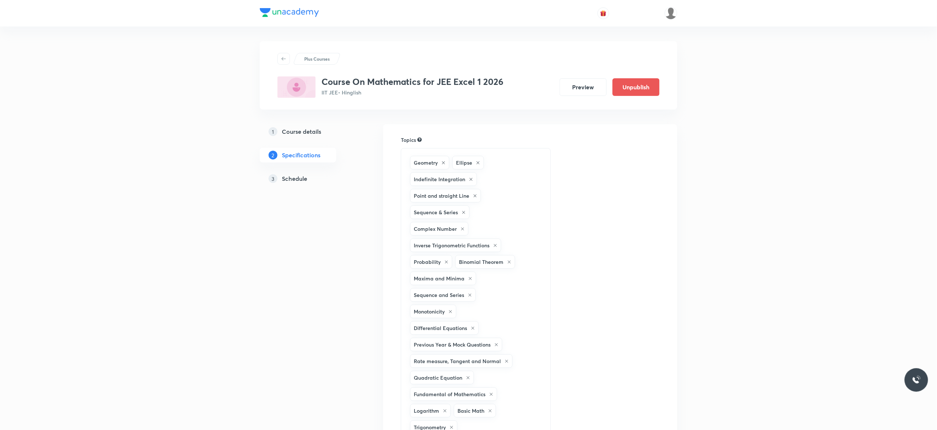
click at [294, 179] on h5 "Schedule" at bounding box center [294, 178] width 25 height 9
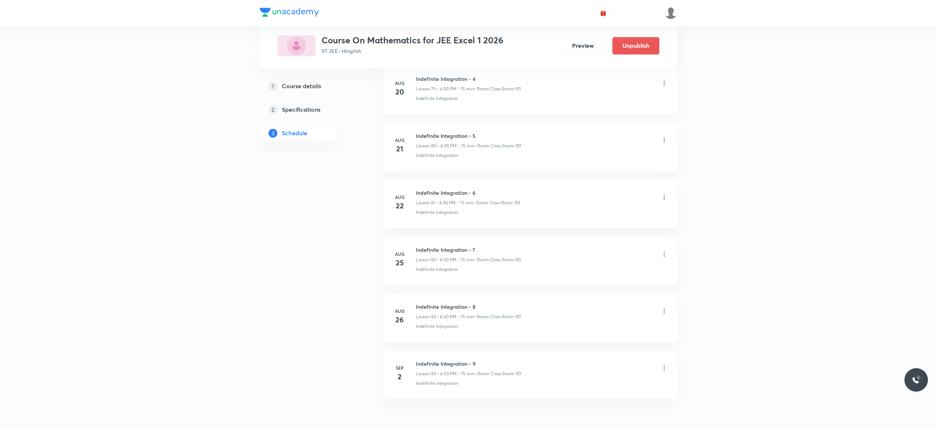
scroll to position [4963, 0]
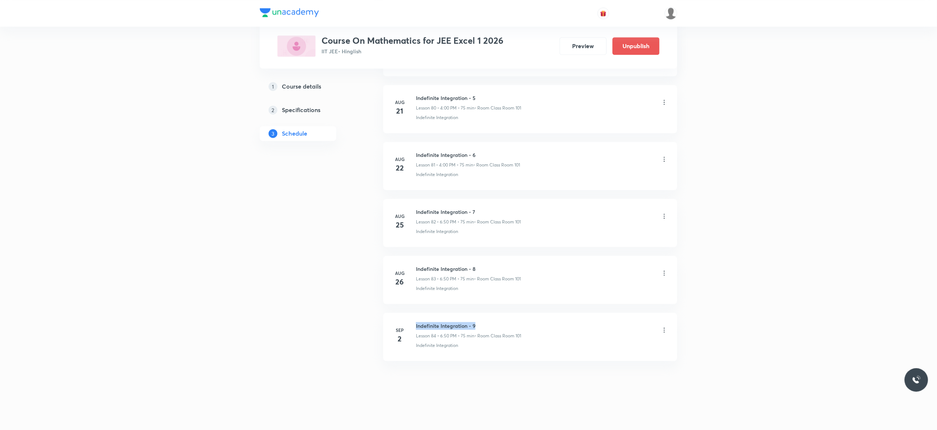
drag, startPoint x: 479, startPoint y: 322, endPoint x: 412, endPoint y: 317, distance: 67.7
click at [412, 317] on li "[DATE] Indefinite Integration - 9 Lesson 84 • 6:50 PM • 75 min • Room Class Roo…" at bounding box center [530, 337] width 294 height 48
copy h6 "Indefinite Integration - 9"
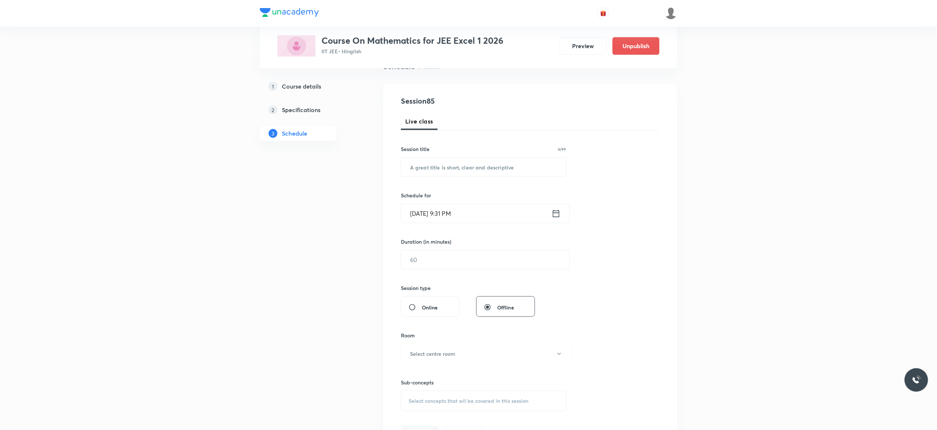
scroll to position [0, 0]
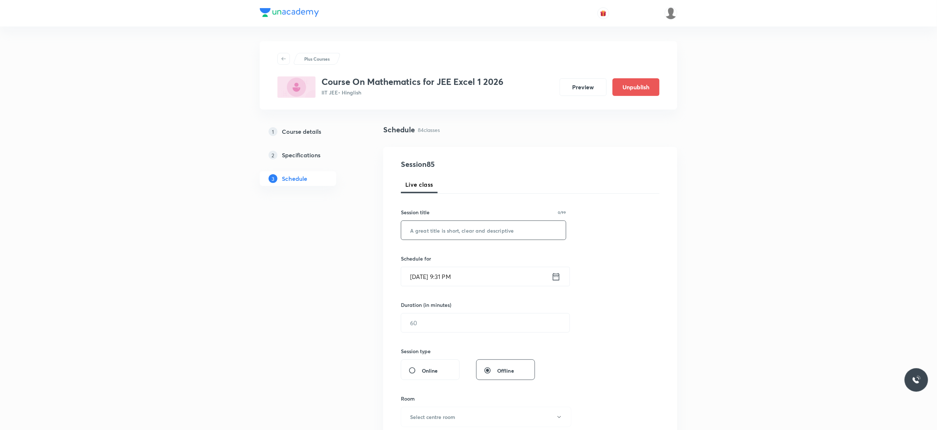
click at [419, 232] on input "text" at bounding box center [483, 230] width 165 height 19
paste input "Indefinite Integration - 9"
type input "Indefinite Integration - 10"
click at [556, 276] on icon at bounding box center [555, 276] width 9 height 10
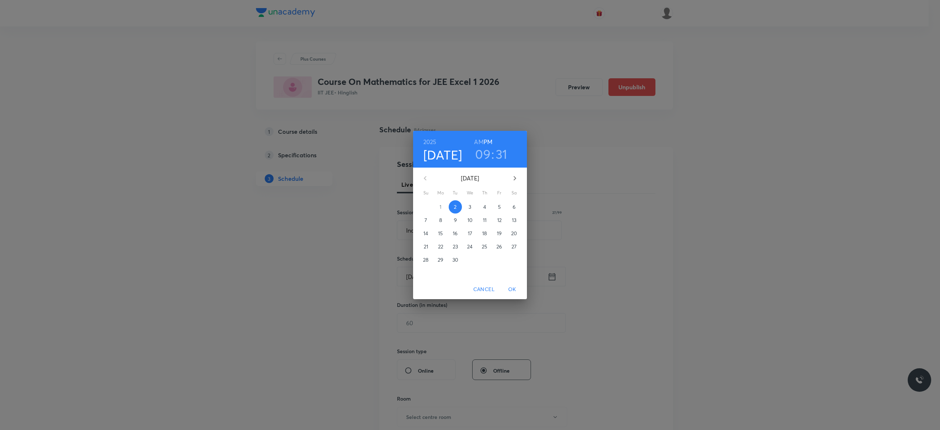
click at [469, 208] on p "3" at bounding box center [470, 206] width 3 height 7
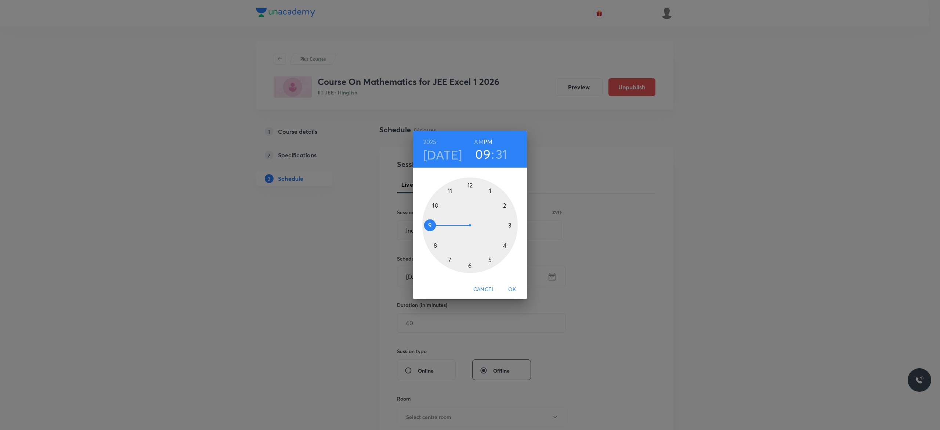
click at [470, 264] on div at bounding box center [470, 225] width 96 height 96
click at [433, 204] on div at bounding box center [470, 225] width 96 height 96
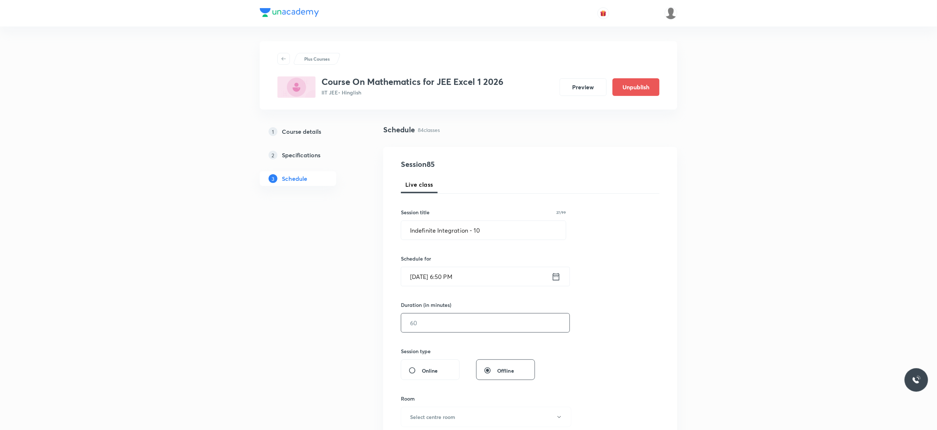
click at [445, 321] on input "text" at bounding box center [485, 322] width 168 height 19
type input "75"
click at [597, 327] on div "Session 85 Live class Session title 27/99 Indefinite Integration - 10 ​ Schedul…" at bounding box center [530, 331] width 259 height 345
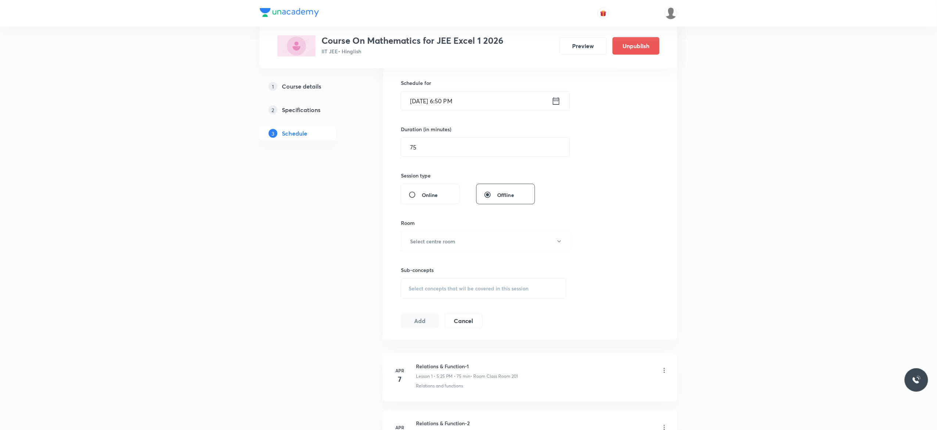
scroll to position [206, 0]
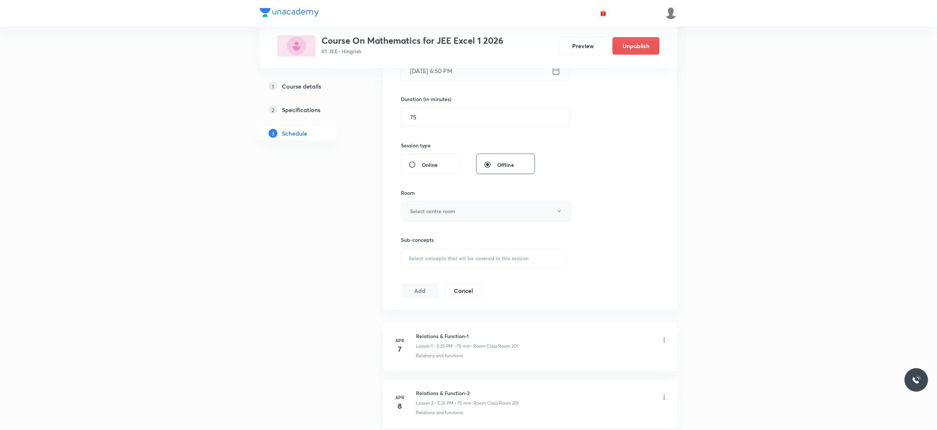
click at [561, 213] on icon "button" at bounding box center [559, 211] width 6 height 6
click at [431, 234] on span "Class Room 101" at bounding box center [482, 236] width 161 height 8
click at [419, 259] on span "Select concepts that wil be covered in this session" at bounding box center [468, 258] width 120 height 6
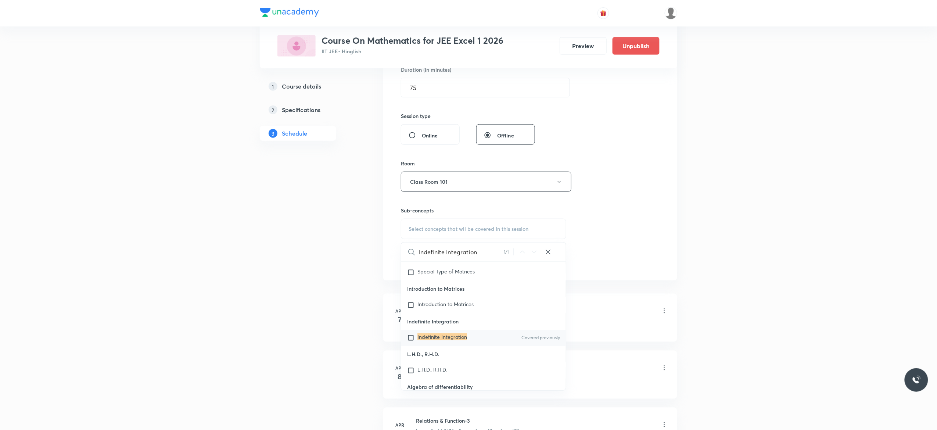
scroll to position [15430, 0]
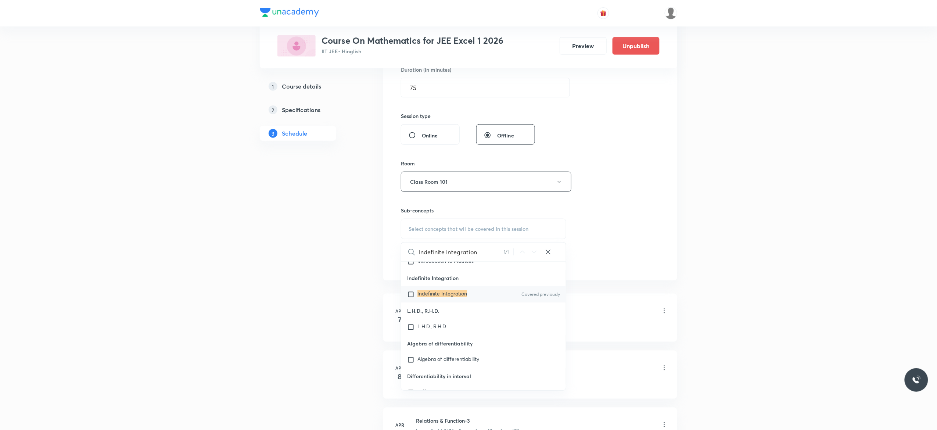
type input "Indefinite Integration"
click at [410, 298] on input "checkbox" at bounding box center [412, 294] width 10 height 7
checkbox input "true"
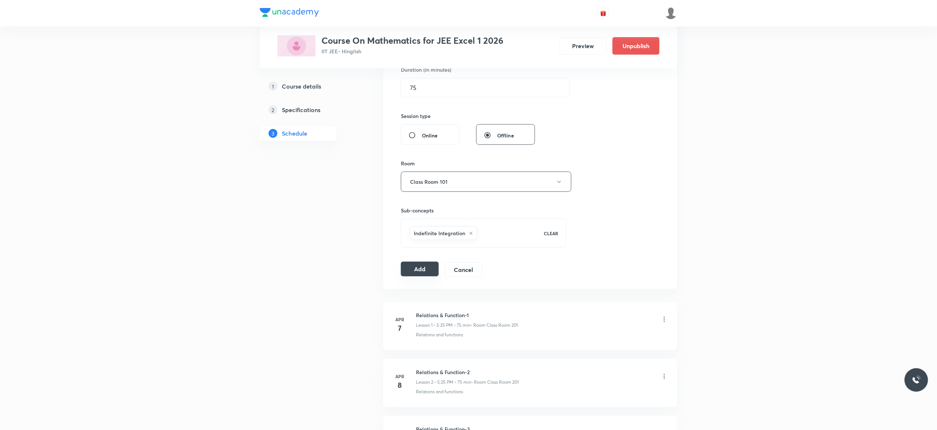
click at [414, 271] on button "Add" at bounding box center [420, 269] width 38 height 15
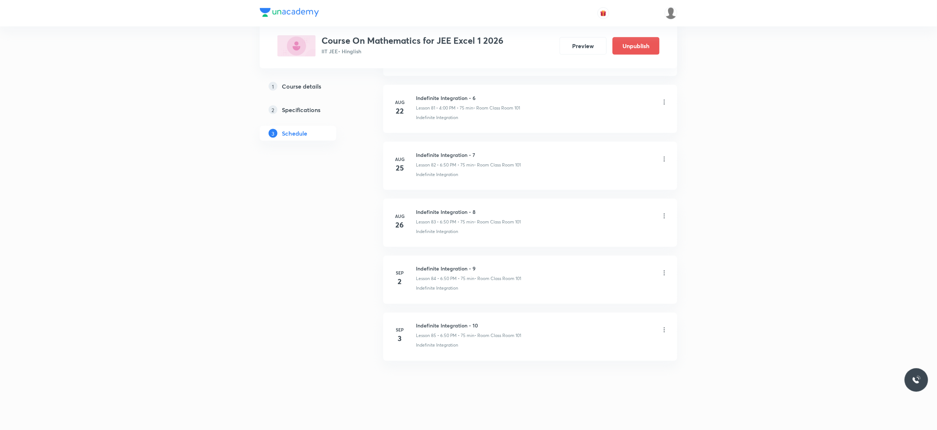
scroll to position [4681, 0]
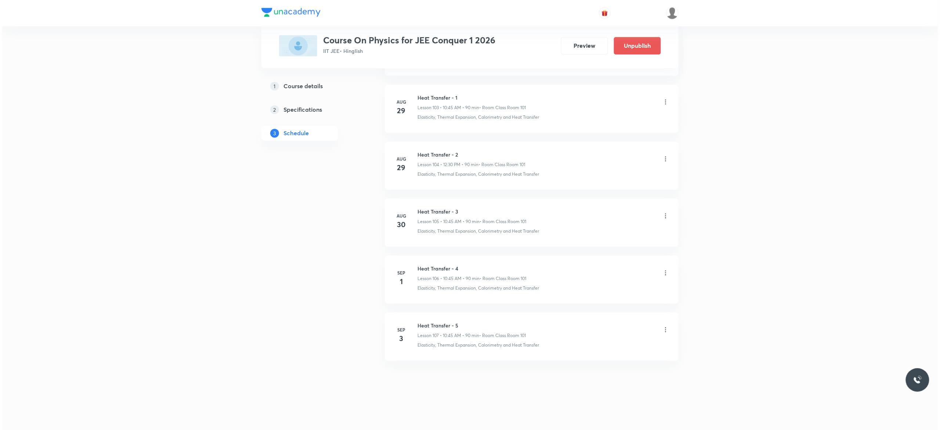
scroll to position [6325, 0]
click at [666, 330] on icon at bounding box center [663, 329] width 7 height 7
click at [599, 347] on li "Edit" at bounding box center [623, 349] width 80 height 14
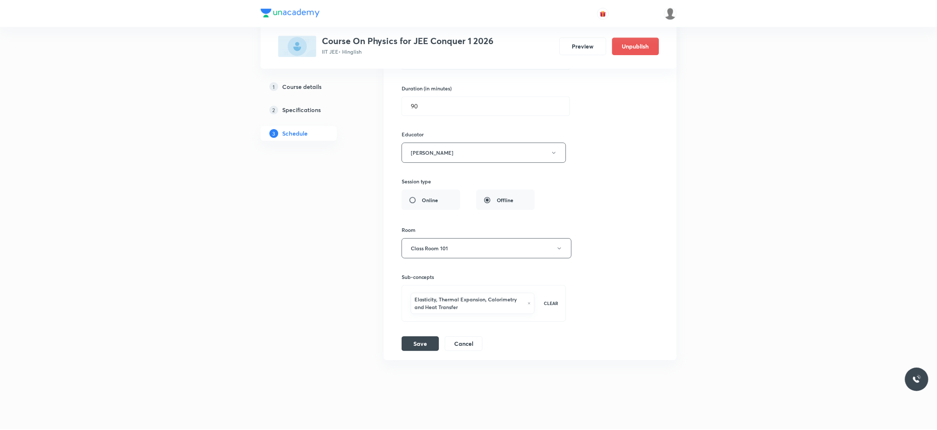
scroll to position [6278, 0]
click at [623, 259] on div "Session title 17/99 Heat Transfer - 5 ​ Schedule for [DATE] 10:45 AM ​ Duration…" at bounding box center [530, 164] width 258 height 375
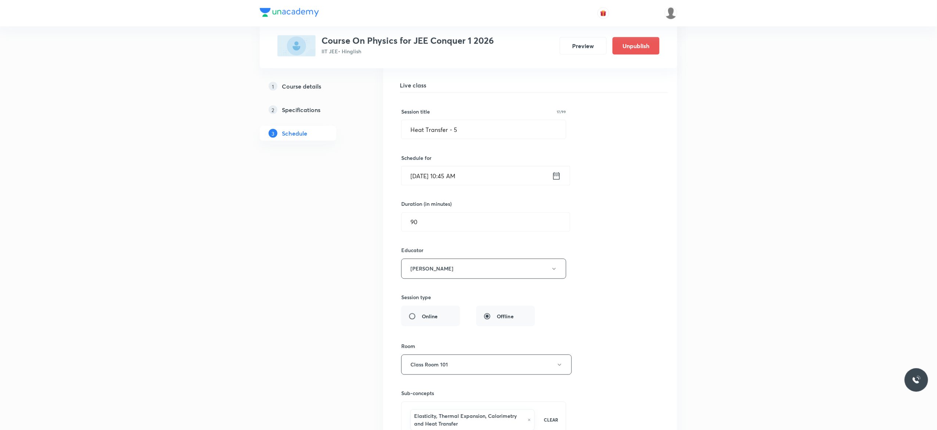
scroll to position [6132, 0]
click at [556, 184] on icon at bounding box center [556, 179] width 9 height 10
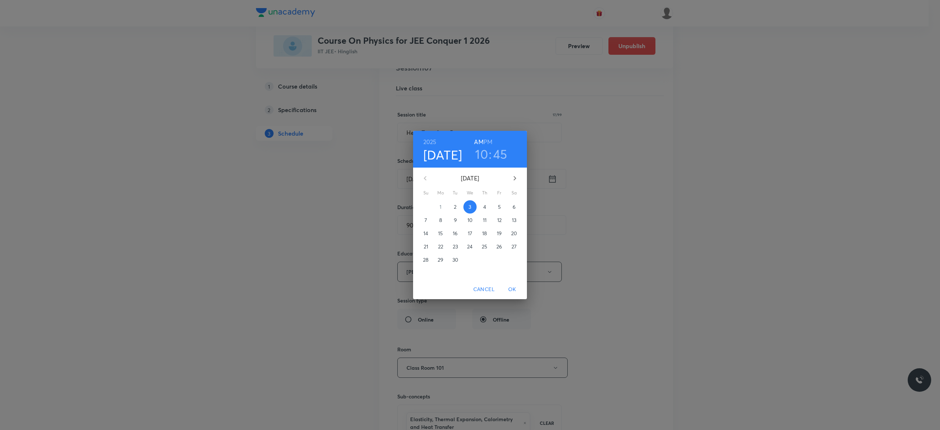
click at [489, 141] on h6 "PM" at bounding box center [488, 142] width 9 height 10
click at [482, 151] on h3 "10" at bounding box center [481, 153] width 13 height 15
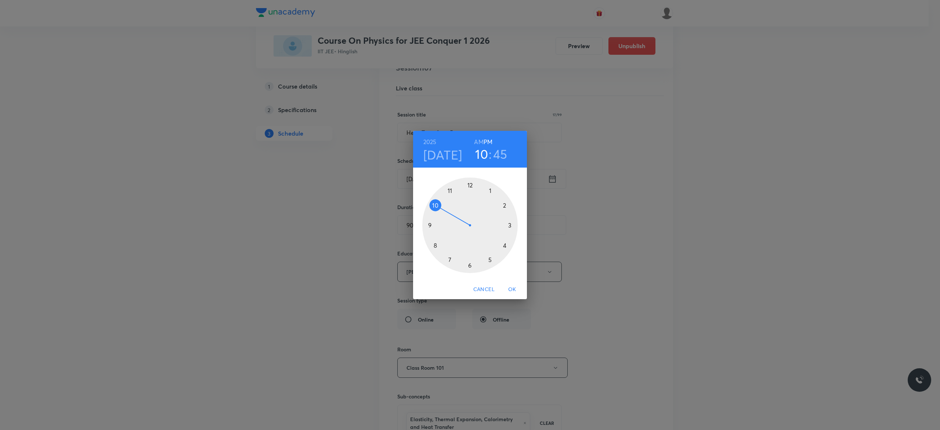
click at [471, 186] on div at bounding box center [470, 225] width 96 height 96
click at [469, 263] on div at bounding box center [470, 225] width 96 height 96
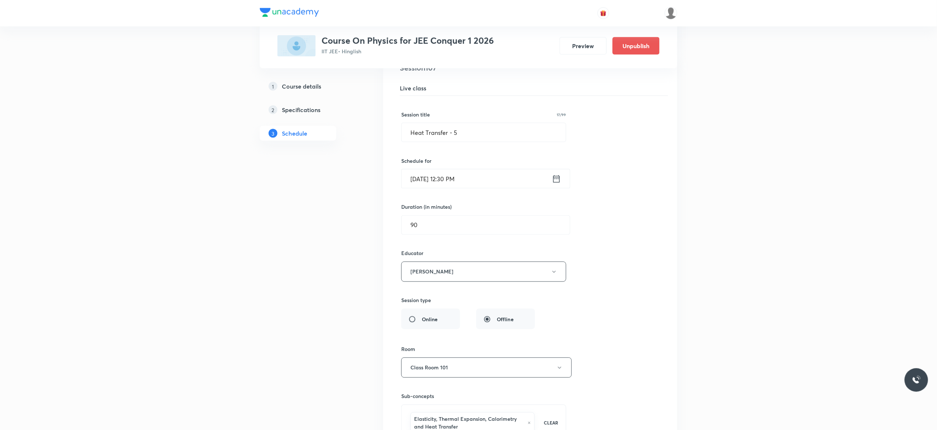
click at [622, 269] on div "Session title 17/99 Heat Transfer - 5 ​ Schedule for Sep 3, 2025, 12:30 PM ​ Du…" at bounding box center [530, 283] width 258 height 375
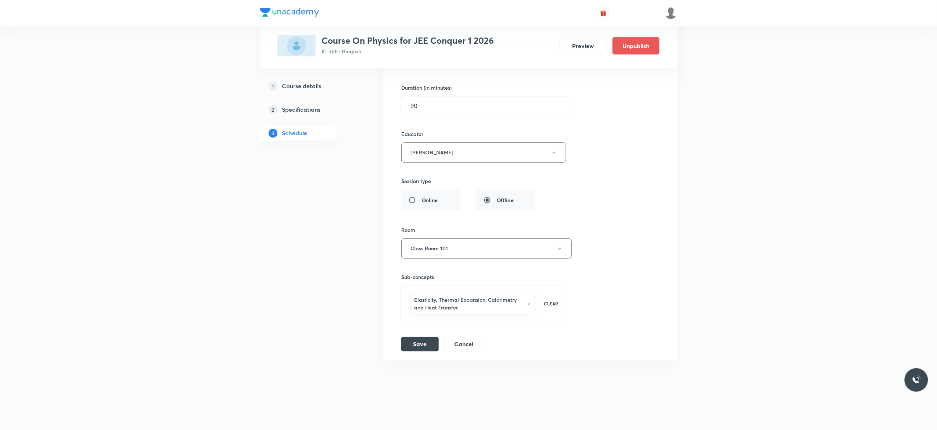
scroll to position [6278, 0]
click at [414, 342] on button "Save" at bounding box center [419, 343] width 37 height 15
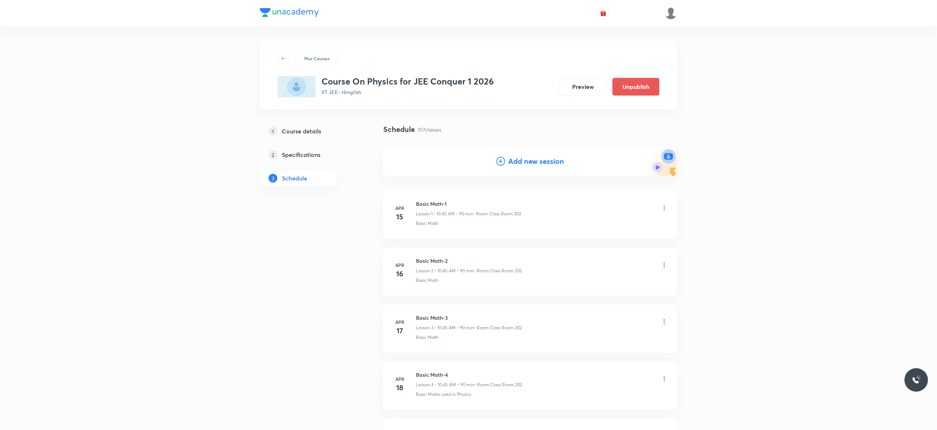
scroll to position [0, 0]
click at [497, 161] on icon at bounding box center [500, 161] width 9 height 9
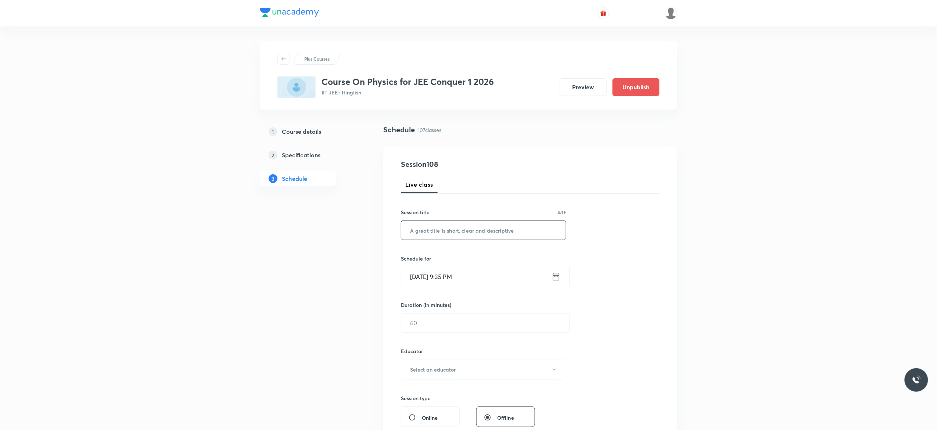
click at [450, 229] on input "text" at bounding box center [483, 230] width 165 height 19
type input "M"
type input "Thermal Expansion - 1"
click at [555, 278] on icon at bounding box center [555, 276] width 9 height 10
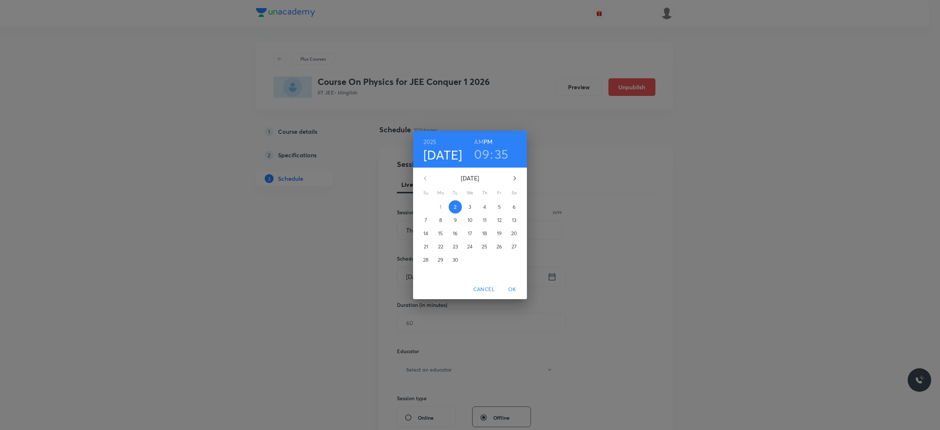
click at [474, 208] on span "3" at bounding box center [470, 206] width 13 height 7
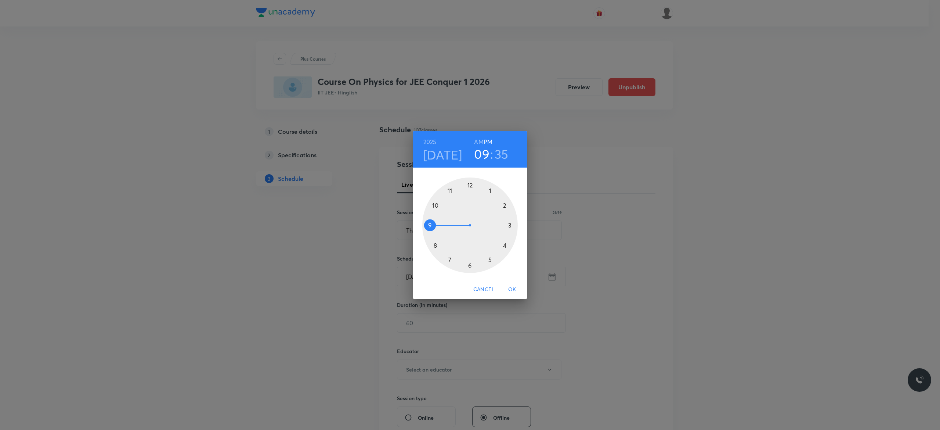
click at [476, 143] on h6 "AM" at bounding box center [478, 142] width 9 height 10
click at [434, 245] on div at bounding box center [470, 225] width 96 height 96
click at [469, 185] on div at bounding box center [470, 225] width 96 height 96
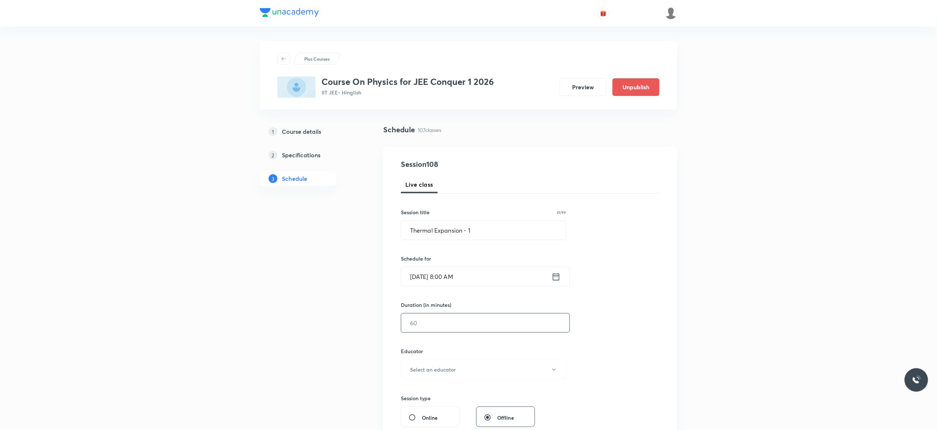
click at [440, 323] on input "text" at bounding box center [485, 322] width 168 height 19
type input "59"
click at [637, 298] on div "Session 108 Live class Session title 21/99 Thermal Expansion - 1 ​ Schedule for…" at bounding box center [530, 355] width 259 height 392
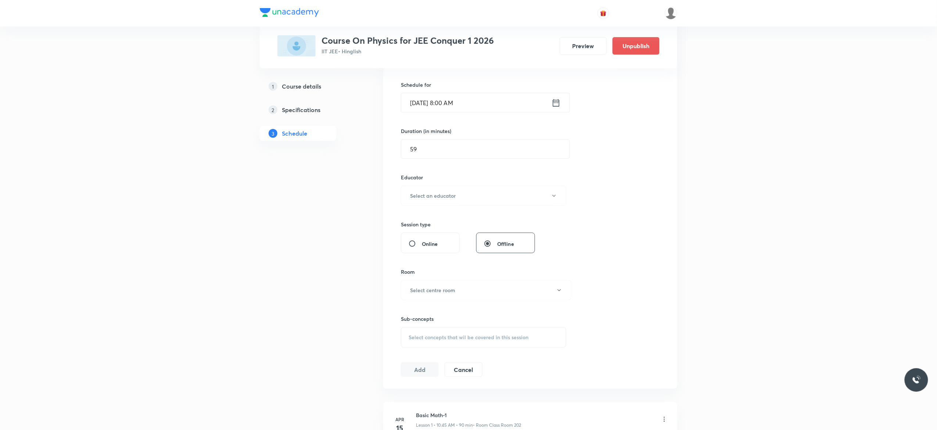
scroll to position [176, 0]
click at [554, 196] on icon "button" at bounding box center [554, 193] width 6 height 6
click at [431, 230] on span "Abhishek Kumar Divoliya" at bounding box center [482, 232] width 161 height 8
click at [559, 289] on icon "button" at bounding box center [559, 288] width 6 height 6
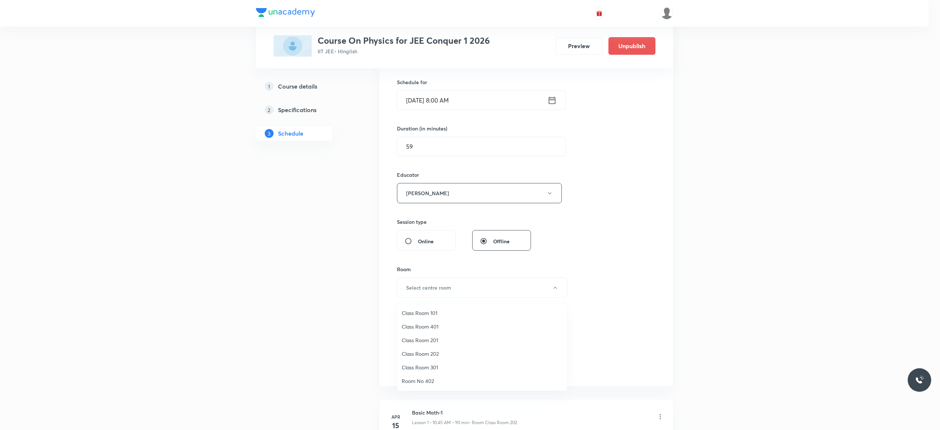
click at [428, 312] on span "Class Room 101" at bounding box center [482, 313] width 161 height 8
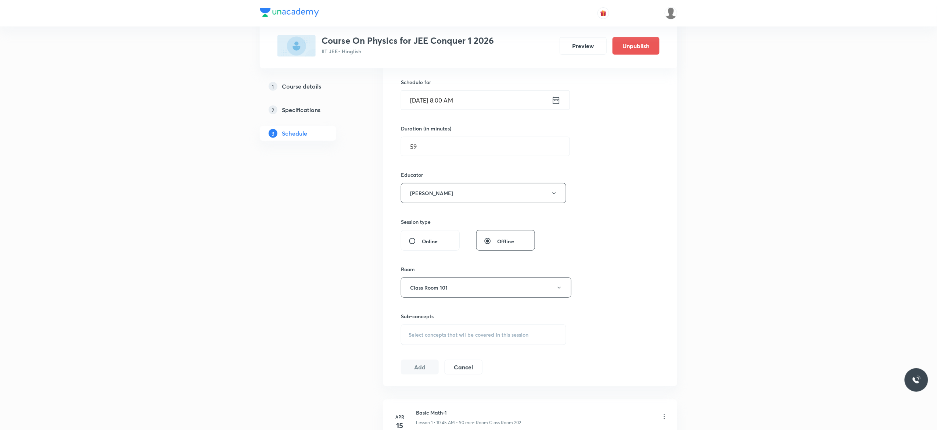
click at [419, 338] on span "Select concepts that wil be covered in this session" at bounding box center [468, 335] width 120 height 6
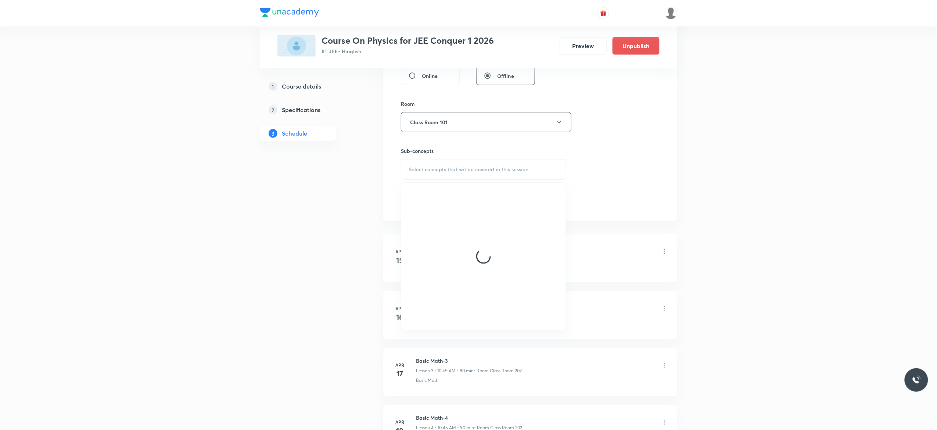
scroll to position [353, 0]
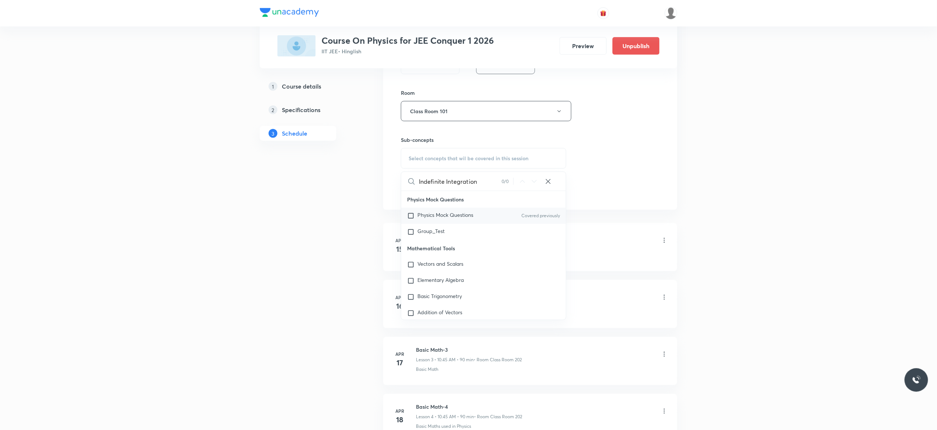
type input "Indefinite Integration"
click at [411, 218] on input "checkbox" at bounding box center [412, 215] width 10 height 7
checkbox input "true"
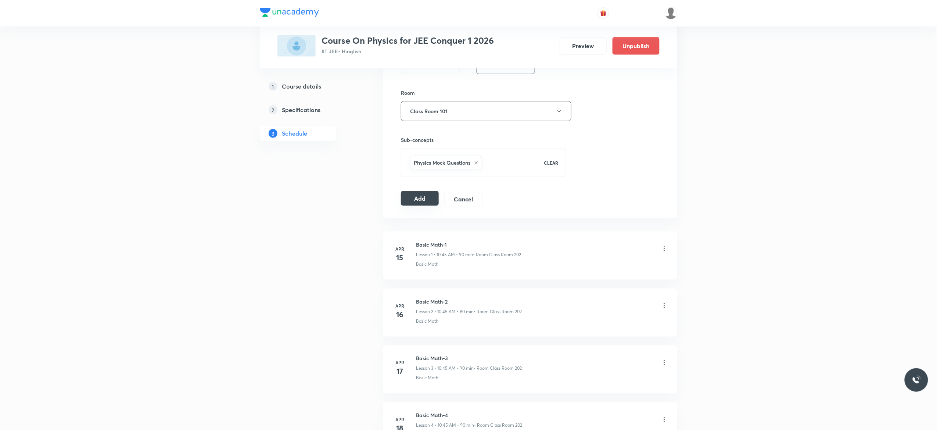
click at [414, 203] on button "Add" at bounding box center [420, 198] width 38 height 15
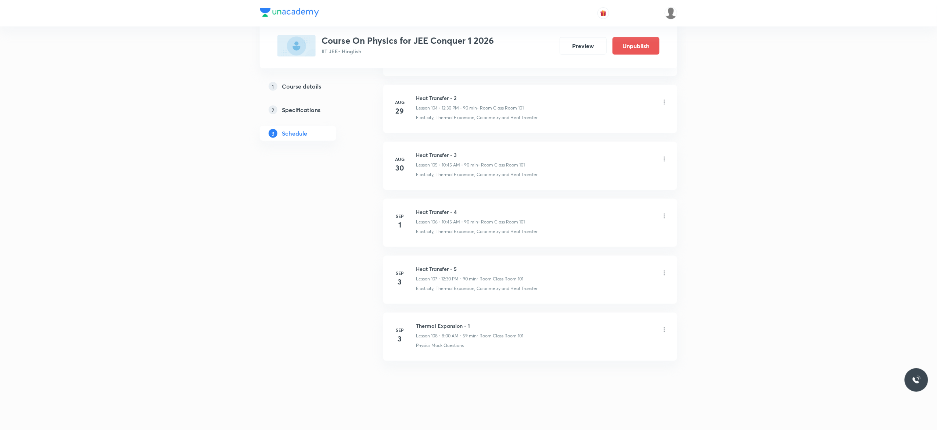
scroll to position [5996, 0]
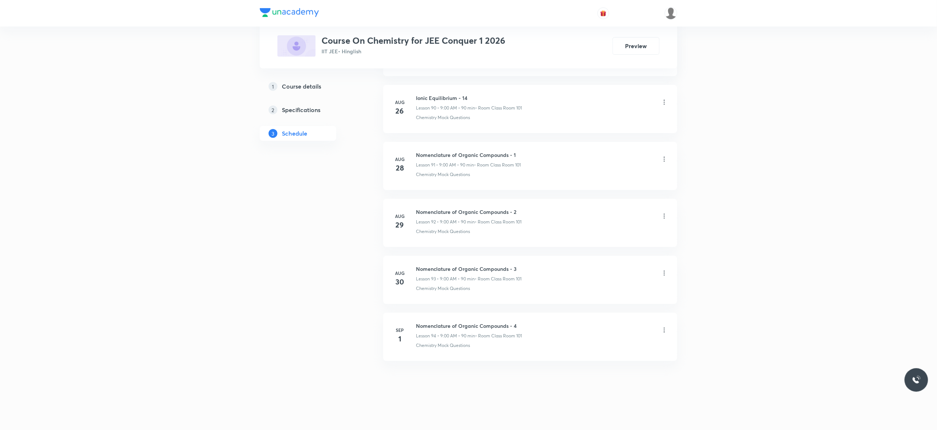
scroll to position [5535, 0]
drag, startPoint x: 517, startPoint y: 322, endPoint x: 415, endPoint y: 314, distance: 102.7
click at [415, 314] on li "Sep 1 Nomenclature of Organic Compounds - 4 Lesson 94 • 9:00 AM • 90 min • Room…" at bounding box center [530, 337] width 294 height 48
copy h6 "Nomenclature of Organic Compounds - 4"
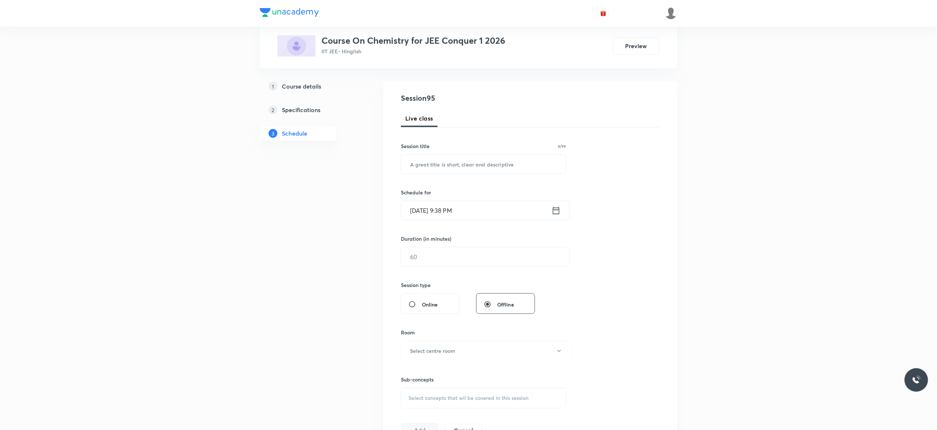
scroll to position [0, 0]
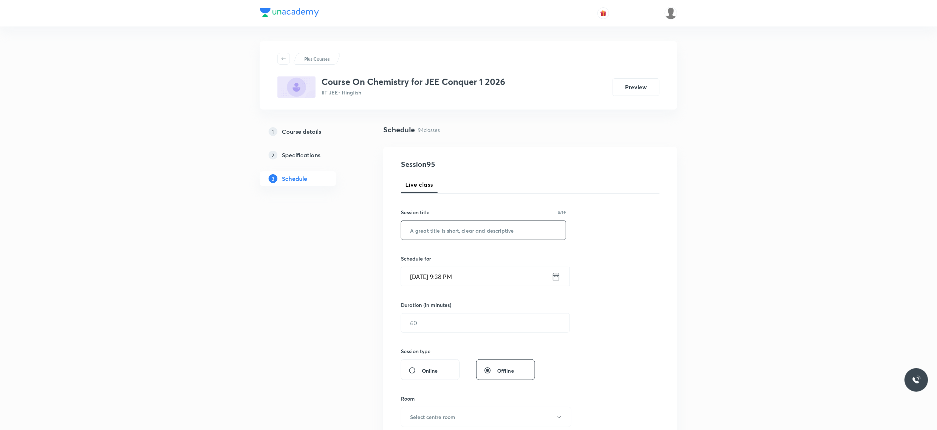
click at [414, 232] on input "text" at bounding box center [483, 230] width 165 height 19
paste input "Nomenclature of Organic Compounds - 4"
type input "Nomenclature of Organic Compounds - 5"
click at [557, 278] on icon at bounding box center [555, 276] width 9 height 10
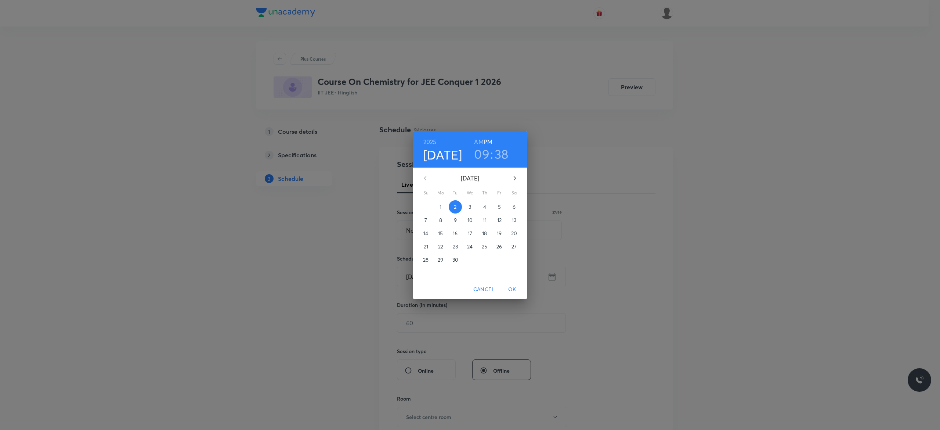
click at [471, 207] on p "3" at bounding box center [470, 206] width 3 height 7
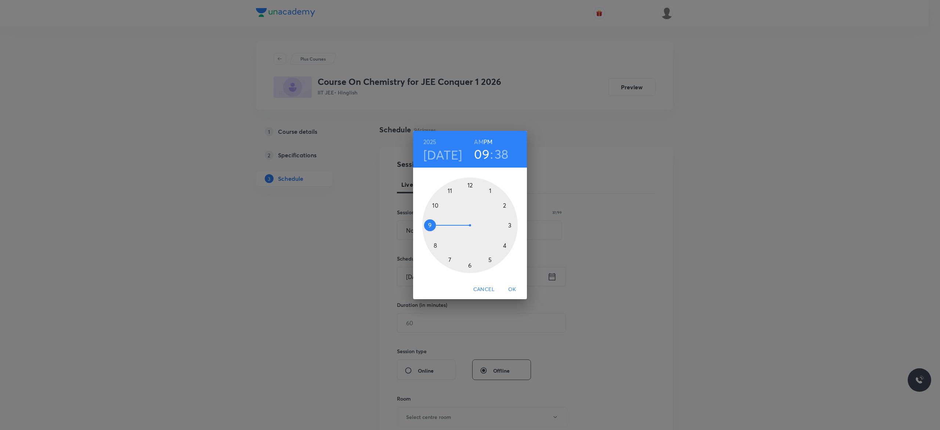
click at [478, 140] on h6 "AM" at bounding box center [478, 142] width 9 height 10
click at [428, 223] on div at bounding box center [470, 225] width 96 height 96
click at [470, 185] on div at bounding box center [470, 225] width 96 height 96
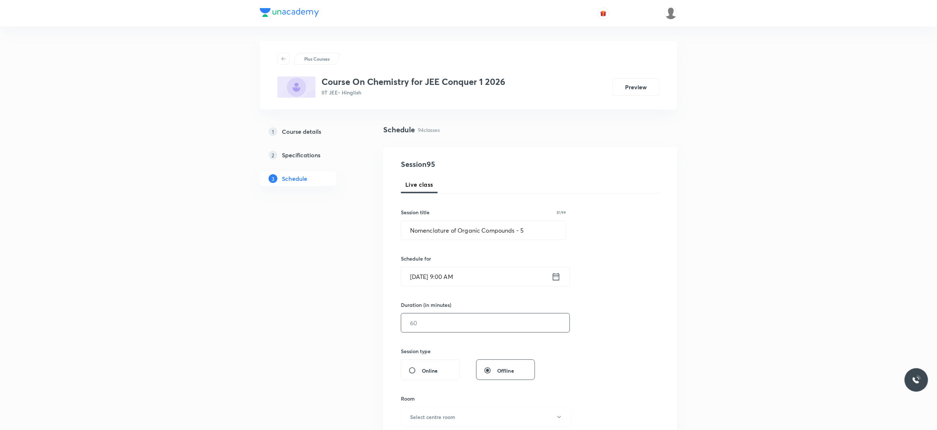
click at [446, 324] on input "text" at bounding box center [485, 322] width 168 height 19
type input "90"
click at [618, 320] on div "Session 95 Live class Session title 37/99 Nomenclature of Organic Compounds - 5…" at bounding box center [530, 331] width 259 height 345
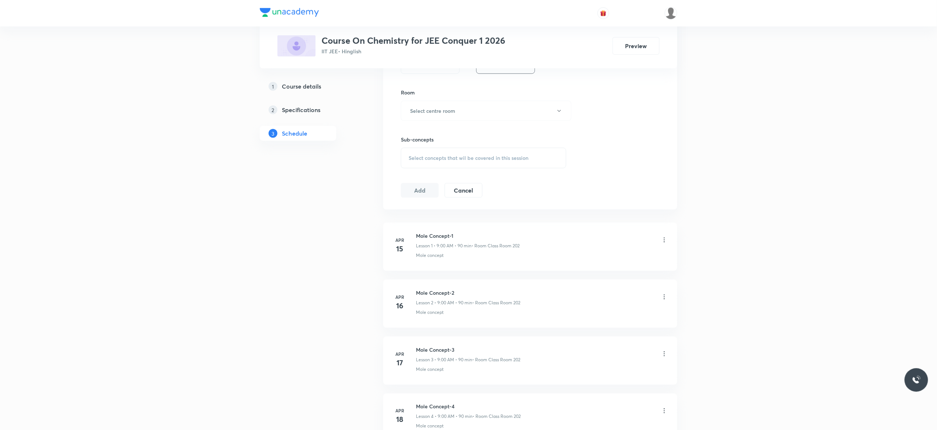
scroll to position [323, 0]
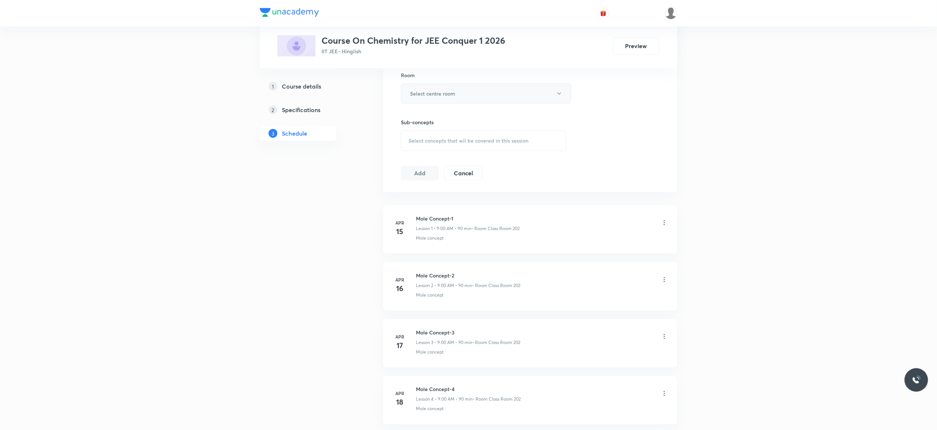
click at [560, 98] on button "Select centre room" at bounding box center [486, 93] width 170 height 20
click at [438, 117] on span "Class Room 101" at bounding box center [482, 119] width 161 height 8
click at [422, 143] on span "Select concepts that wil be covered in this session" at bounding box center [468, 141] width 120 height 6
type input "Nomenclature of Organic Compounds"
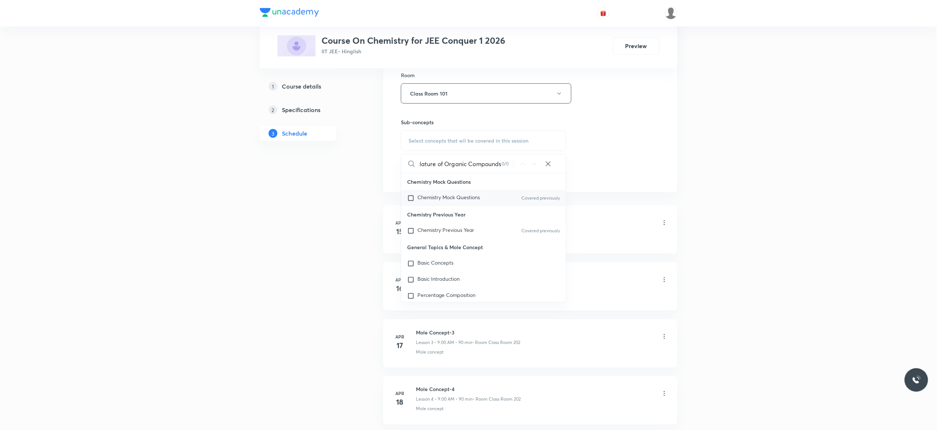
scroll to position [0, 0]
click at [411, 200] on input "checkbox" at bounding box center [412, 197] width 10 height 7
checkbox input "true"
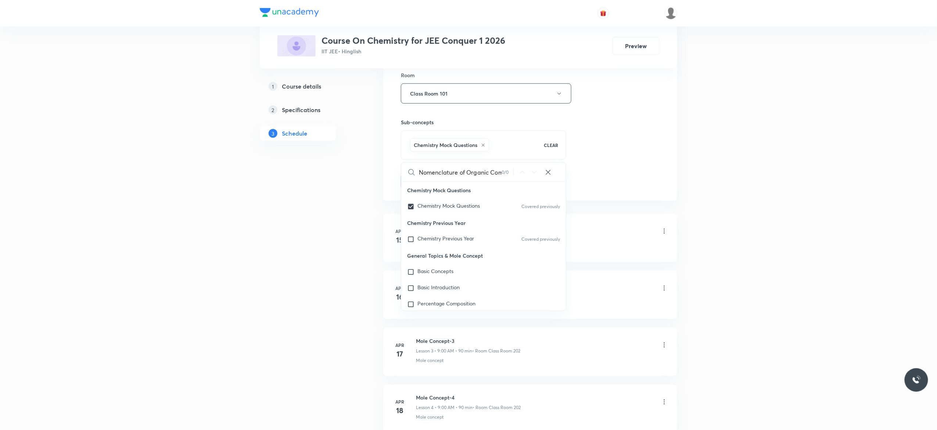
click at [414, 183] on button "Add" at bounding box center [420, 180] width 38 height 15
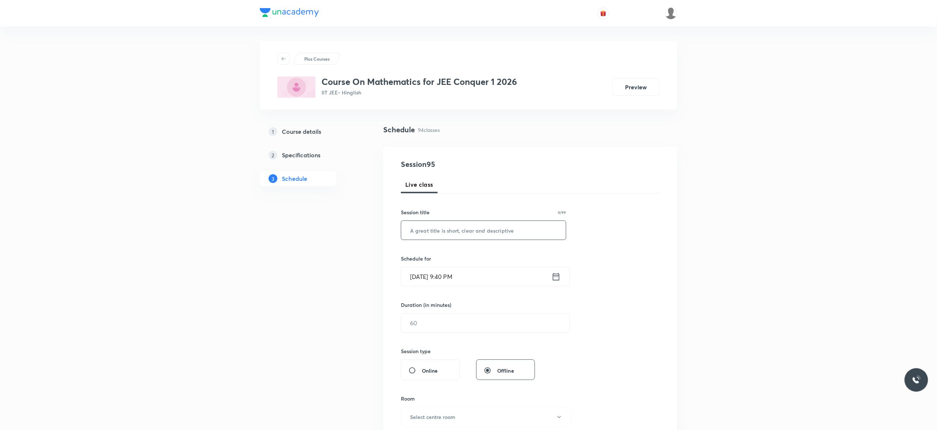
click at [440, 231] on input "text" at bounding box center [483, 230] width 165 height 19
paste input "Probability"
type input "Probability - 1"
click at [554, 278] on icon at bounding box center [555, 276] width 9 height 10
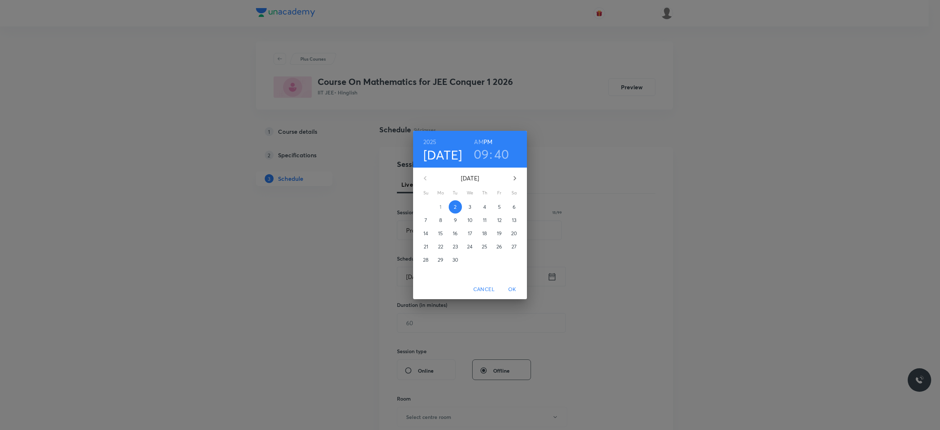
click at [478, 142] on h6 "AM" at bounding box center [478, 142] width 9 height 10
click at [472, 205] on span "3" at bounding box center [470, 206] width 13 height 7
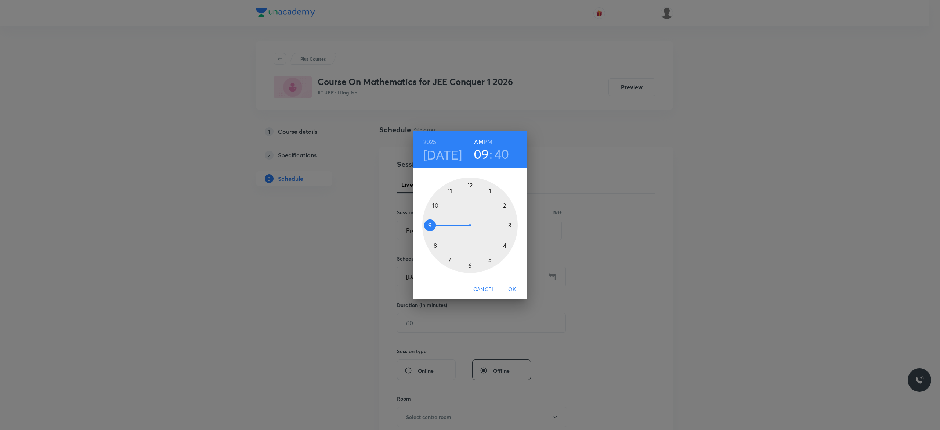
click at [435, 205] on div at bounding box center [470, 225] width 96 height 96
click at [429, 224] on div at bounding box center [470, 225] width 96 height 96
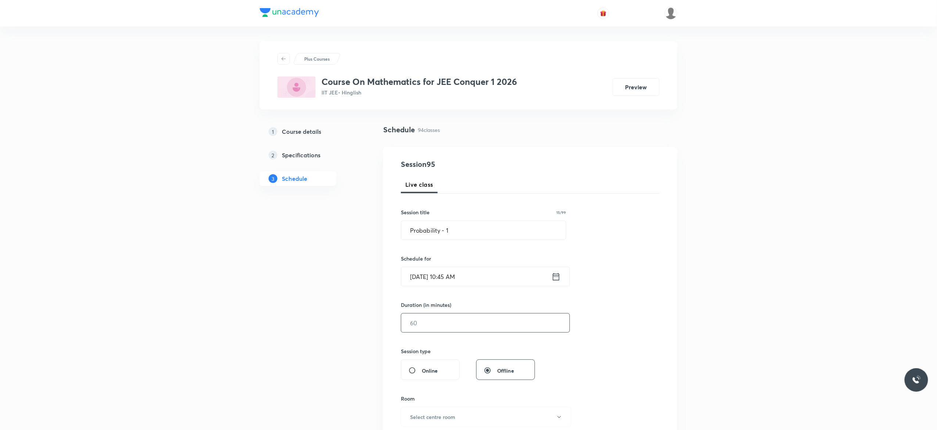
click at [431, 325] on input "text" at bounding box center [485, 322] width 168 height 19
type input "90"
click at [628, 332] on div "Session 95 Live class Session title 15/99 Probability - 1 ​ Schedule for [DATE]…" at bounding box center [530, 331] width 259 height 345
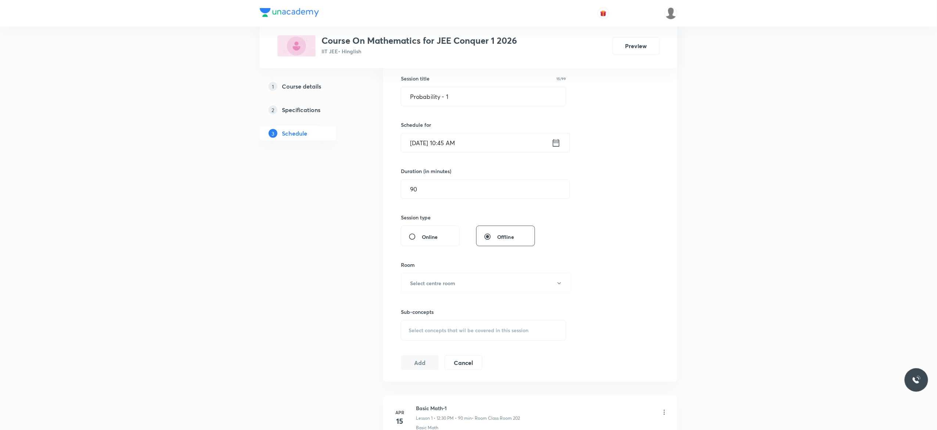
scroll to position [206, 0]
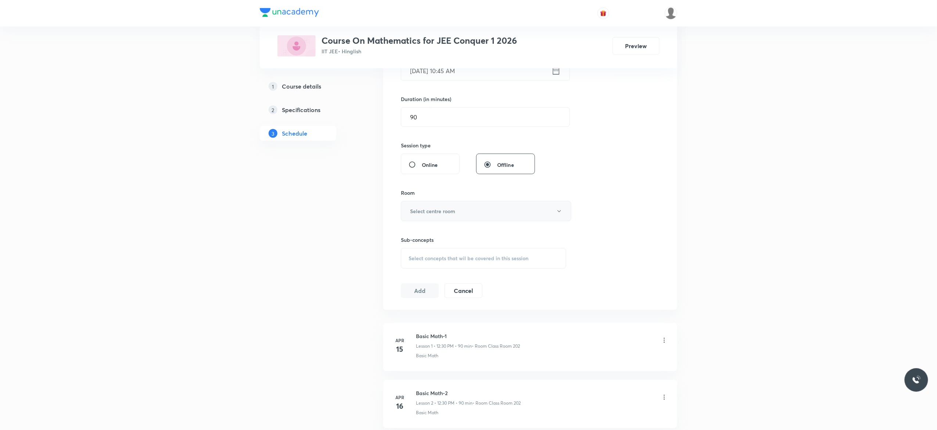
click at [560, 215] on button "Select centre room" at bounding box center [486, 211] width 170 height 20
click at [433, 235] on span "Class Room 101" at bounding box center [482, 236] width 161 height 8
click at [413, 265] on div "Select concepts that wil be covered in this session" at bounding box center [483, 258] width 165 height 21
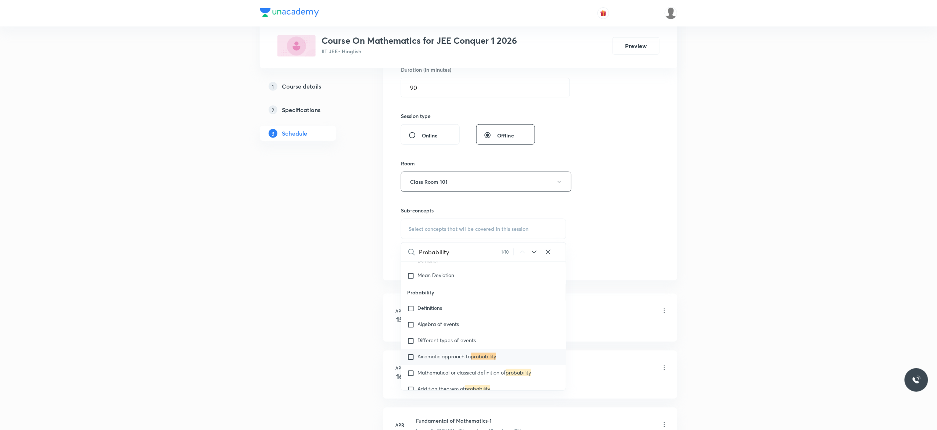
scroll to position [1959, 0]
type input "Probability"
click at [409, 356] on input "checkbox" at bounding box center [412, 352] width 10 height 7
checkbox input "true"
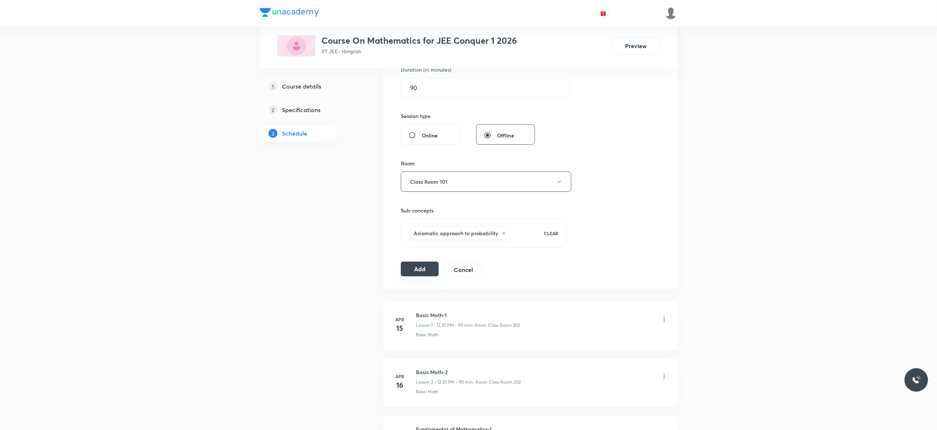
click at [419, 268] on button "Add" at bounding box center [420, 269] width 38 height 15
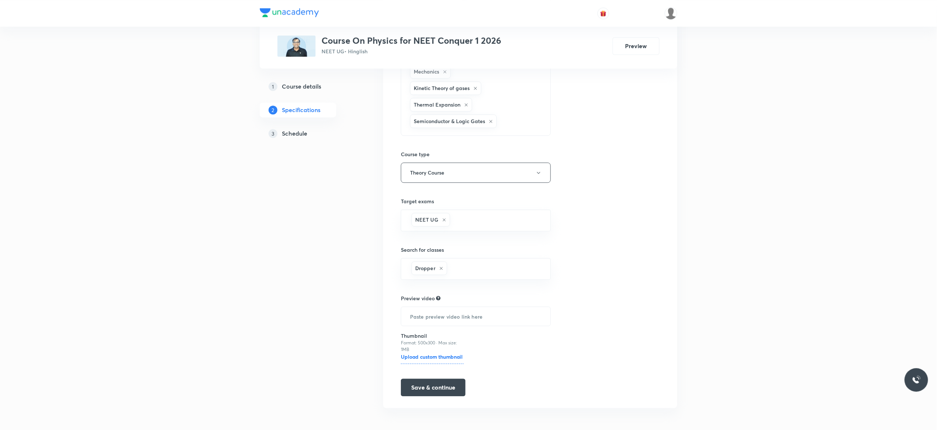
scroll to position [705, 0]
click at [293, 135] on h5 "Schedule" at bounding box center [294, 133] width 25 height 9
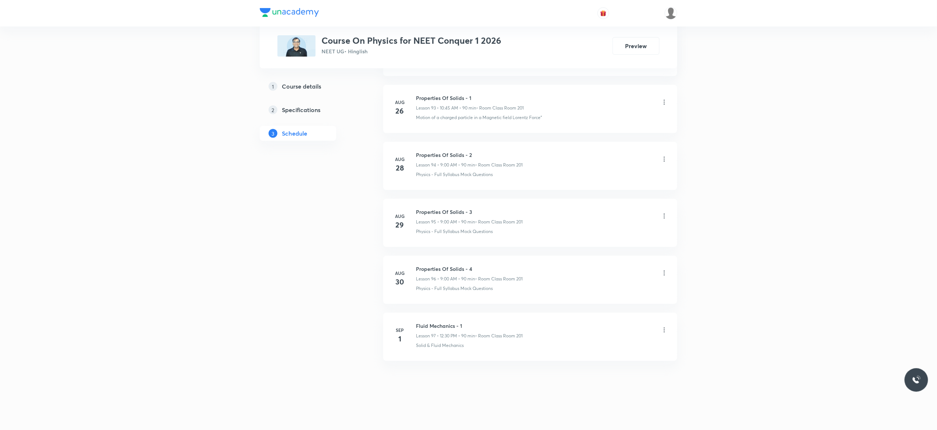
scroll to position [5754, 0]
drag, startPoint x: 464, startPoint y: 321, endPoint x: 413, endPoint y: 318, distance: 51.2
click at [413, 318] on li "[DATE] Fluid Mechanics - 1 Lesson 97 • 12:30 PM • 90 min • Room Class Room 201 …" at bounding box center [530, 337] width 294 height 48
copy h6 "Fluid Mechanics - 1"
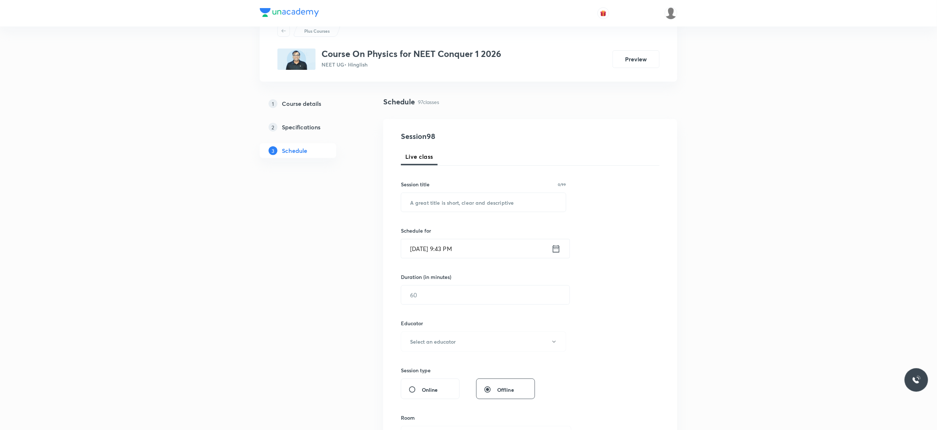
scroll to position [0, 0]
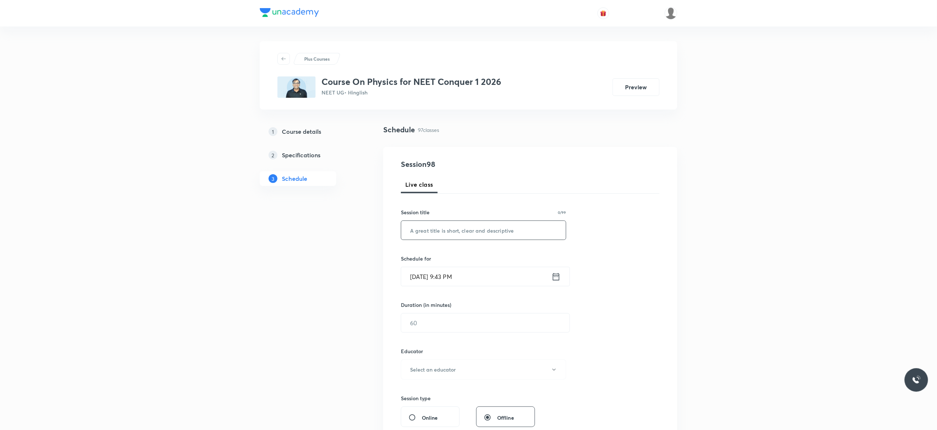
click at [434, 232] on input "text" at bounding box center [483, 230] width 165 height 19
paste input "Fluid Mechanics - 1"
type input "Fluid Mechanics - 2"
click at [557, 277] on icon at bounding box center [555, 276] width 9 height 10
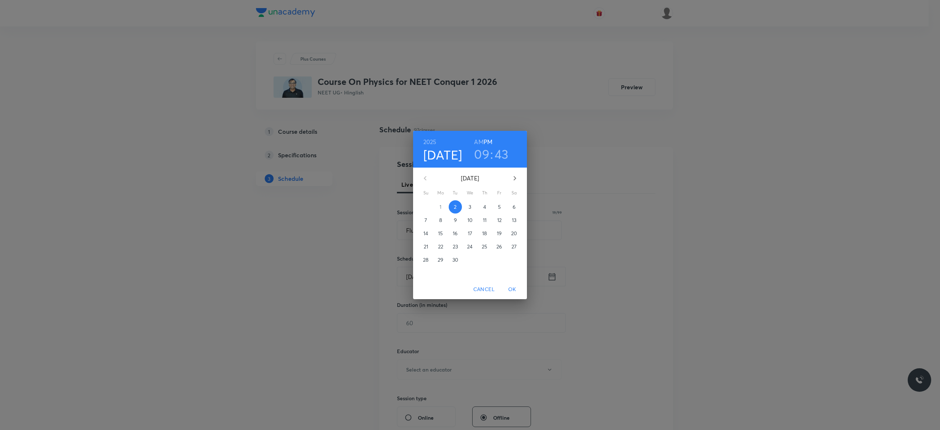
click at [470, 208] on p "3" at bounding box center [470, 206] width 3 height 7
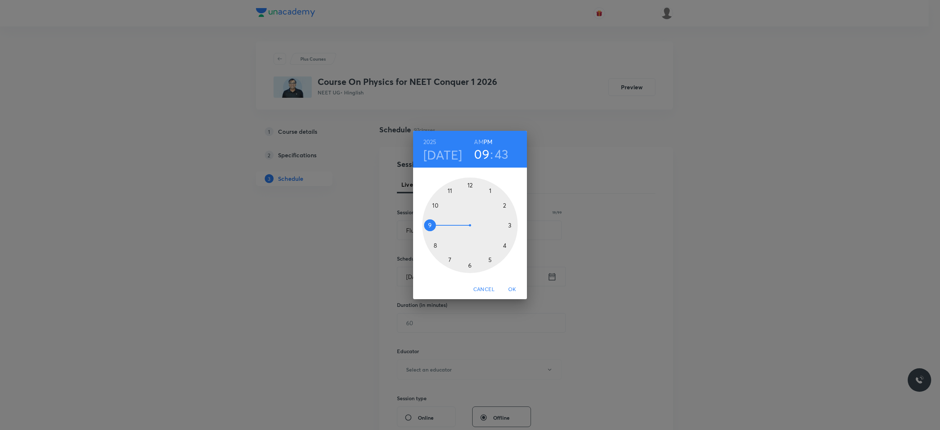
click at [477, 142] on h6 "AM" at bounding box center [478, 142] width 9 height 10
click at [435, 203] on div at bounding box center [470, 225] width 96 height 96
click at [429, 224] on div at bounding box center [470, 225] width 96 height 96
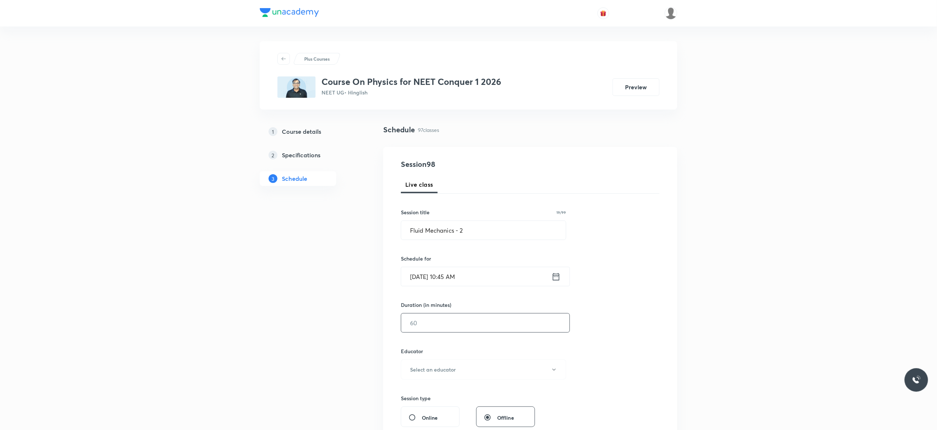
click at [438, 319] on input "text" at bounding box center [485, 322] width 168 height 19
type input "90"
click at [648, 328] on div "Session 98 Live class Session title 19/99 Fluid Mechanics - 2 ​ Schedule for [D…" at bounding box center [530, 355] width 259 height 392
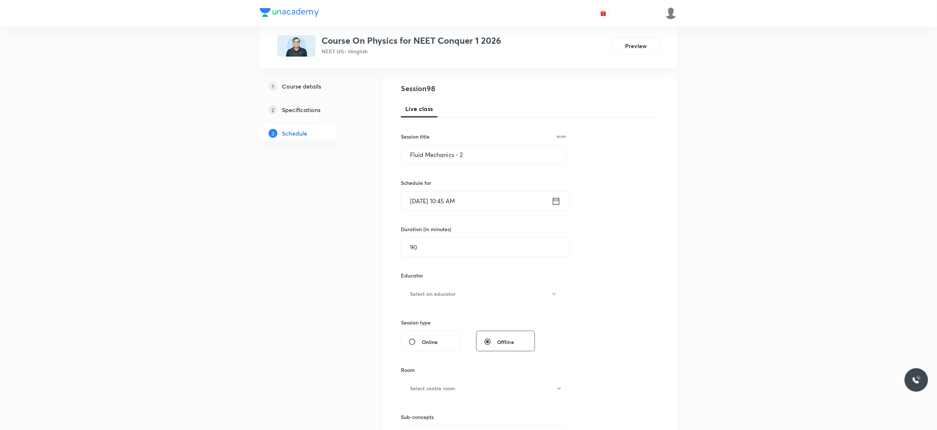
scroll to position [118, 0]
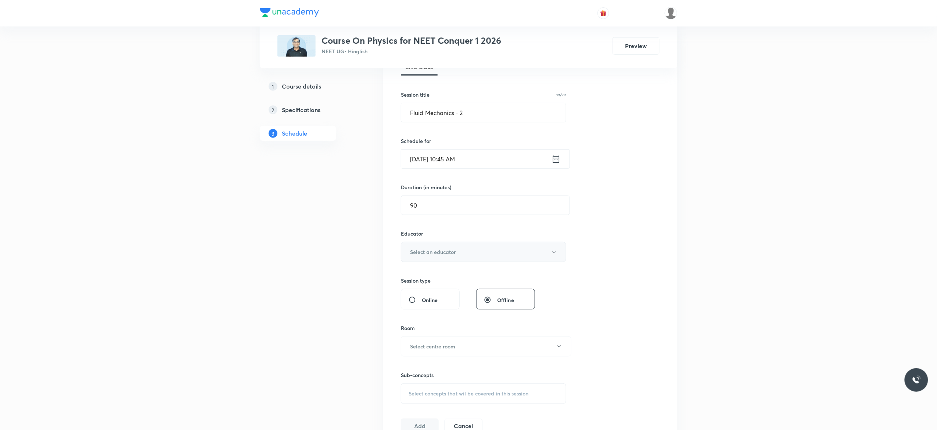
click at [554, 254] on icon "button" at bounding box center [554, 252] width 6 height 6
click at [426, 276] on span "[PERSON_NAME]" at bounding box center [482, 277] width 161 height 8
click at [453, 347] on h6 "Select centre room" at bounding box center [432, 346] width 45 height 8
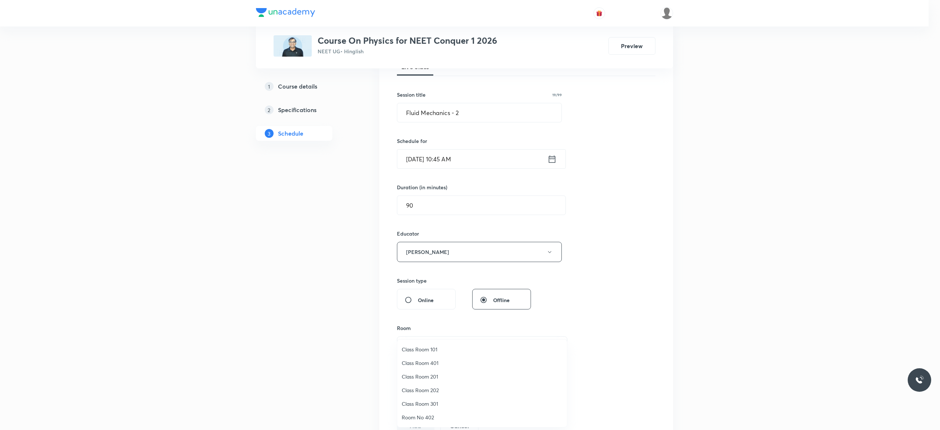
click at [433, 374] on span "Class Room 201" at bounding box center [482, 376] width 161 height 8
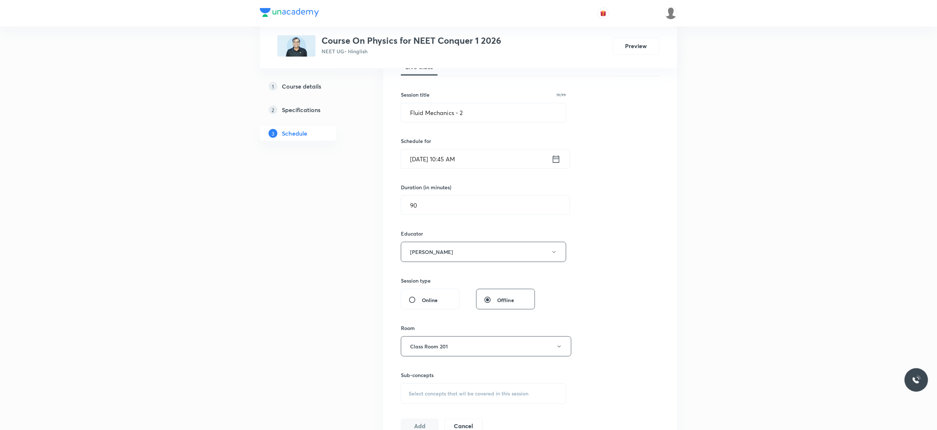
click at [632, 335] on div "Session 98 Live class Session title 19/99 Fluid Mechanics - 2 ​ Schedule for [D…" at bounding box center [530, 237] width 259 height 392
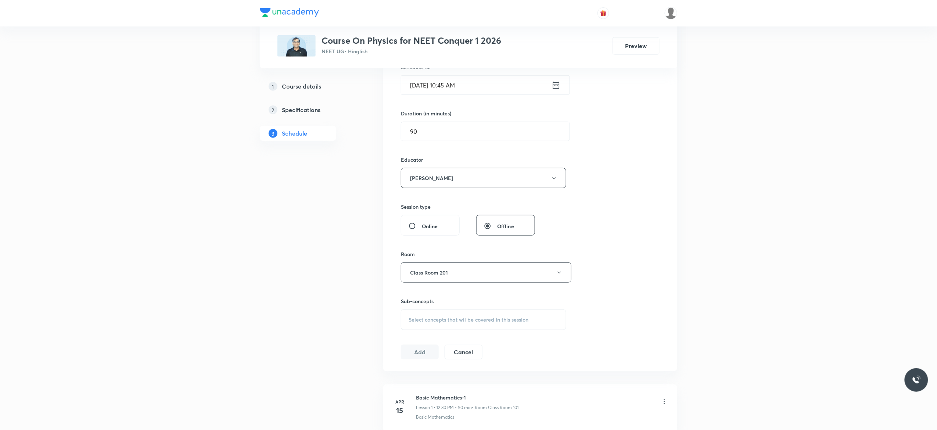
scroll to position [235, 0]
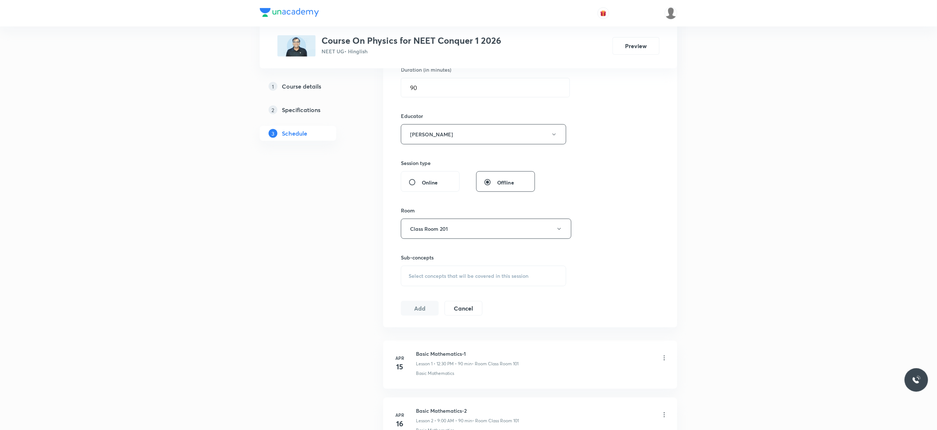
click at [421, 279] on span "Select concepts that wil be covered in this session" at bounding box center [468, 276] width 120 height 6
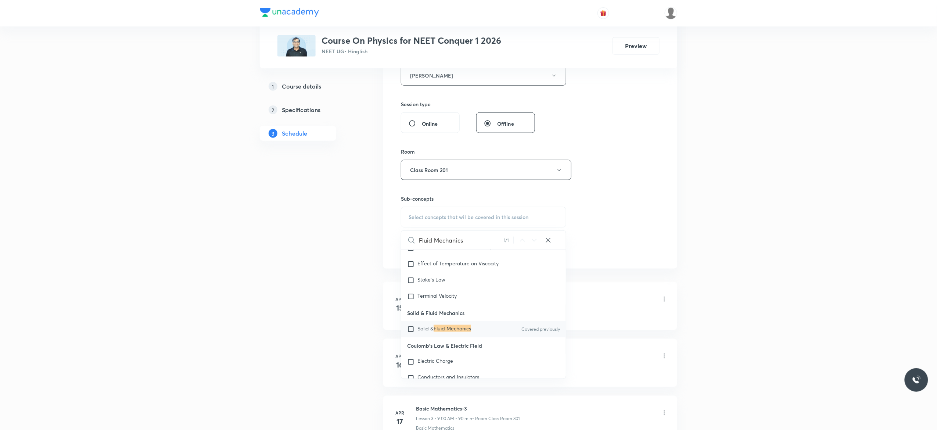
scroll to position [4813, 0]
type input "Fluid Mechanics"
click at [412, 331] on input "checkbox" at bounding box center [412, 327] width 10 height 7
checkbox input "true"
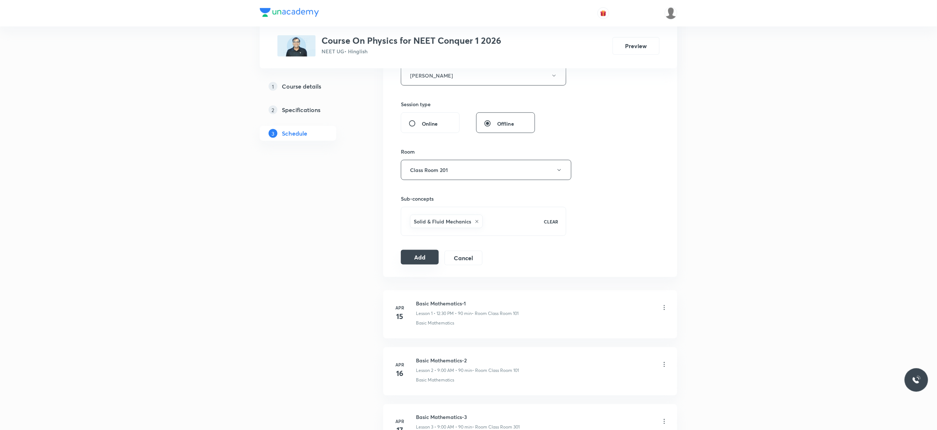
click at [416, 262] on button "Add" at bounding box center [420, 257] width 38 height 15
